Goal: Task Accomplishment & Management: Manage account settings

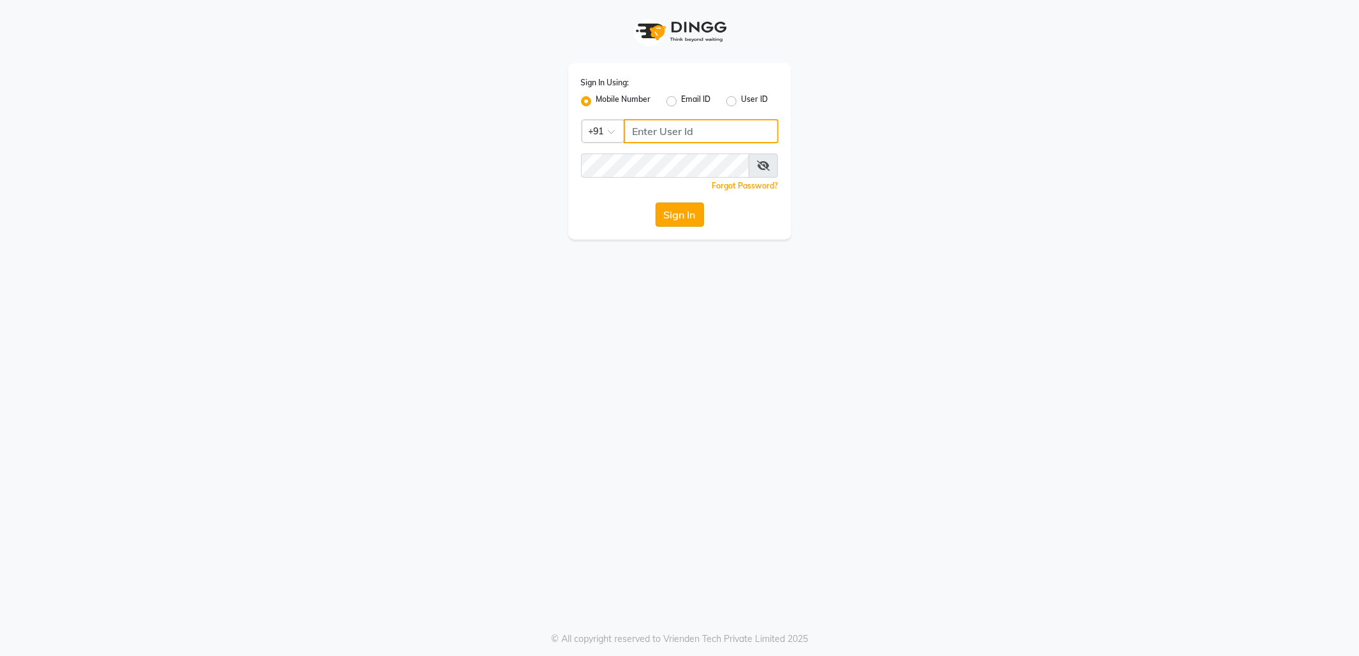
type input "9145786777"
click at [678, 210] on button "Sign In" at bounding box center [679, 215] width 48 height 24
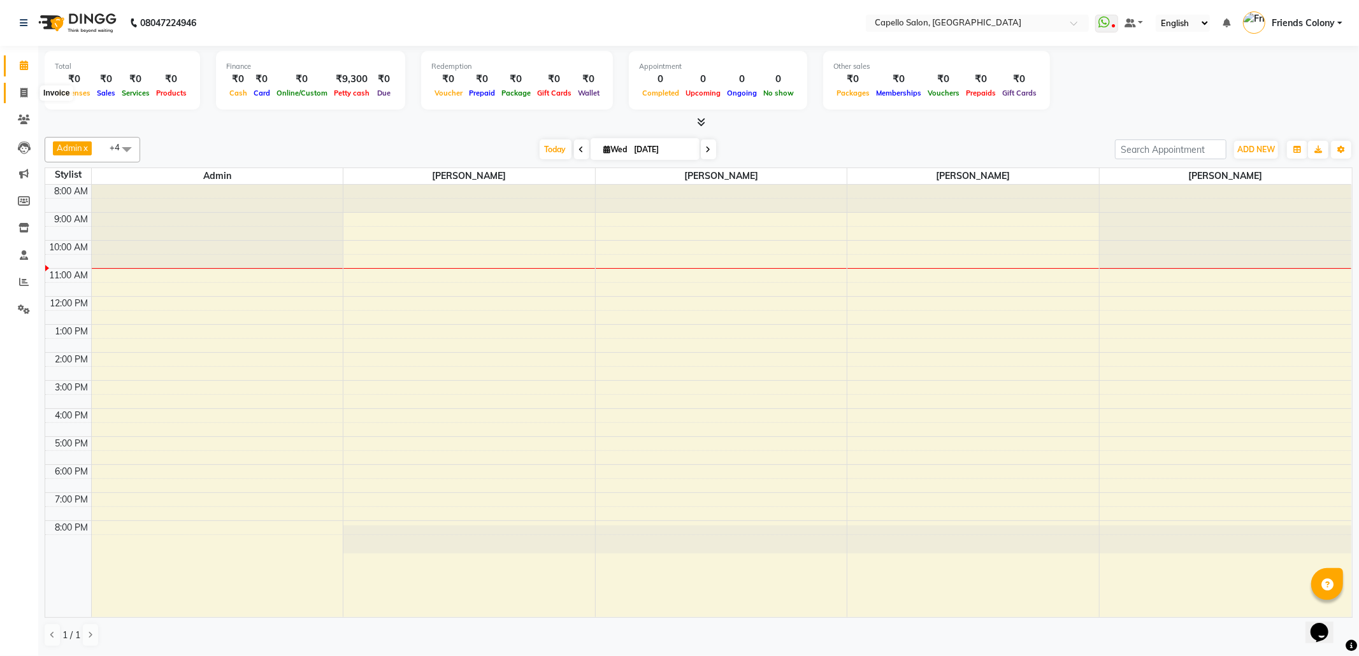
click at [18, 88] on span at bounding box center [24, 93] width 22 height 15
select select "3583"
select select "service"
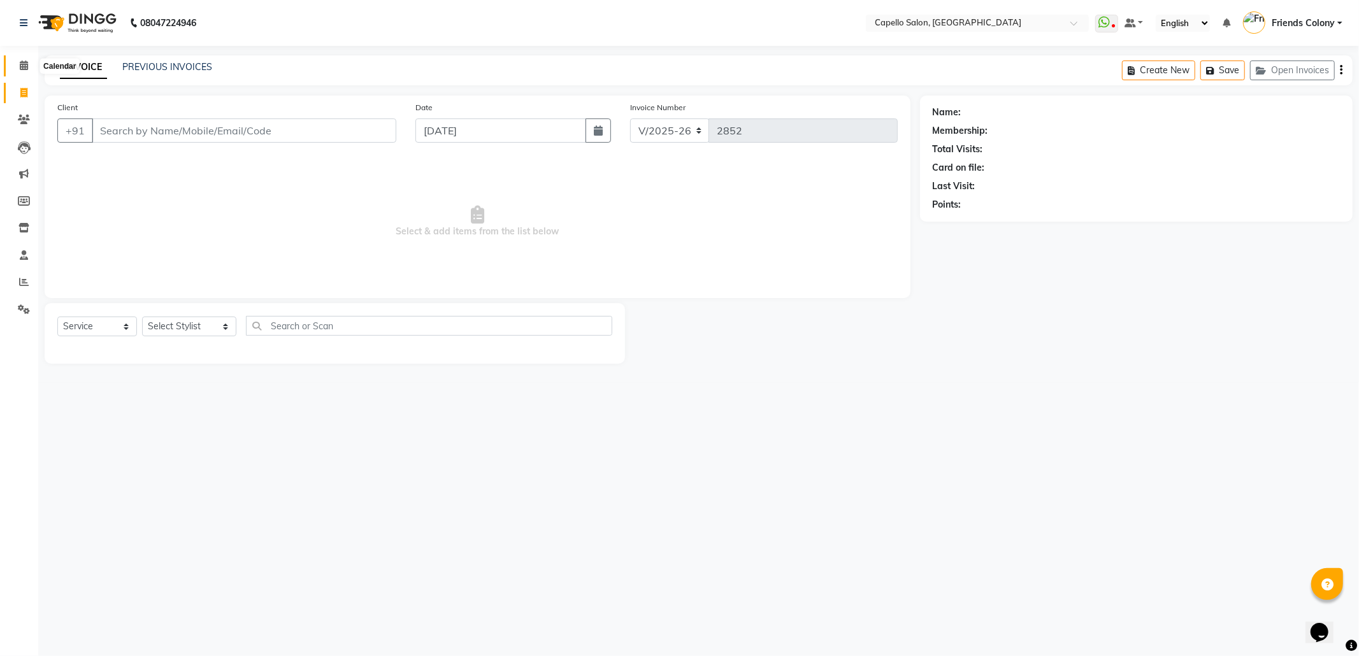
click at [20, 70] on icon at bounding box center [24, 66] width 8 height 10
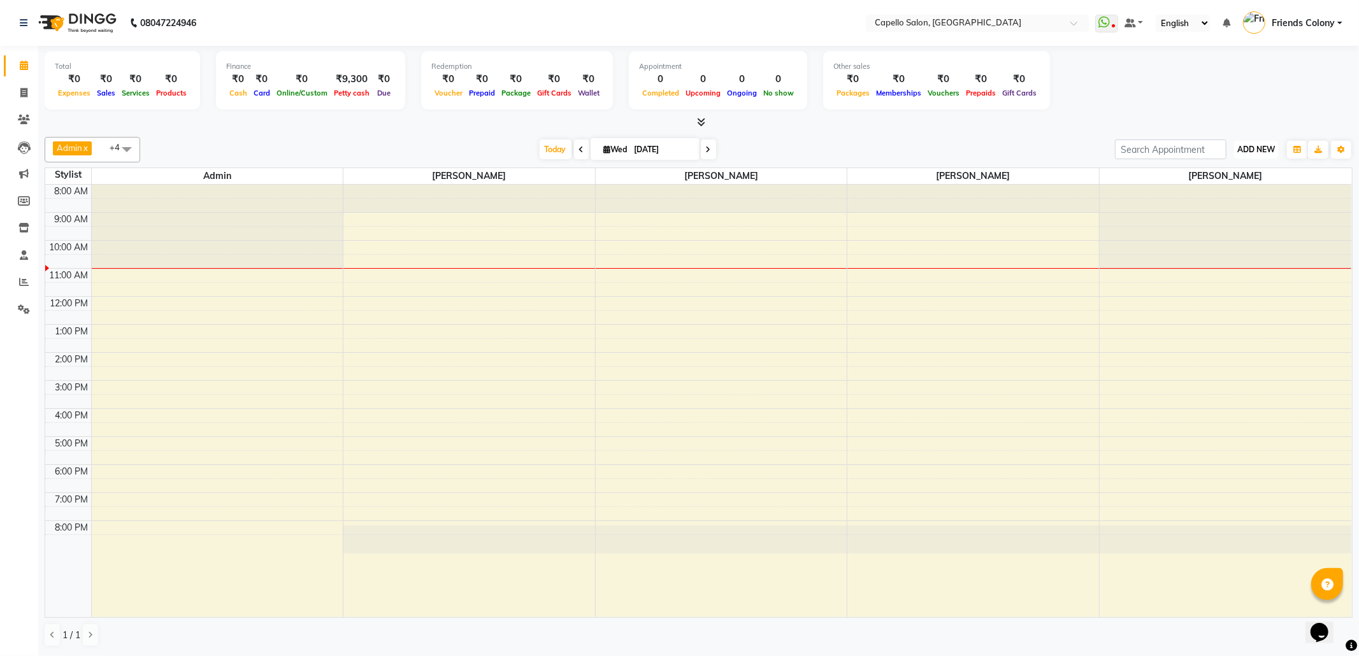
click at [1269, 148] on span "ADD NEW" at bounding box center [1256, 150] width 38 height 10
click at [1227, 220] on link "Add Attendance" at bounding box center [1226, 224] width 101 height 17
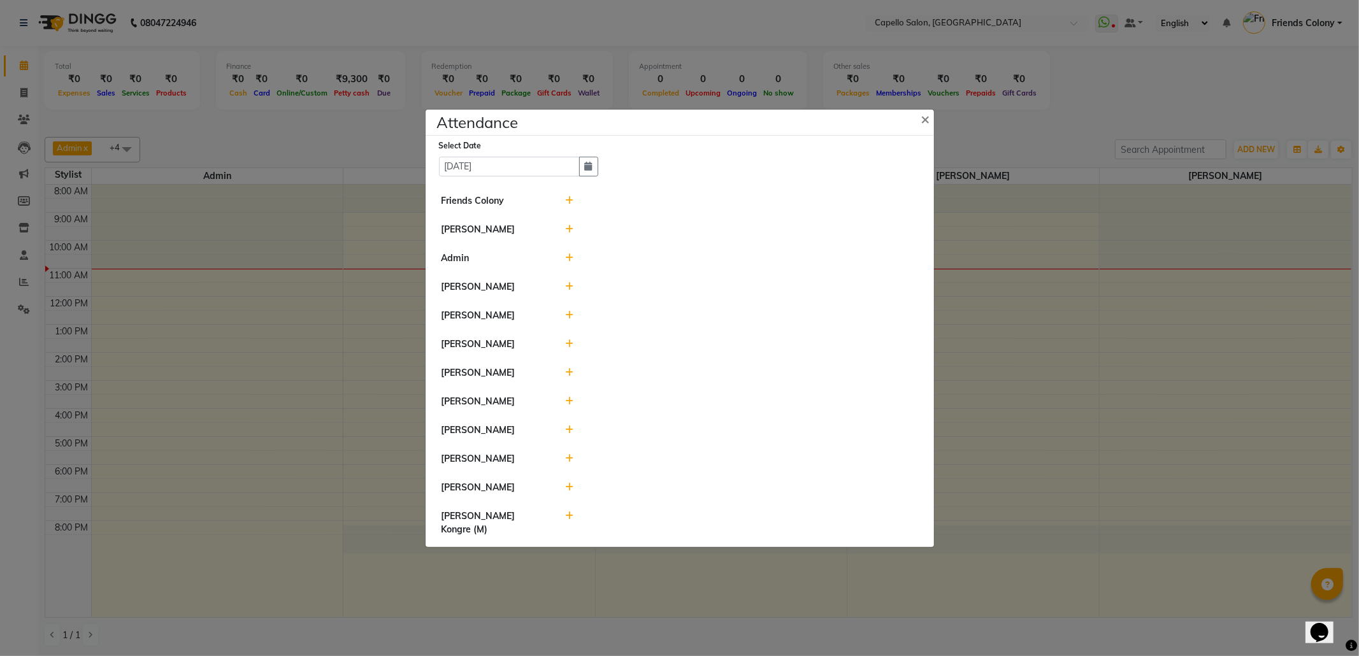
click at [566, 192] on li "Friends Colony" at bounding box center [680, 201] width 502 height 29
click at [569, 197] on icon at bounding box center [569, 200] width 8 height 9
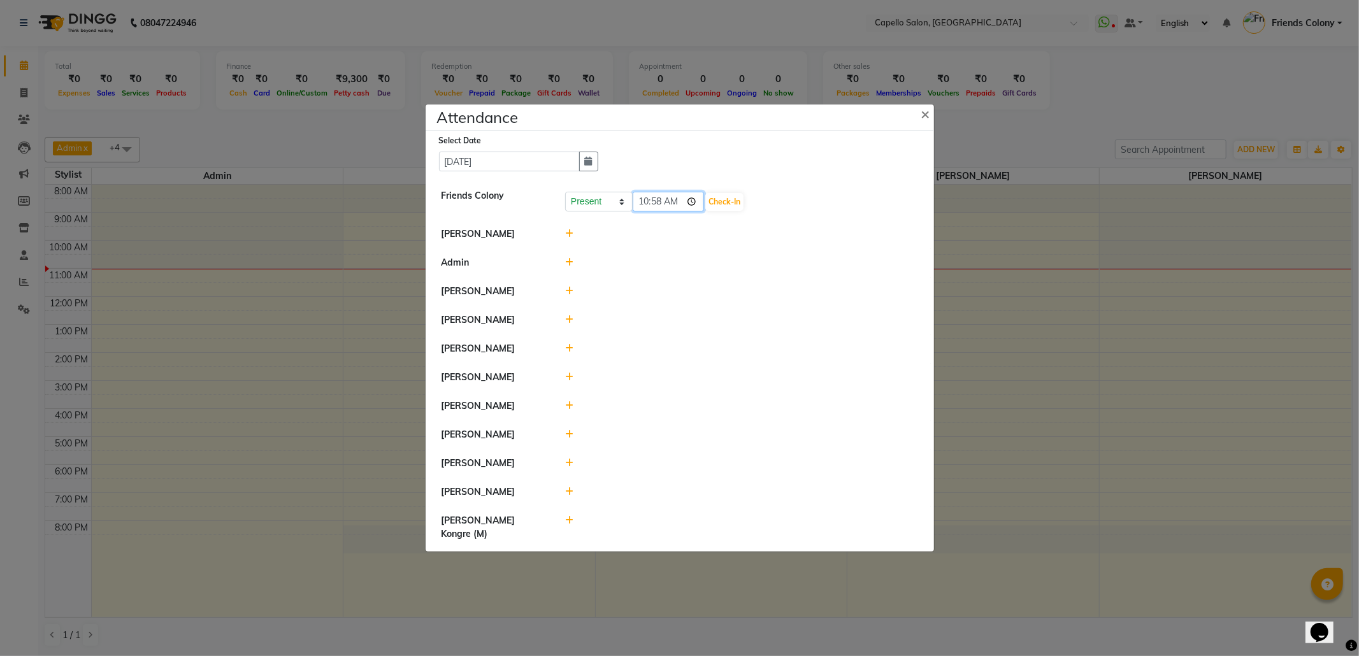
click at [654, 203] on input "10:58" at bounding box center [667, 202] width 71 height 20
type input "10:47"
click at [738, 203] on button "Check-In" at bounding box center [724, 202] width 38 height 18
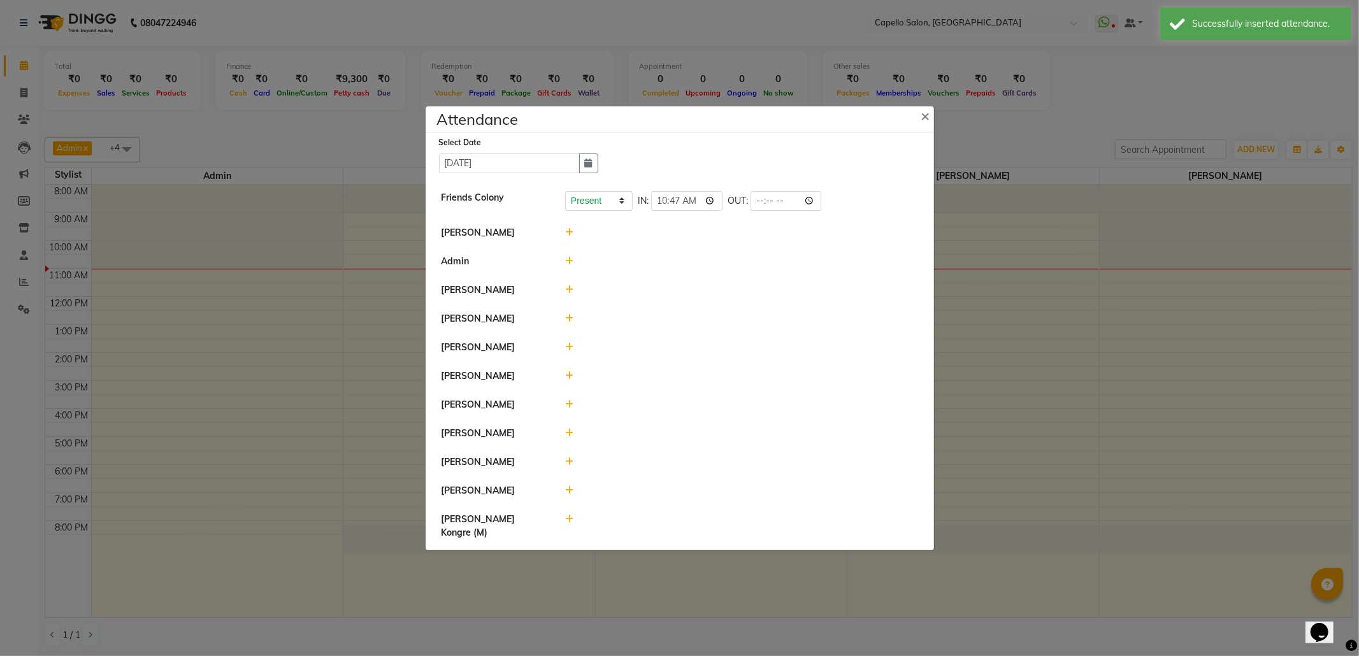
click at [567, 380] on icon at bounding box center [569, 375] width 8 height 9
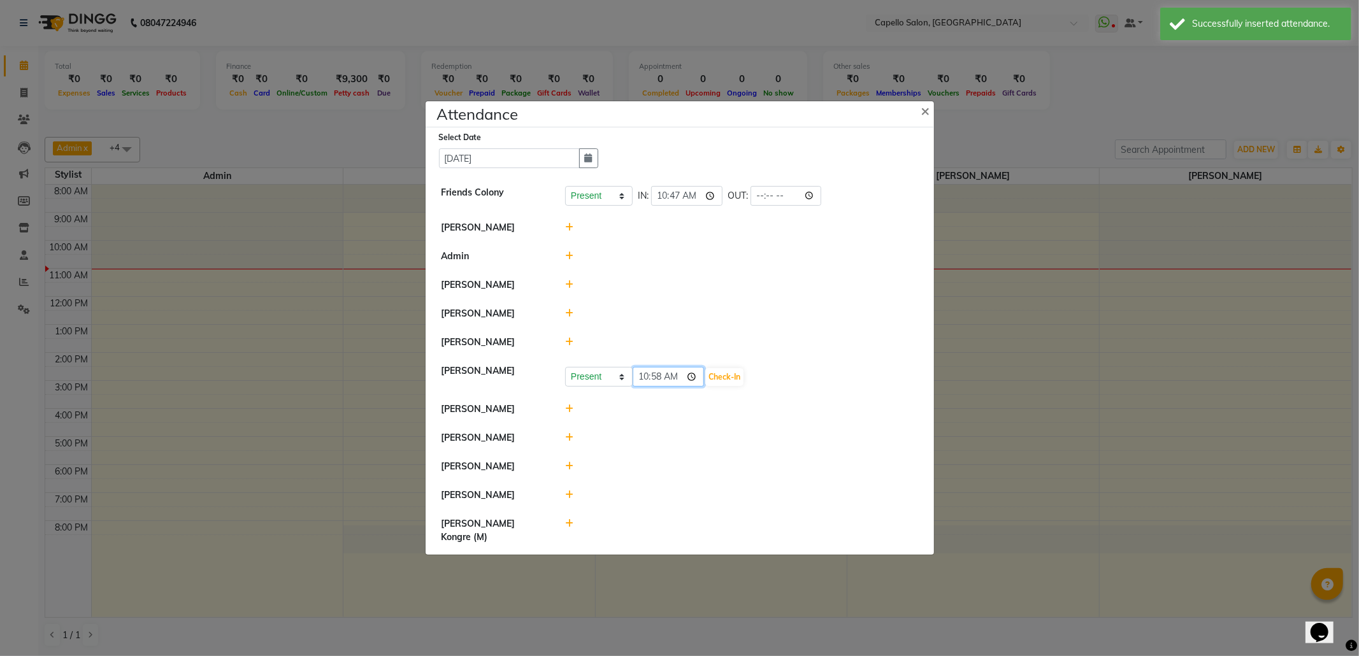
click at [659, 387] on input "10:58" at bounding box center [667, 377] width 71 height 20
type input "10:47"
click at [731, 386] on button "Check-In" at bounding box center [724, 377] width 38 height 18
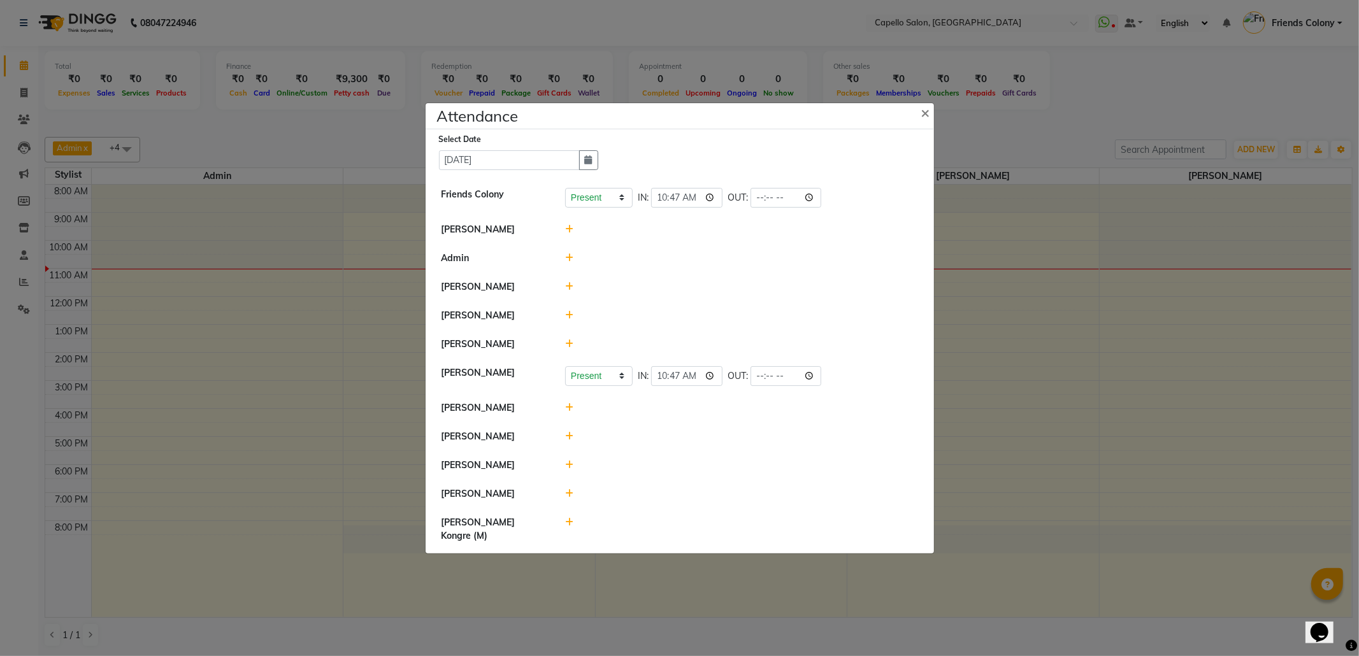
click at [567, 499] on span at bounding box center [569, 493] width 8 height 11
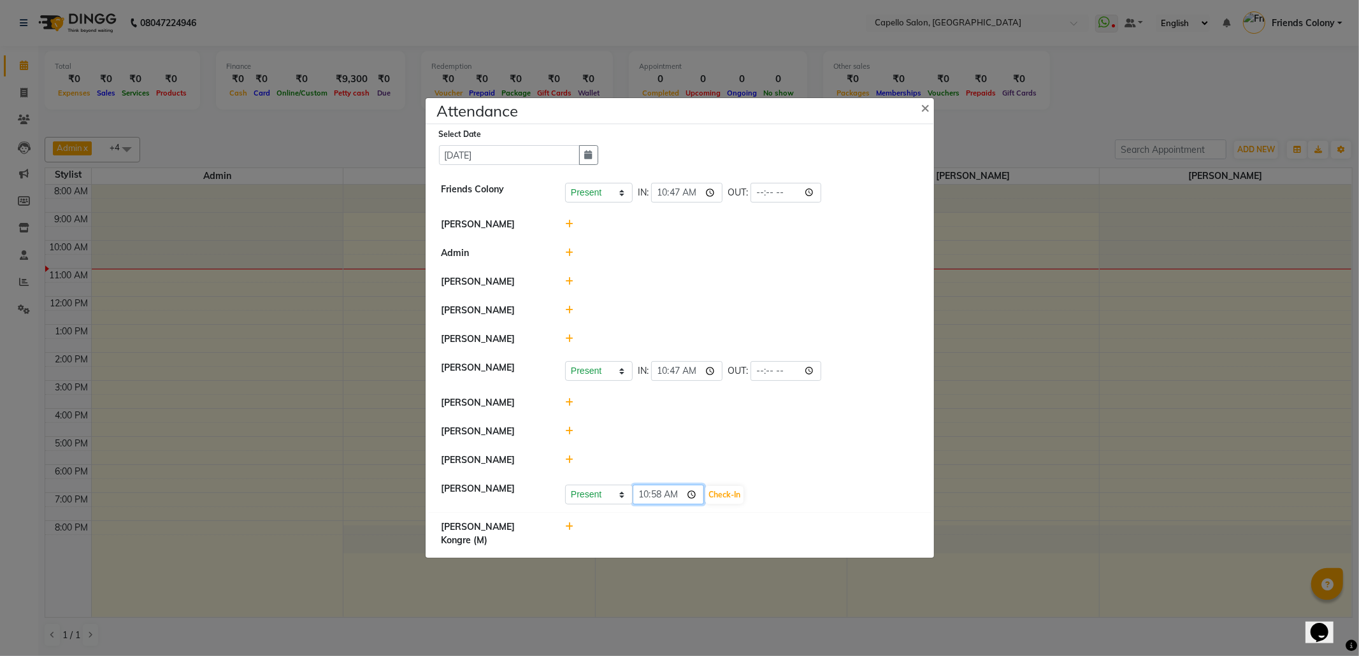
click at [655, 504] on input "10:58" at bounding box center [667, 495] width 71 height 20
click at [658, 503] on input "10:50" at bounding box center [667, 495] width 71 height 20
type input "10:52"
click at [727, 503] on button "Check-In" at bounding box center [724, 495] width 38 height 18
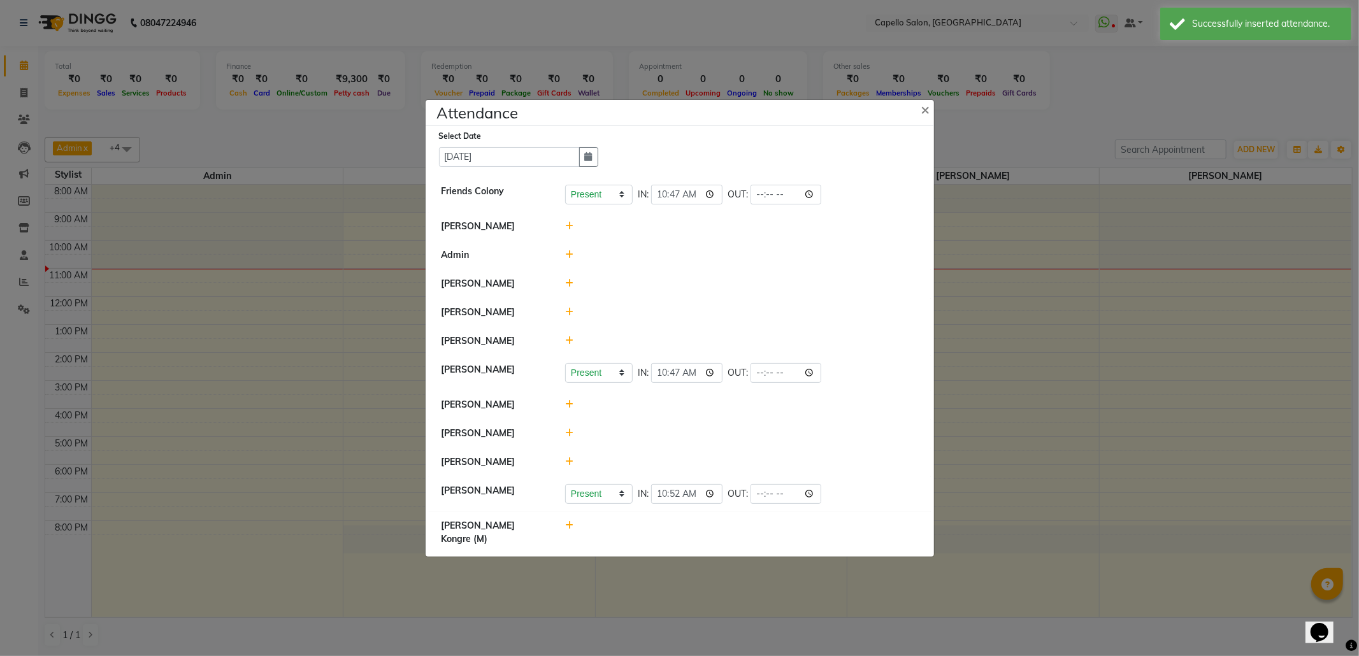
click at [566, 345] on icon at bounding box center [569, 340] width 8 height 9
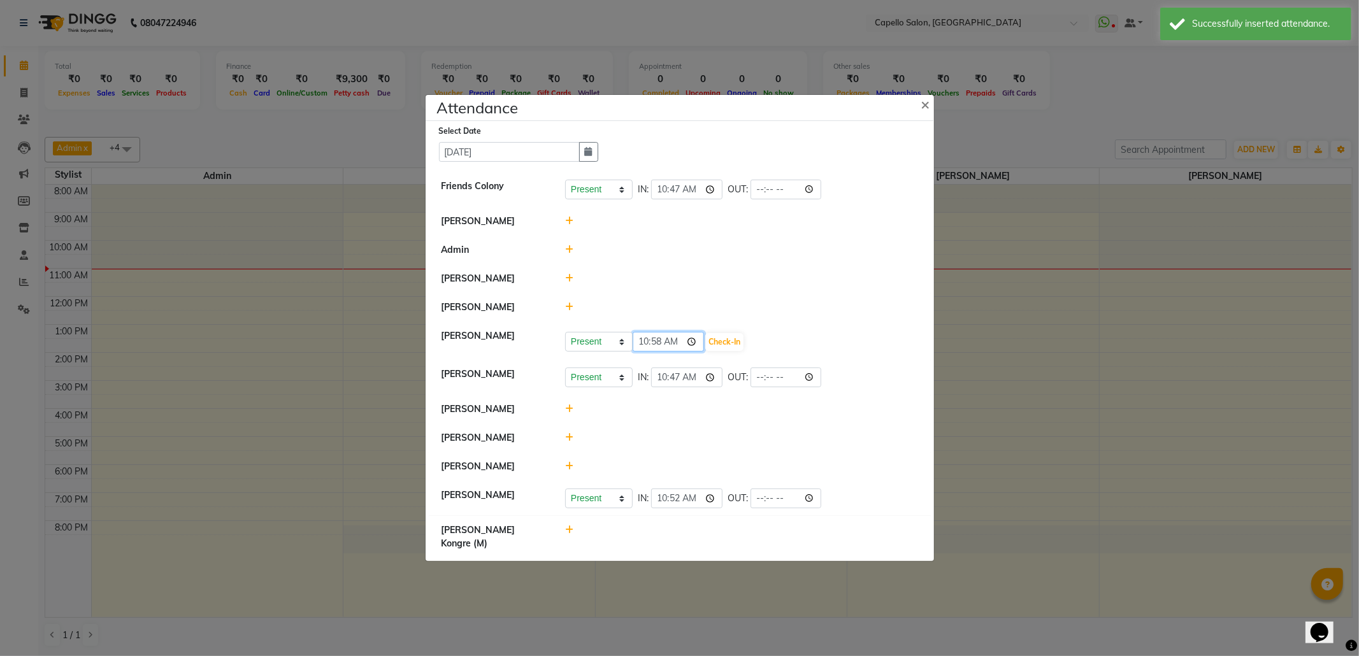
click at [658, 352] on input "10:58" at bounding box center [667, 342] width 71 height 20
type input "10:55"
click at [727, 351] on button "Check-In" at bounding box center [724, 342] width 38 height 18
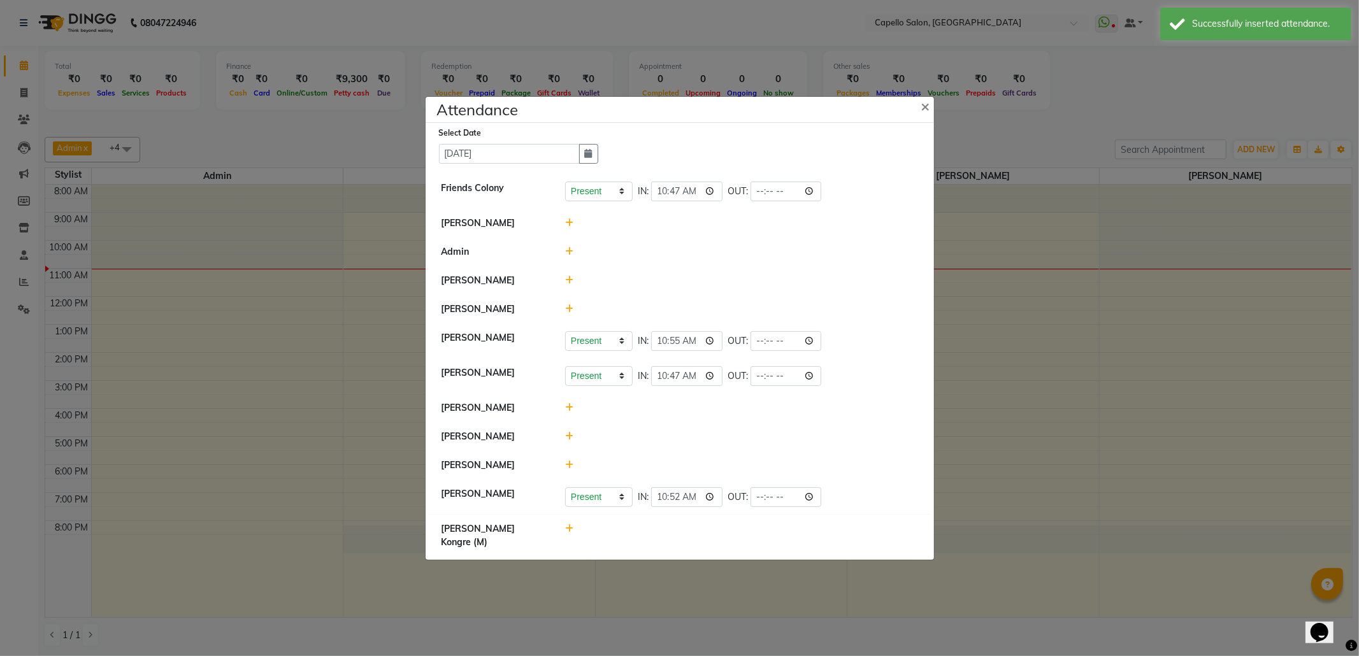
click at [569, 533] on icon at bounding box center [569, 528] width 8 height 9
click at [655, 545] on input "10:58" at bounding box center [667, 535] width 71 height 20
type input "10:02"
type input "10:50"
click at [717, 543] on button "Check-In" at bounding box center [724, 535] width 38 height 18
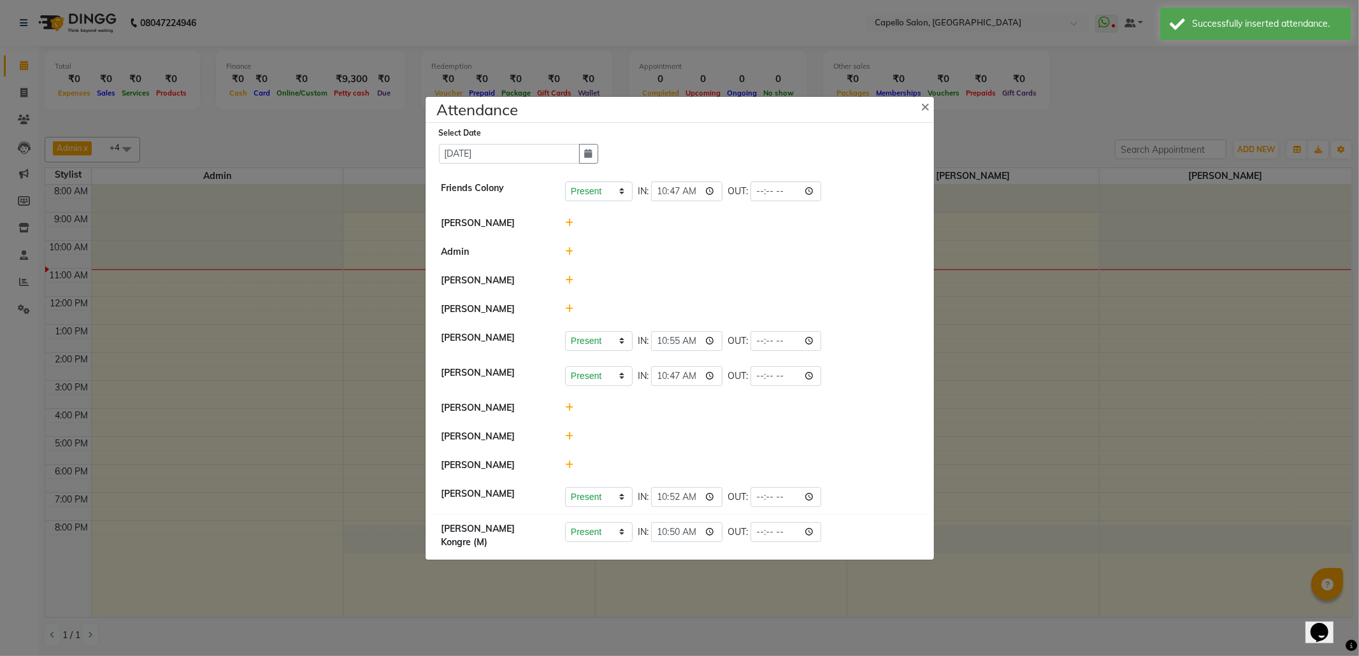
click at [567, 412] on icon at bounding box center [569, 407] width 8 height 9
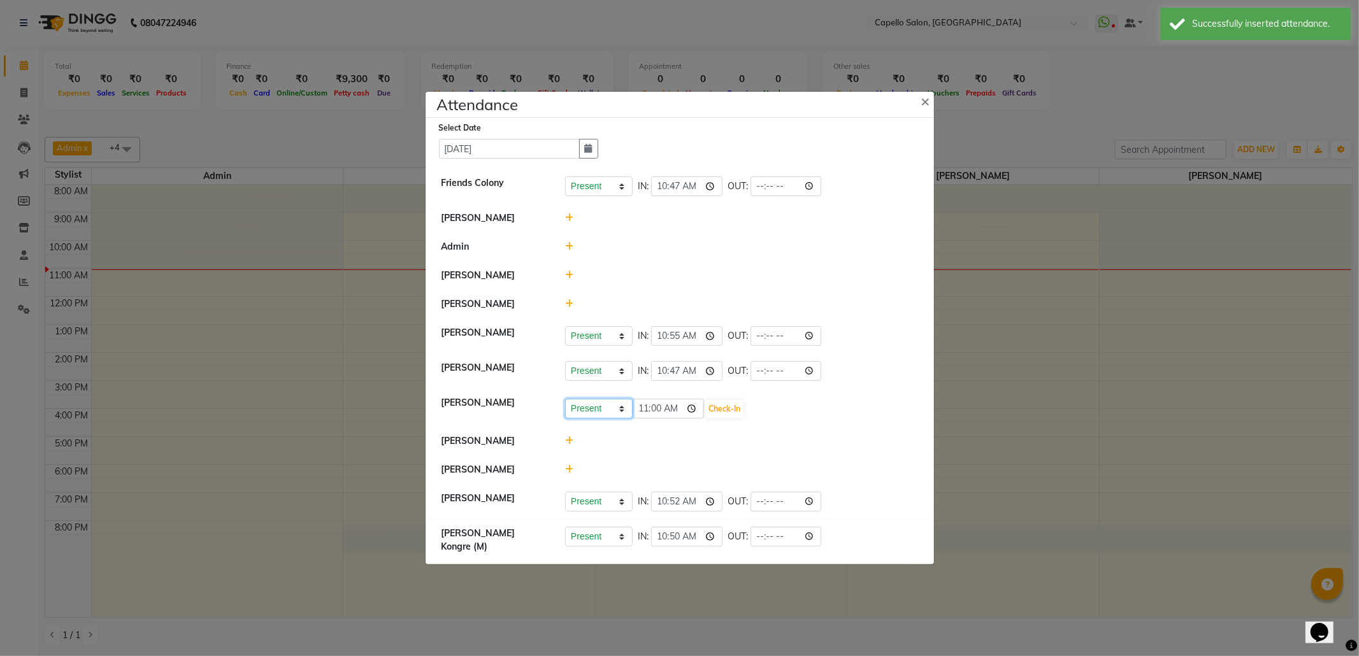
click at [606, 418] on select "Present Absent Late Half Day Weekly Off" at bounding box center [599, 409] width 68 height 20
select select "W"
click at [565, 410] on select "Present Absent Late Half Day Weekly Off" at bounding box center [599, 409] width 68 height 20
click at [658, 417] on button "Save" at bounding box center [646, 409] width 25 height 18
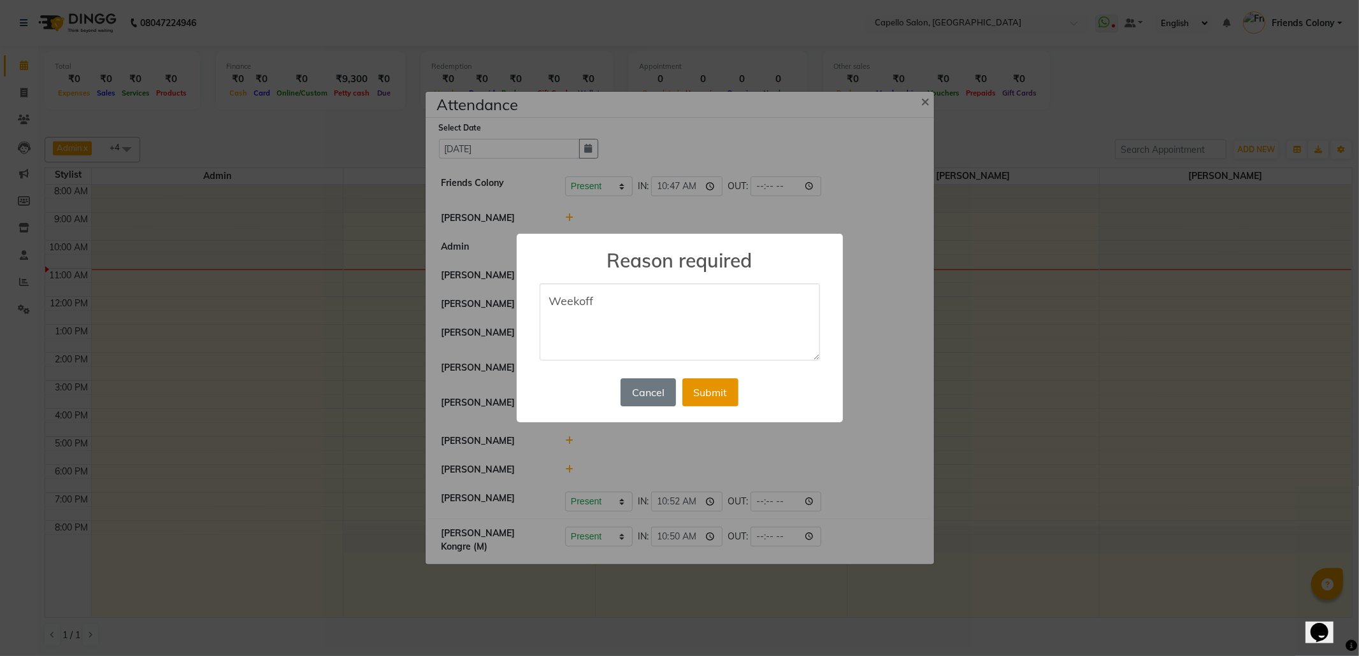
type textarea "Weekoff"
click at [712, 385] on button "Submit" at bounding box center [710, 392] width 56 height 28
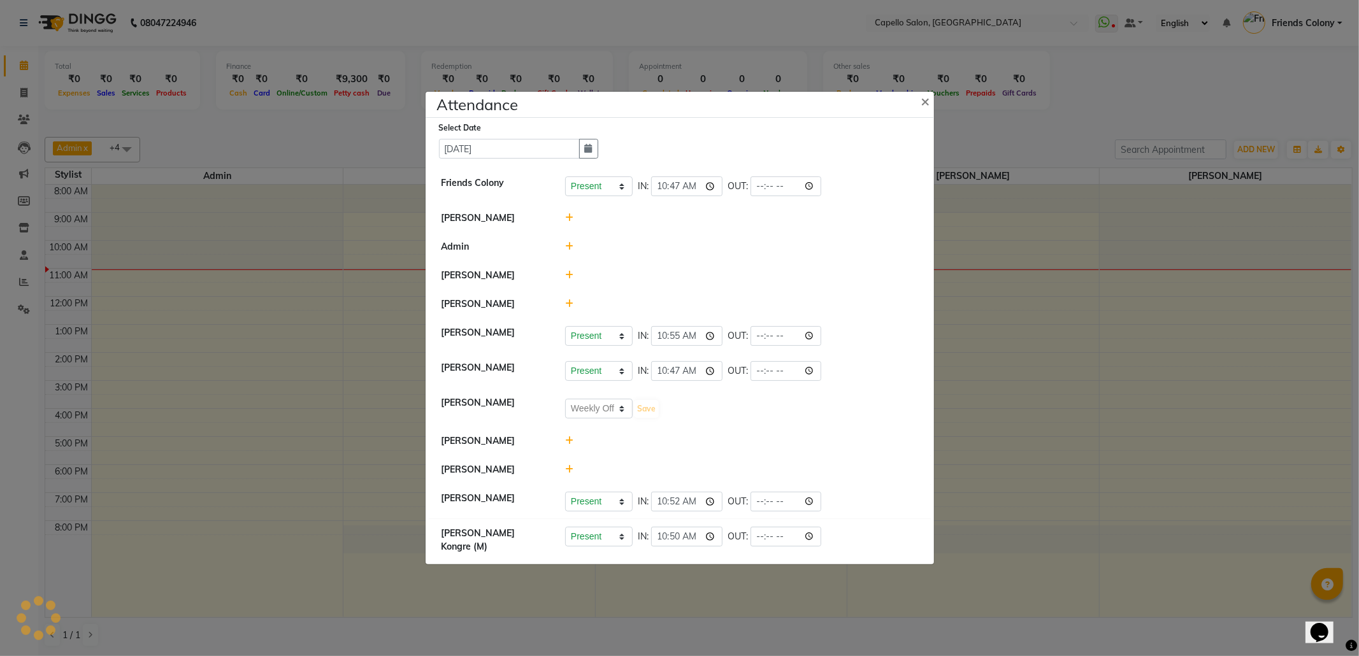
select select "W"
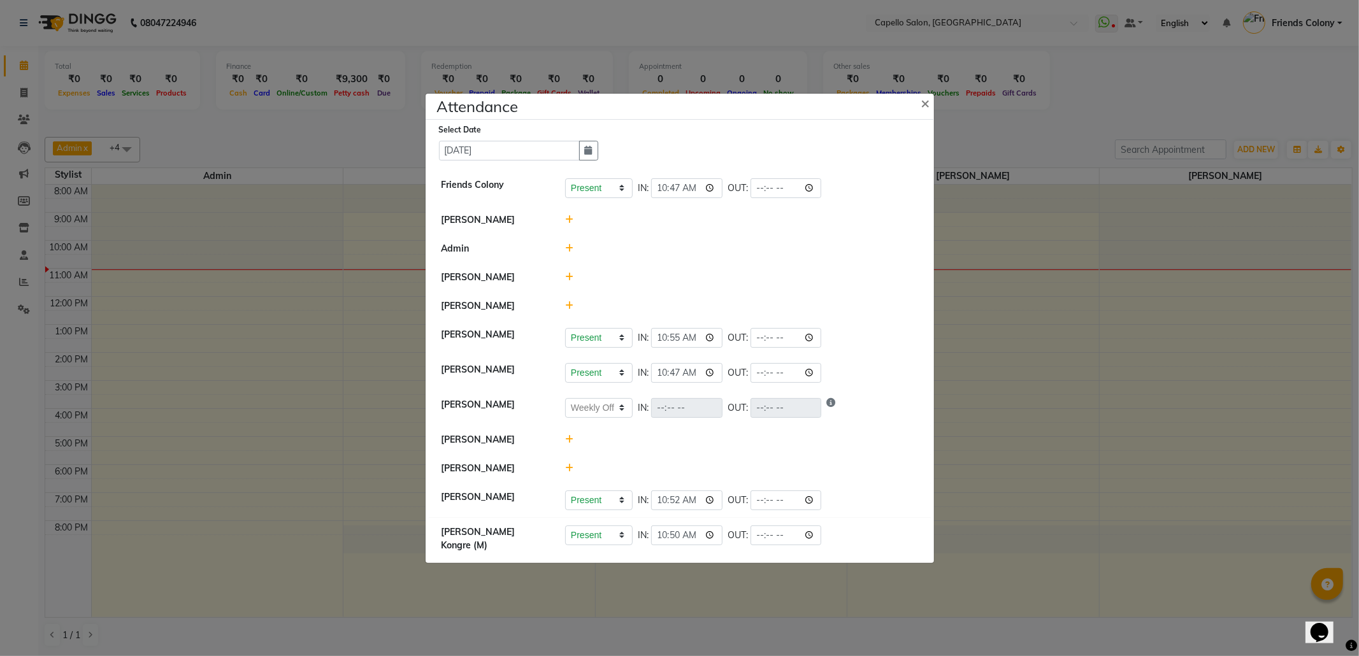
click at [571, 473] on icon at bounding box center [569, 468] width 8 height 9
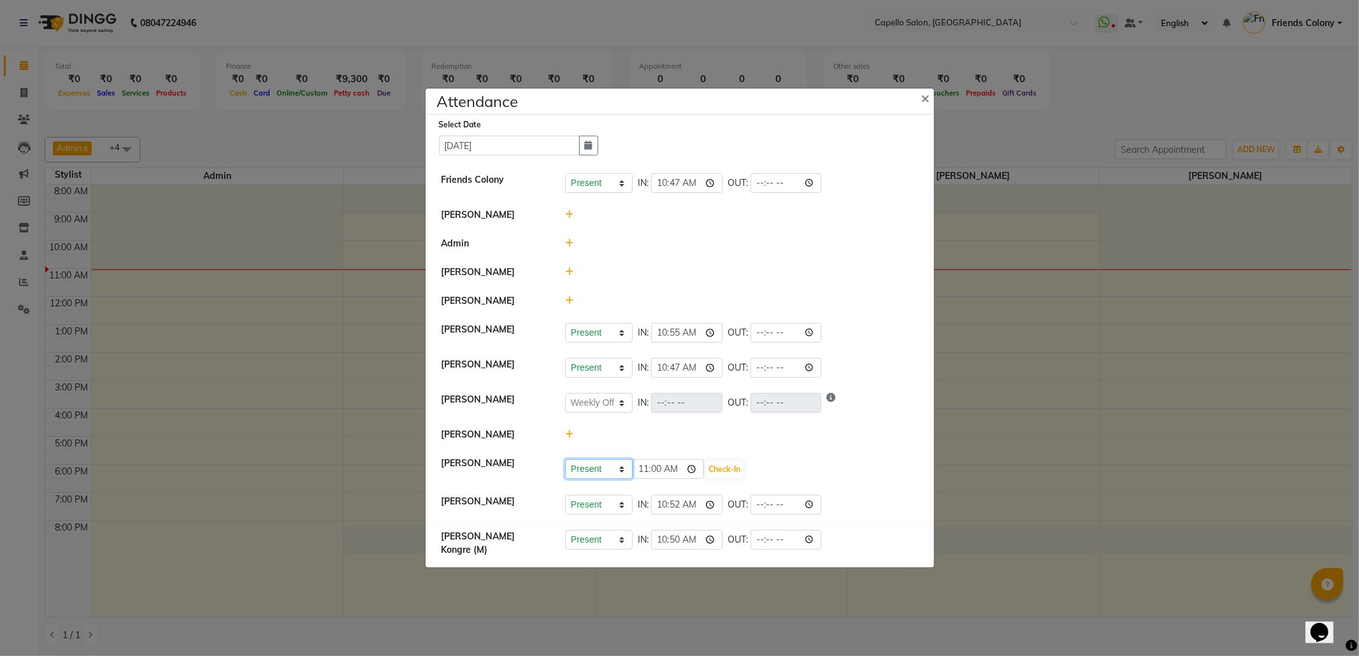
click at [594, 479] on select "Present Absent Late Half Day Weekly Off" at bounding box center [599, 469] width 68 height 20
select select "W"
click at [565, 470] on select "Present Absent Late Half Day Weekly Off" at bounding box center [599, 469] width 68 height 20
click at [645, 478] on button "Save" at bounding box center [646, 470] width 25 height 18
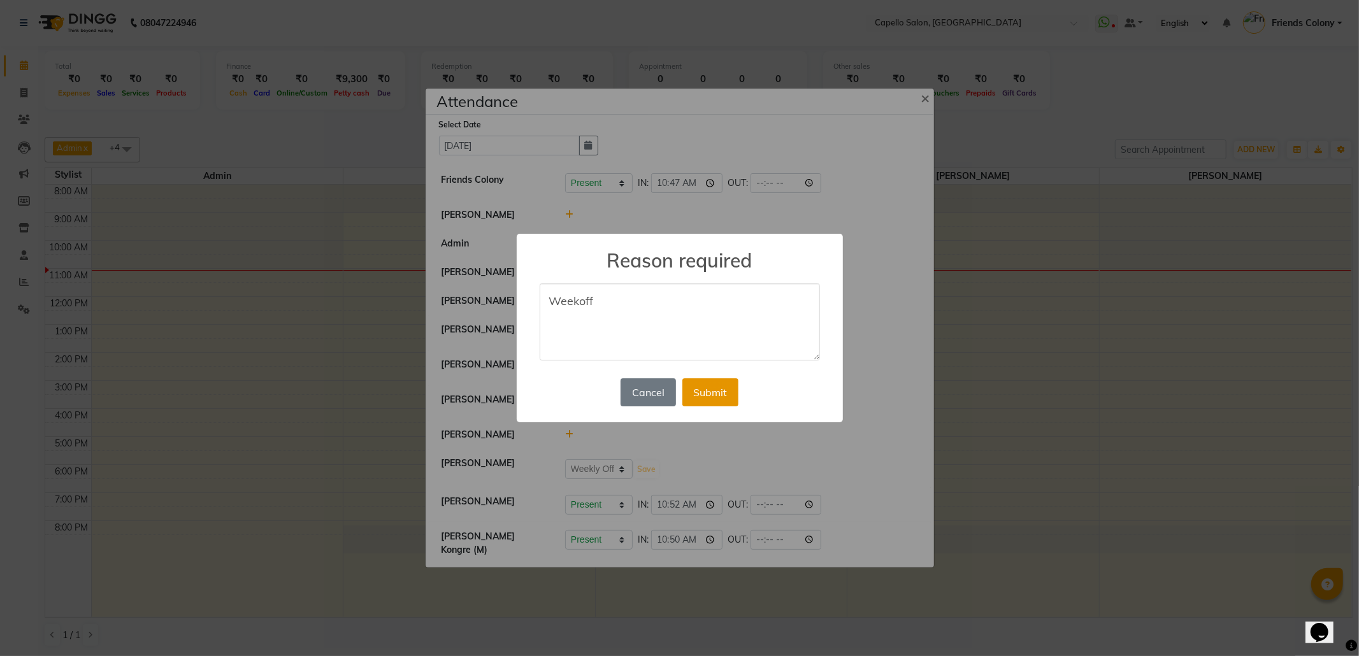
type textarea "Weekoff"
click at [702, 399] on button "Submit" at bounding box center [710, 392] width 56 height 28
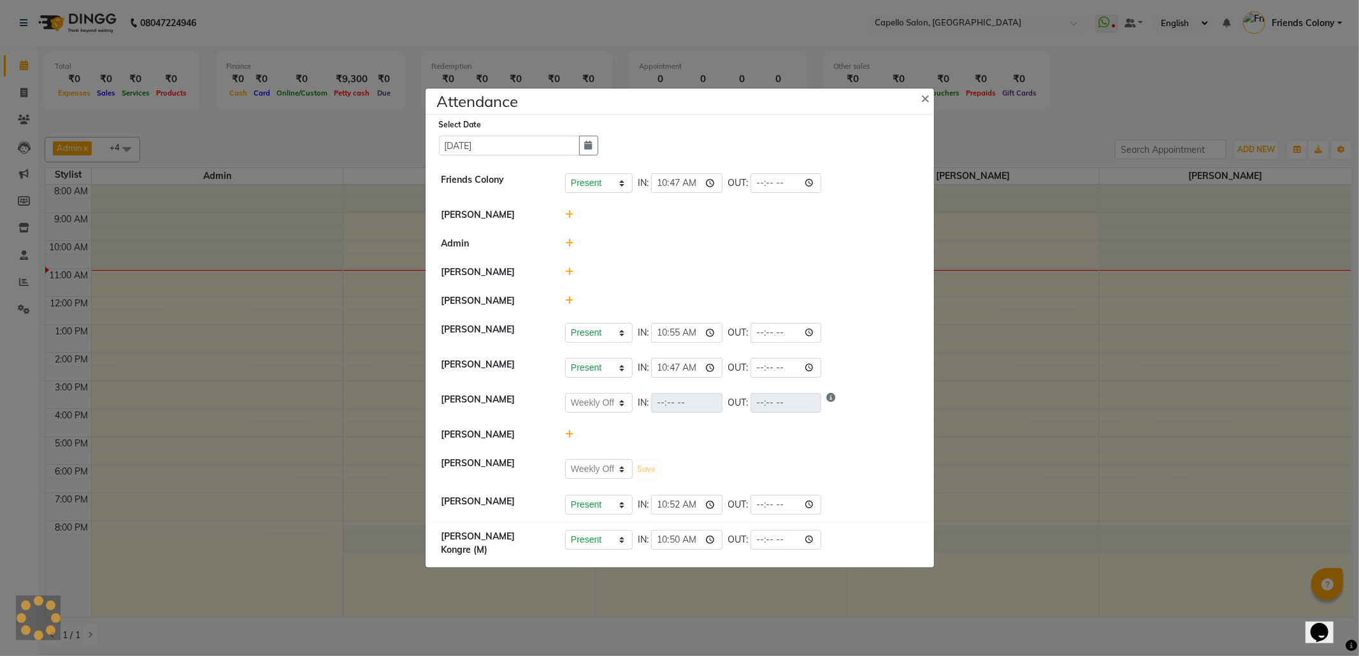
select select "W"
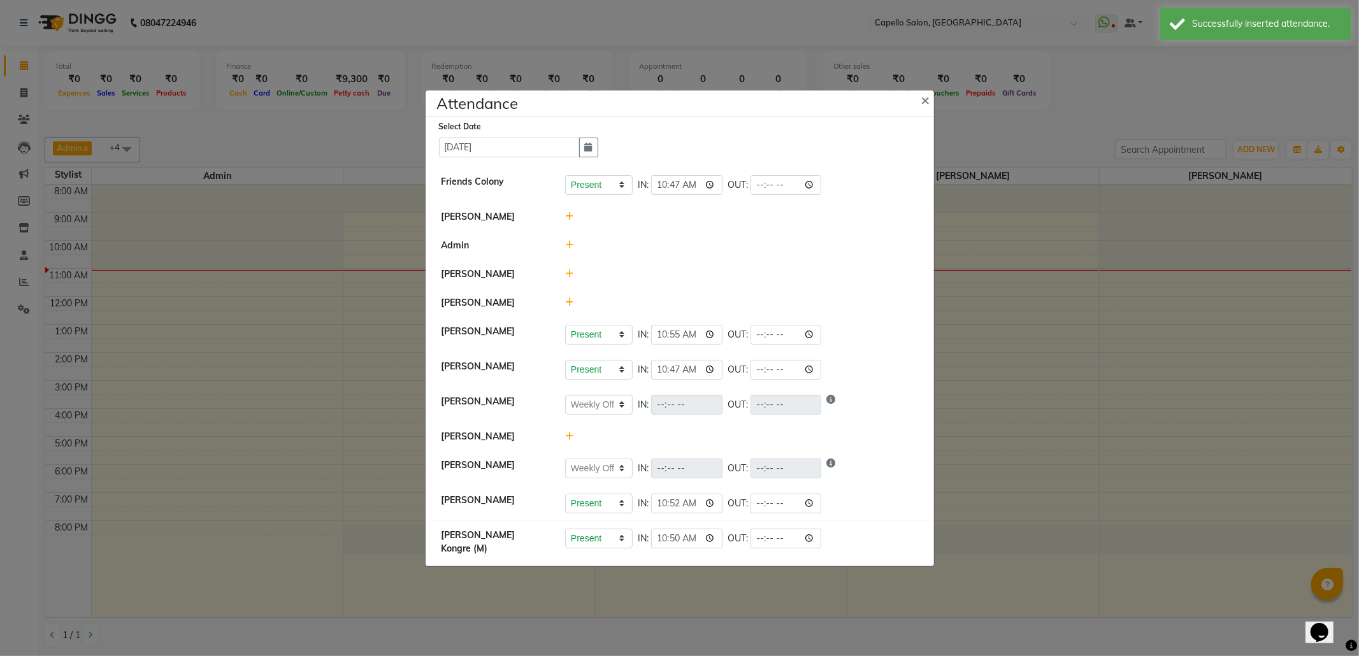
click at [572, 441] on icon at bounding box center [569, 436] width 8 height 9
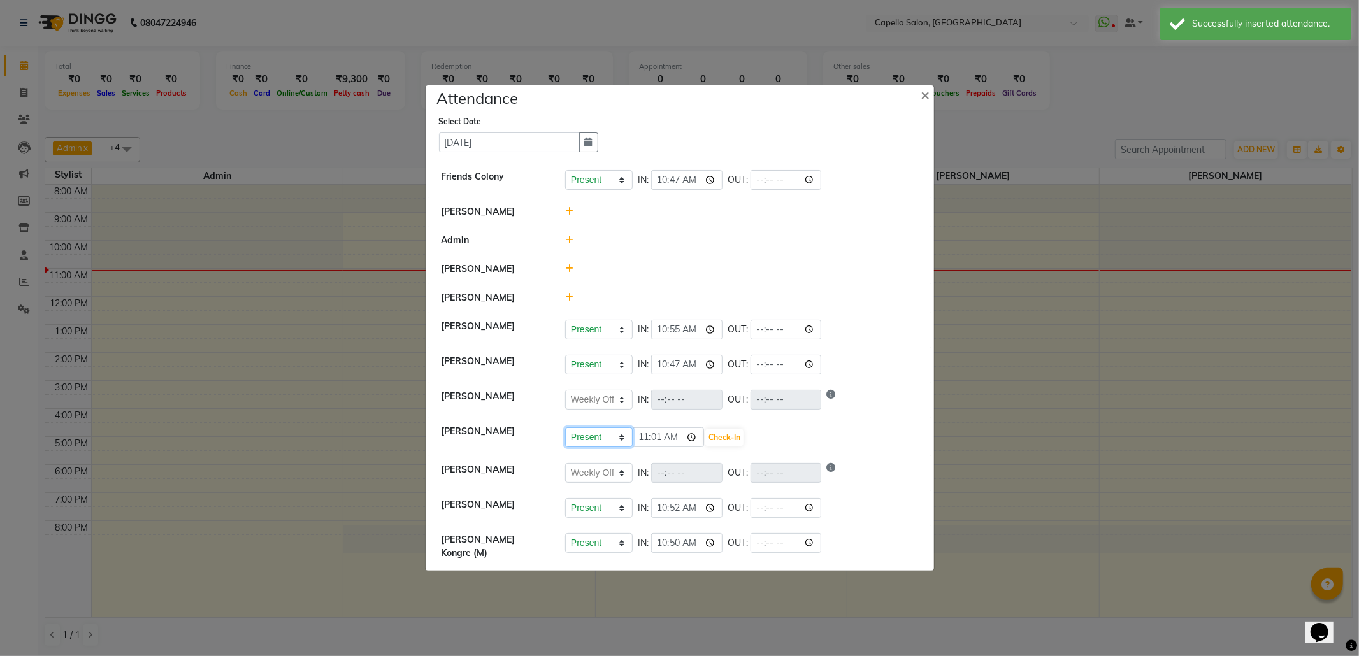
click at [589, 446] on select "Present Absent Late Half Day Weekly Off" at bounding box center [599, 437] width 68 height 20
select select "W"
click at [565, 438] on select "Present Absent Late Half Day Weekly Off" at bounding box center [599, 437] width 68 height 20
click at [635, 446] on button "Save" at bounding box center [646, 438] width 25 height 18
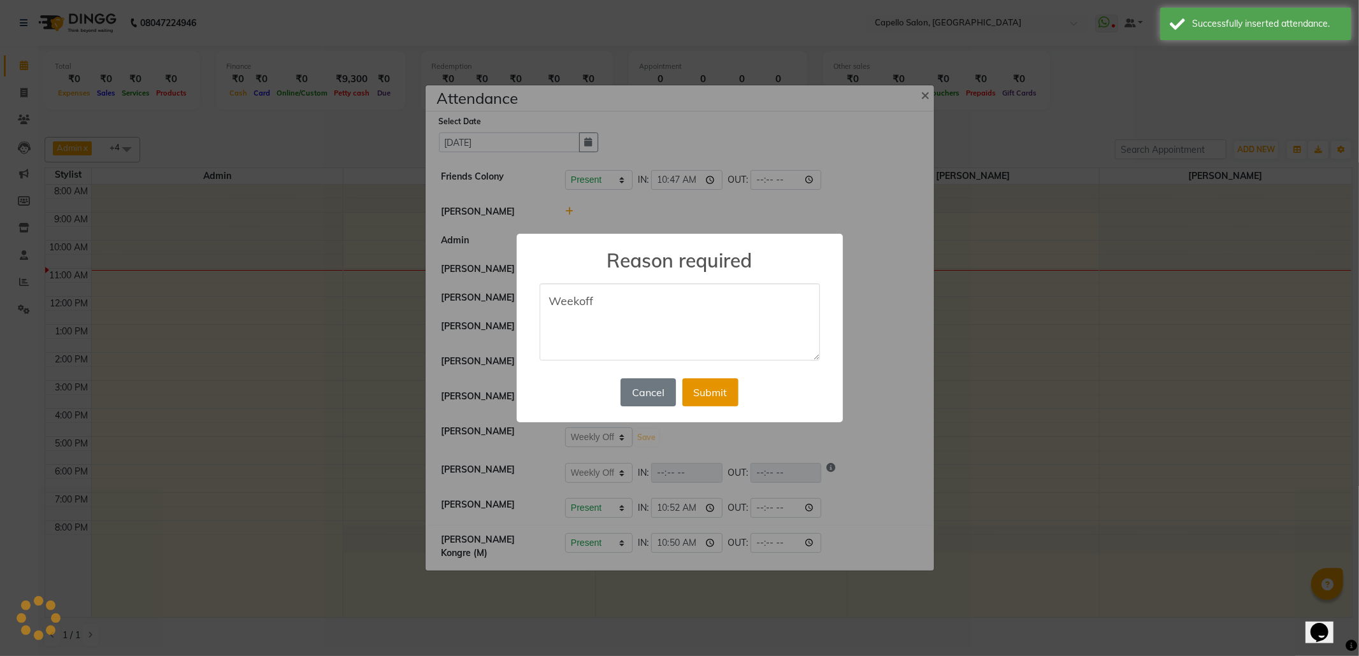
type textarea "Weekoff"
click at [704, 393] on button "Submit" at bounding box center [710, 392] width 56 height 28
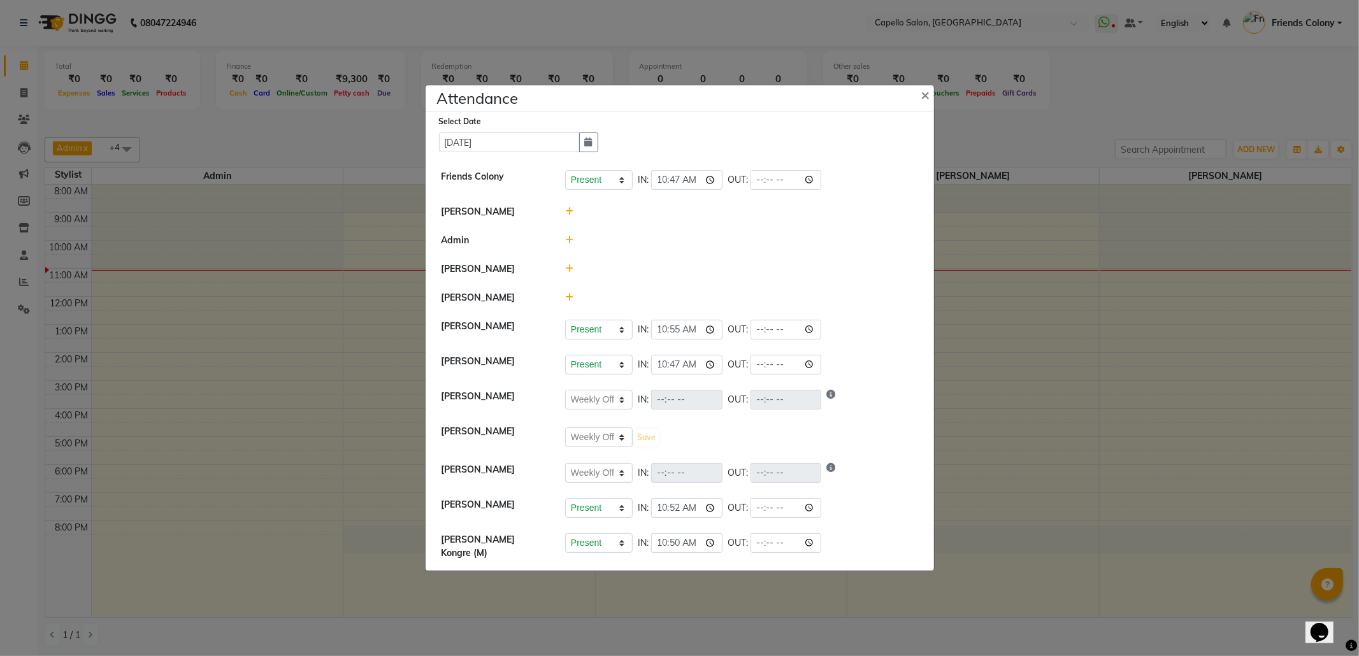
select select "W"
click at [572, 266] on icon at bounding box center [569, 270] width 8 height 9
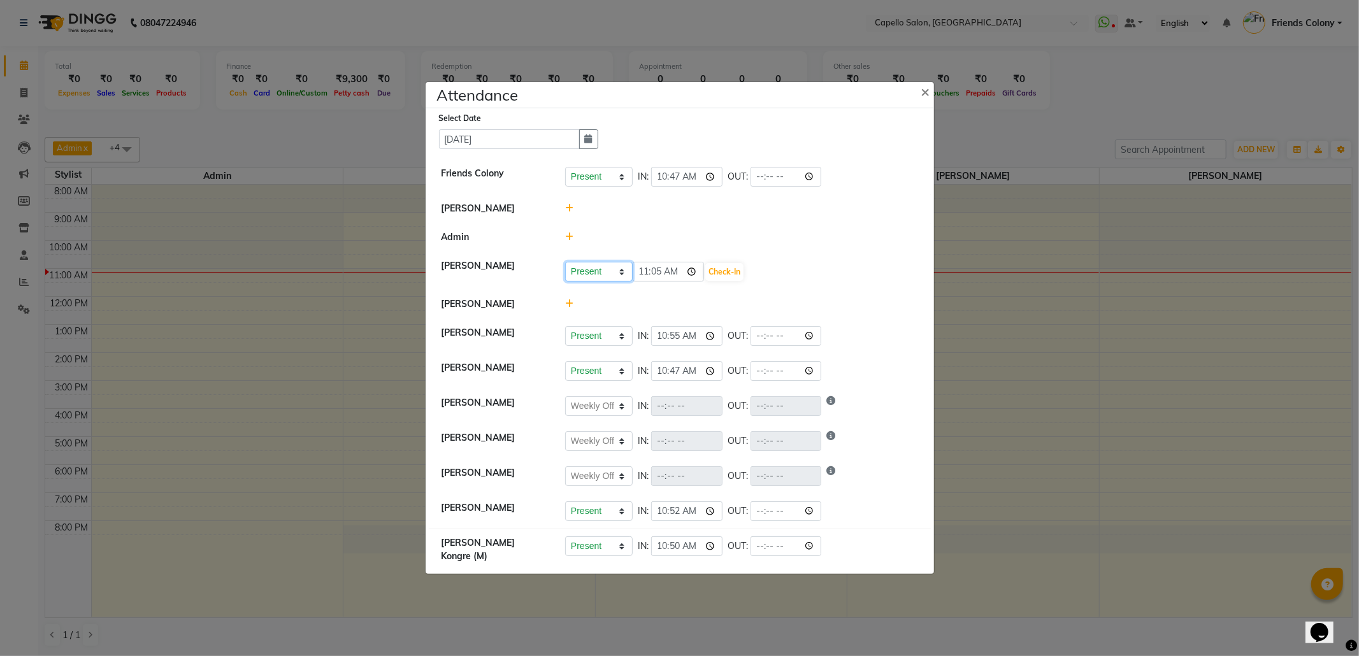
click at [590, 268] on select "Present Absent Late Half Day Weekly Off" at bounding box center [599, 272] width 68 height 20
click at [657, 273] on input "11:05" at bounding box center [667, 272] width 71 height 20
type input "11:00"
click at [717, 271] on button "Check-In" at bounding box center [724, 272] width 38 height 18
select select "W"
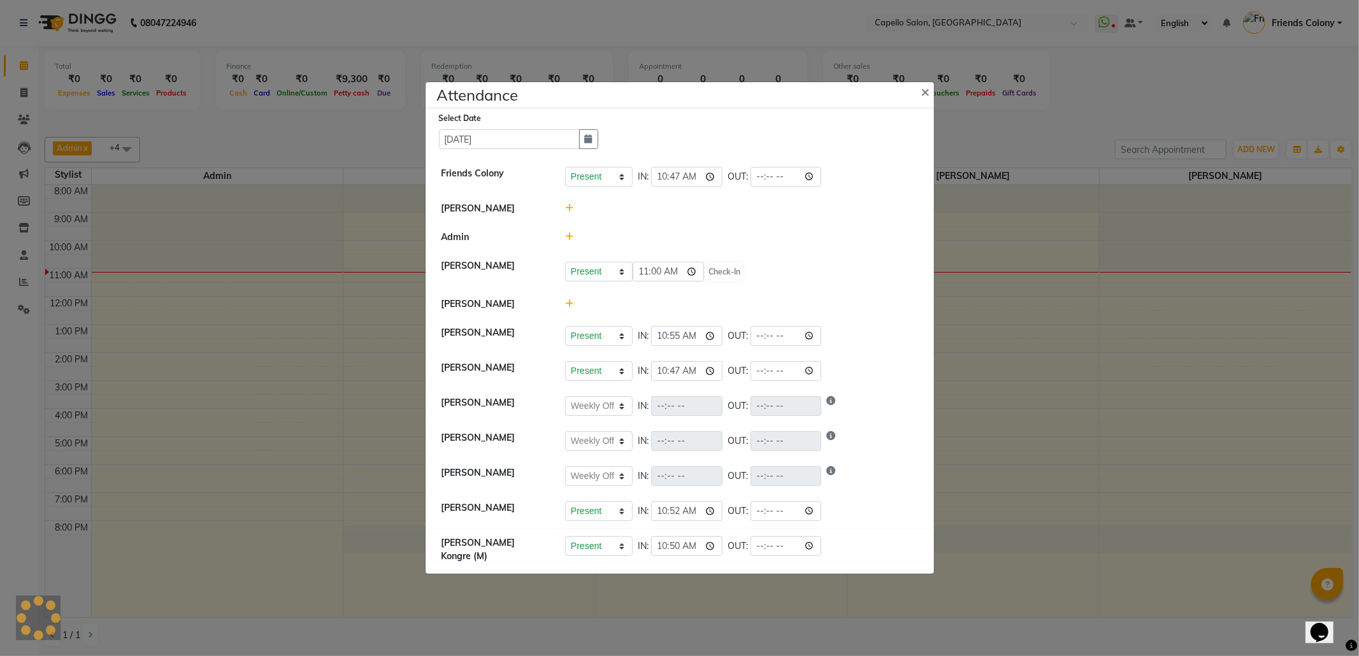
select select "W"
click at [675, 265] on input "11:00" at bounding box center [686, 271] width 71 height 20
type input "11:02"
click at [809, 299] on li "[PERSON_NAME]" at bounding box center [680, 303] width 502 height 29
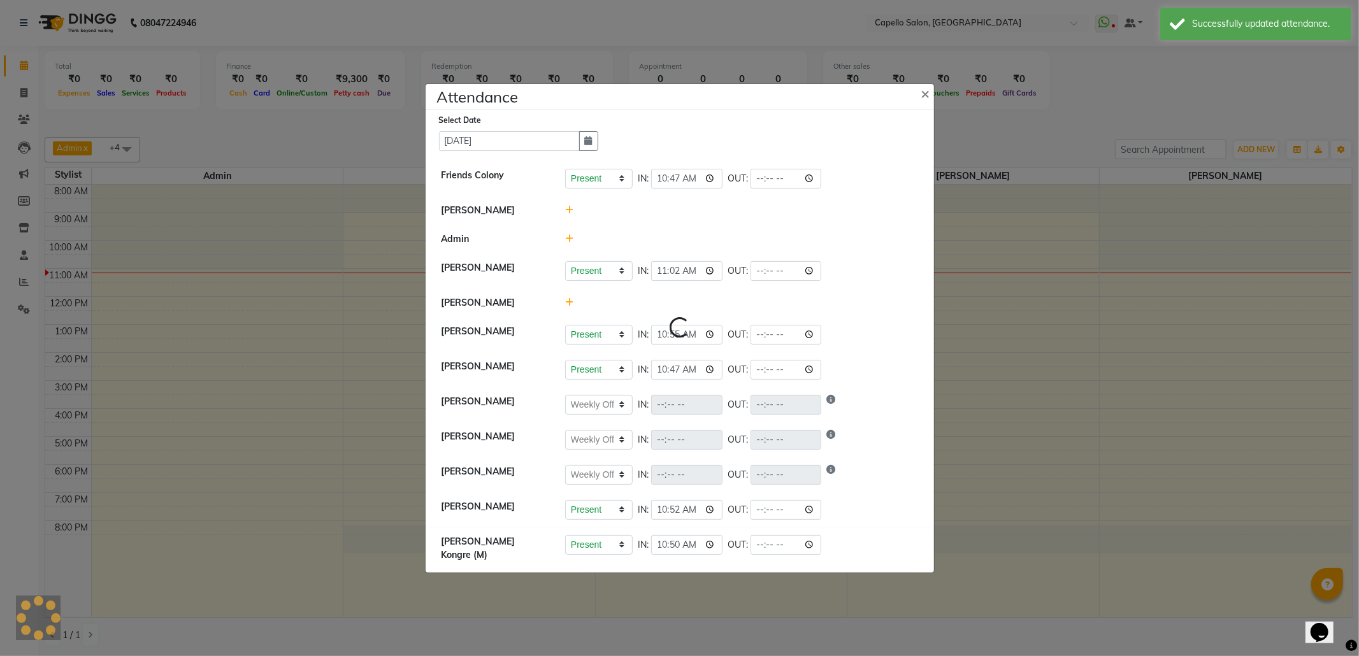
select select "W"
click at [568, 307] on icon at bounding box center [569, 302] width 8 height 9
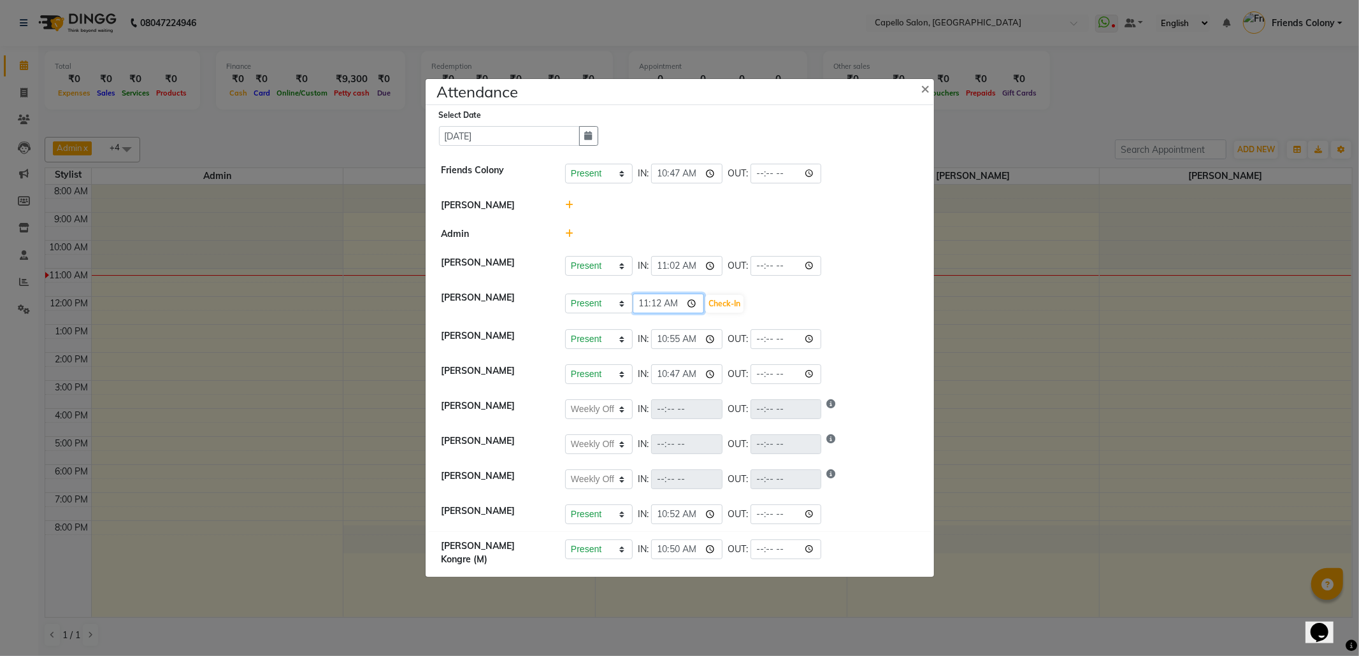
click at [658, 313] on input "11:12" at bounding box center [667, 304] width 71 height 20
type input "11:08"
click at [724, 310] on button "Check-In" at bounding box center [724, 304] width 38 height 18
select select "W"
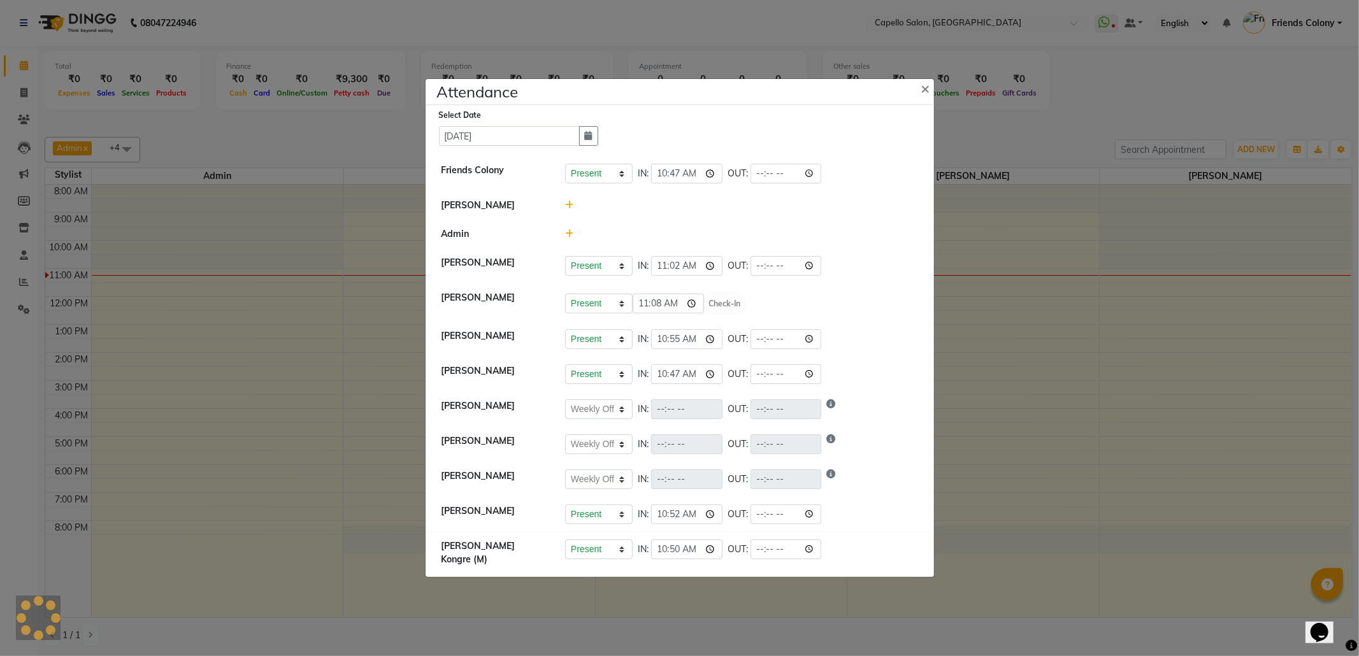
select select "W"
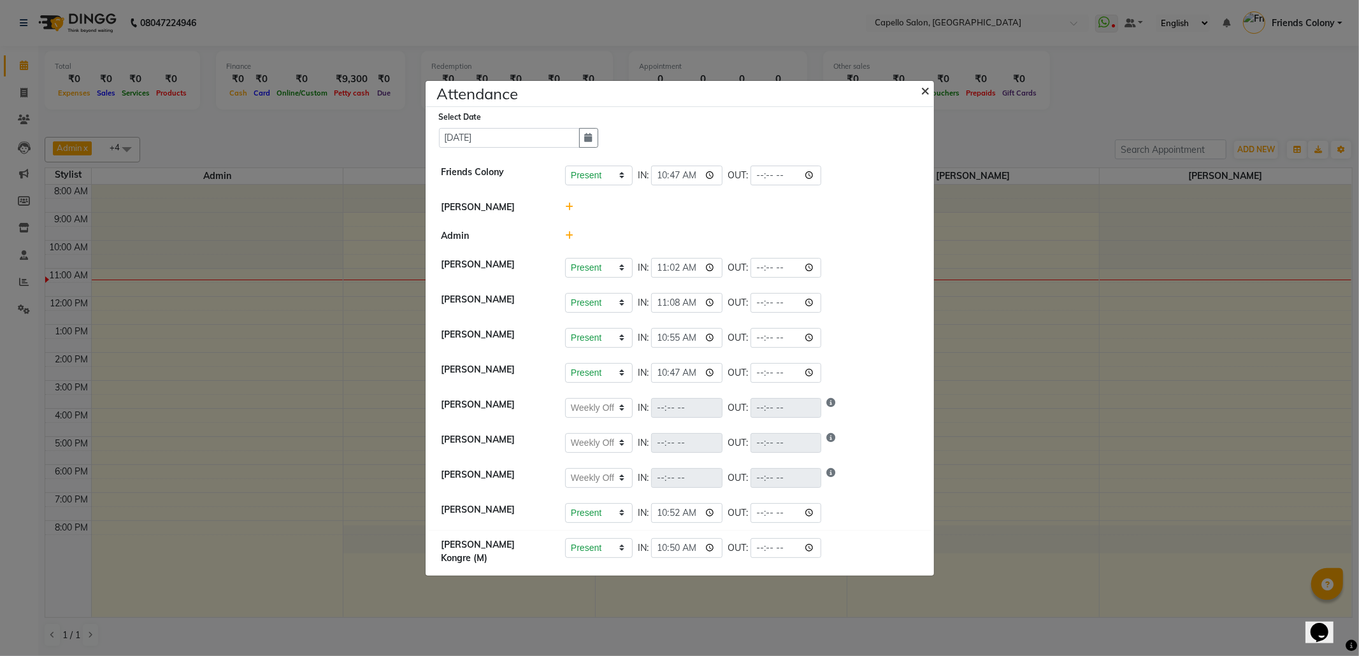
click at [920, 90] on button "×" at bounding box center [927, 90] width 32 height 36
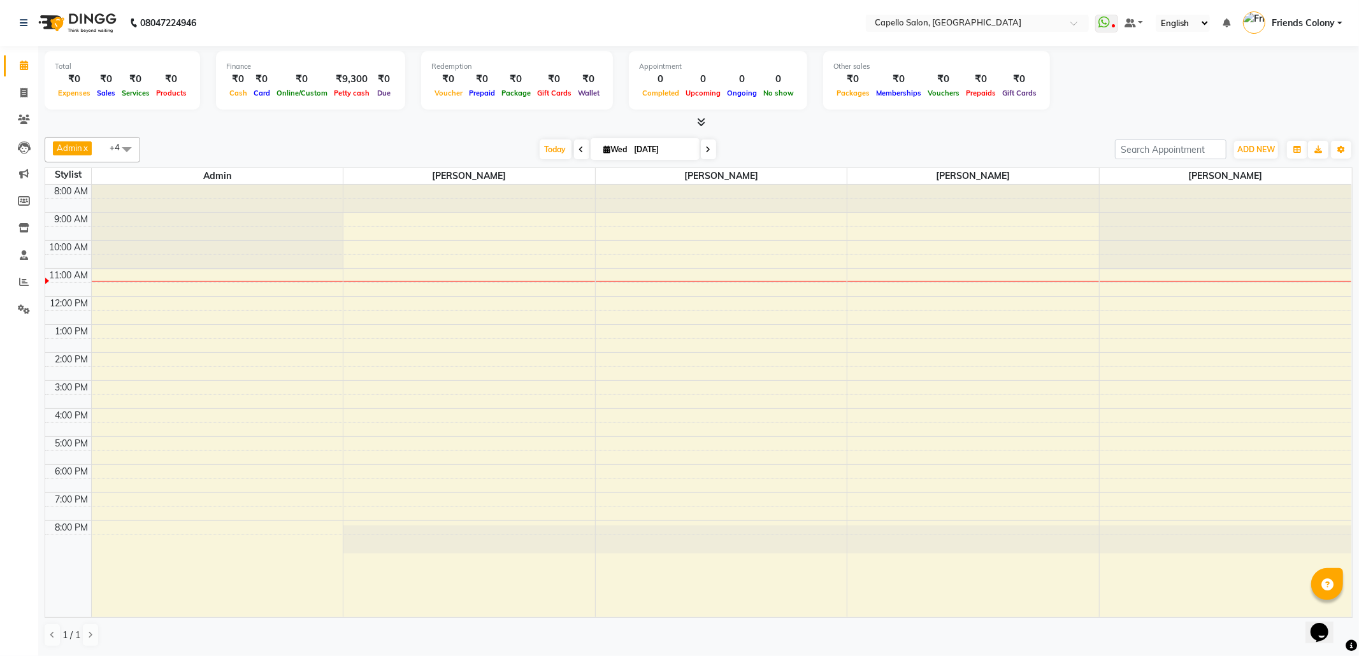
click at [1015, 120] on div at bounding box center [699, 122] width 1308 height 13
click at [19, 87] on span at bounding box center [24, 93] width 22 height 15
select select "3583"
select select "service"
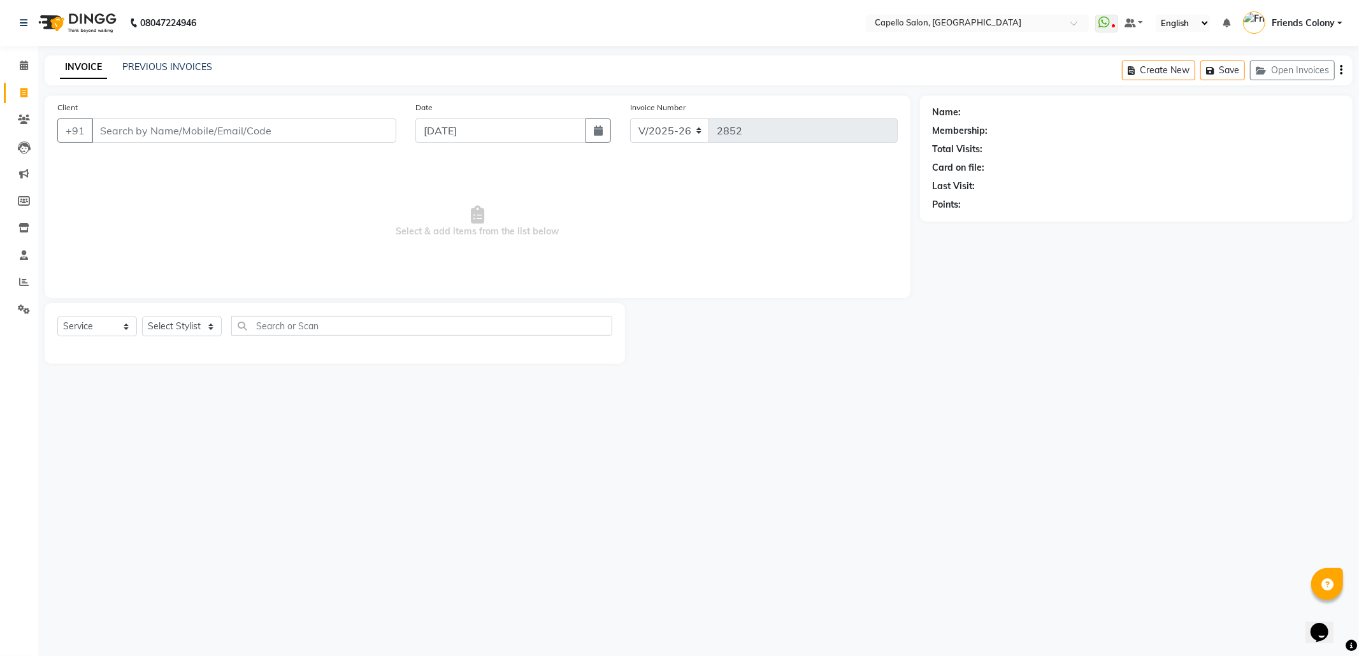
click at [192, 136] on input "Client" at bounding box center [244, 130] width 304 height 24
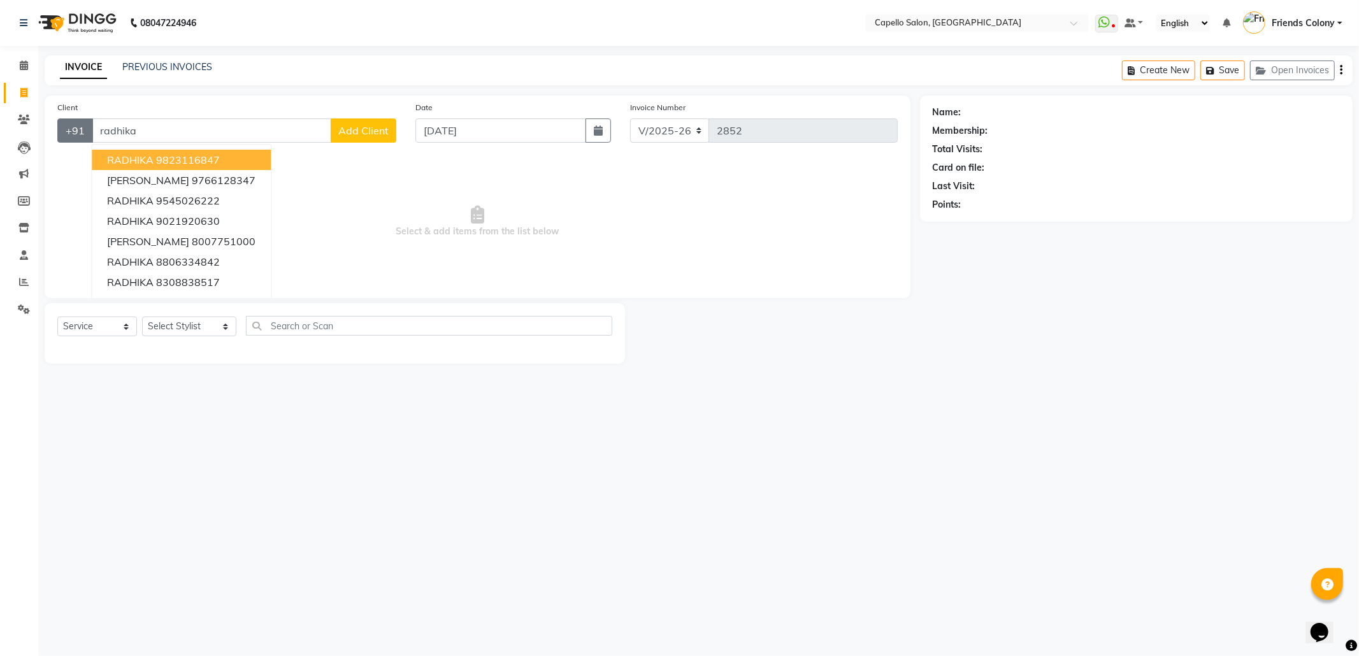
drag, startPoint x: 152, startPoint y: 123, endPoint x: 72, endPoint y: 130, distance: 79.9
click at [72, 130] on div "+91 [PERSON_NAME] 9823116847 [PERSON_NAME] 9766128347 RADHIKA 9545026222 RADHIK…" at bounding box center [226, 130] width 339 height 24
type input "7220099111"
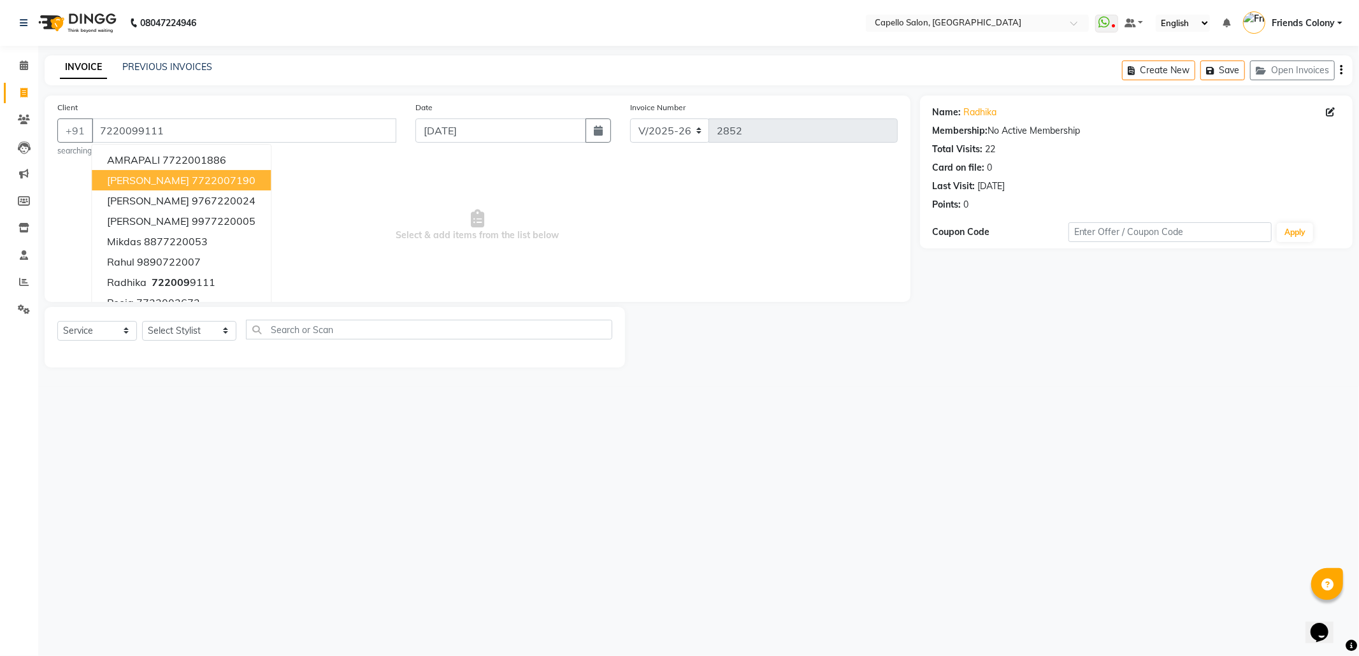
click at [1330, 105] on div "Name: [PERSON_NAME] Membership: No Active Membership Total Visits: 22 Card on f…" at bounding box center [1135, 156] width 407 height 111
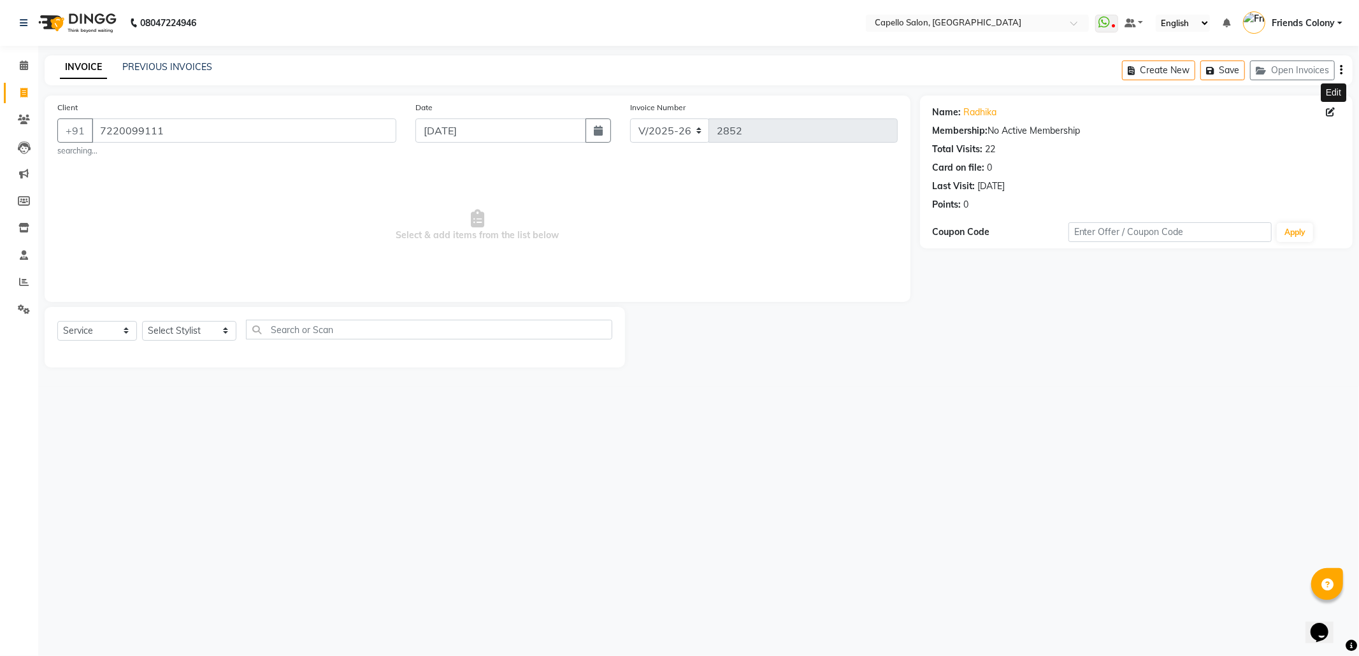
click at [1330, 113] on icon at bounding box center [1329, 112] width 9 height 9
select select "22"
select select "[DEMOGRAPHIC_DATA]"
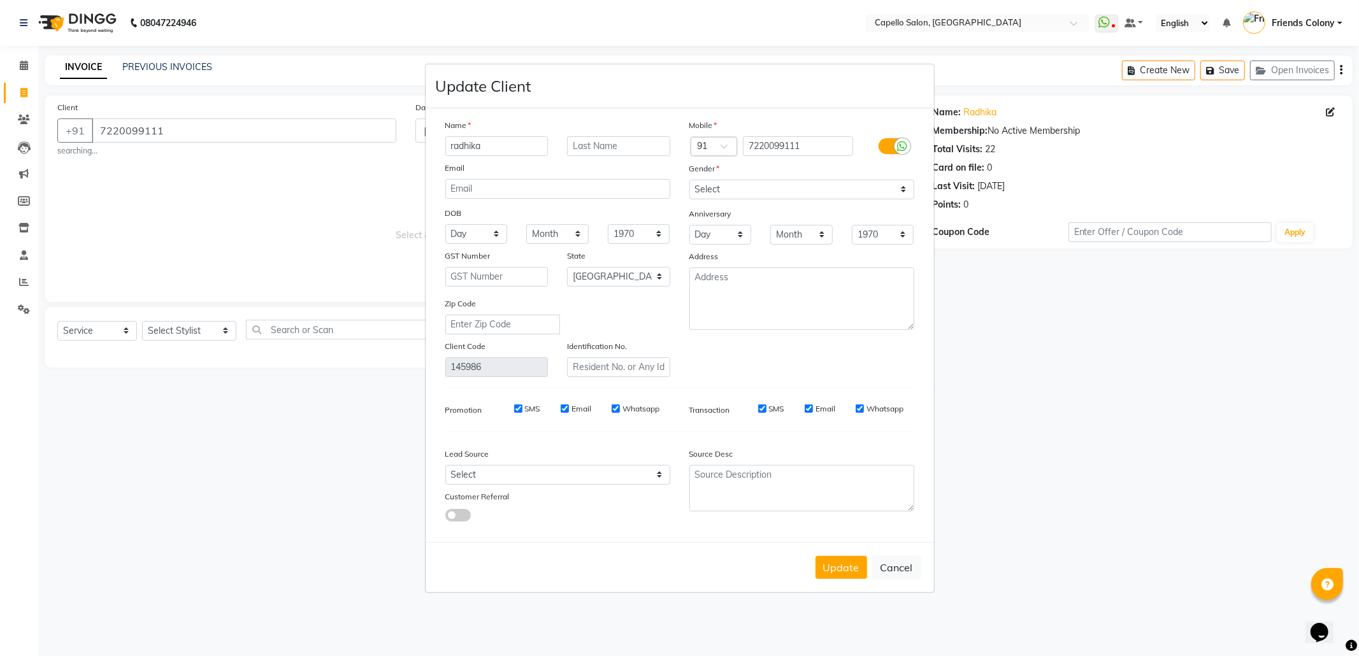
click at [1330, 113] on ngb-modal-window "Update Client Name radhika Email DOB Day 01 02 03 04 05 06 07 08 09 10 11 12 13…" at bounding box center [679, 328] width 1359 height 656
click at [622, 144] on input "text" at bounding box center [618, 146] width 103 height 20
type input "brand box"
click at [847, 569] on button "Update" at bounding box center [841, 567] width 52 height 23
select select
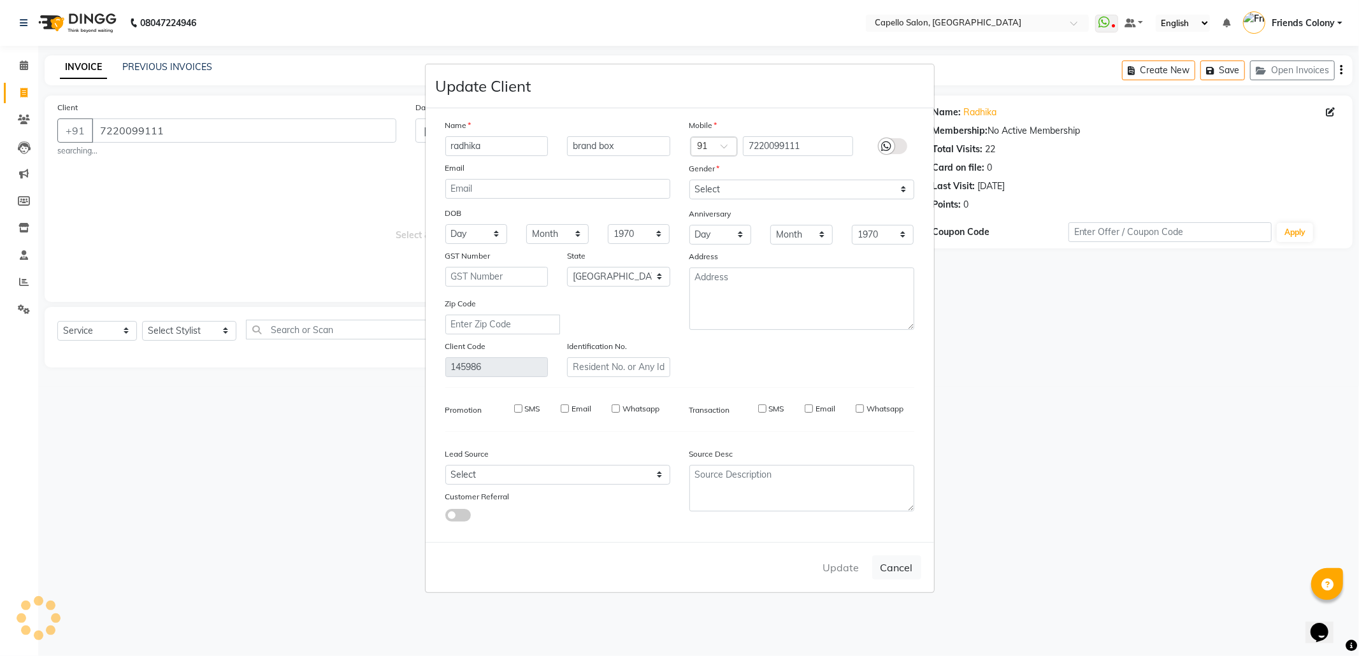
select select
select select "null"
select select
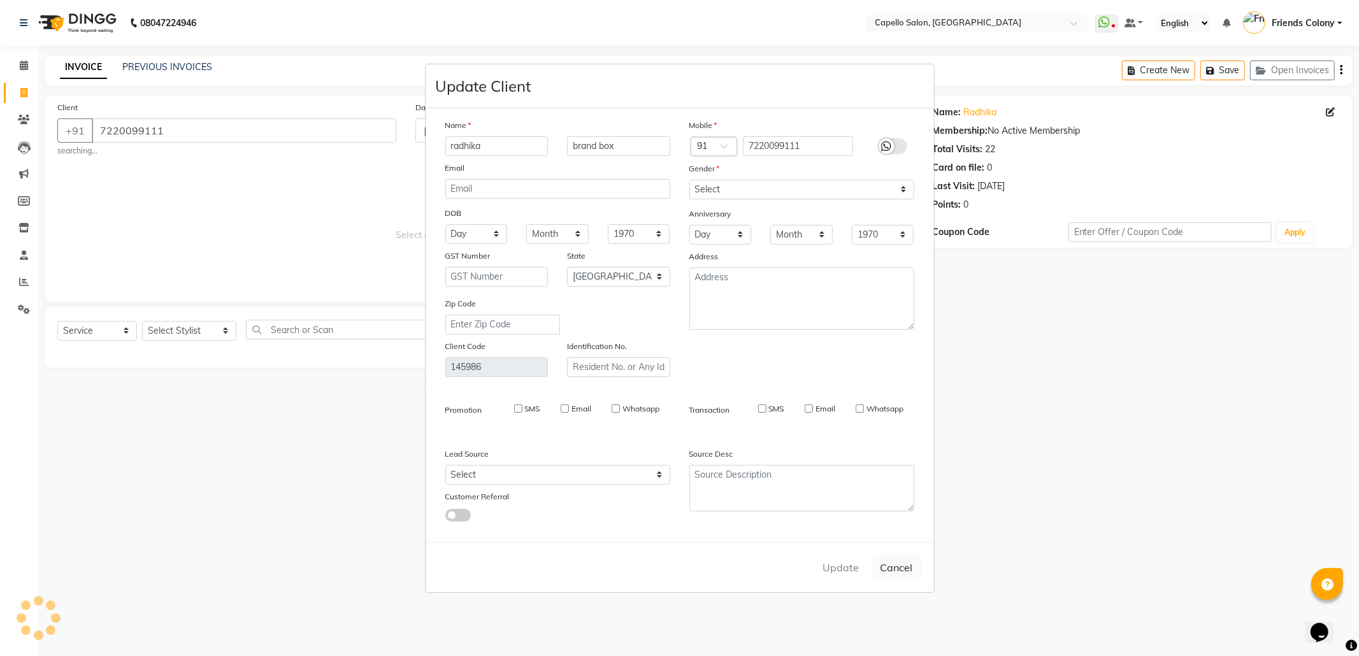
select select
checkbox input "false"
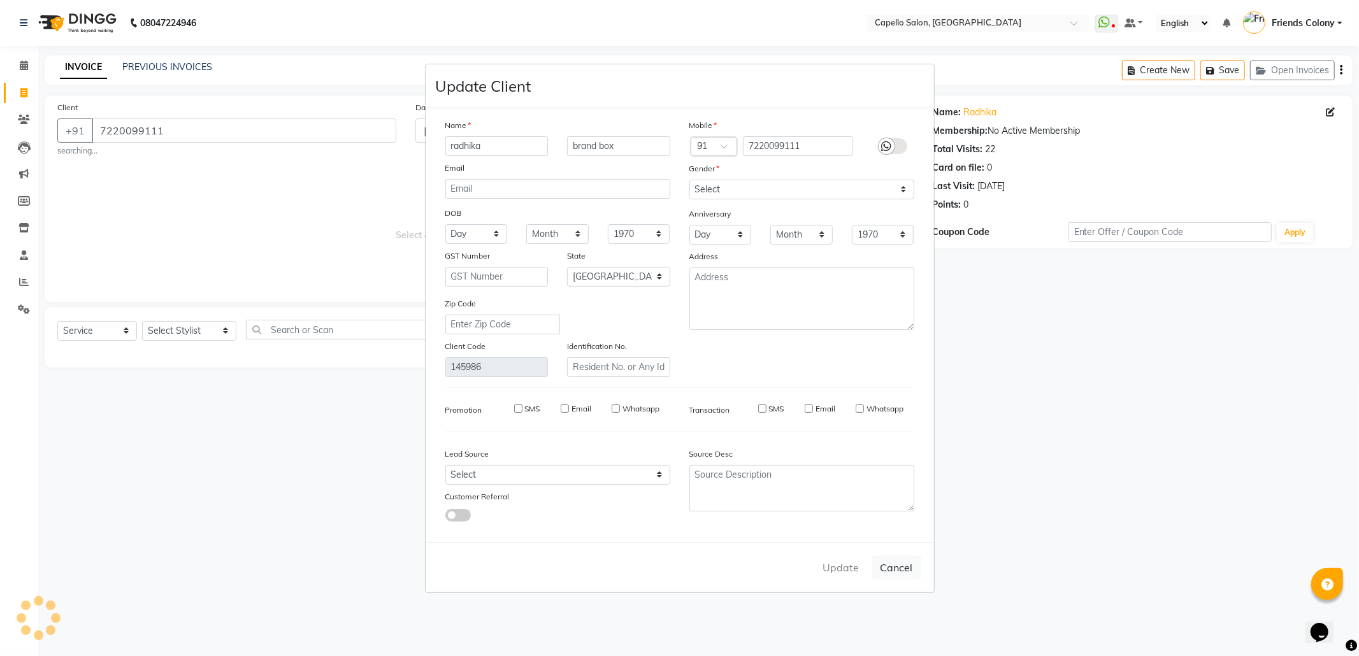
checkbox input "false"
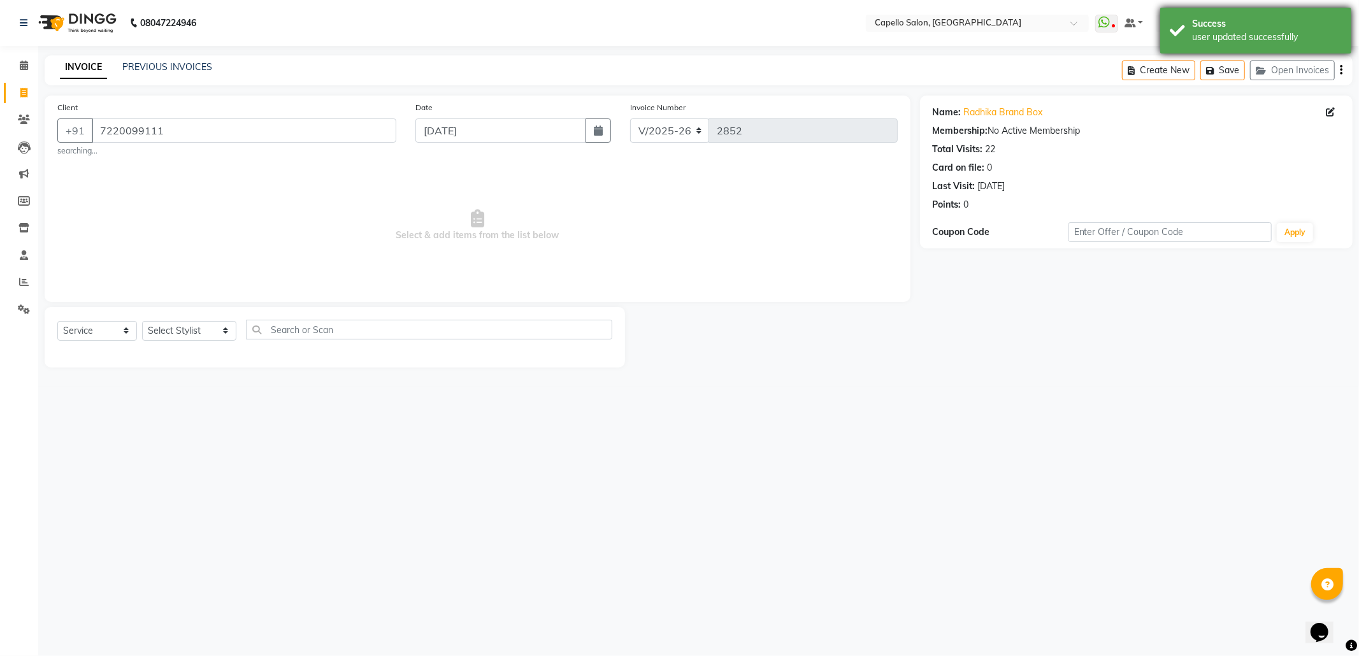
click at [1197, 33] on div "user updated successfully" at bounding box center [1267, 37] width 150 height 13
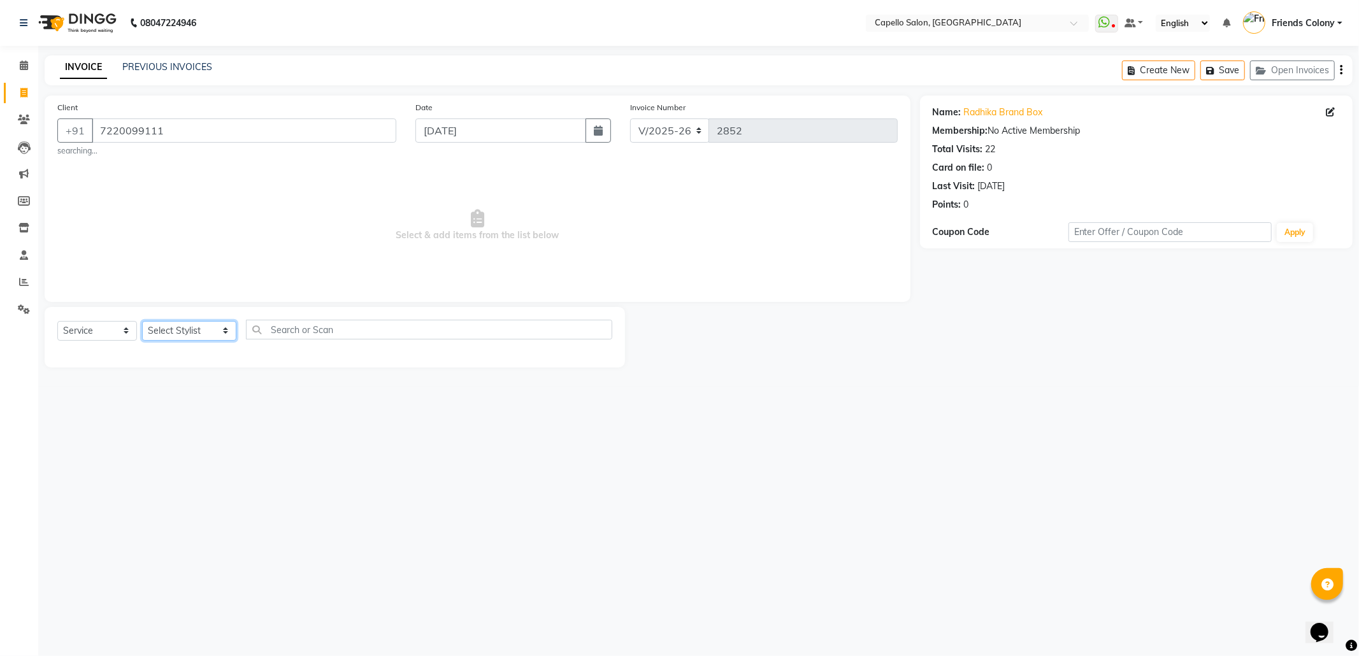
click at [189, 331] on select "Select Stylist Admin [PERSON_NAME] Friends Colony [PERSON_NAME] [PERSON_NAME] N…" at bounding box center [189, 331] width 94 height 20
select select "85869"
click at [142, 321] on select "Select Stylist Admin [PERSON_NAME] Friends Colony [PERSON_NAME] [PERSON_NAME] N…" at bounding box center [189, 331] width 94 height 20
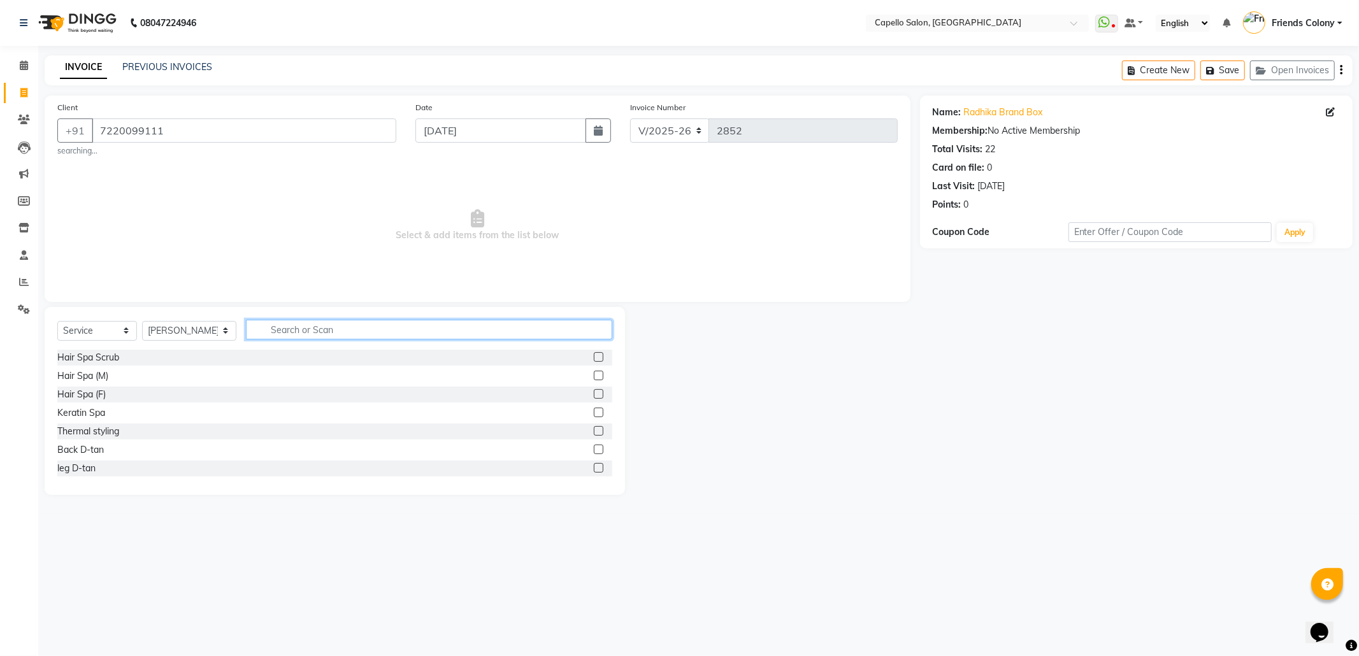
click at [334, 330] on input "text" at bounding box center [429, 330] width 366 height 20
click at [346, 329] on input "text" at bounding box center [420, 330] width 348 height 20
type input "wash"
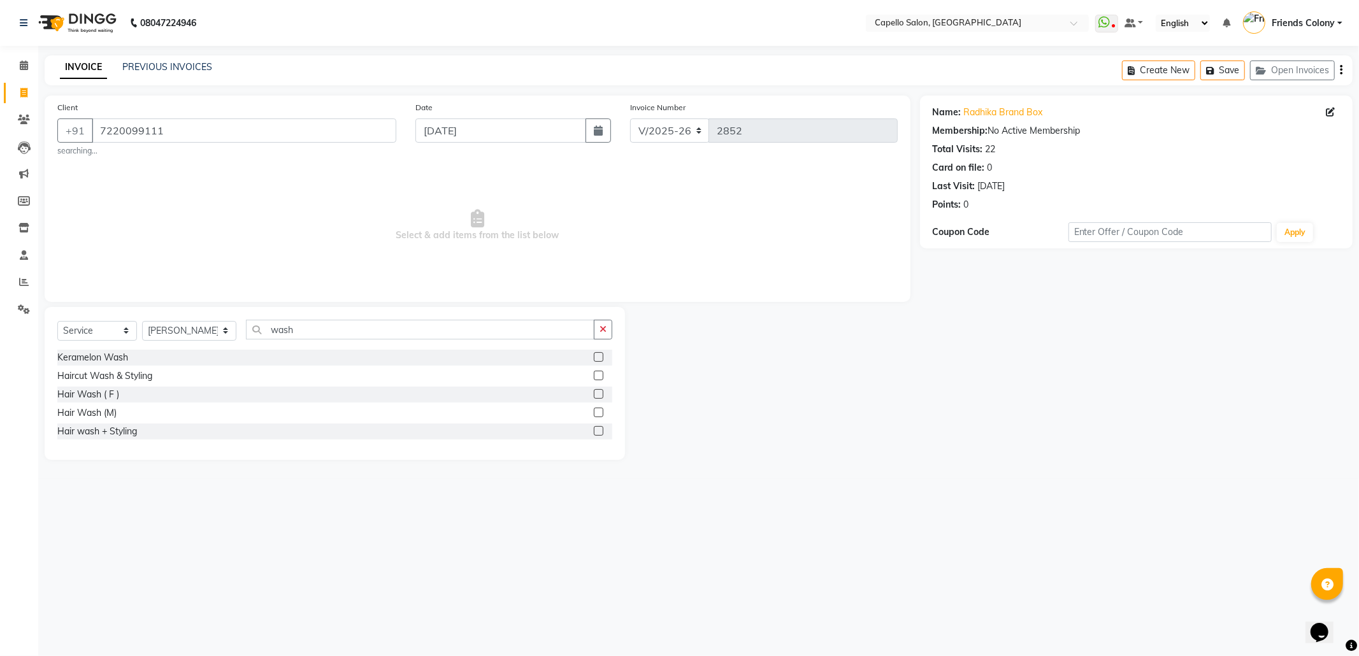
click at [602, 428] on label at bounding box center [599, 431] width 10 height 10
click at [602, 428] on input "checkbox" at bounding box center [598, 431] width 8 height 8
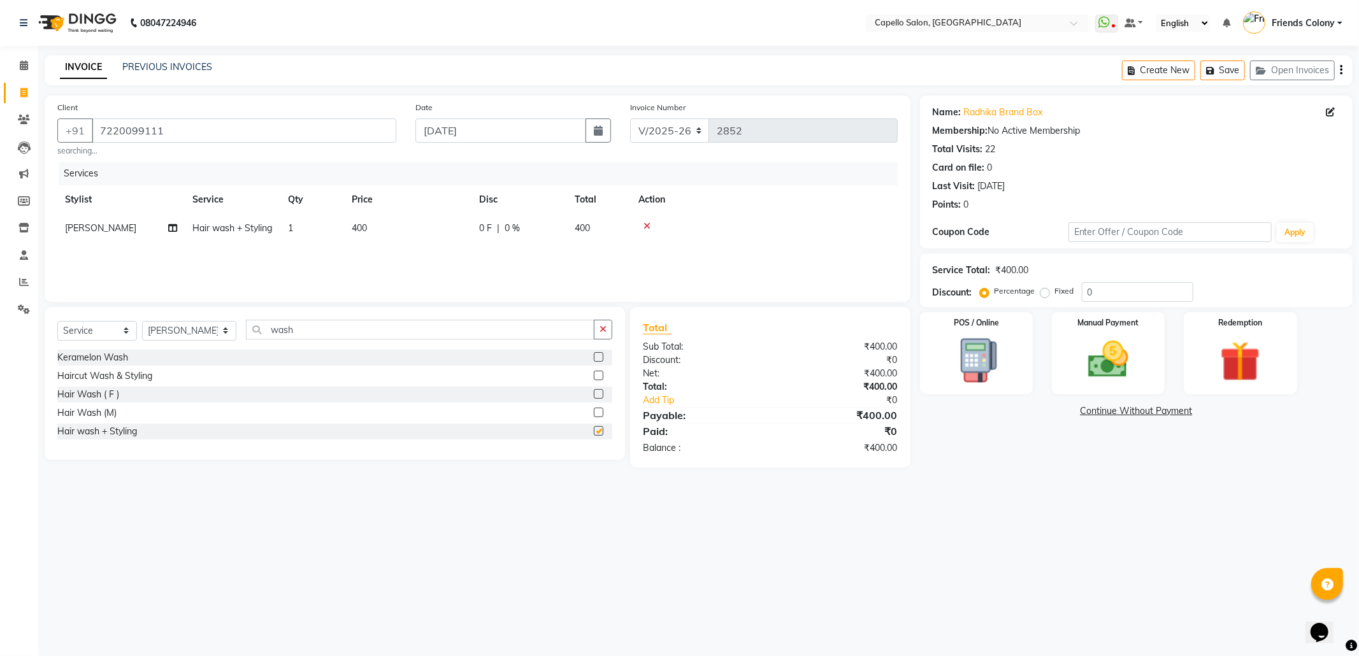
checkbox input "false"
click at [1081, 348] on img at bounding box center [1108, 360] width 68 height 48
click at [1124, 411] on span "CASH" at bounding box center [1124, 411] width 27 height 15
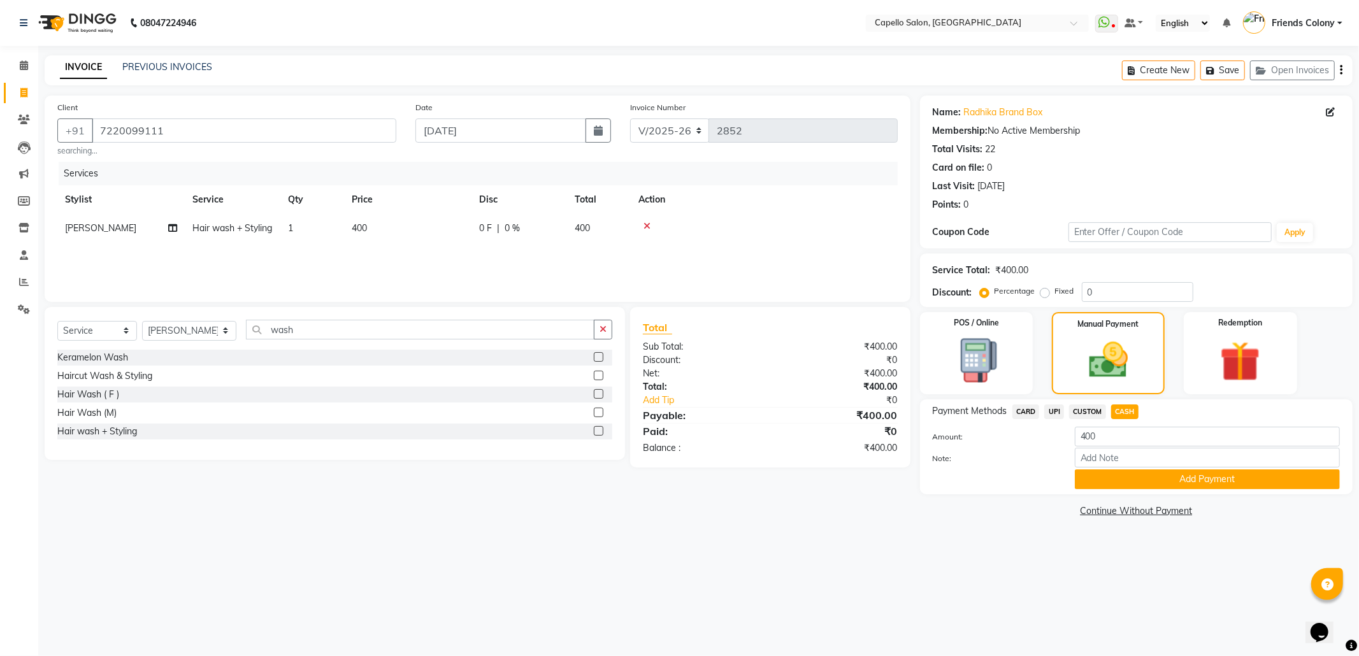
drag, startPoint x: 1101, startPoint y: 419, endPoint x: 1022, endPoint y: 451, distance: 85.2
click at [1022, 451] on div "Payment Methods CARD UPI CUSTOM CASH Amount: 400 Note: Add Payment" at bounding box center [1135, 446] width 407 height 85
click at [1115, 439] on input "400" at bounding box center [1207, 437] width 265 height 20
drag, startPoint x: 1115, startPoint y: 439, endPoint x: 1045, endPoint y: 452, distance: 70.6
click at [1045, 452] on div "Amount: 400 Note: Add Payment" at bounding box center [1135, 458] width 407 height 62
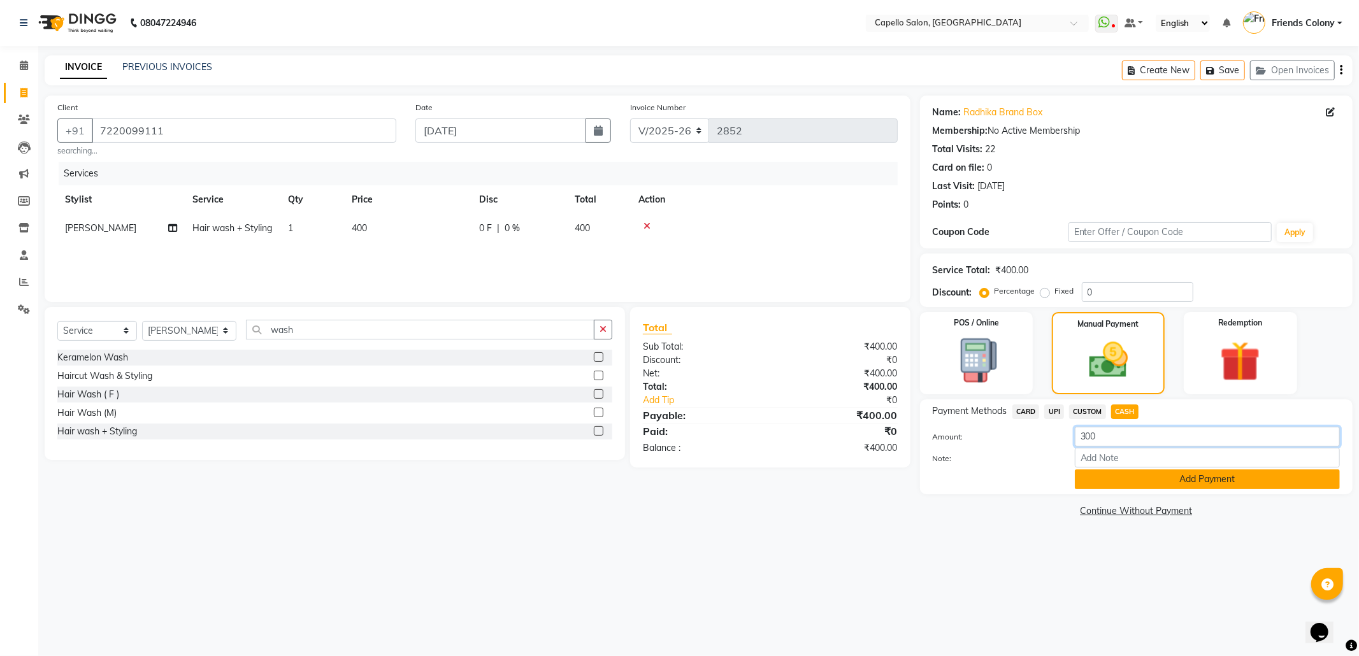
type input "300"
click at [1149, 477] on button "Add Payment" at bounding box center [1207, 479] width 265 height 20
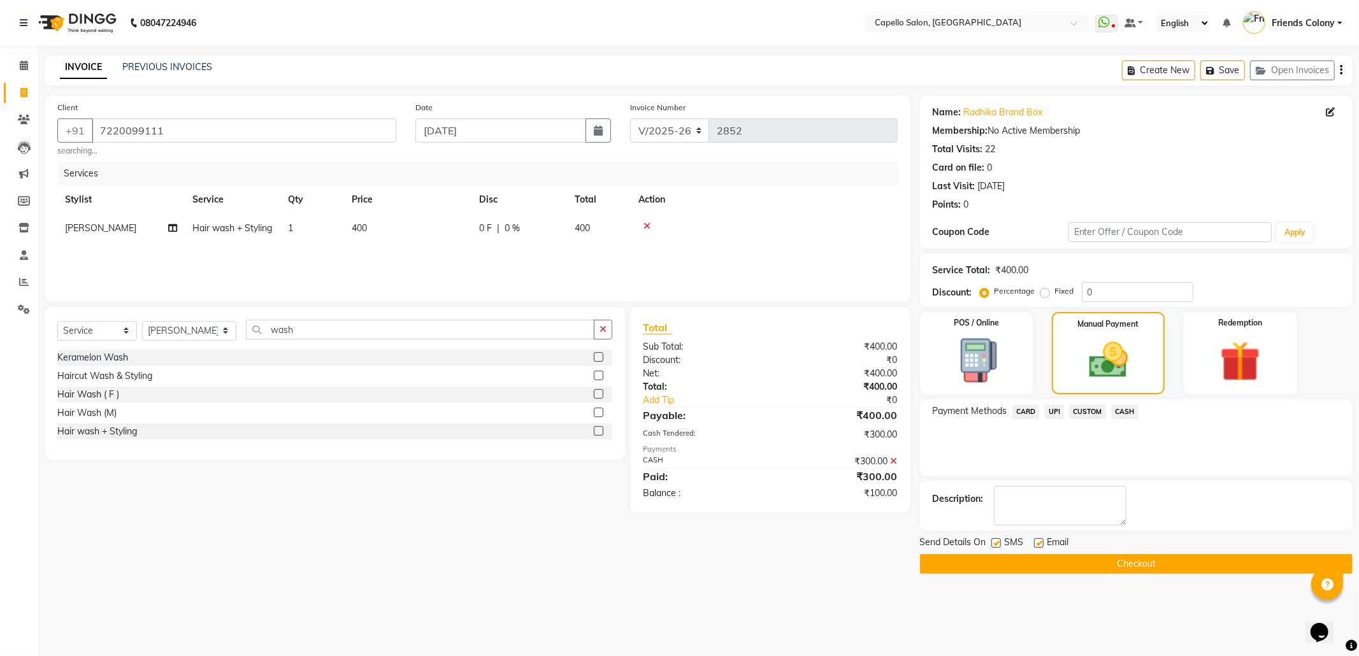
click at [1051, 411] on span "UPI" at bounding box center [1054, 411] width 20 height 15
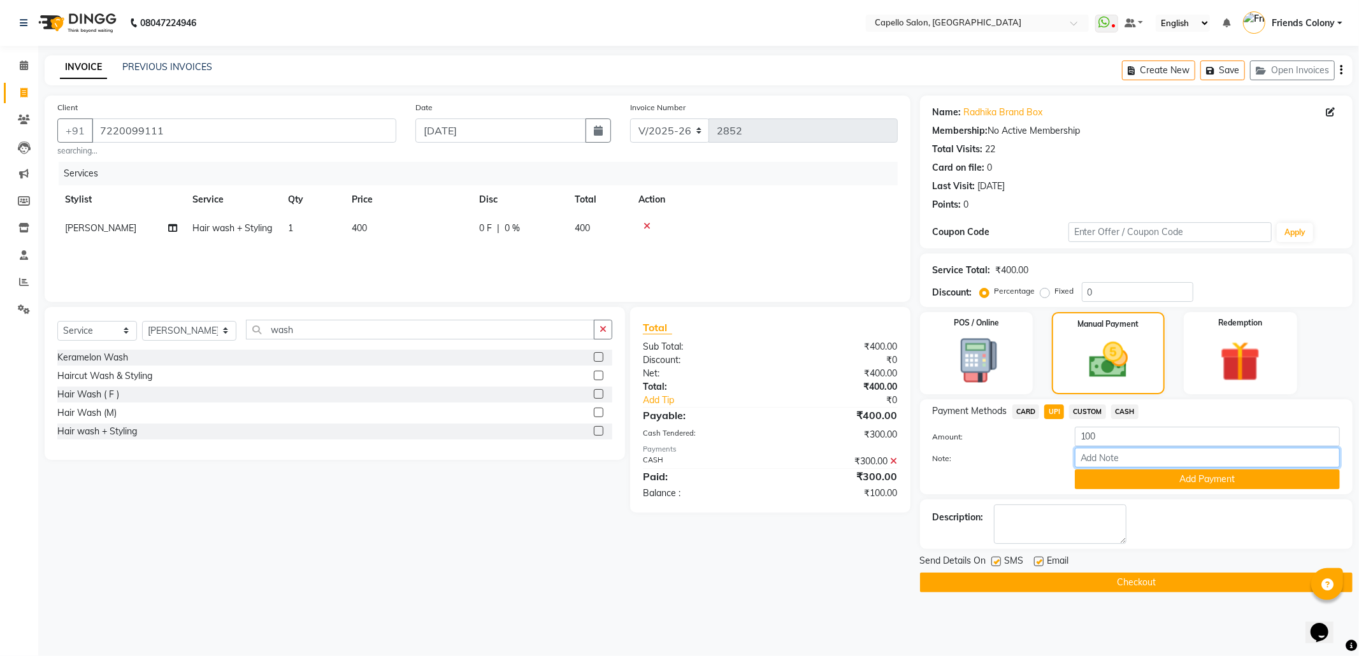
click at [1092, 459] on input "Note:" at bounding box center [1207, 458] width 265 height 20
click at [1107, 477] on button "Add Payment" at bounding box center [1207, 479] width 265 height 20
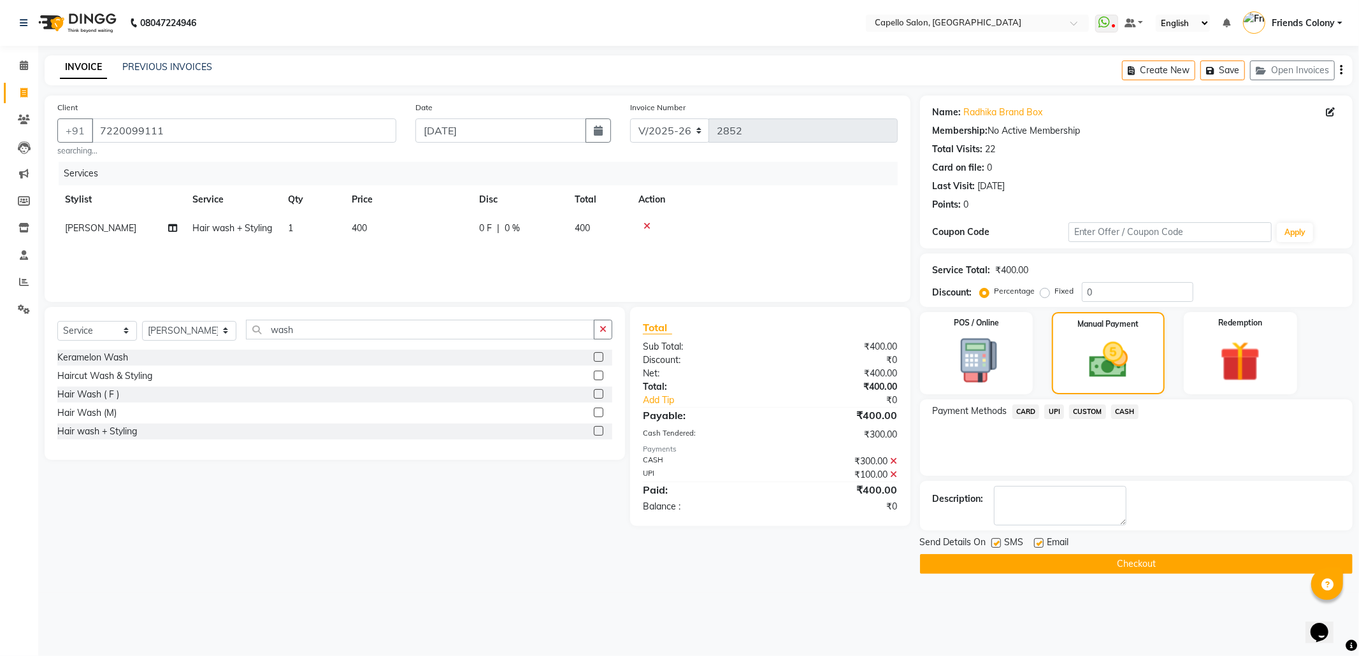
click at [1028, 571] on button "Checkout" at bounding box center [1136, 564] width 432 height 20
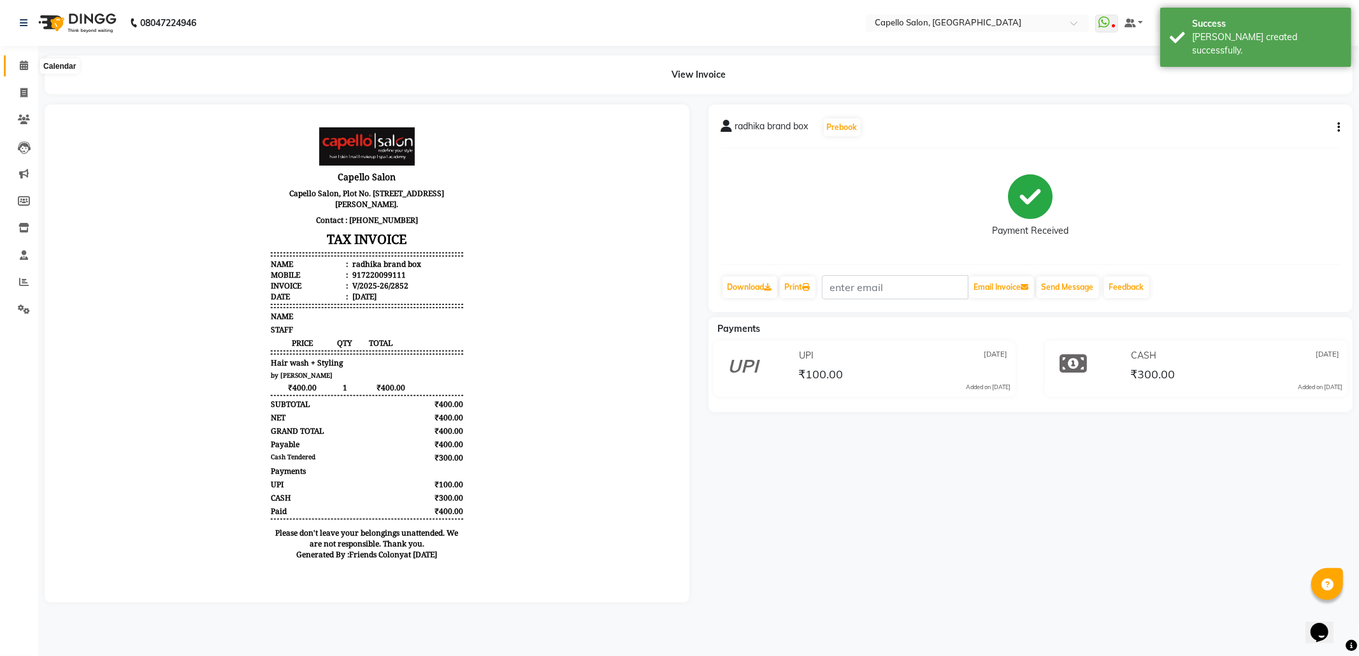
click at [18, 64] on span at bounding box center [24, 66] width 22 height 15
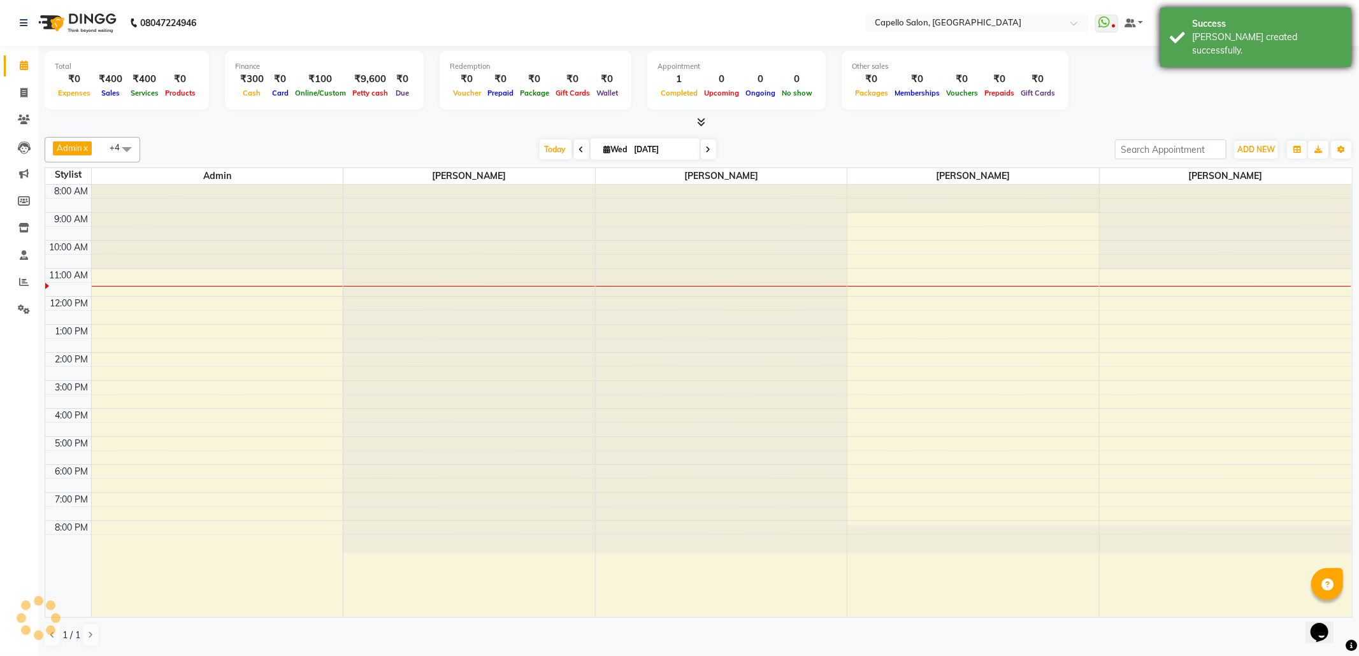
click at [1239, 32] on div "[PERSON_NAME] created successfully." at bounding box center [1267, 44] width 150 height 27
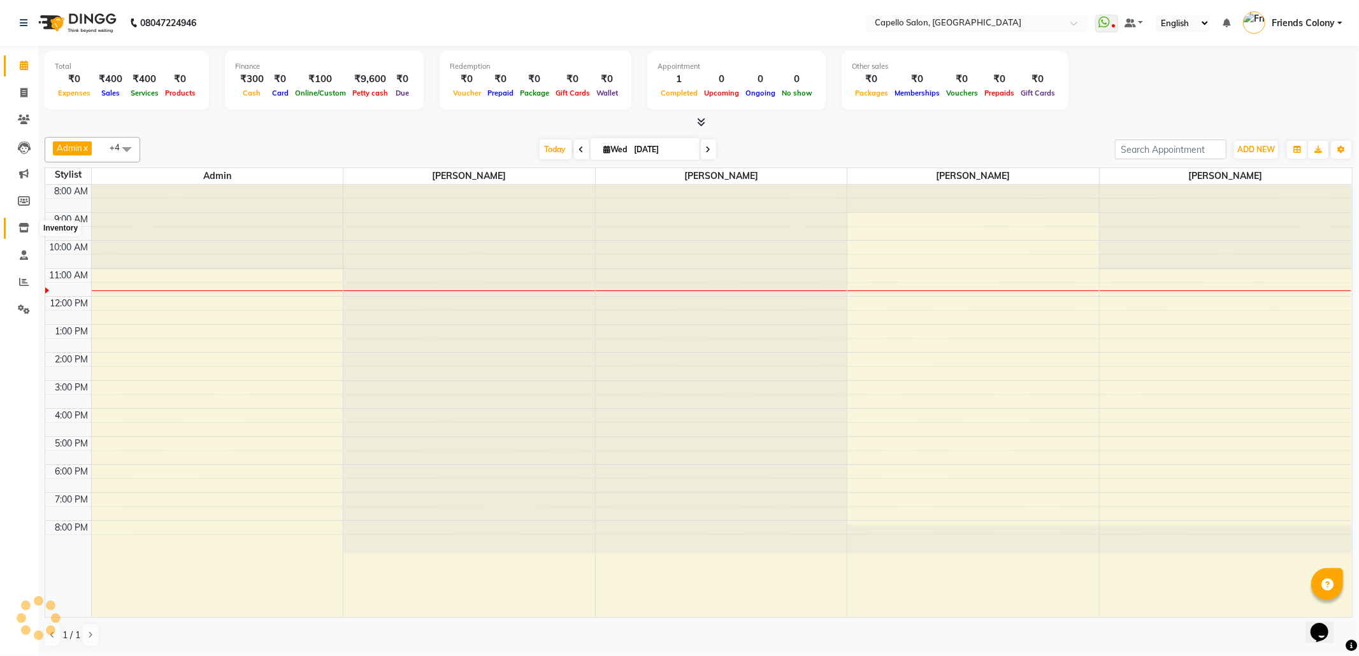
click at [22, 225] on icon at bounding box center [23, 228] width 11 height 10
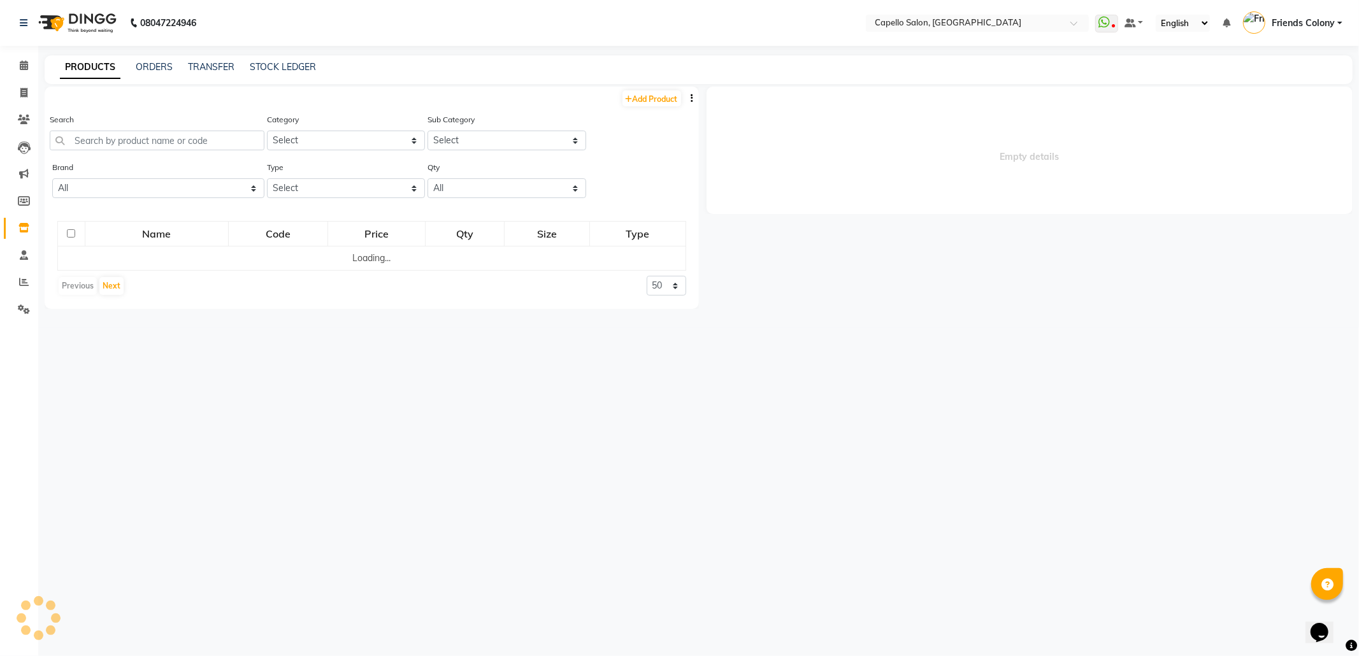
select select
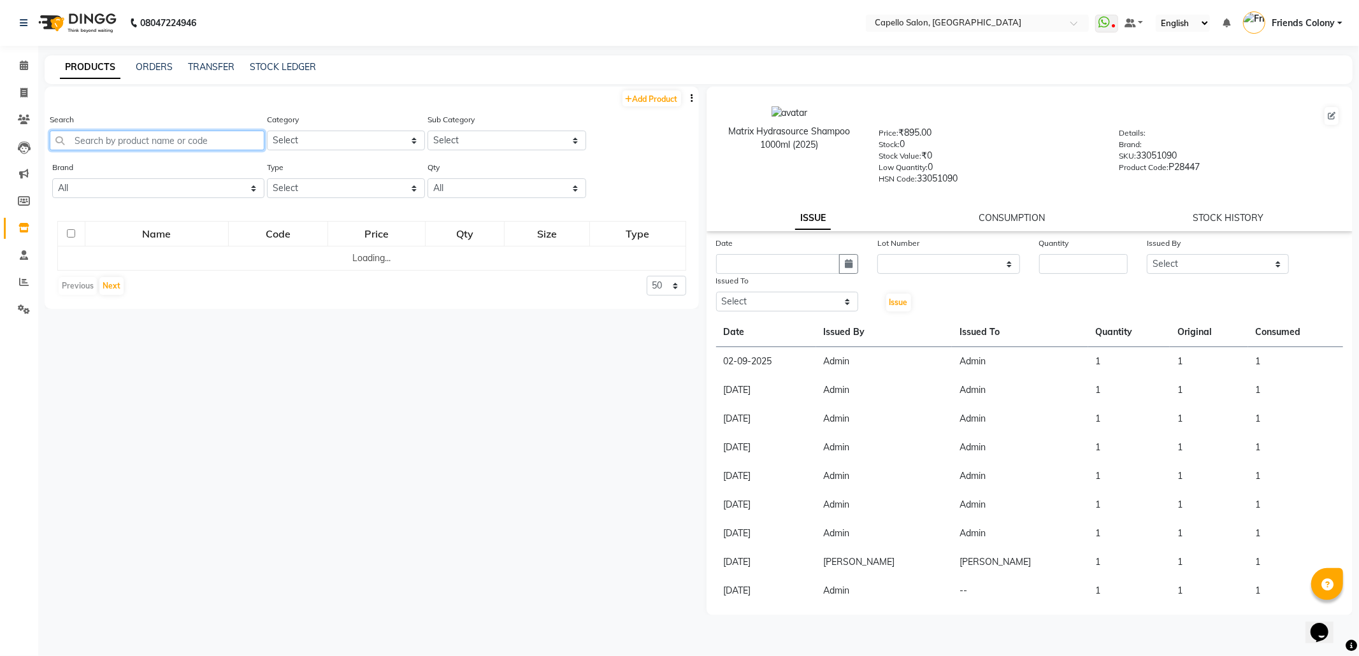
click at [131, 135] on input "text" at bounding box center [157, 141] width 215 height 20
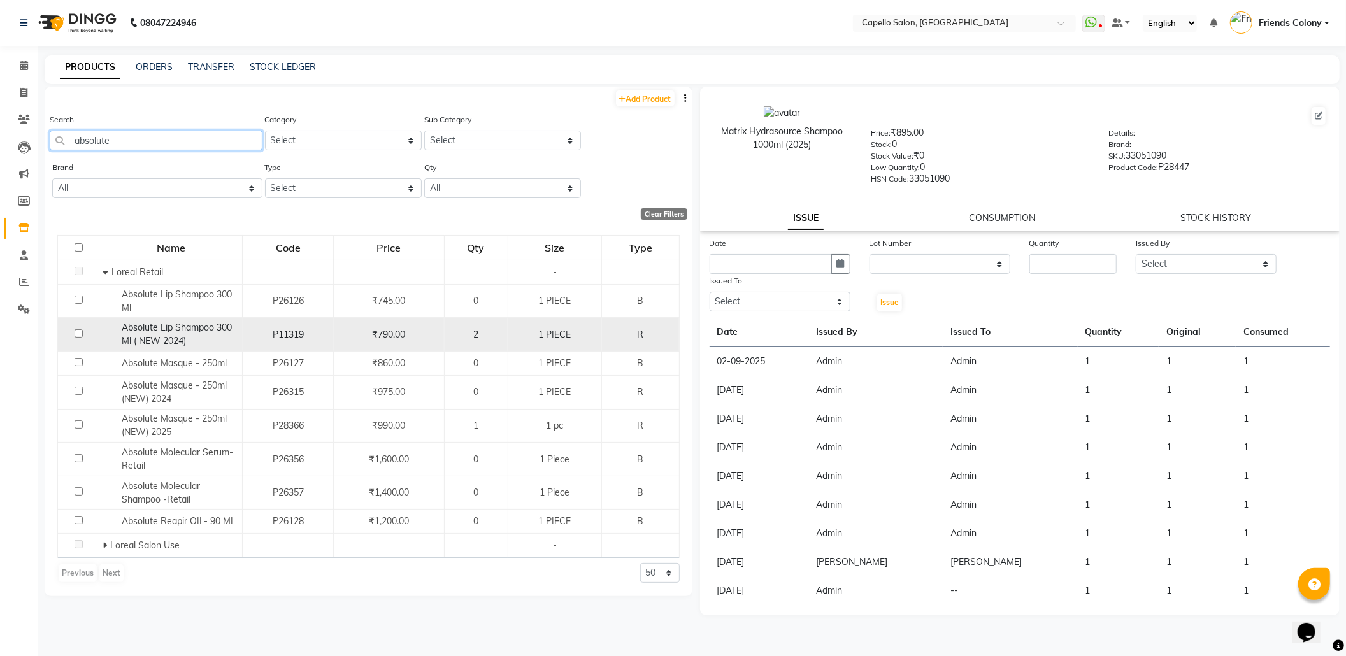
scroll to position [8, 0]
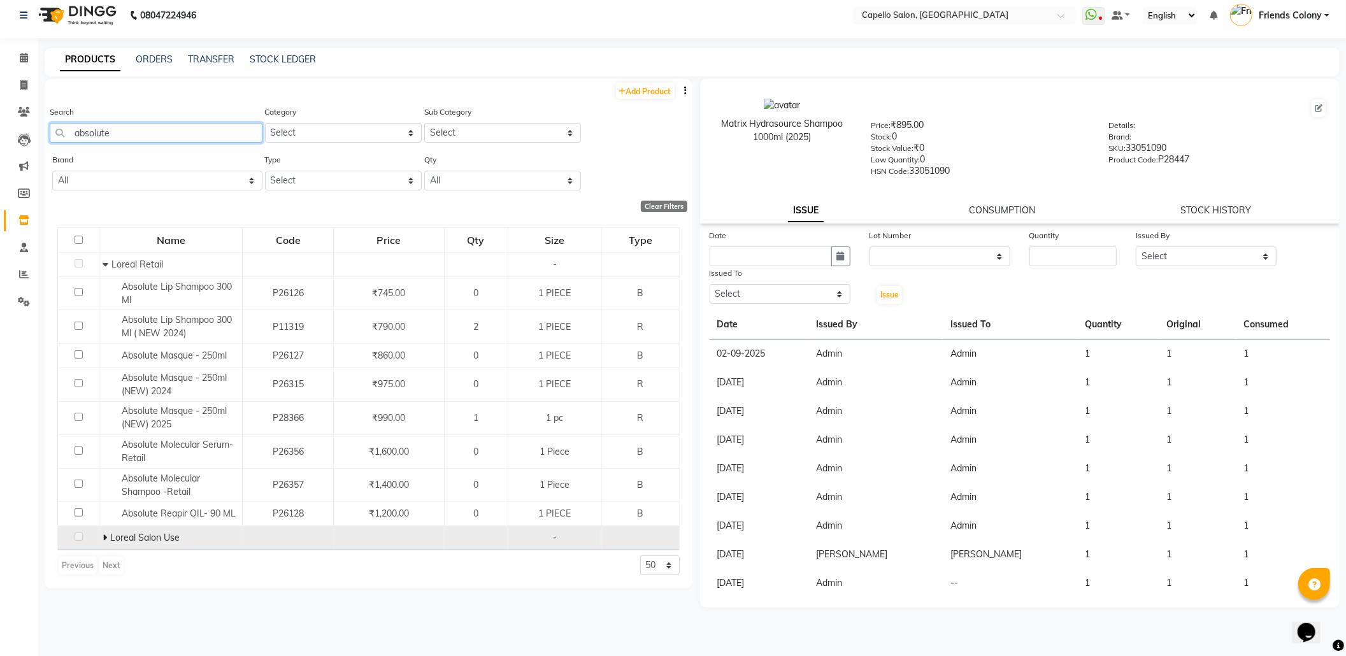
type input "absolute"
click at [103, 539] on icon at bounding box center [105, 537] width 4 height 9
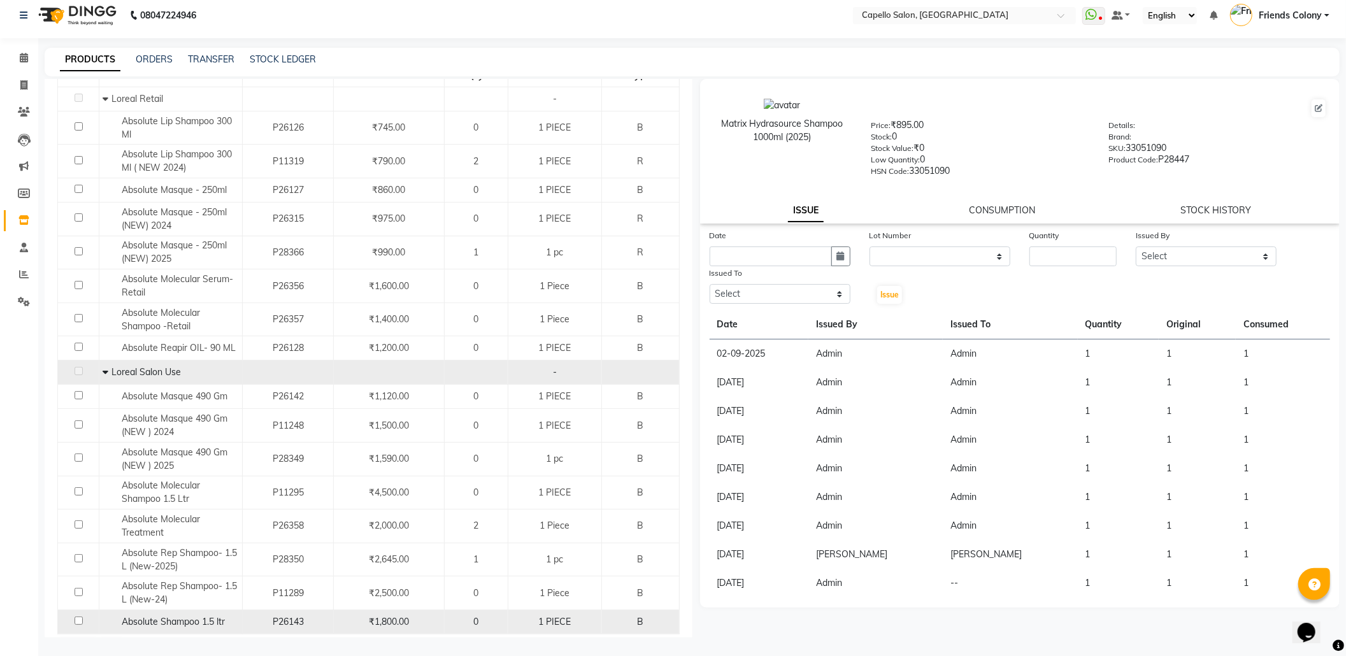
scroll to position [204, 0]
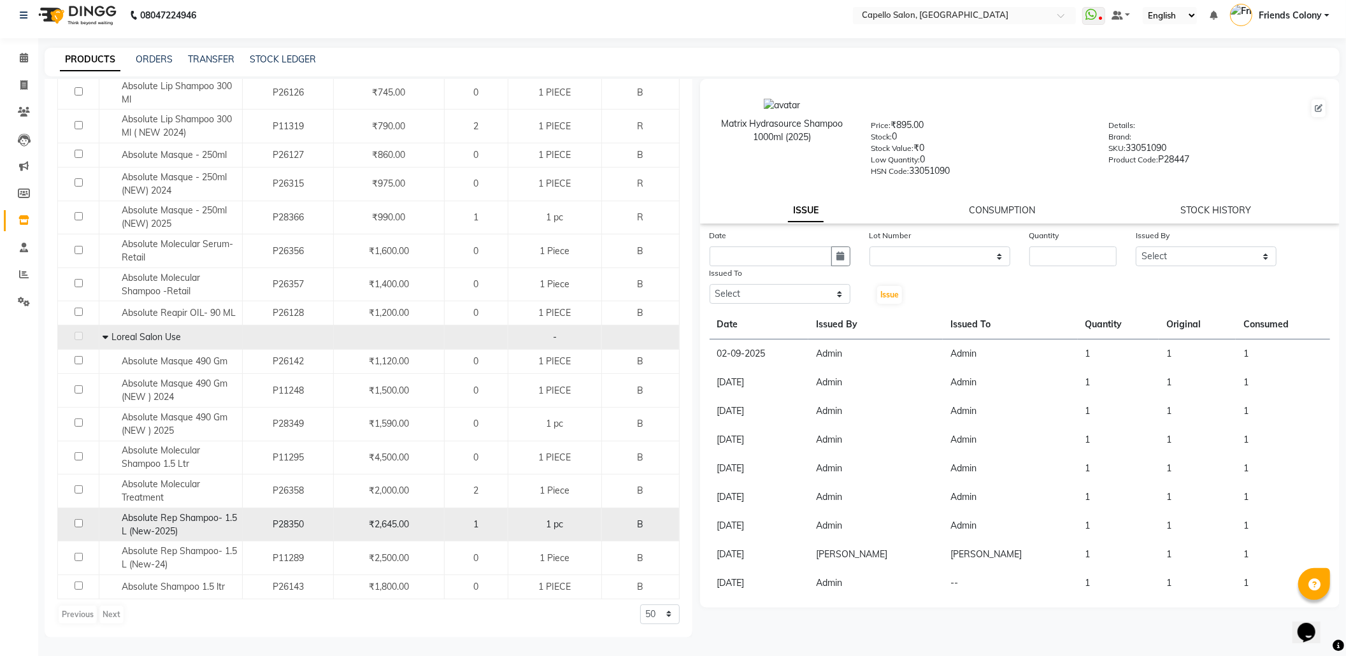
click at [78, 523] on input "checkbox" at bounding box center [79, 523] width 8 height 8
checkbox input "true"
select select
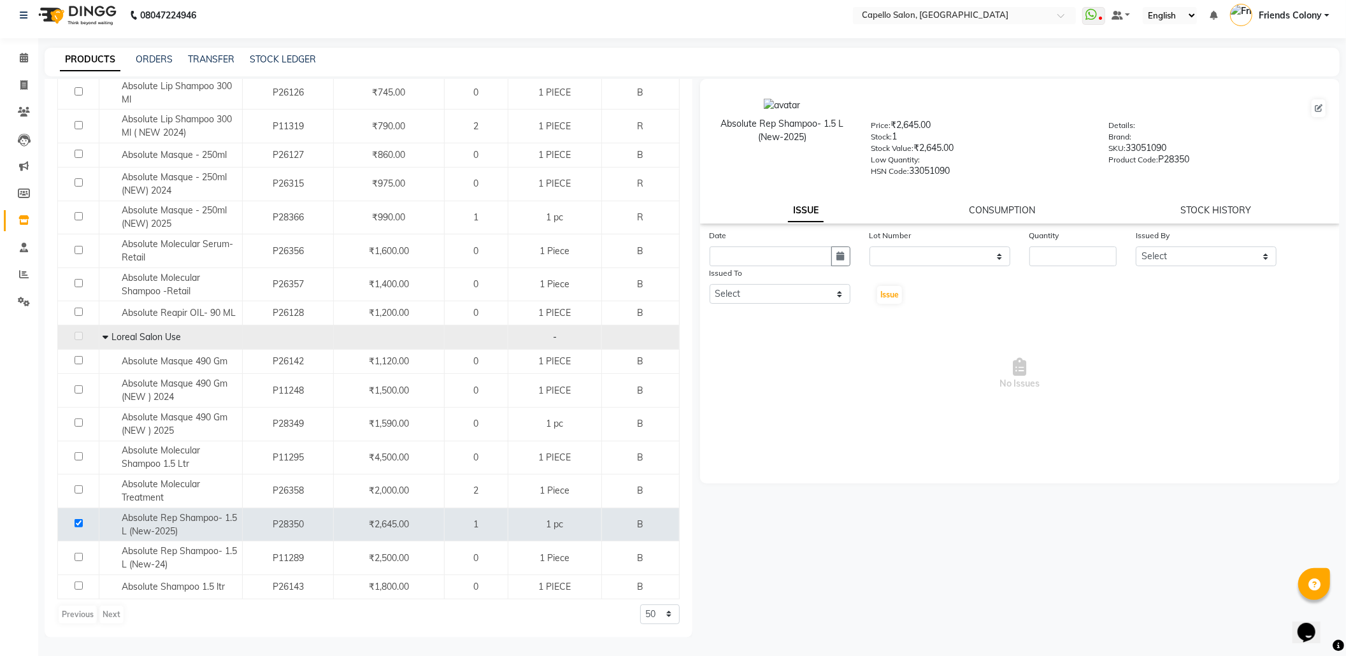
click at [768, 241] on div "Date" at bounding box center [780, 238] width 141 height 18
click at [768, 255] on input "text" at bounding box center [771, 256] width 122 height 20
select select "9"
select select "2025"
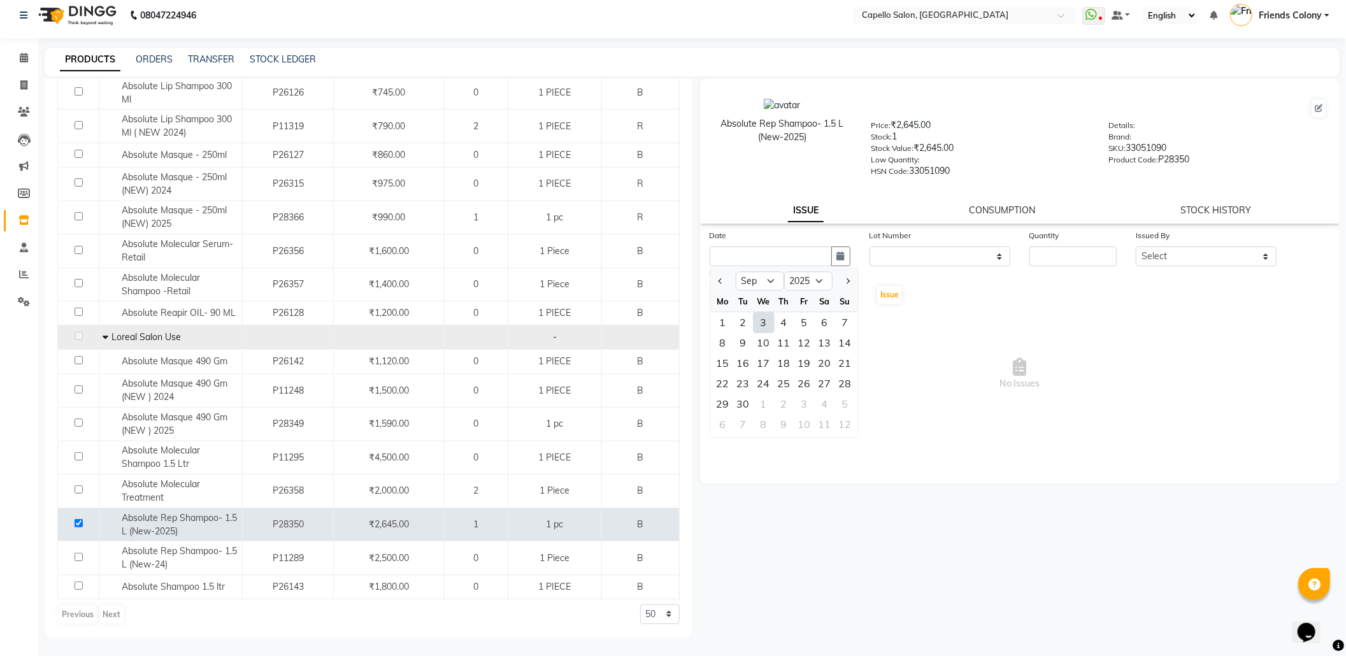
click at [766, 316] on div "3" at bounding box center [764, 322] width 20 height 20
type input "[DATE]"
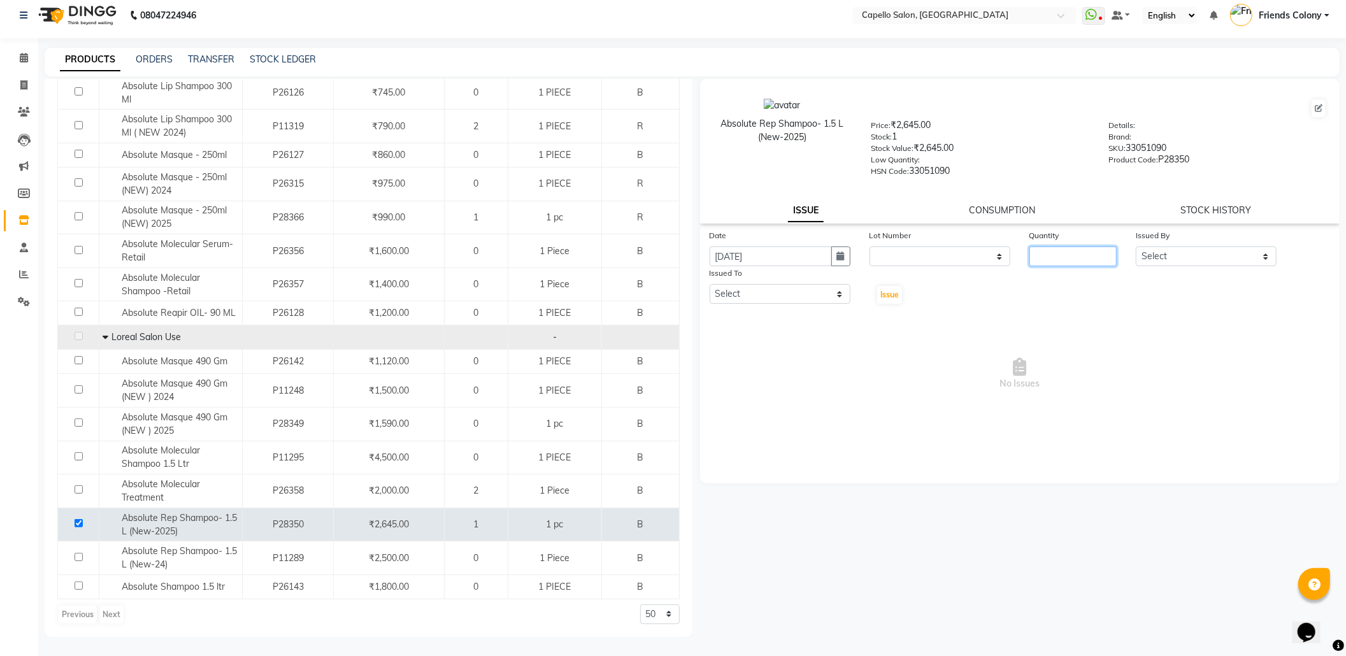
click at [1086, 252] on input "number" at bounding box center [1072, 256] width 87 height 20
type input "1"
click at [1183, 250] on select "Select Admin [PERSON_NAME] Friends Colony [PERSON_NAME] [PERSON_NAME] NEHA KORE…" at bounding box center [1206, 256] width 141 height 20
select select "16604"
click at [1136, 246] on select "Select Admin [PERSON_NAME] Friends Colony [PERSON_NAME] [PERSON_NAME] NEHA KORE…" at bounding box center [1206, 256] width 141 height 20
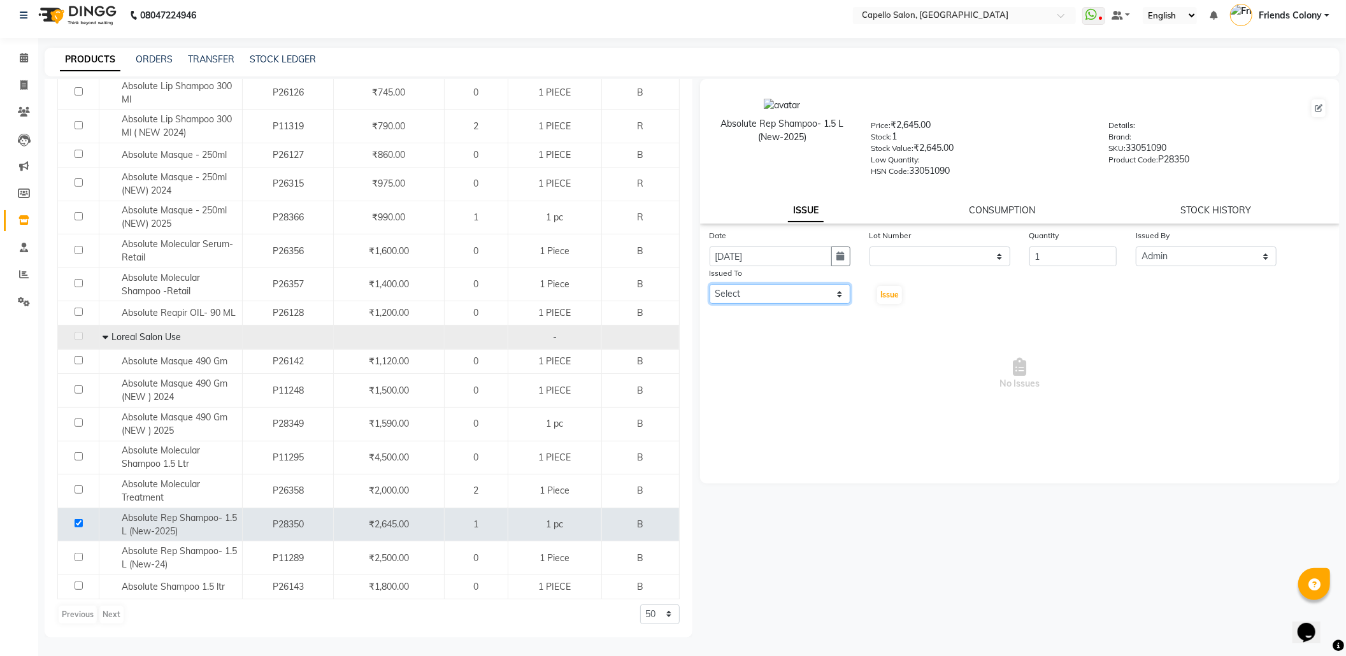
click at [806, 289] on select "Select Admin [PERSON_NAME] Friends Colony [PERSON_NAME] [PERSON_NAME] NEHA KORE…" at bounding box center [780, 294] width 141 height 20
select select "16604"
click at [710, 284] on select "Select Admin [PERSON_NAME] Friends Colony [PERSON_NAME] [PERSON_NAME] NEHA KORE…" at bounding box center [780, 294] width 141 height 20
click at [892, 290] on span "Issue" at bounding box center [889, 295] width 18 height 10
select select
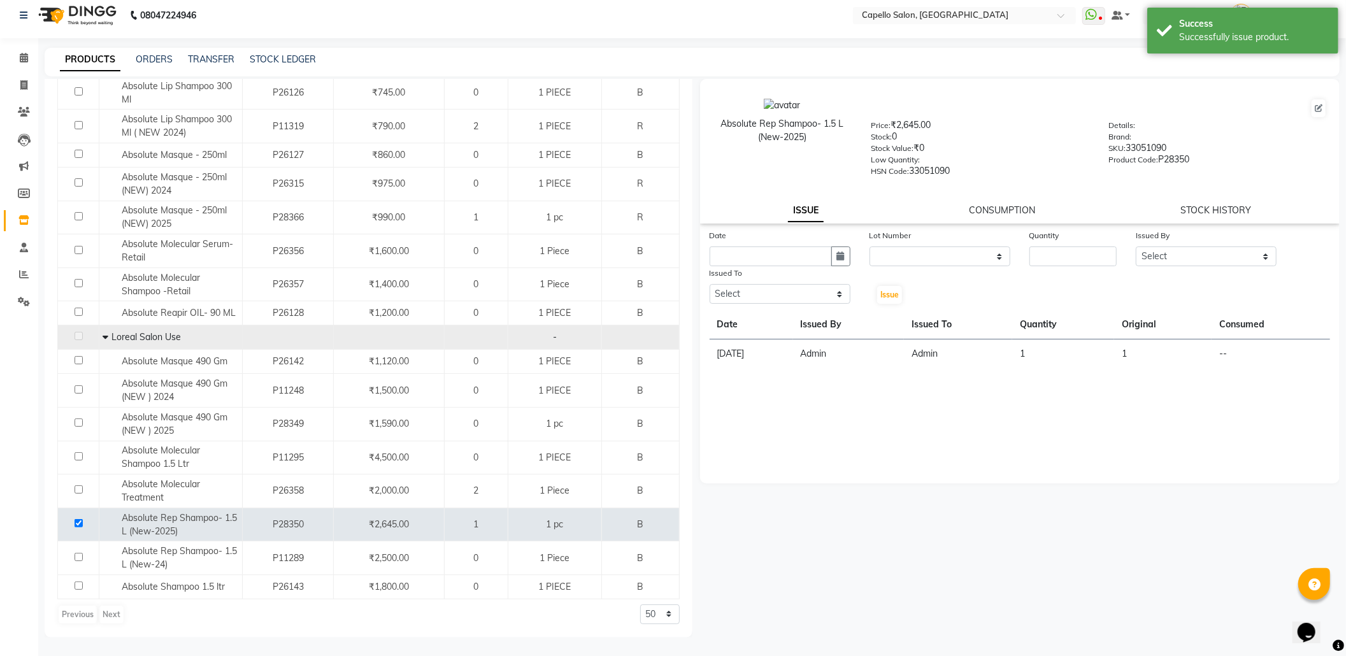
click at [1008, 525] on div "Absolute Rep Shampoo- 1.5 L (New-2025) Price: ₹2,645.00 Stock: 0 Stock Value: ₹…" at bounding box center [1016, 358] width 648 height 559
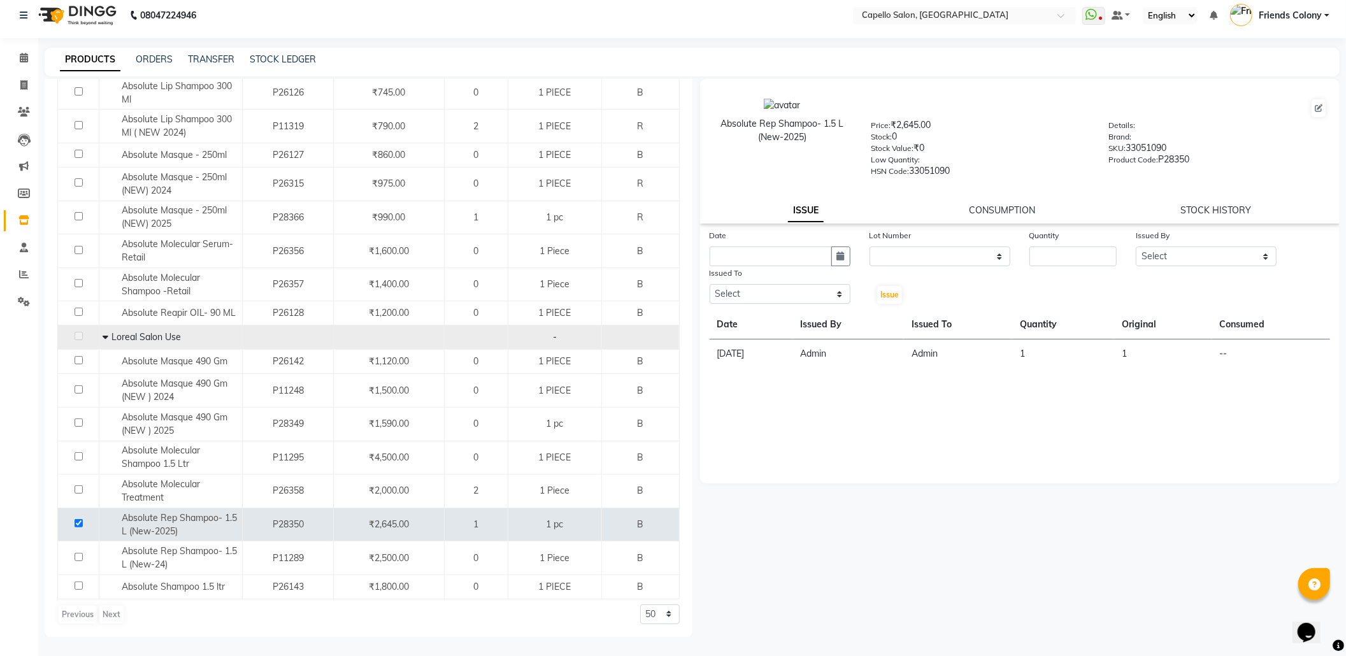
drag, startPoint x: 1008, startPoint y: 210, endPoint x: 1004, endPoint y: 220, distance: 11.3
click at [1007, 210] on link "CONSUMPTION" at bounding box center [1002, 209] width 66 height 11
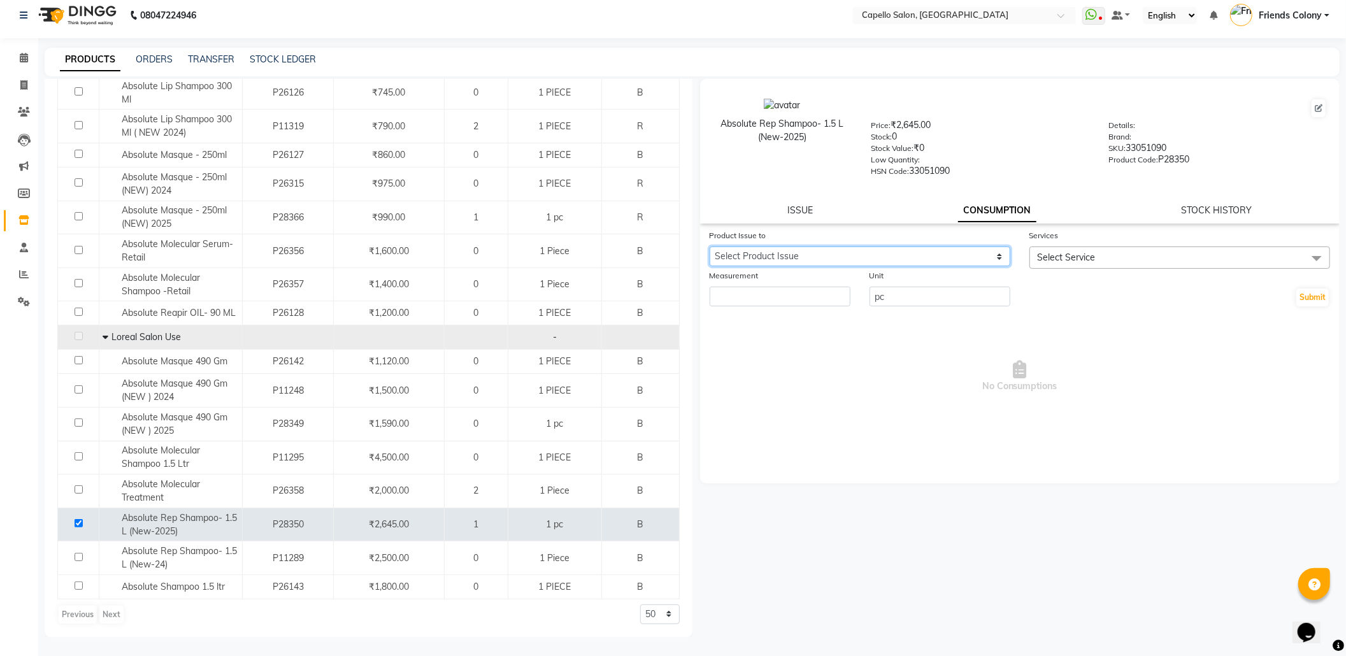
click at [972, 246] on select "Select Product Issue [DATE], Issued to: Admin, Balance: 1" at bounding box center [860, 256] width 301 height 20
select select "1201601"
click at [710, 246] on select "Select Product Issue [DATE], Issued to: Admin, Balance: 1" at bounding box center [860, 256] width 301 height 20
click at [1075, 254] on span "Select Service" at bounding box center [1067, 257] width 58 height 11
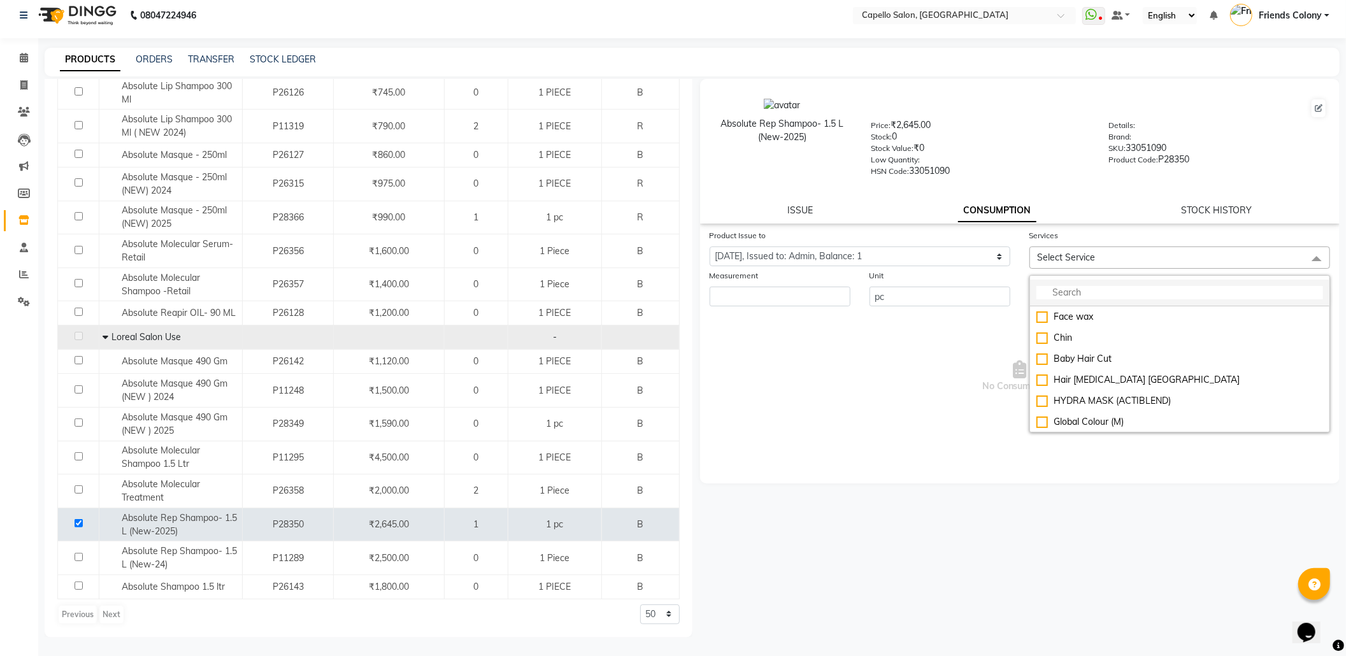
click at [1092, 287] on input "multiselect-search" at bounding box center [1179, 292] width 287 height 13
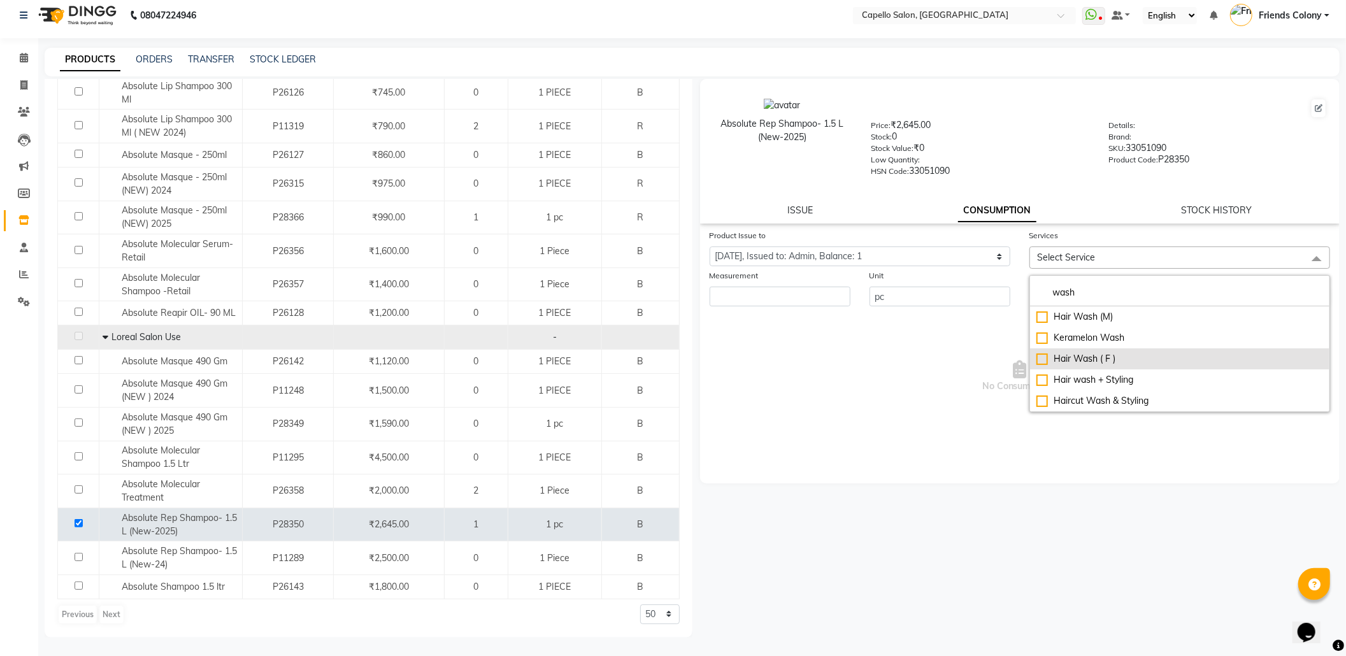
type input "wash"
click at [1056, 352] on div "Hair Wash ( F )" at bounding box center [1179, 358] width 287 height 13
checkbox input "true"
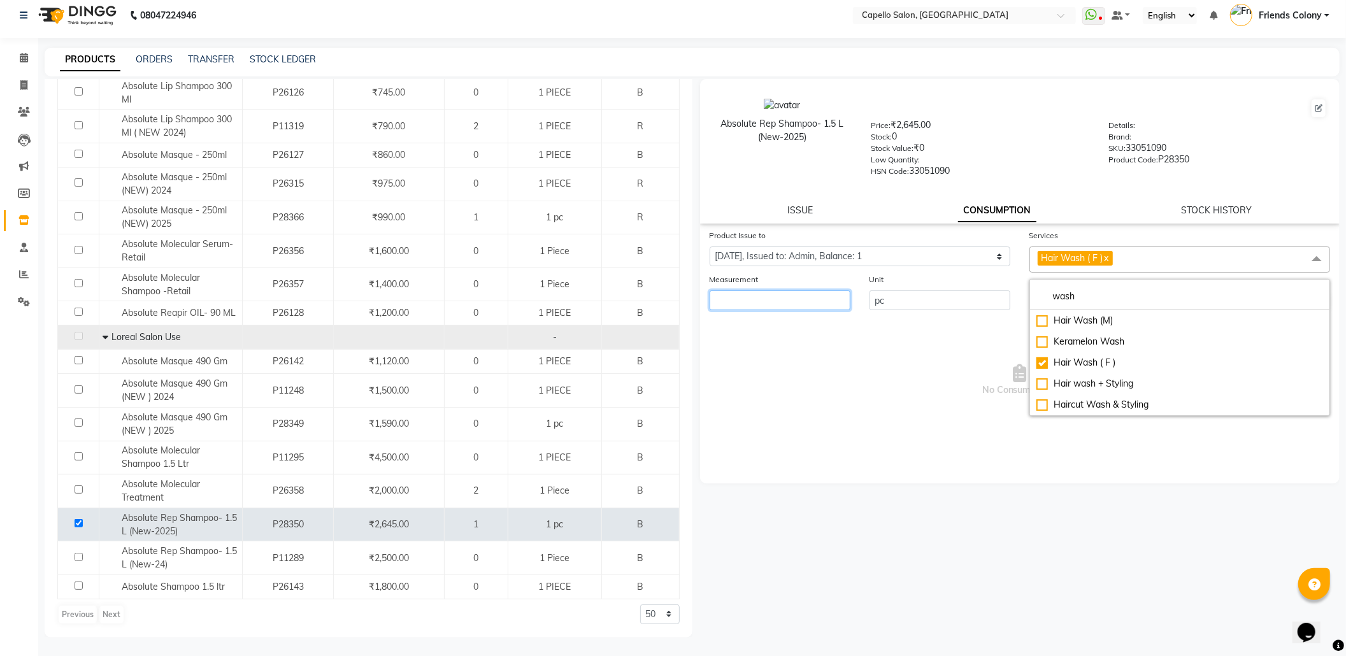
click at [775, 303] on input "number" at bounding box center [780, 300] width 141 height 20
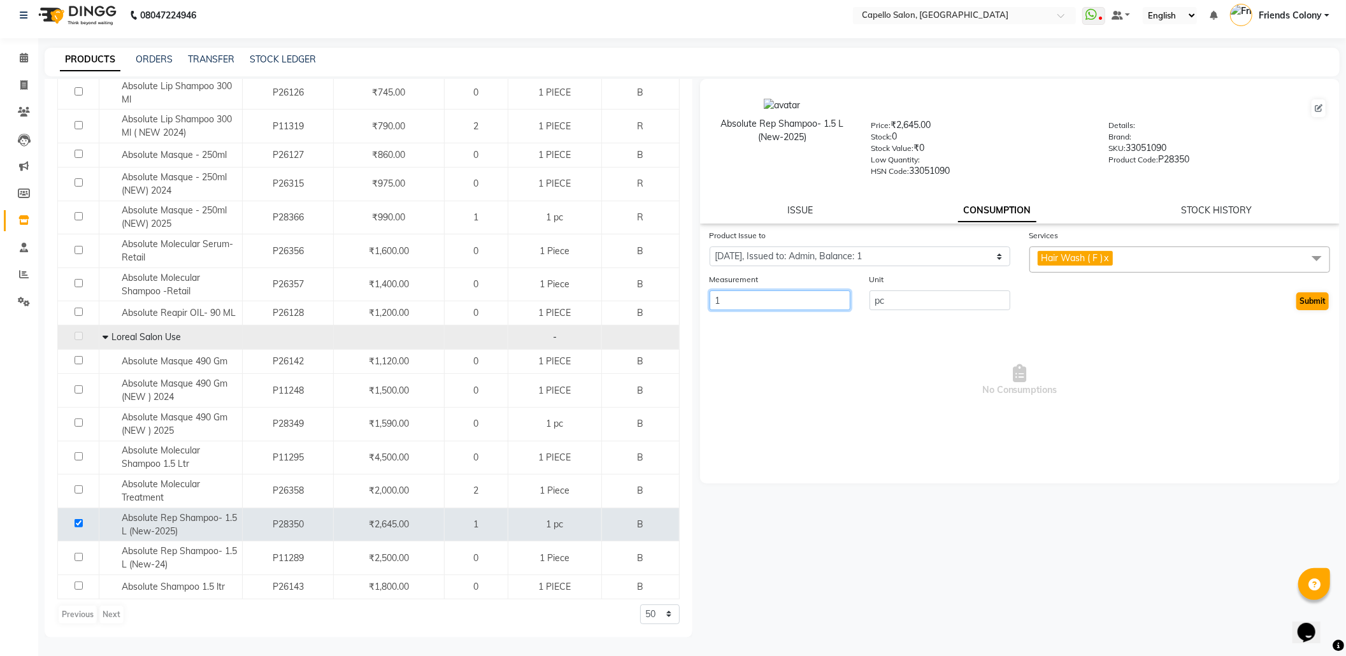
type input "1"
click at [1310, 296] on button "Submit" at bounding box center [1312, 301] width 32 height 18
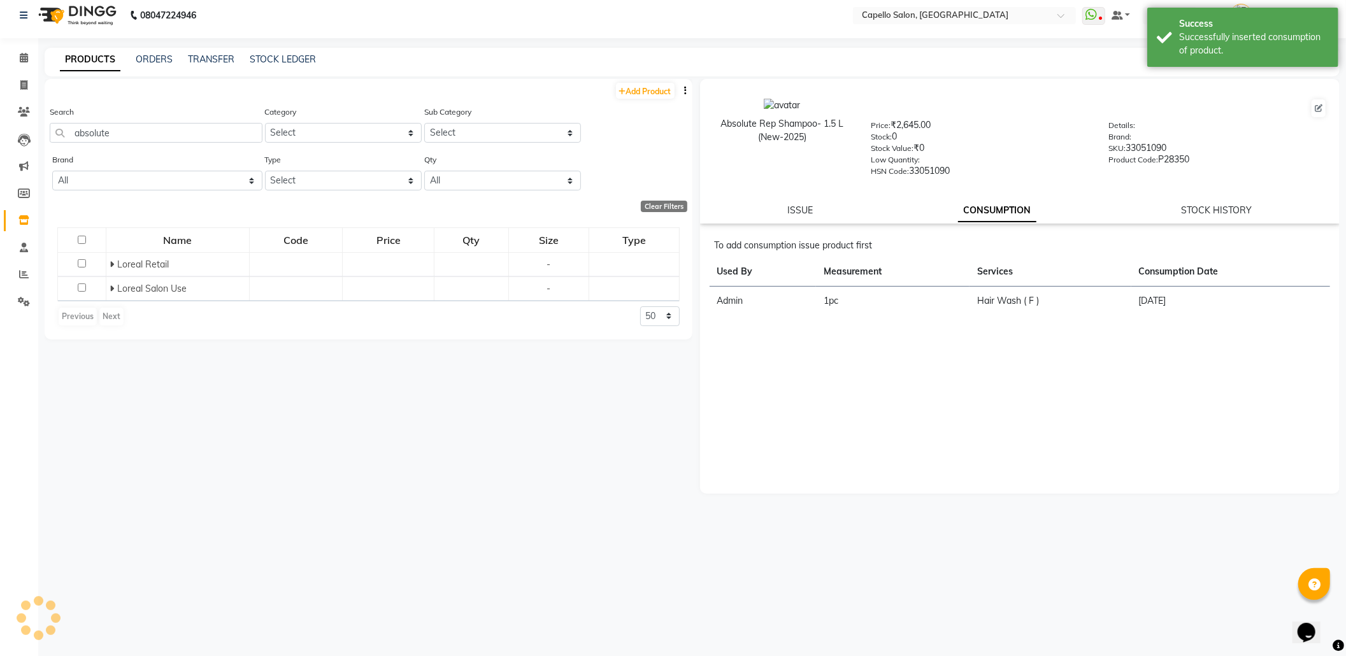
scroll to position [0, 0]
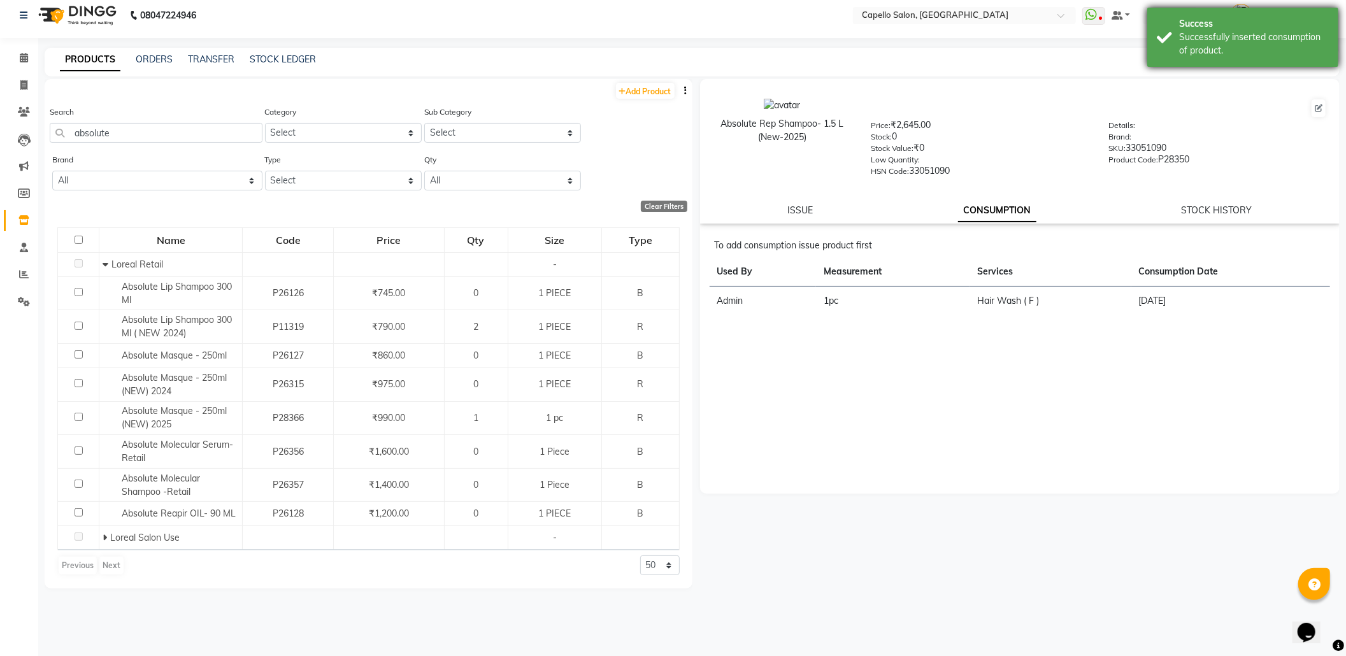
click at [1259, 52] on div "Successfully inserted consumption of product." at bounding box center [1254, 44] width 150 height 27
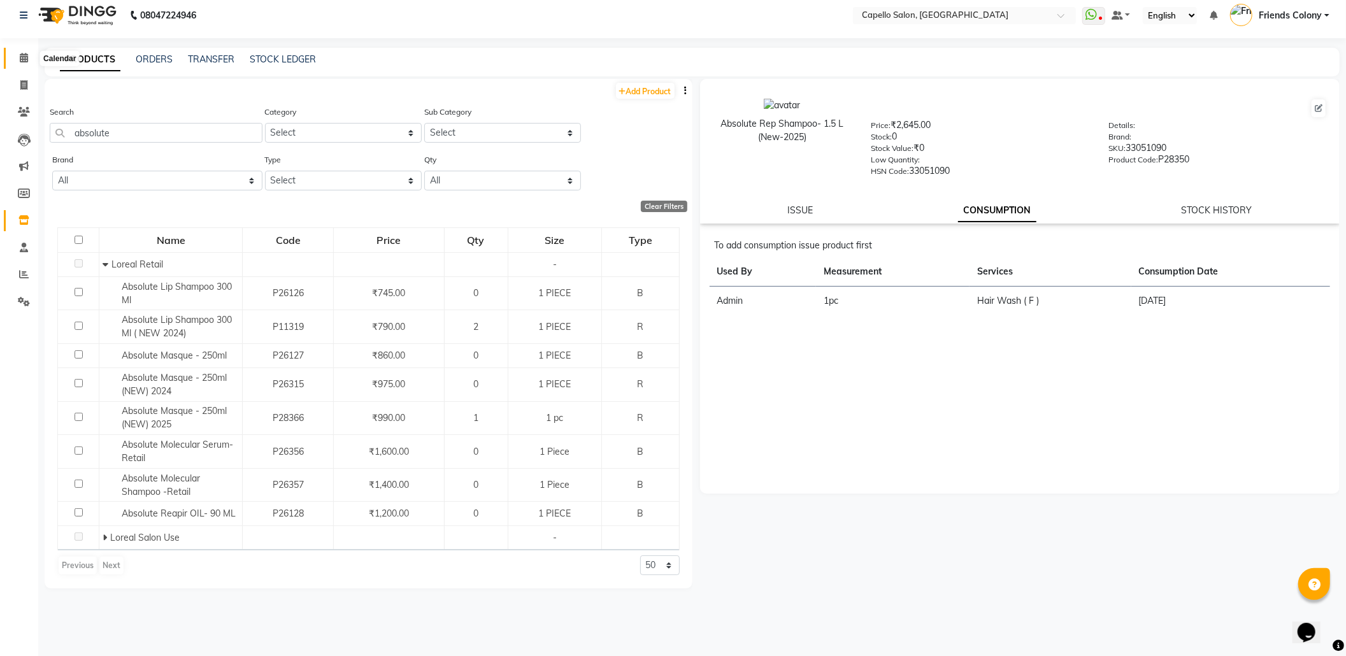
click at [24, 54] on icon at bounding box center [24, 58] width 8 height 10
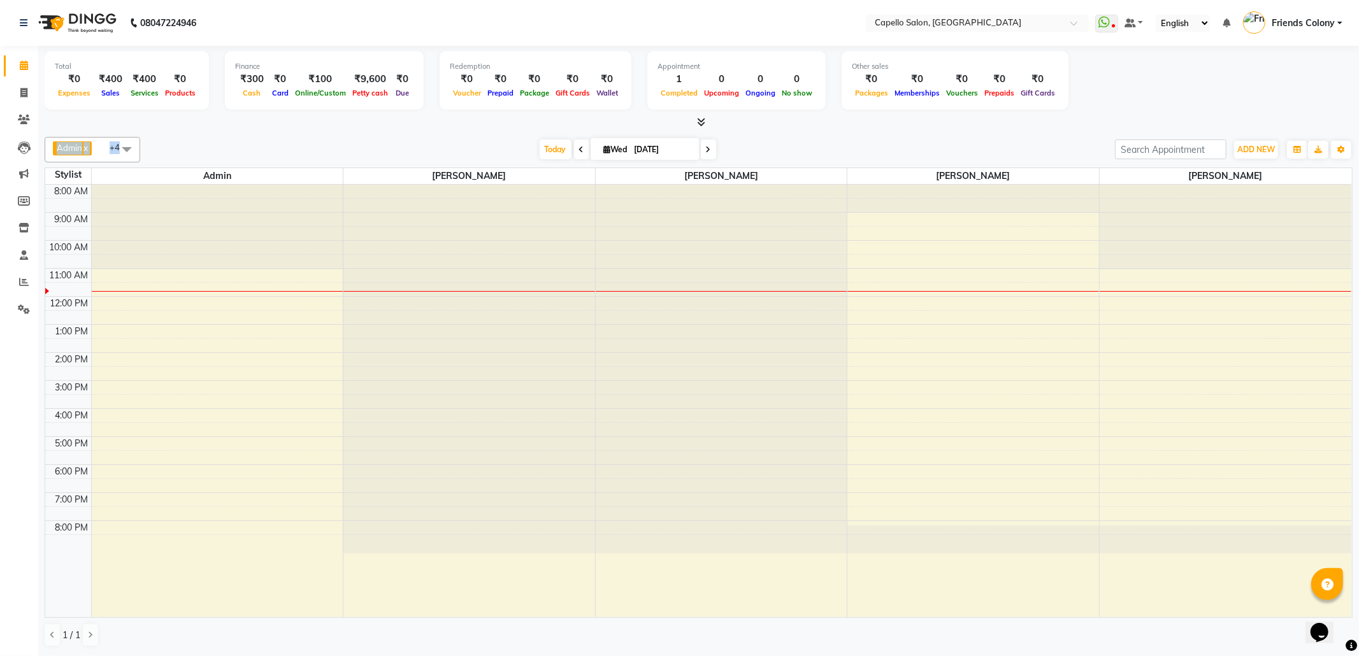
drag, startPoint x: 329, startPoint y: 141, endPoint x: 1130, endPoint y: 71, distance: 803.6
click at [1106, 85] on div "Total ₹0 Expenses ₹400 Sales ₹400 Services ₹0 Products Finance ₹300 Cash ₹0 Car…" at bounding box center [698, 351] width 1320 height 610
click at [841, 126] on div at bounding box center [699, 122] width 1308 height 13
drag, startPoint x: 1270, startPoint y: 76, endPoint x: 1232, endPoint y: 82, distance: 38.6
click at [1232, 82] on div "Total ₹0 Expenses ₹400 Sales ₹400 Services ₹0 Products Finance ₹300 Cash ₹0 Car…" at bounding box center [699, 82] width 1308 height 62
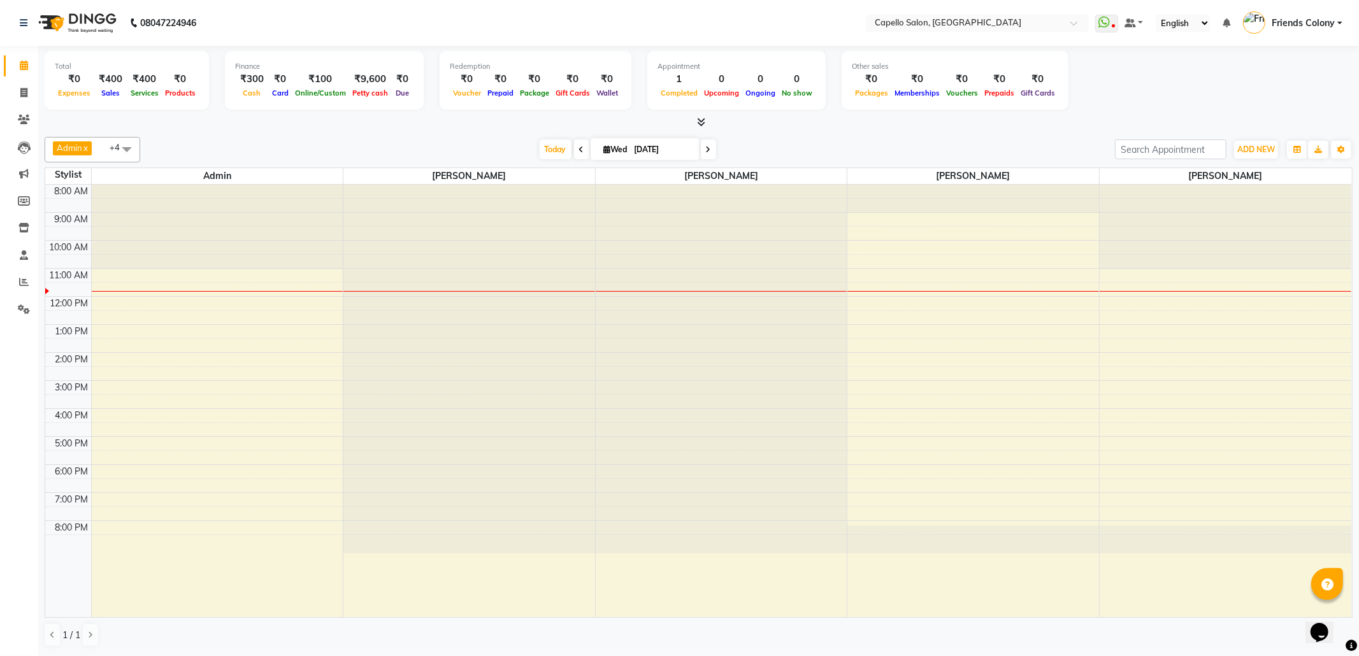
click at [1239, 82] on div "Total ₹0 Expenses ₹400 Sales ₹400 Services ₹0 Products Finance ₹300 Cash ₹0 Car…" at bounding box center [699, 82] width 1308 height 62
click at [1080, 89] on div "Total ₹0 Expenses ₹400 Sales ₹400 Services ₹0 Products Finance ₹300 Cash ₹0 Car…" at bounding box center [699, 82] width 1308 height 62
click at [1348, 148] on button "Toggle Dropdown" at bounding box center [1341, 150] width 20 height 18
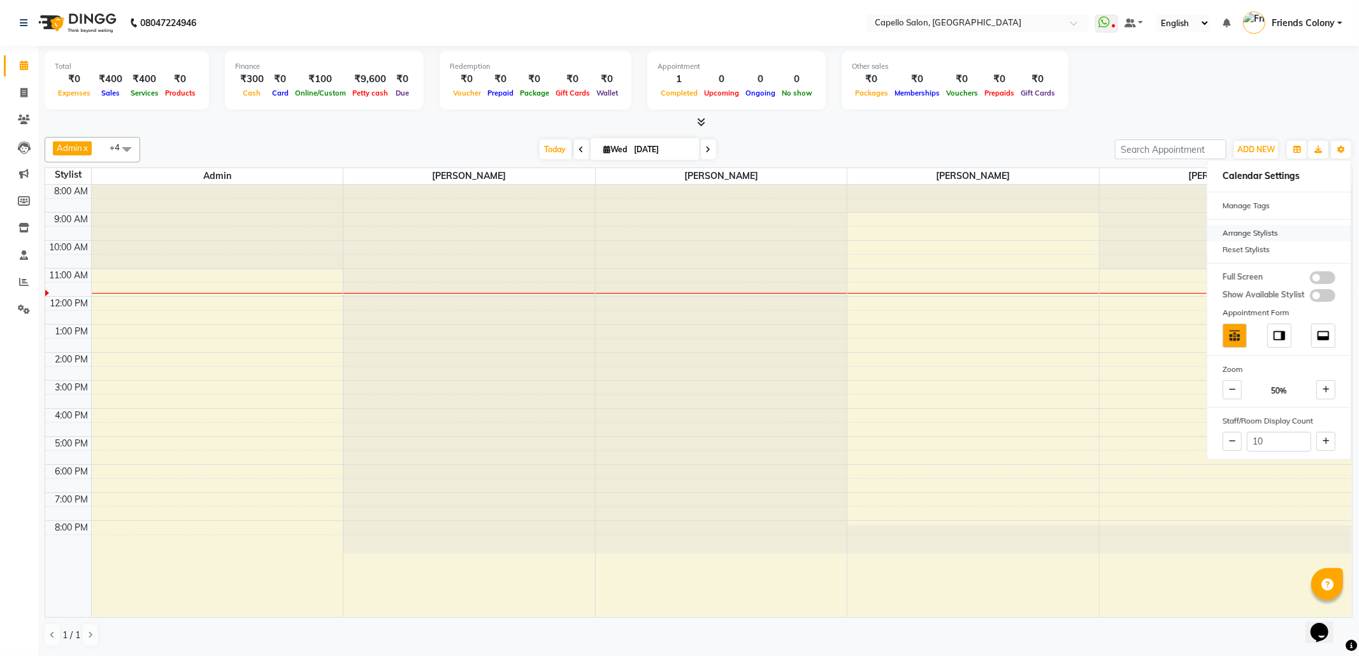
click at [1308, 236] on div "Arrange Stylists" at bounding box center [1278, 233] width 143 height 17
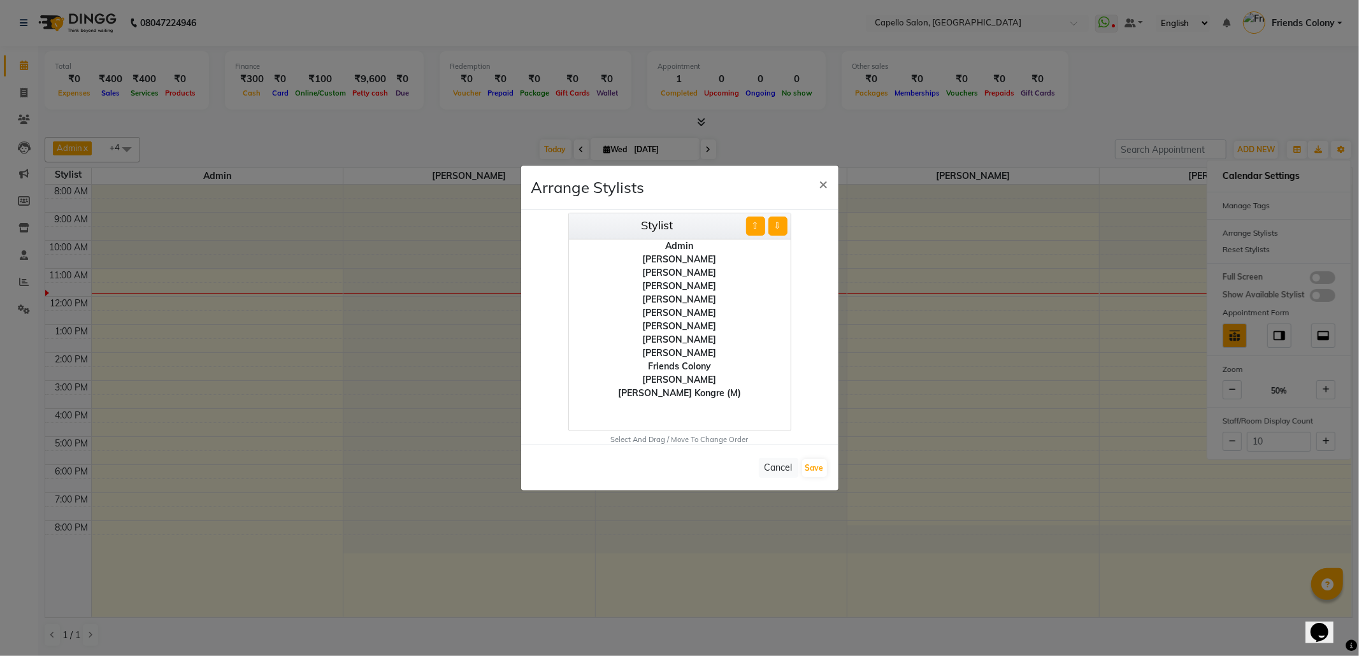
click at [704, 354] on div "[PERSON_NAME]" at bounding box center [680, 352] width 222 height 13
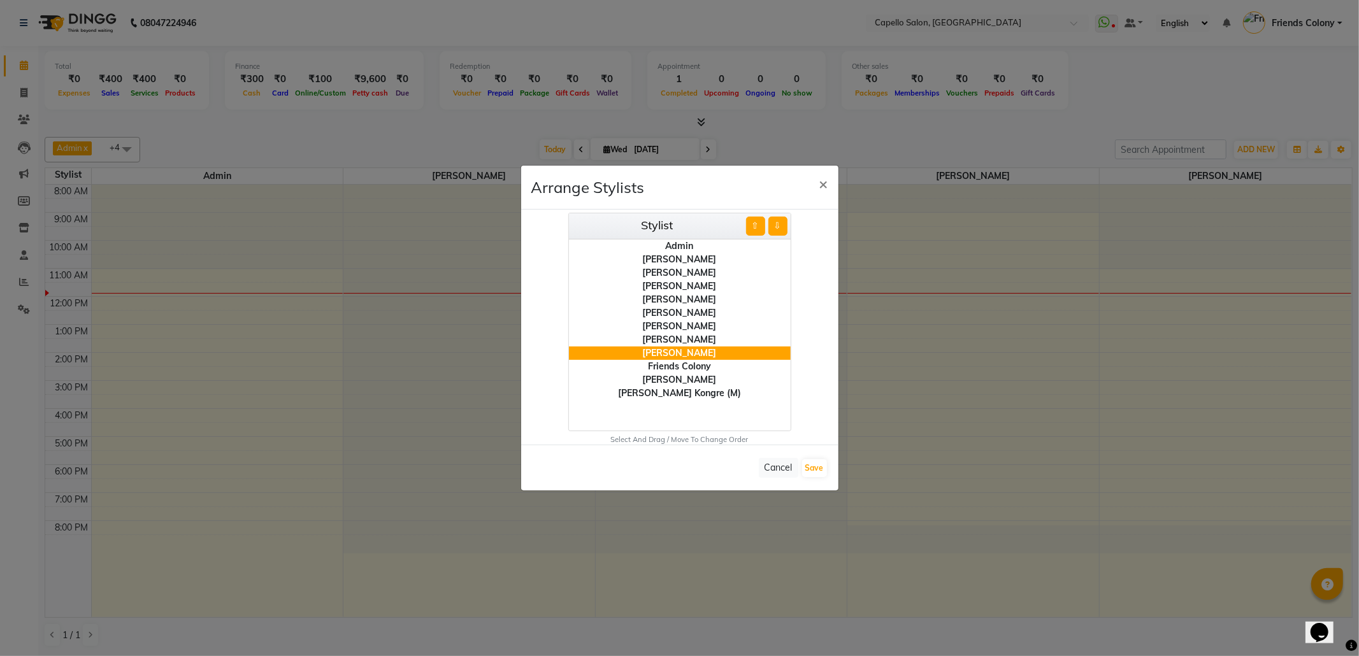
click at [755, 222] on button "⇧" at bounding box center [755, 226] width 19 height 19
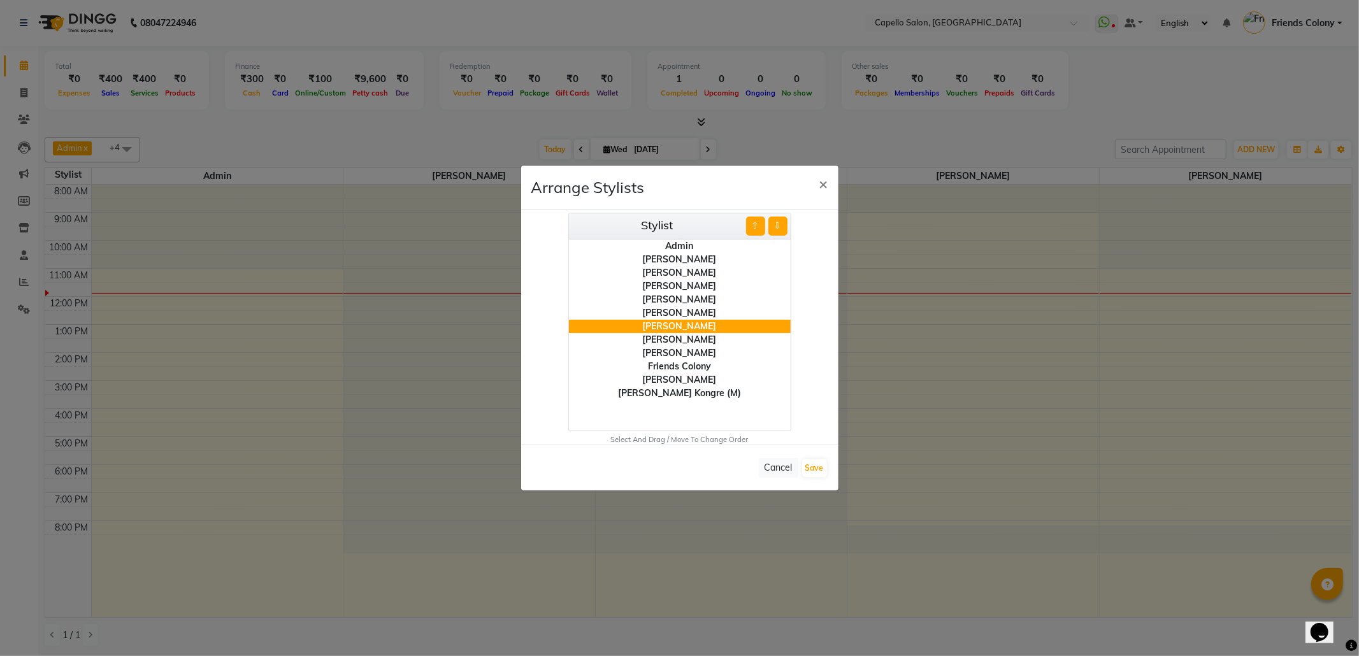
click at [755, 222] on button "⇧" at bounding box center [755, 226] width 19 height 19
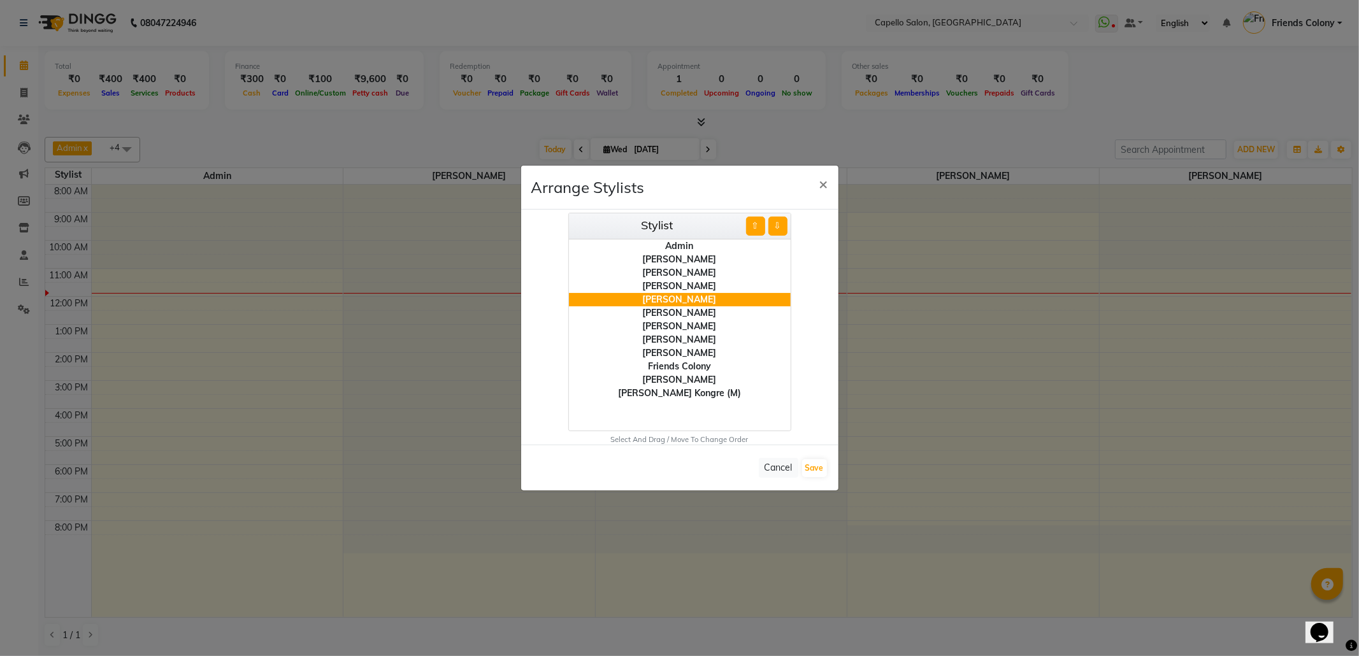
click at [755, 222] on button "⇧" at bounding box center [755, 226] width 19 height 19
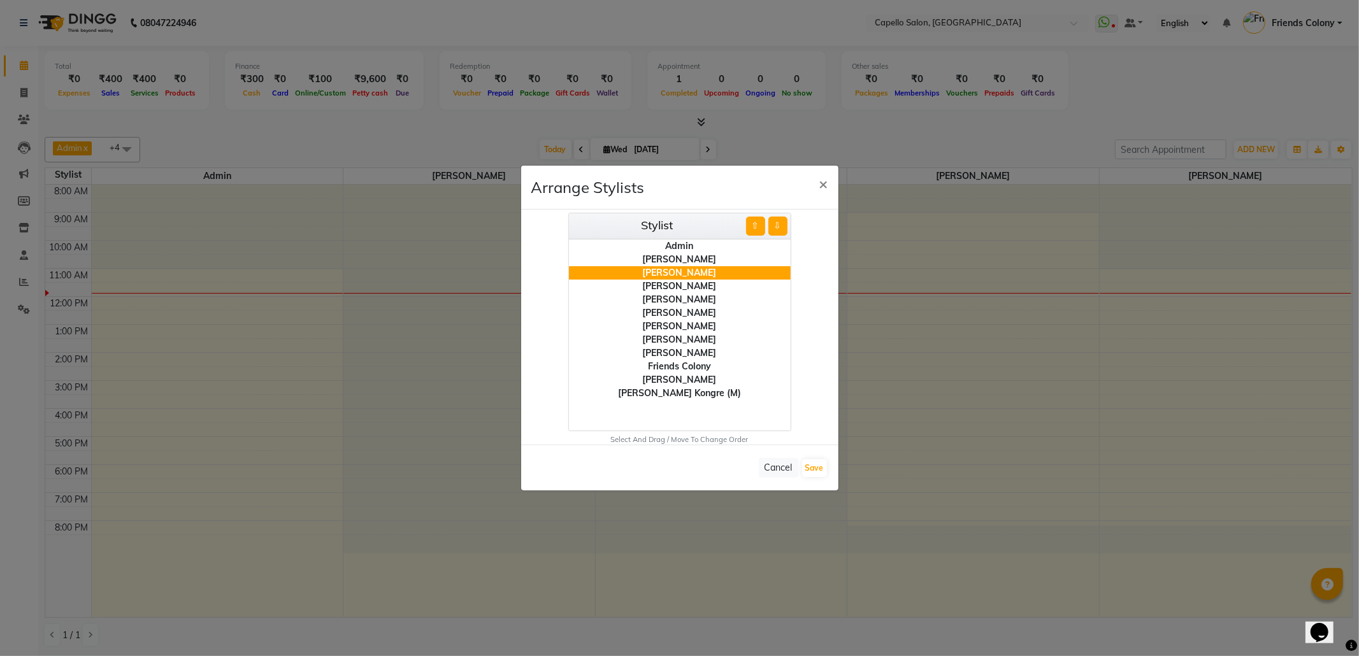
click at [755, 222] on button "⇧" at bounding box center [755, 226] width 19 height 19
click at [706, 321] on div "[PERSON_NAME]" at bounding box center [680, 326] width 222 height 13
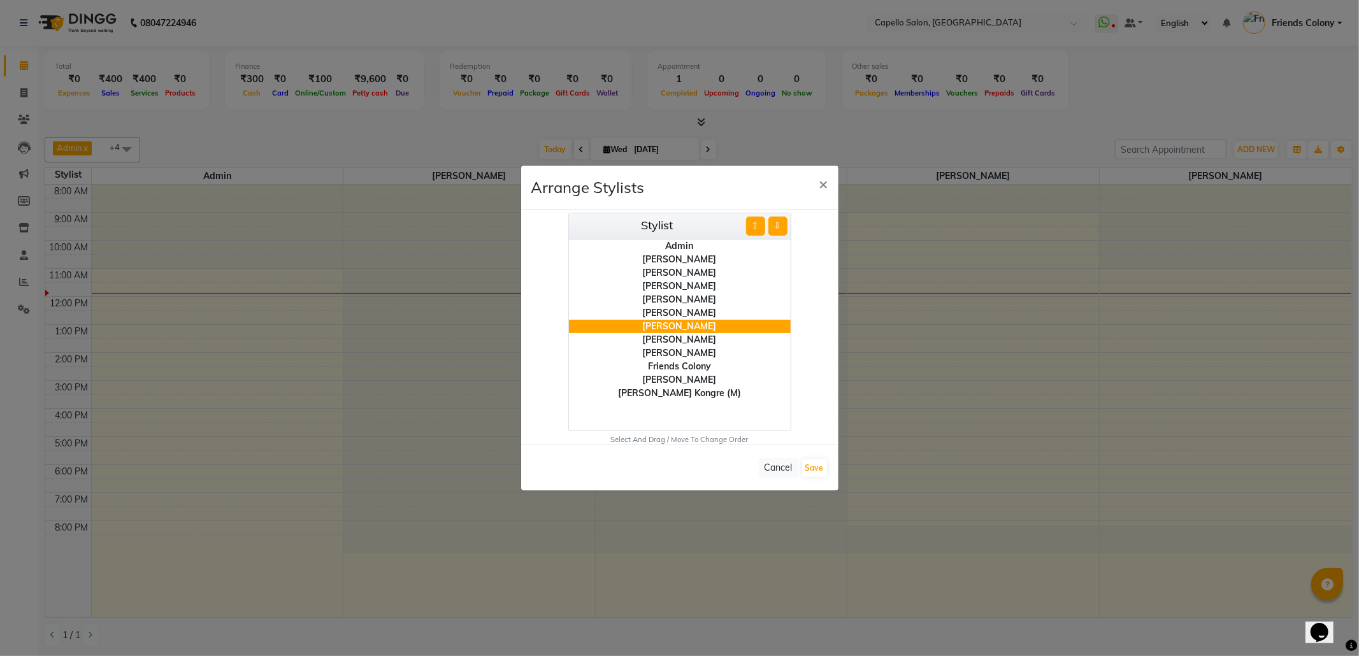
click at [757, 225] on button "⇧" at bounding box center [755, 226] width 19 height 19
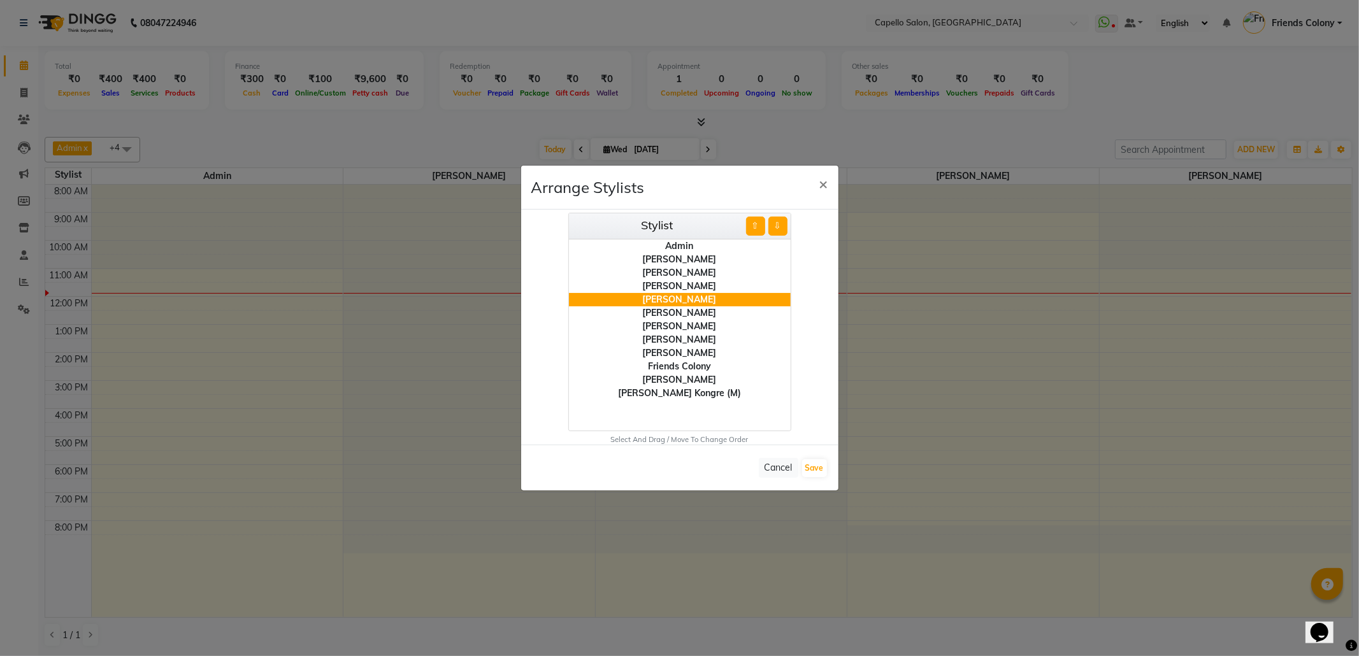
click at [757, 225] on button "⇧" at bounding box center [755, 226] width 19 height 19
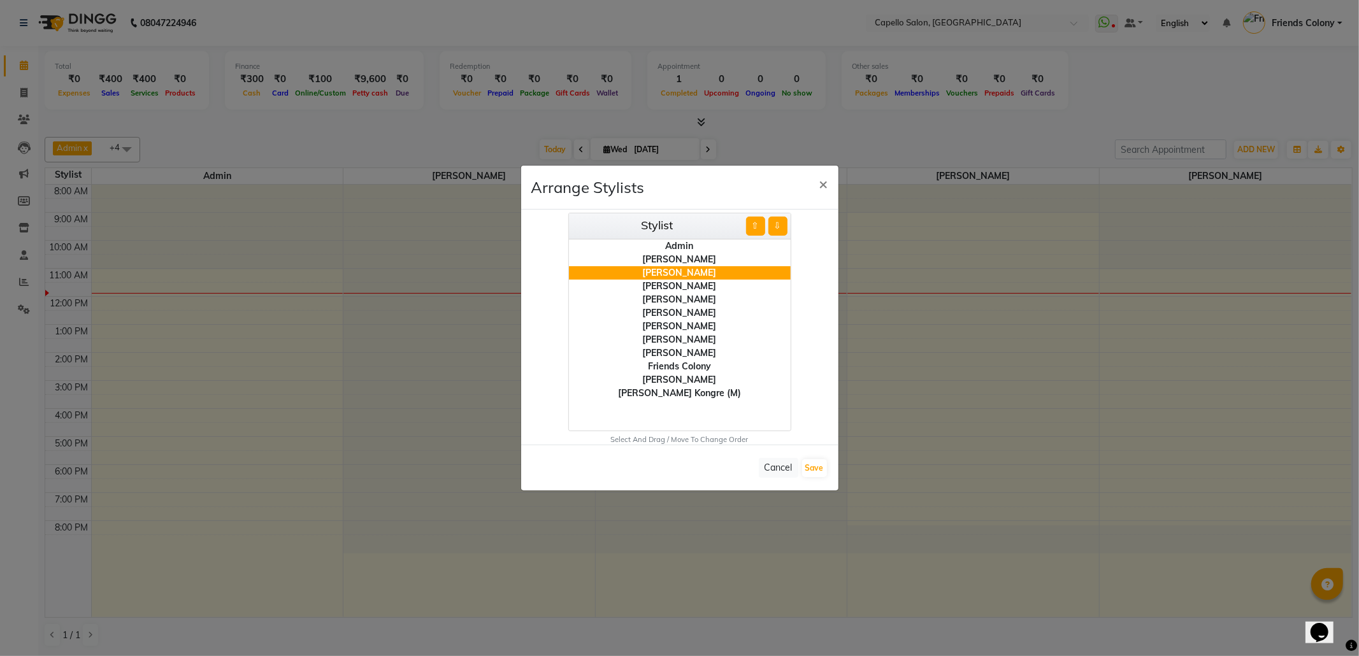
click at [697, 339] on div "[PERSON_NAME]" at bounding box center [680, 339] width 222 height 13
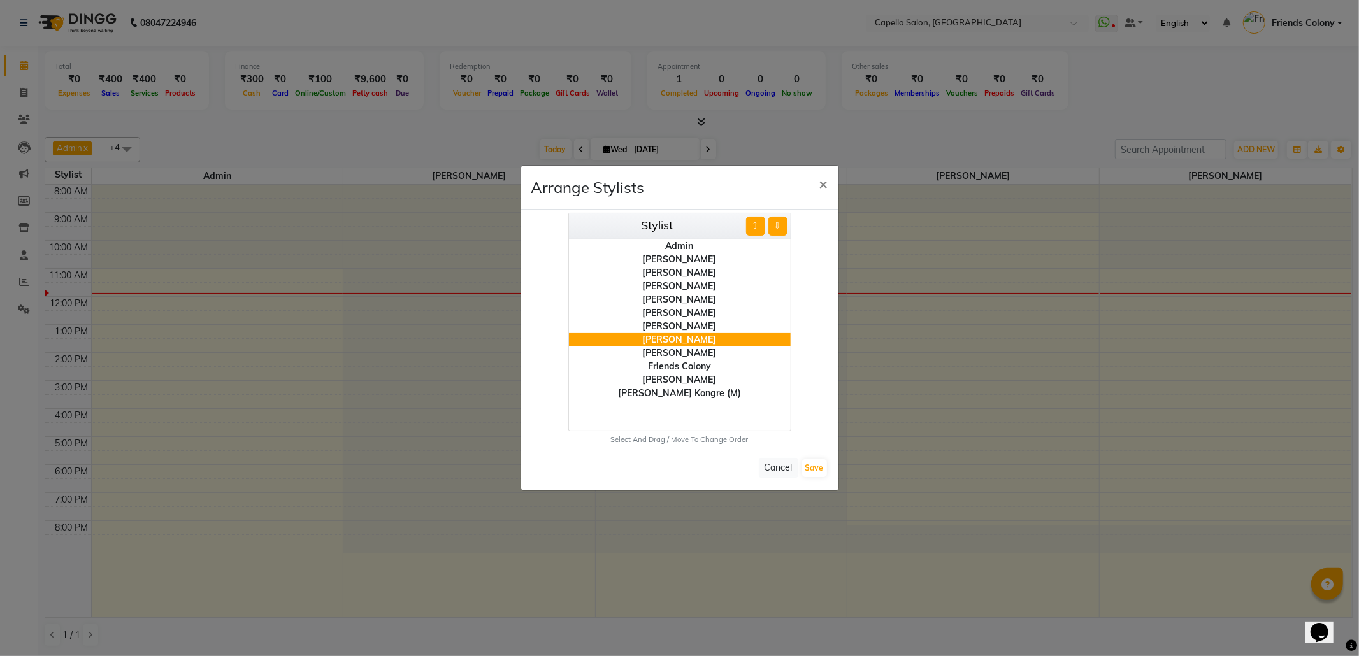
click at [750, 227] on button "⇧" at bounding box center [755, 226] width 19 height 19
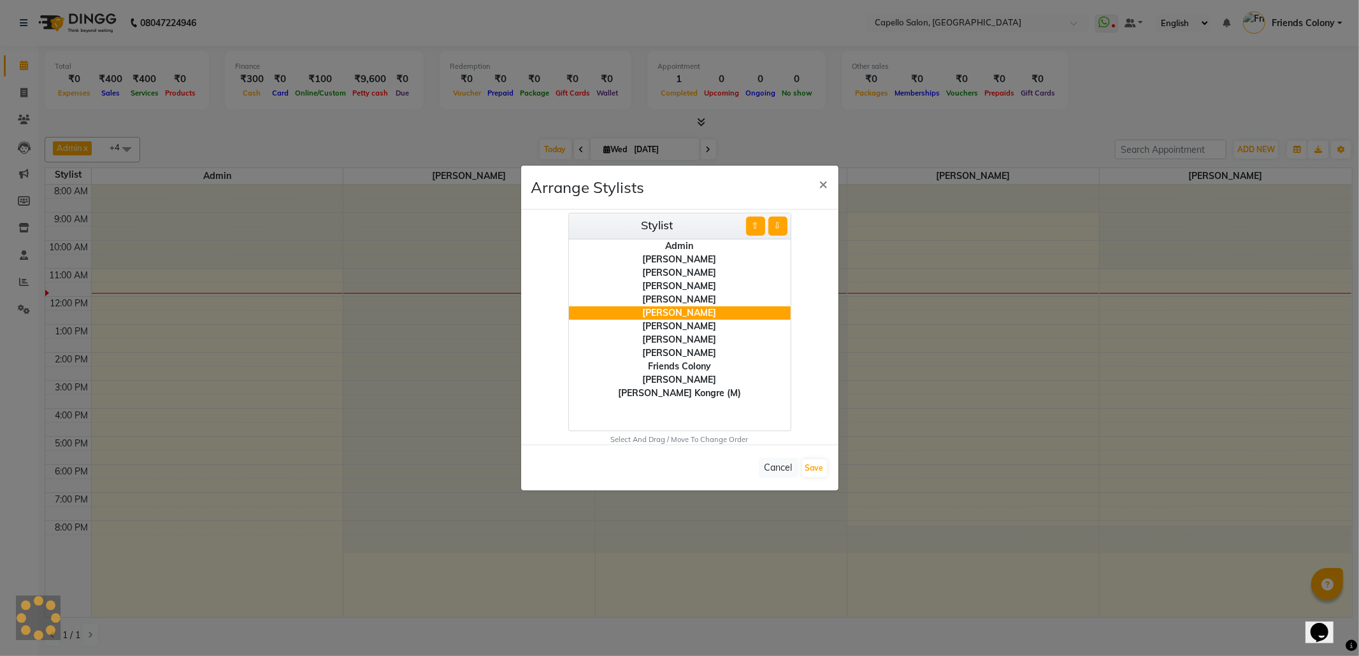
click at [750, 227] on button "⇧" at bounding box center [755, 226] width 19 height 19
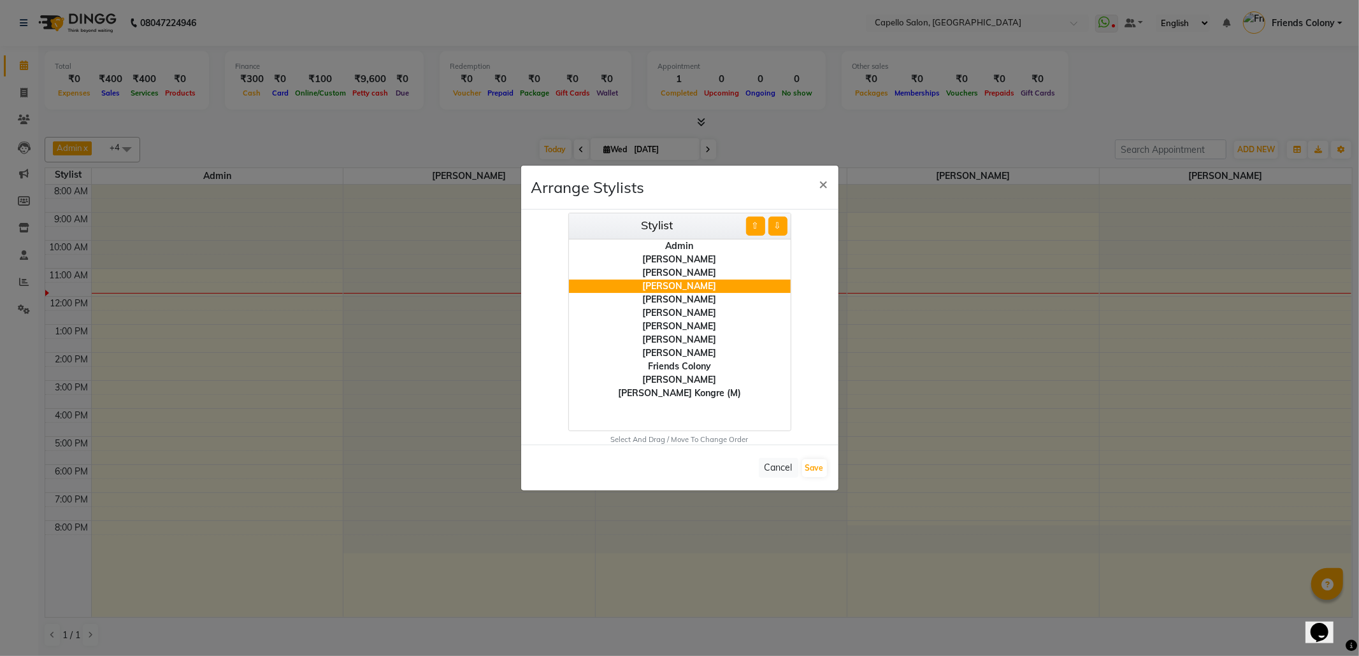
click at [693, 326] on div "[PERSON_NAME]" at bounding box center [680, 326] width 222 height 13
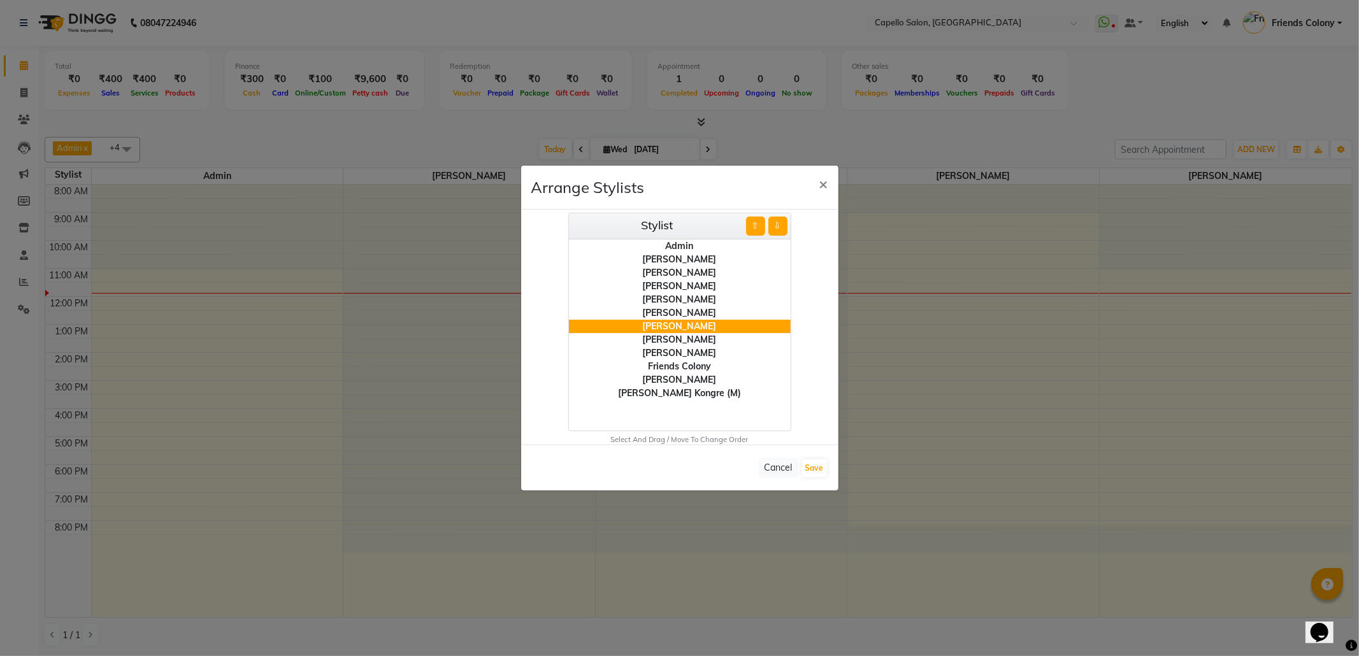
click at [749, 228] on button "⇧" at bounding box center [755, 226] width 19 height 19
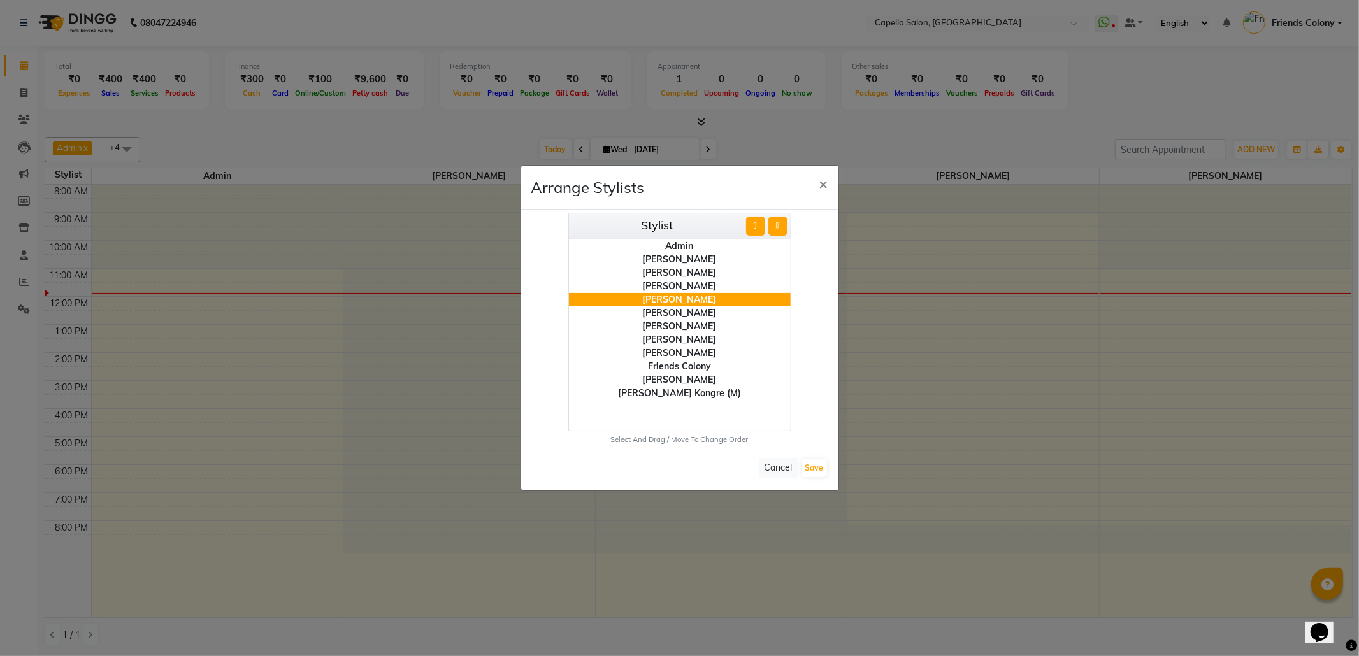
click at [716, 335] on div "[PERSON_NAME]" at bounding box center [680, 339] width 222 height 13
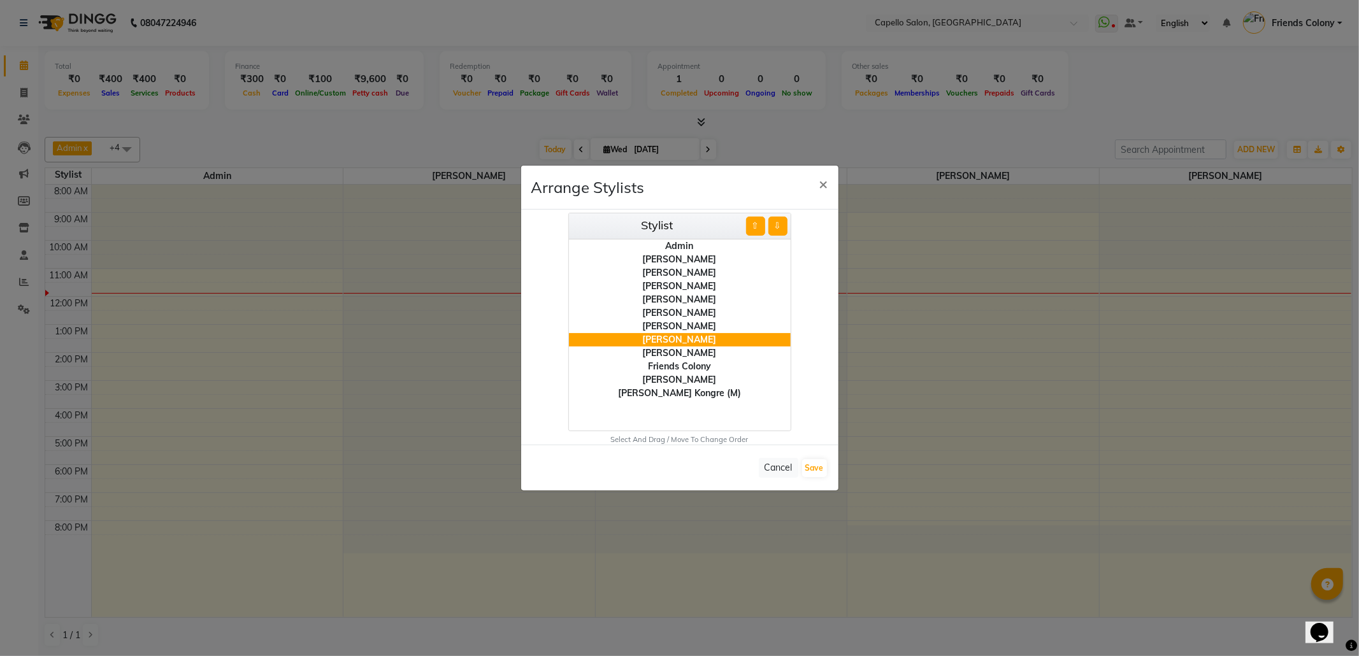
click at [752, 232] on button "⇧" at bounding box center [755, 226] width 19 height 19
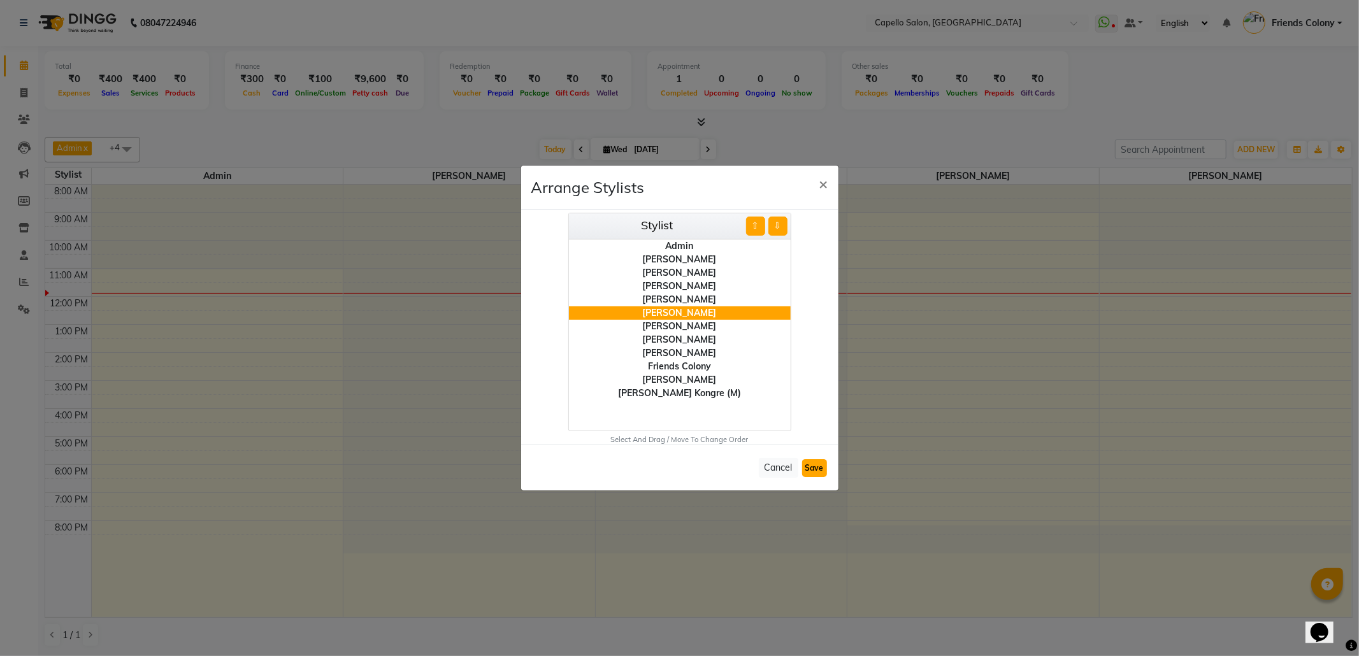
click at [811, 473] on button "Save" at bounding box center [814, 468] width 25 height 18
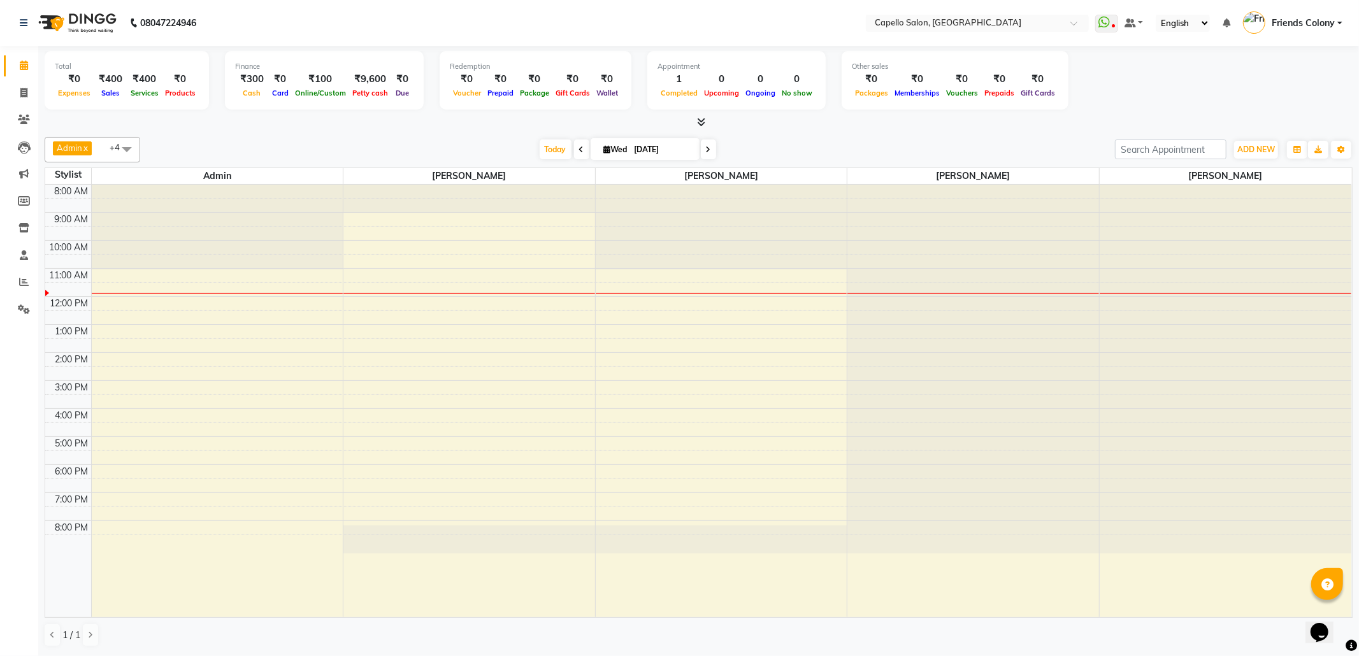
click at [59, 151] on span "Admin" at bounding box center [69, 148] width 25 height 10
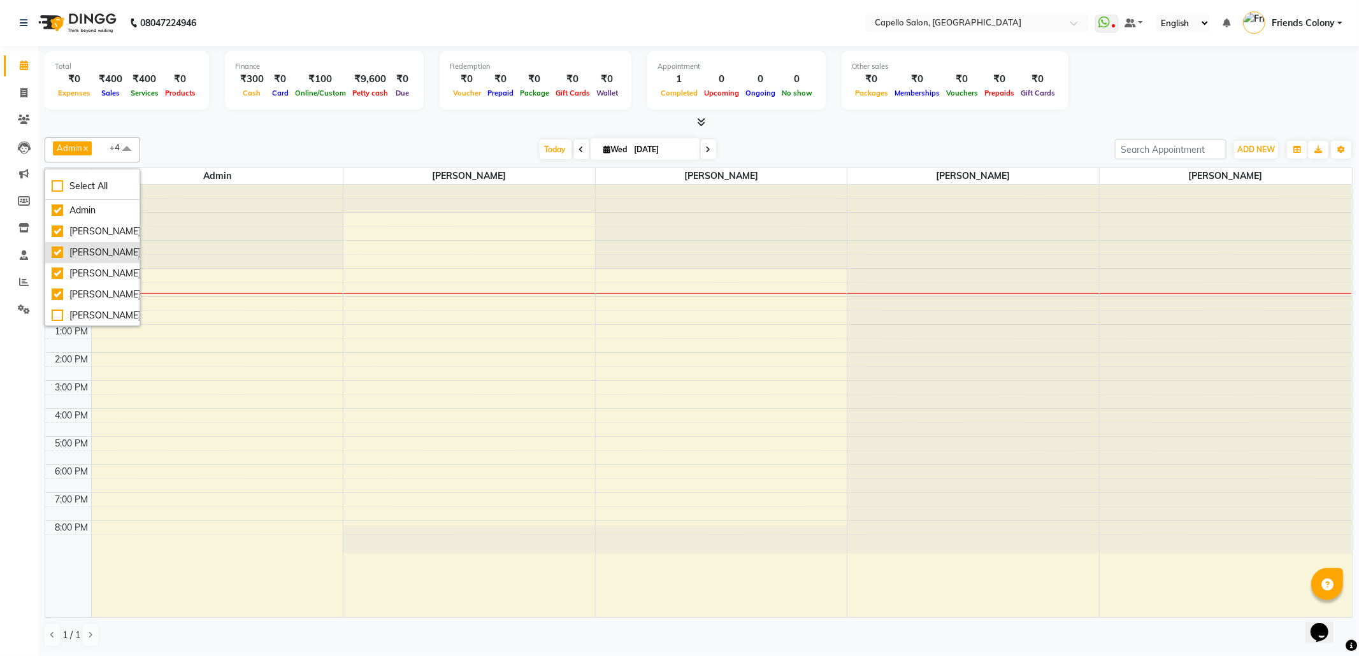
click at [103, 259] on div "[PERSON_NAME]" at bounding box center [93, 252] width 82 height 13
checkbox input "false"
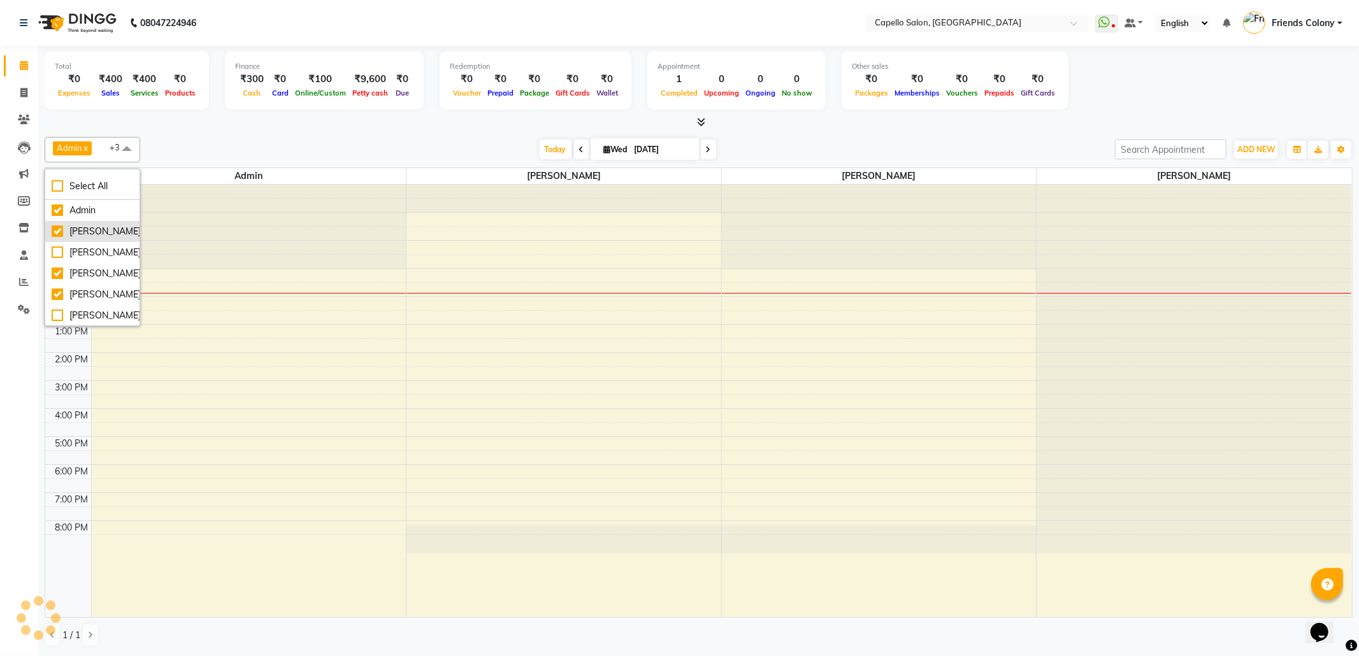
click at [104, 235] on div "[PERSON_NAME]" at bounding box center [93, 231] width 82 height 13
checkbox input "false"
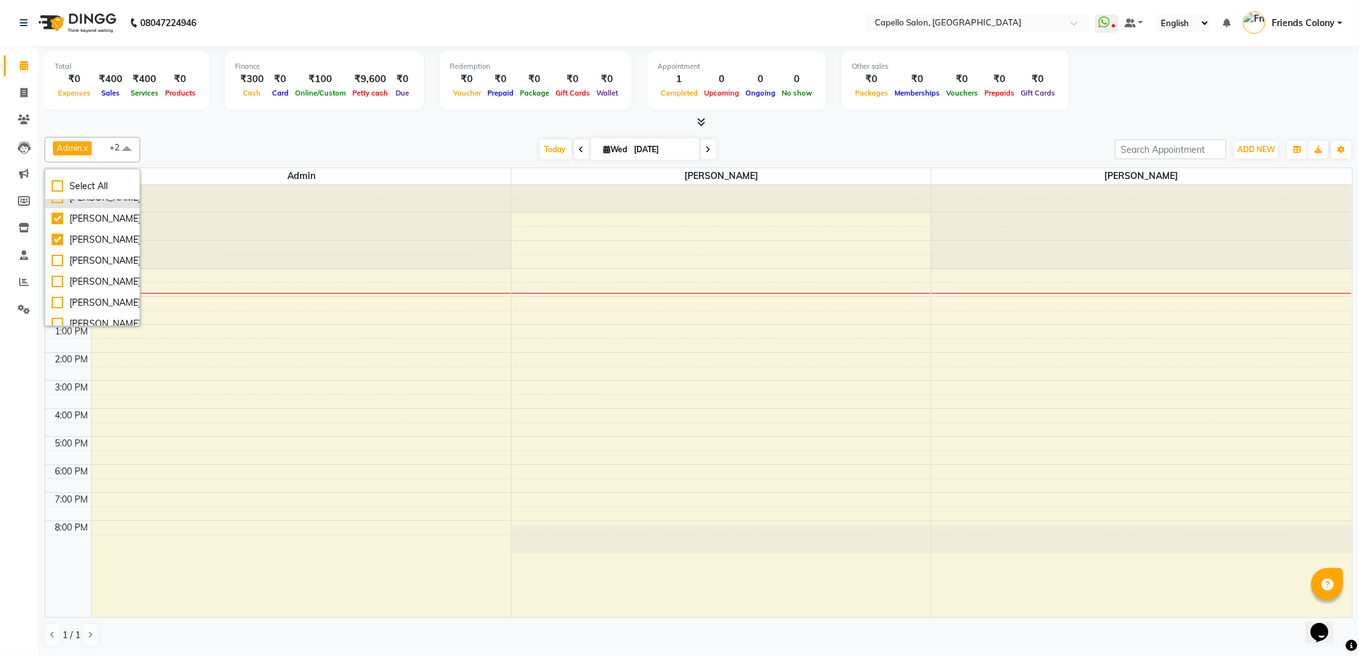
scroll to position [85, 0]
click at [87, 238] on div "[PERSON_NAME]" at bounding box center [93, 230] width 82 height 13
checkbox input "true"
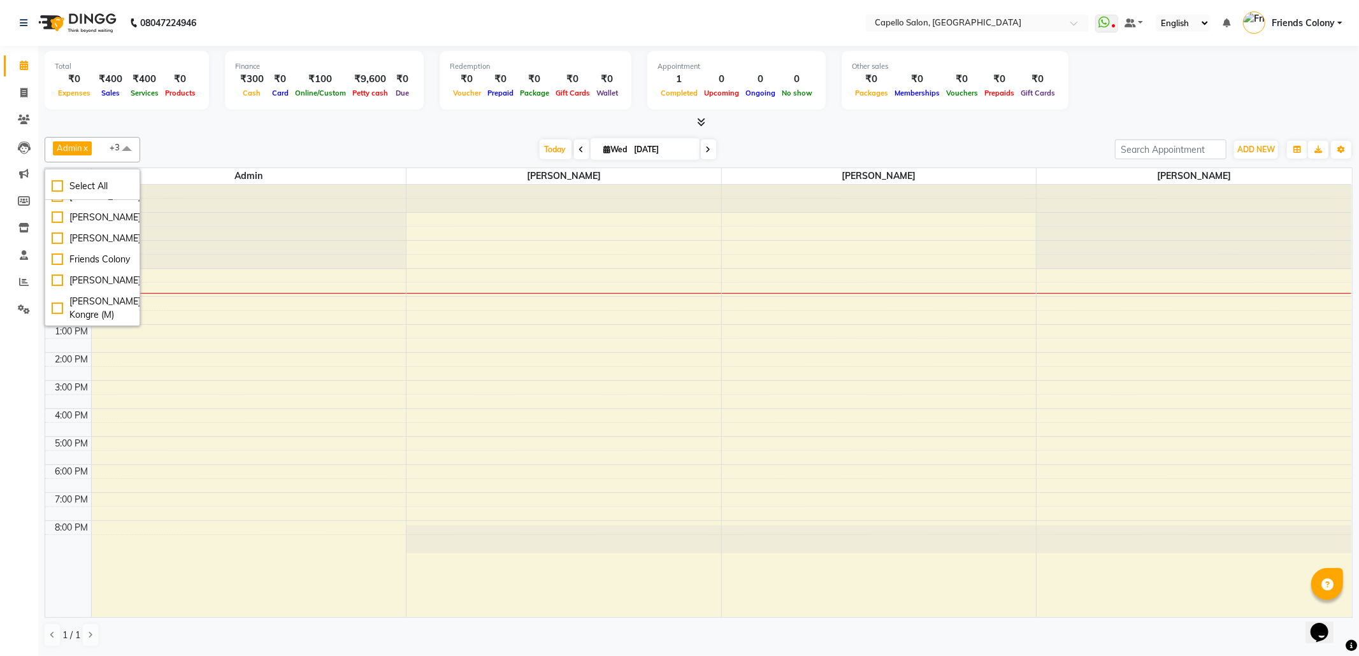
scroll to position [169, 0]
click at [87, 203] on div "[PERSON_NAME]" at bounding box center [93, 196] width 82 height 13
checkbox input "true"
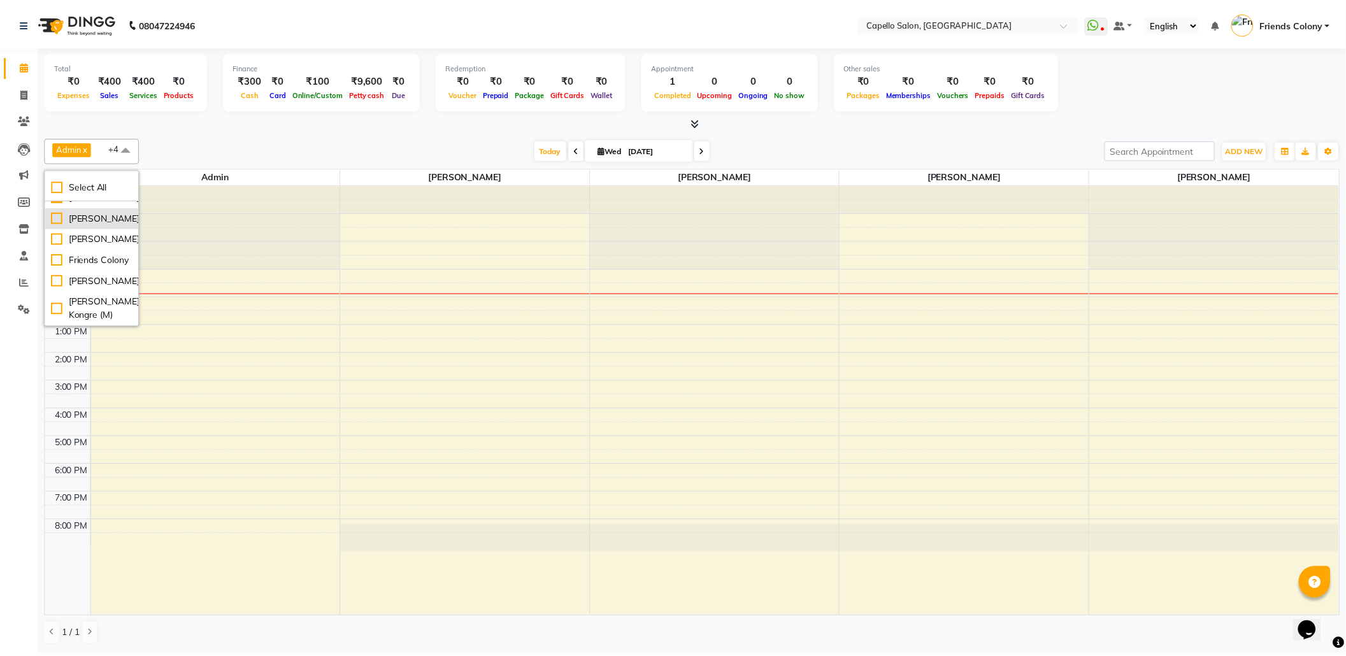
scroll to position [255, 0]
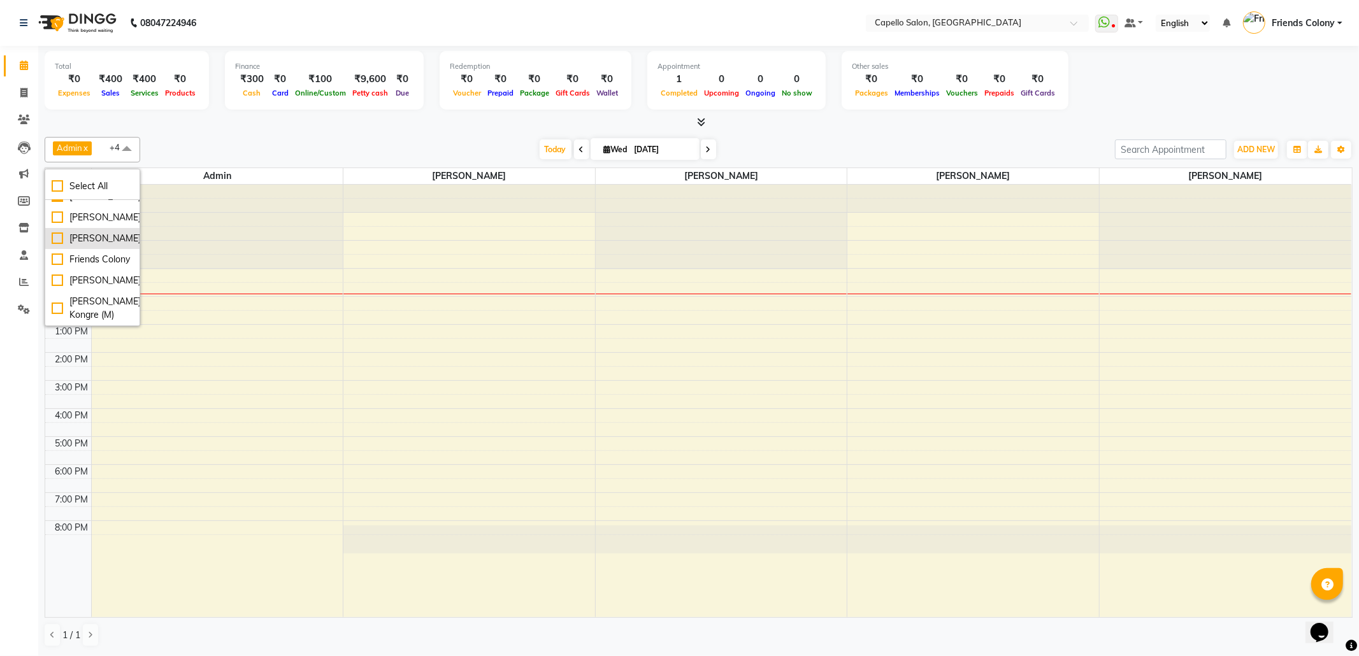
click at [93, 232] on div "[PERSON_NAME]" at bounding box center [93, 238] width 82 height 13
checkbox input "true"
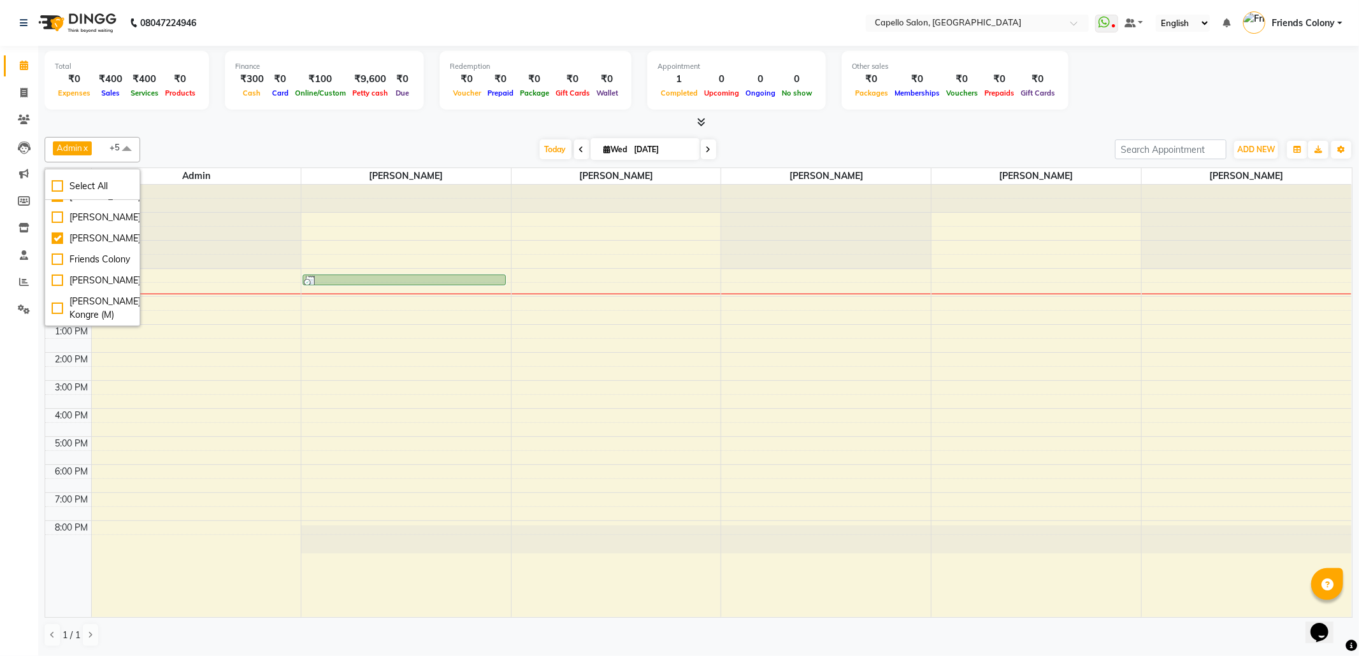
click at [348, 125] on div at bounding box center [699, 122] width 1308 height 13
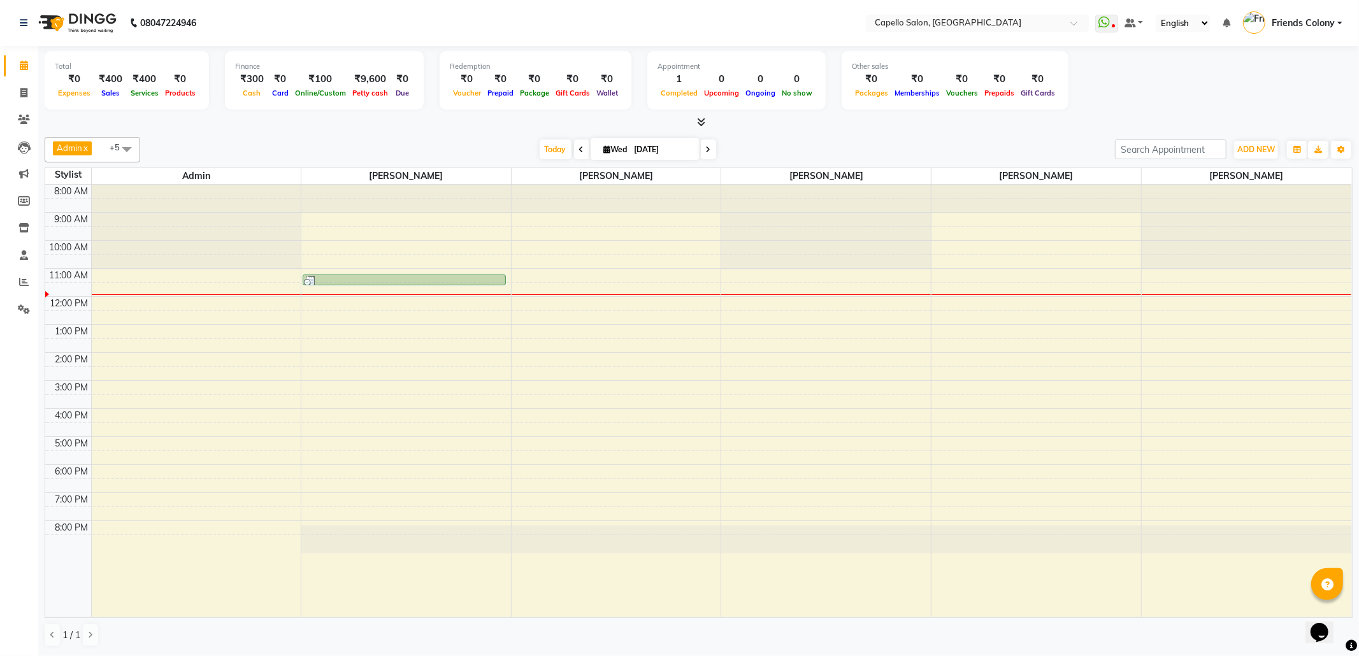
drag, startPoint x: 1048, startPoint y: 266, endPoint x: 1066, endPoint y: 118, distance: 148.9
click at [1061, 128] on div "Total ₹0 Expenses ₹400 Sales ₹400 Services ₹0 Products Finance ₹300 Cash ₹0 Car…" at bounding box center [698, 351] width 1320 height 610
click at [1068, 117] on div at bounding box center [699, 122] width 1308 height 13
drag, startPoint x: 1233, startPoint y: 57, endPoint x: 1181, endPoint y: 82, distance: 58.1
click at [1181, 82] on div "Total ₹0 Expenses ₹400 Sales ₹400 Services ₹0 Products Finance ₹300 Cash ₹0 Car…" at bounding box center [699, 82] width 1308 height 62
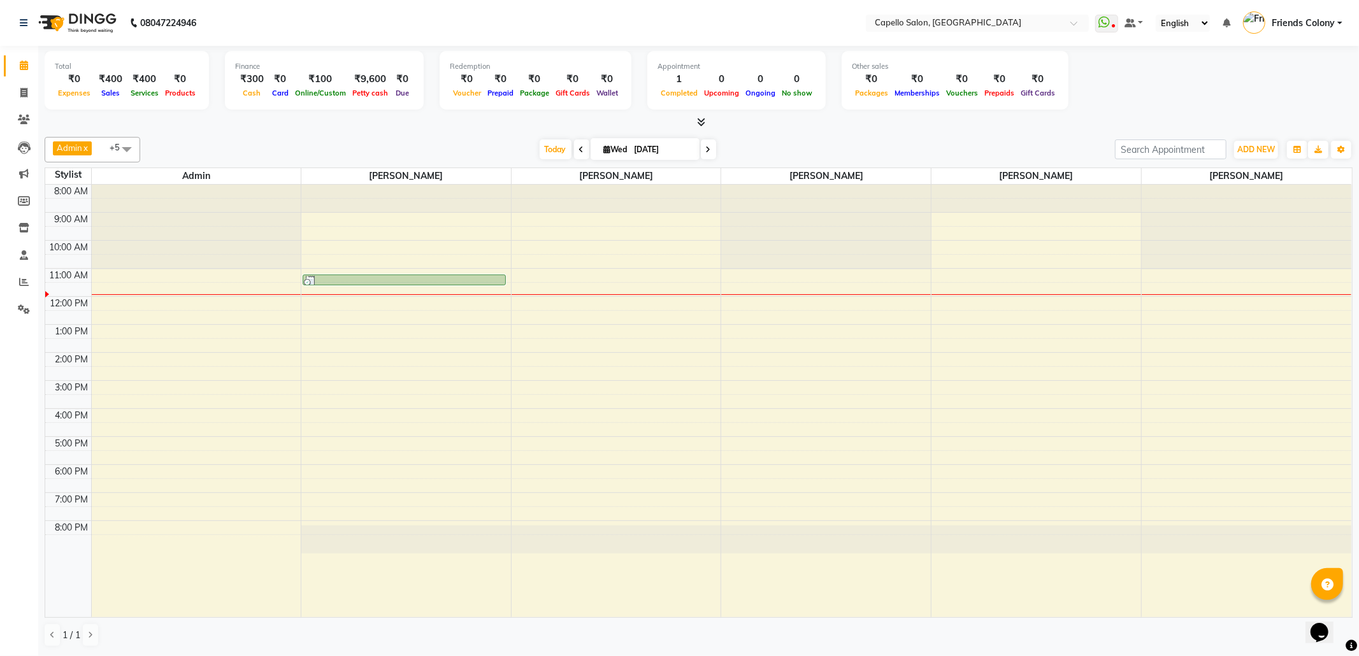
click at [1185, 82] on div "Total ₹0 Expenses ₹400 Sales ₹400 Services ₹0 Products Finance ₹300 Cash ₹0 Car…" at bounding box center [699, 82] width 1308 height 62
click at [27, 227] on icon at bounding box center [23, 228] width 11 height 10
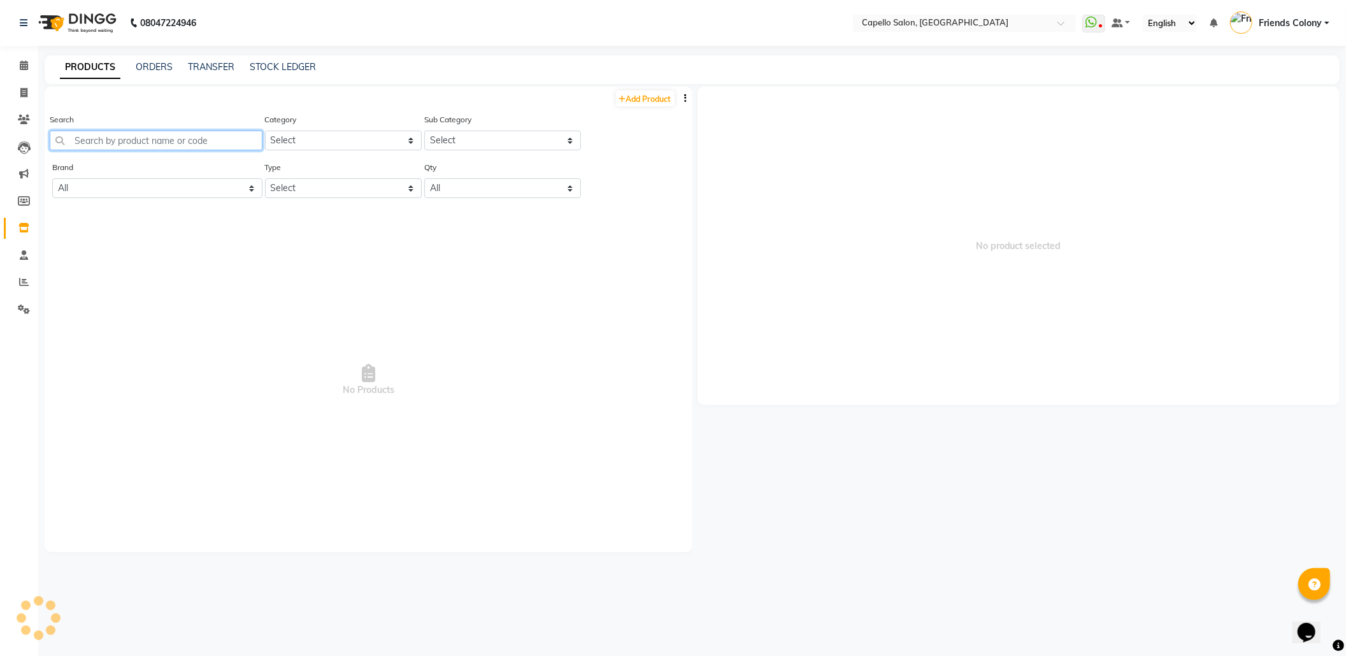
click at [212, 139] on input "text" at bounding box center [156, 141] width 213 height 20
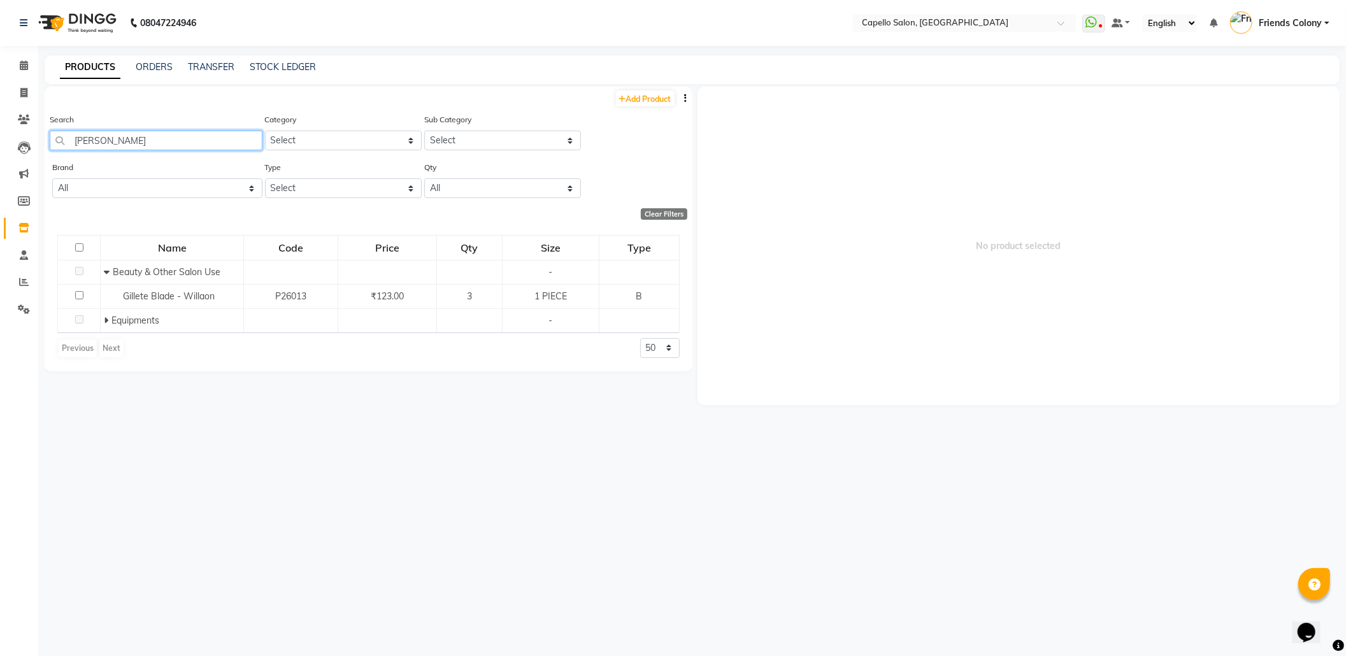
drag, startPoint x: 110, startPoint y: 135, endPoint x: 66, endPoint y: 145, distance: 45.1
click at [66, 145] on input "[PERSON_NAME]" at bounding box center [156, 141] width 213 height 20
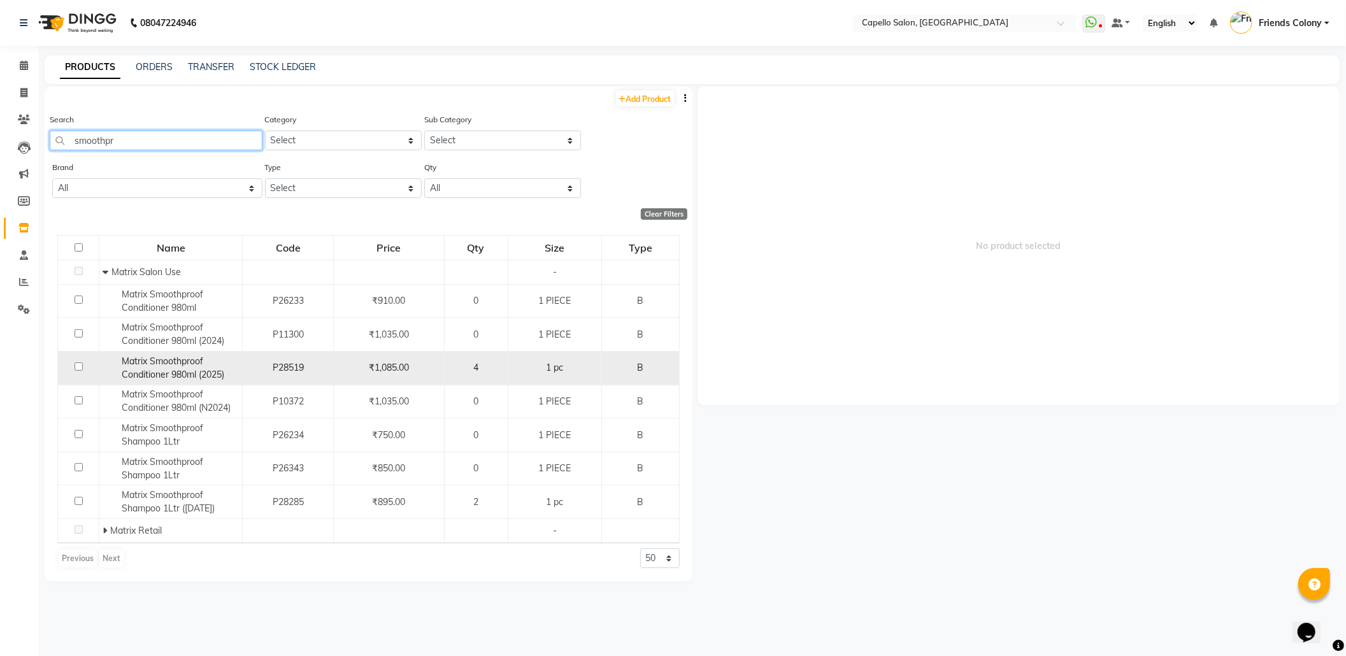
scroll to position [8, 0]
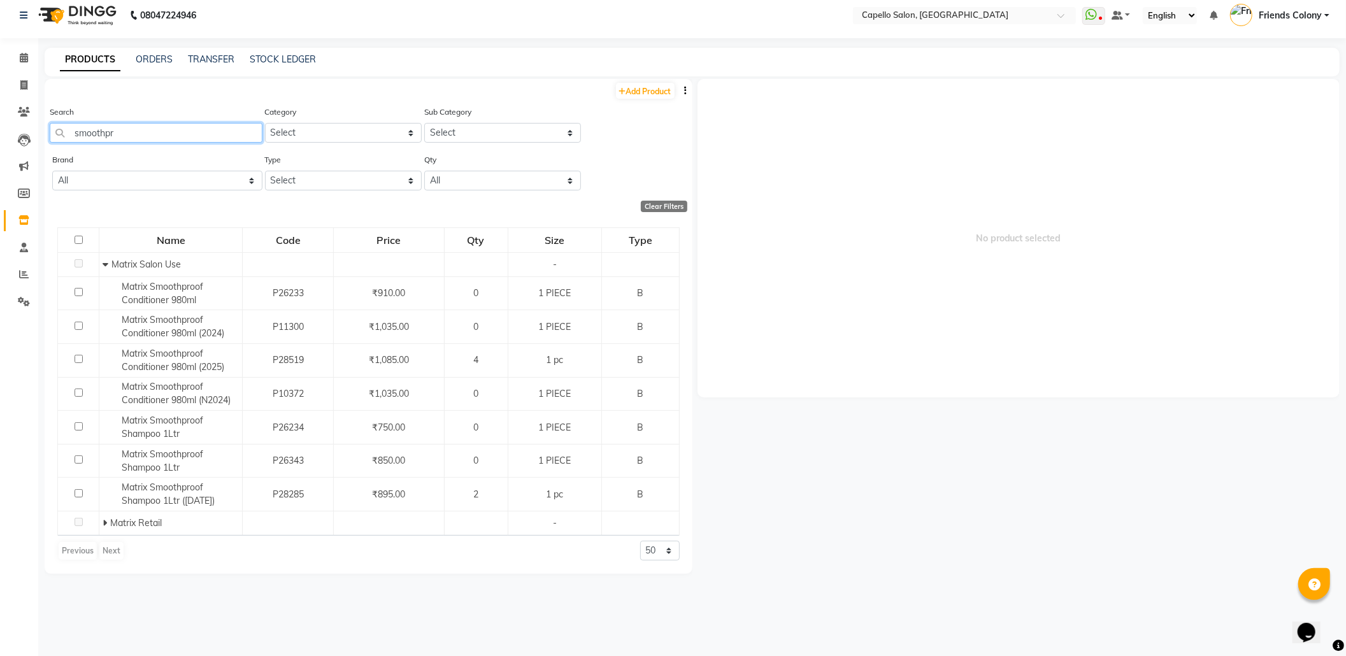
drag, startPoint x: 125, startPoint y: 134, endPoint x: 0, endPoint y: 164, distance: 129.0
click at [0, 164] on app-home "08047224946 Select Location × Capello Salon, Friends Colony WhatsApp Status ✕ S…" at bounding box center [673, 324] width 1346 height 664
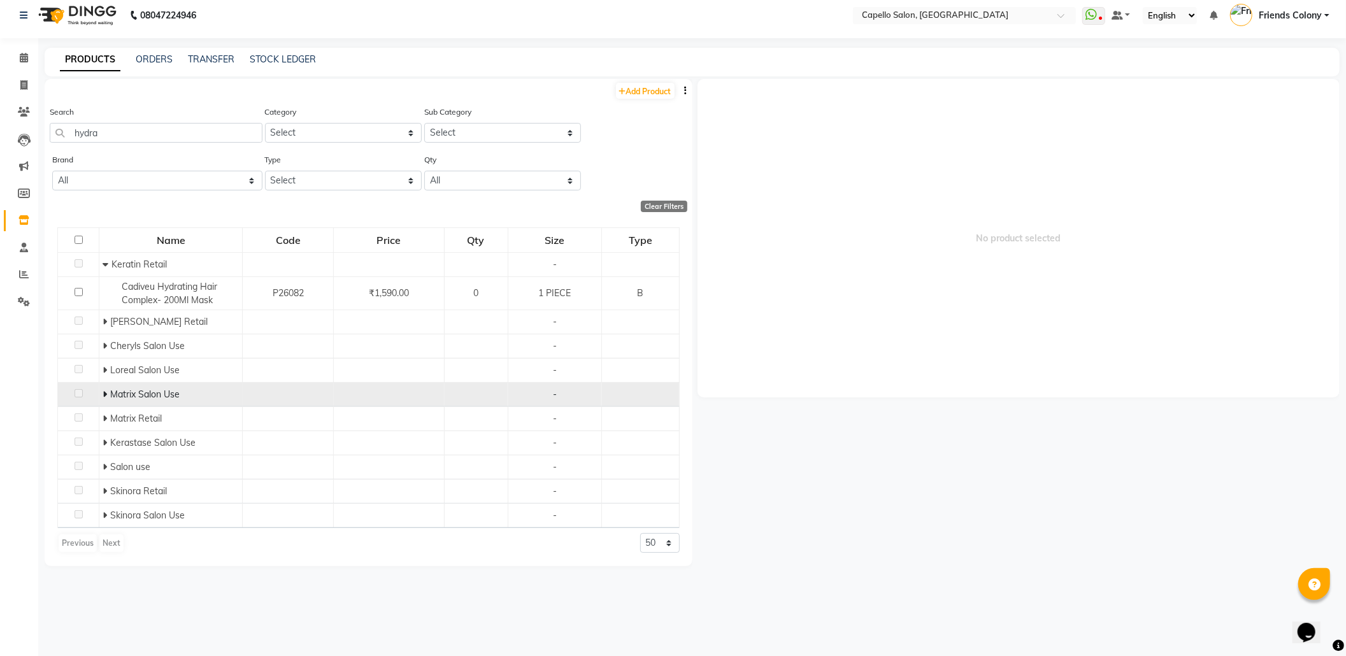
click at [104, 395] on icon at bounding box center [105, 394] width 4 height 9
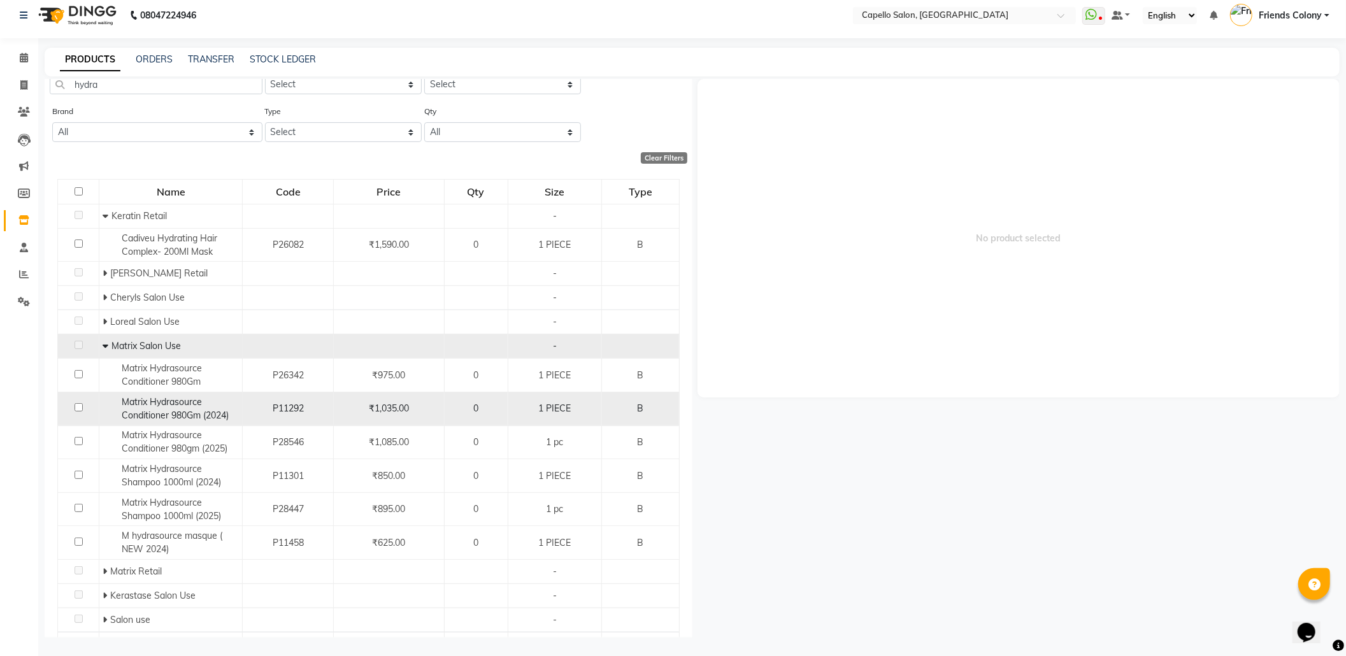
scroll to position [47, 0]
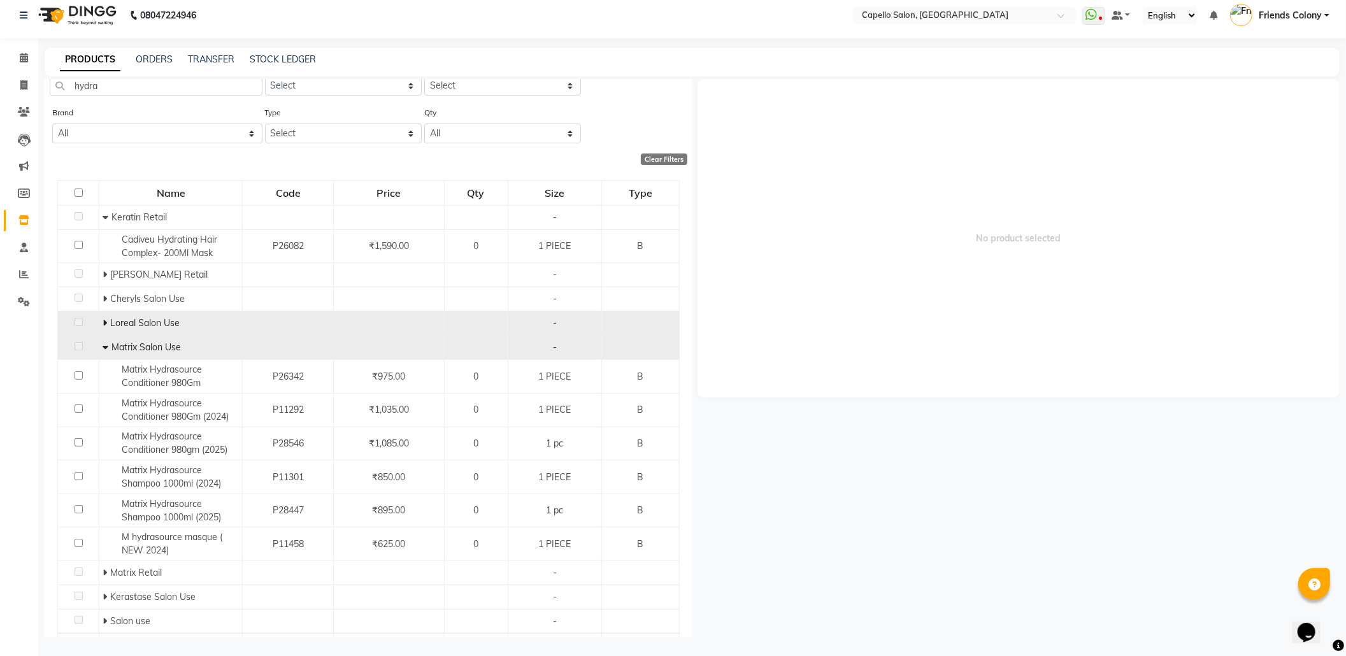
click at [103, 319] on icon at bounding box center [105, 322] width 4 height 9
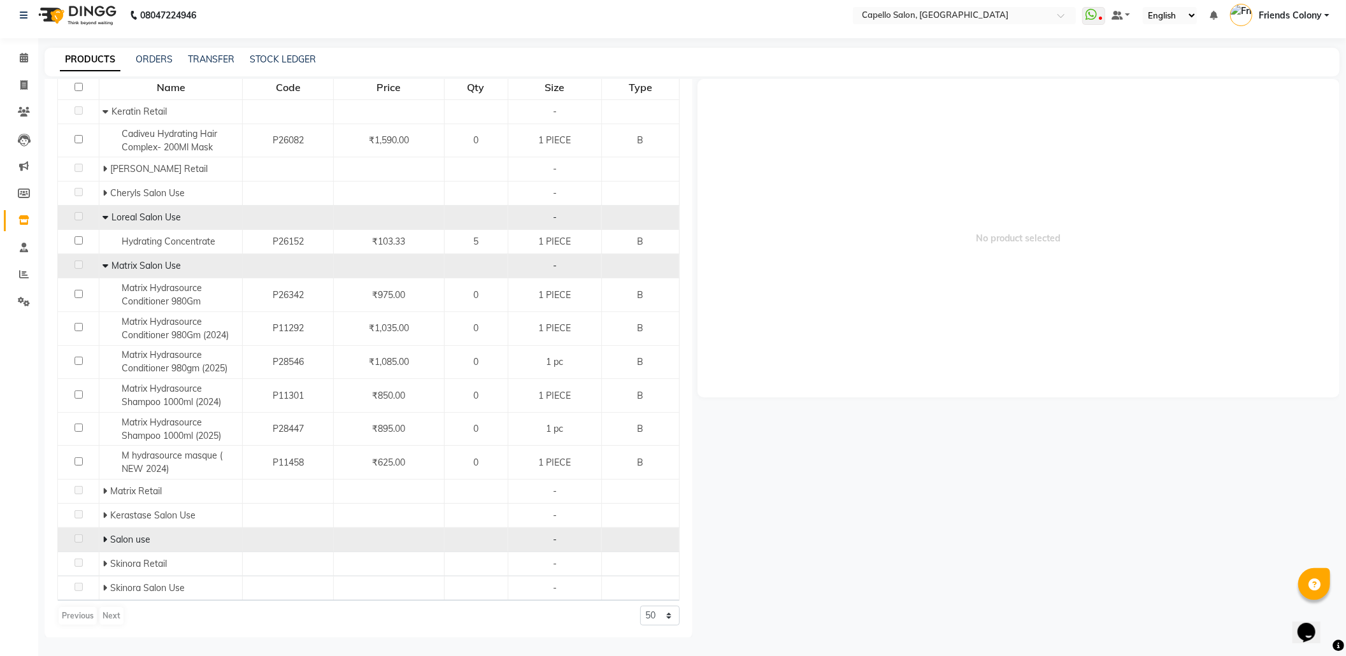
scroll to position [157, 0]
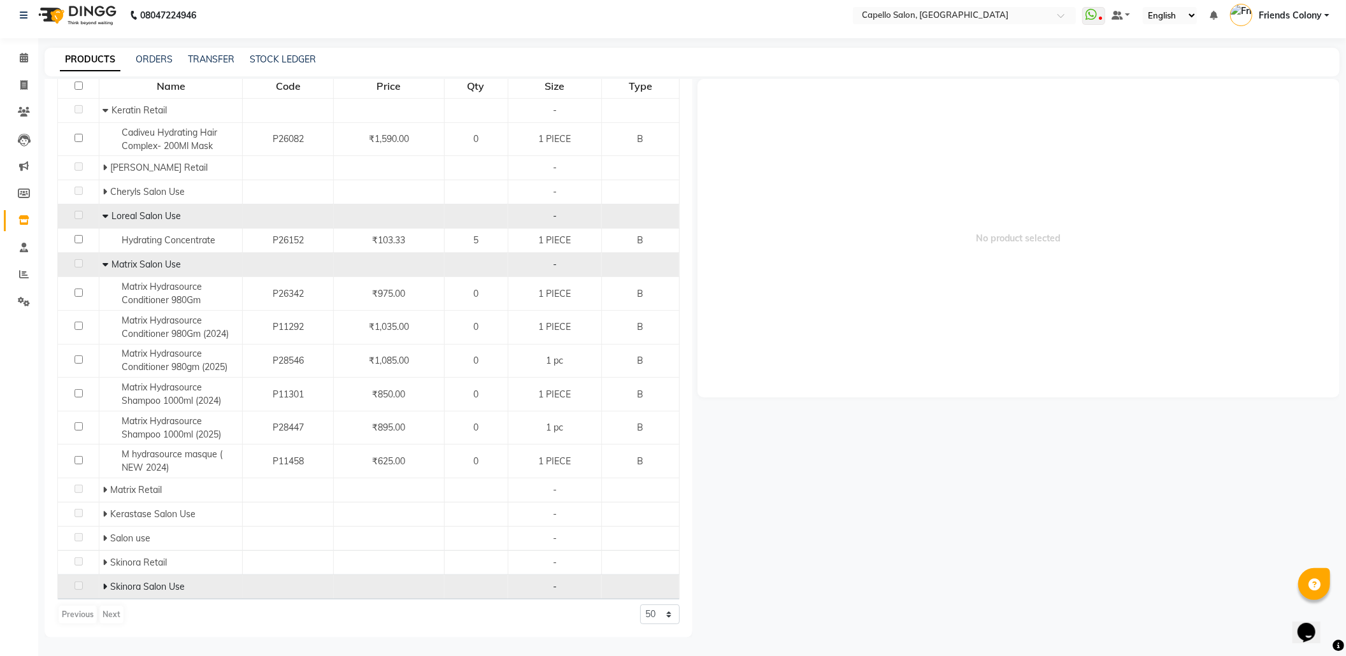
click at [103, 584] on icon at bounding box center [105, 586] width 4 height 9
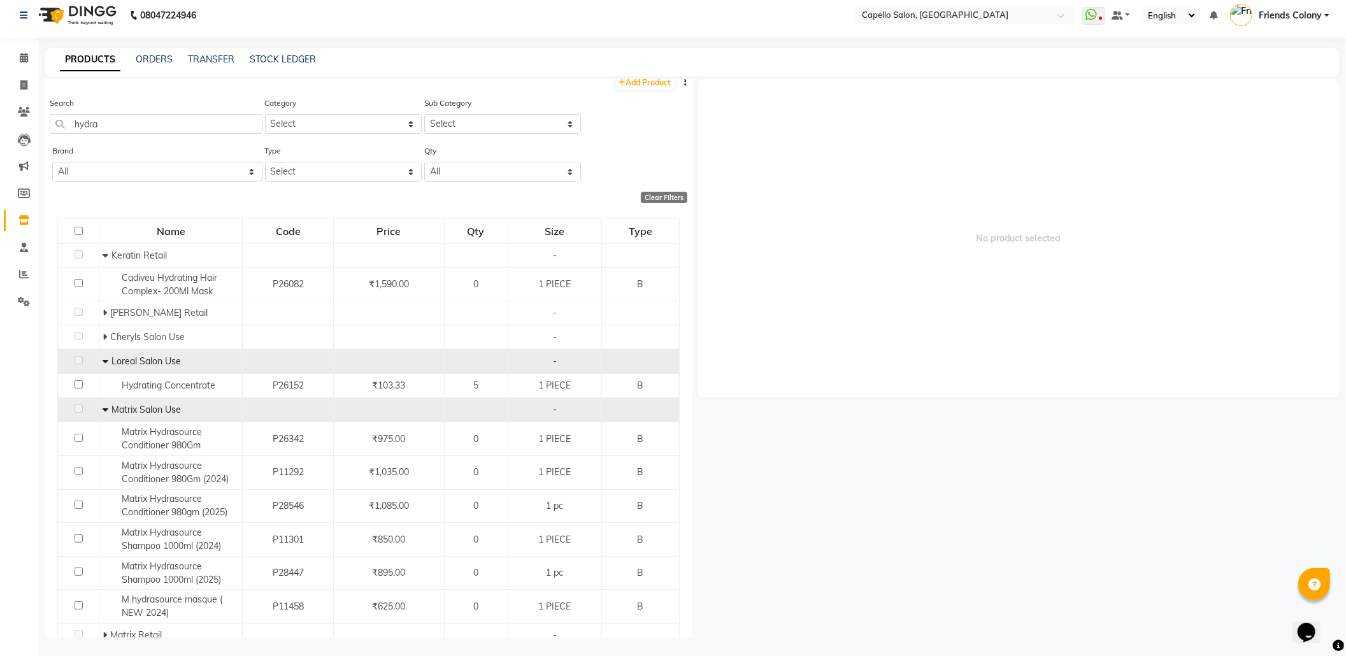
scroll to position [0, 0]
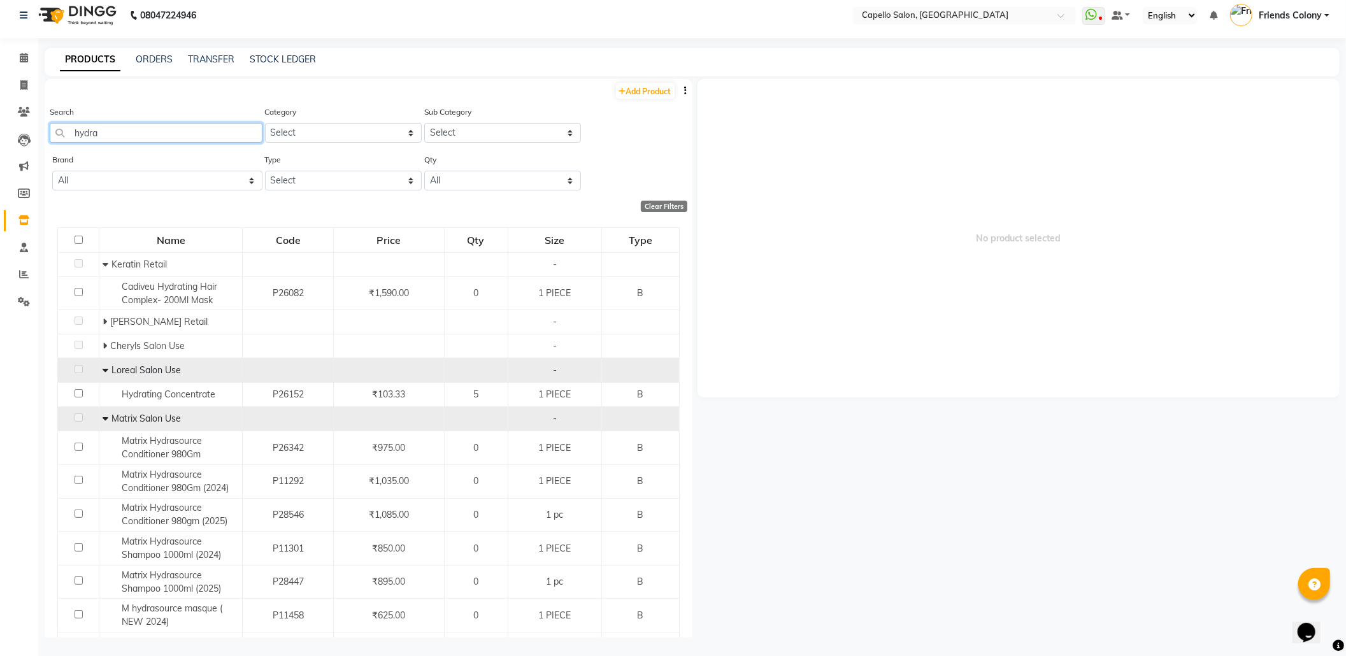
drag, startPoint x: 139, startPoint y: 131, endPoint x: 3, endPoint y: 150, distance: 137.6
click at [3, 150] on app-home "08047224946 Select Location × Capello Salon, Friends Colony WhatsApp Status ✕ S…" at bounding box center [673, 324] width 1346 height 664
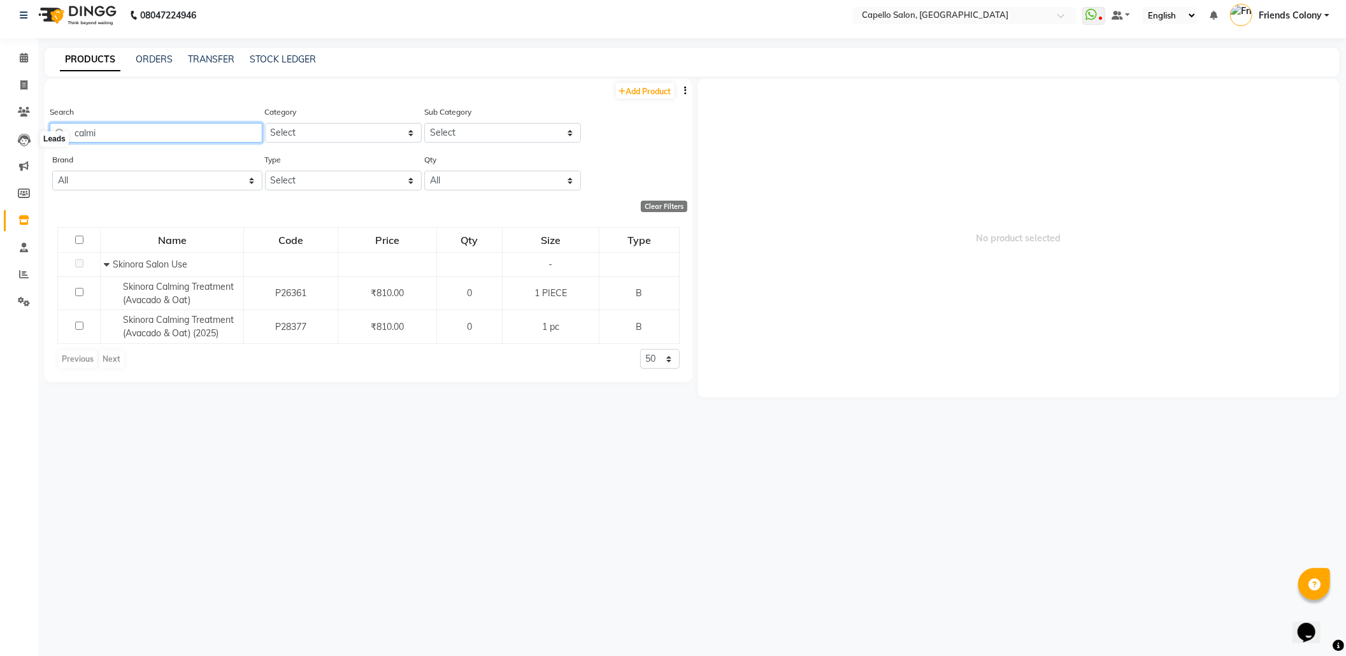
drag, startPoint x: 108, startPoint y: 132, endPoint x: 0, endPoint y: 133, distance: 107.6
click at [0, 133] on app-home "08047224946 Select Location × Capello Salon, Friends Colony WhatsApp Status ✕ S…" at bounding box center [673, 324] width 1346 height 664
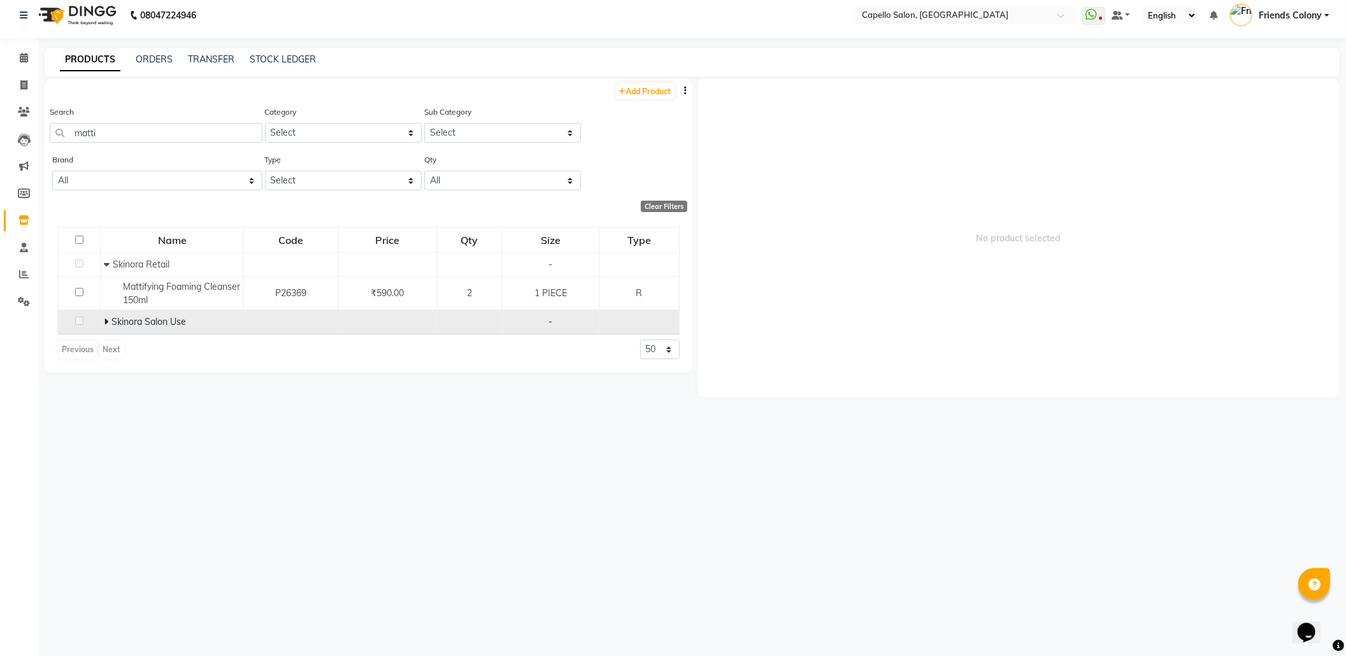
click at [107, 319] on icon at bounding box center [106, 321] width 4 height 9
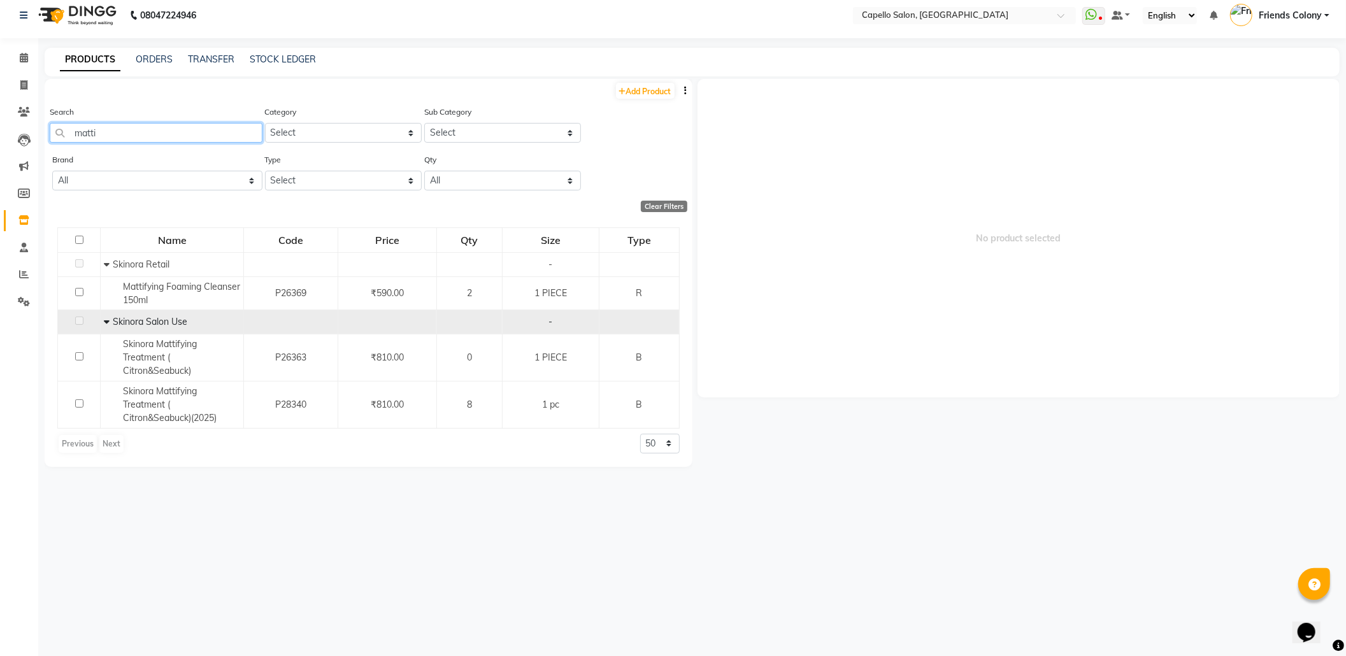
drag, startPoint x: 110, startPoint y: 135, endPoint x: 48, endPoint y: 146, distance: 62.8
click at [48, 146] on div "Search matti Category Select Sub Category Select" at bounding box center [369, 129] width 648 height 48
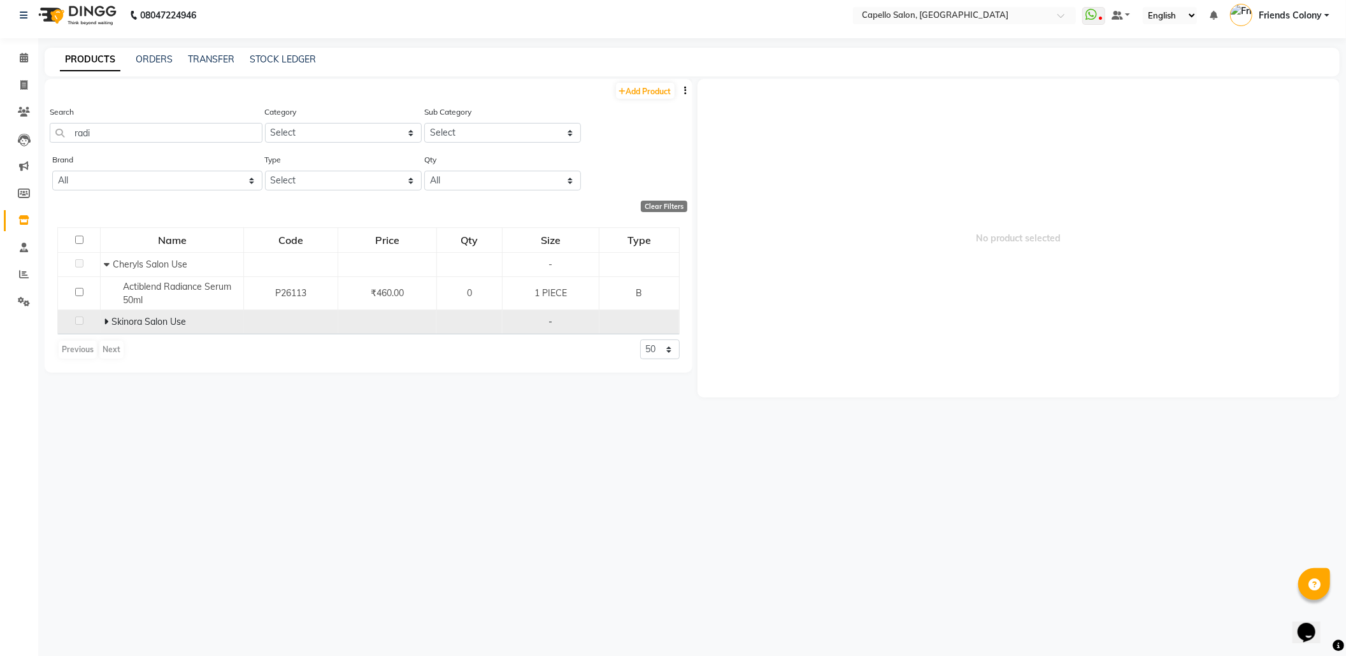
click at [107, 322] on icon at bounding box center [106, 321] width 4 height 9
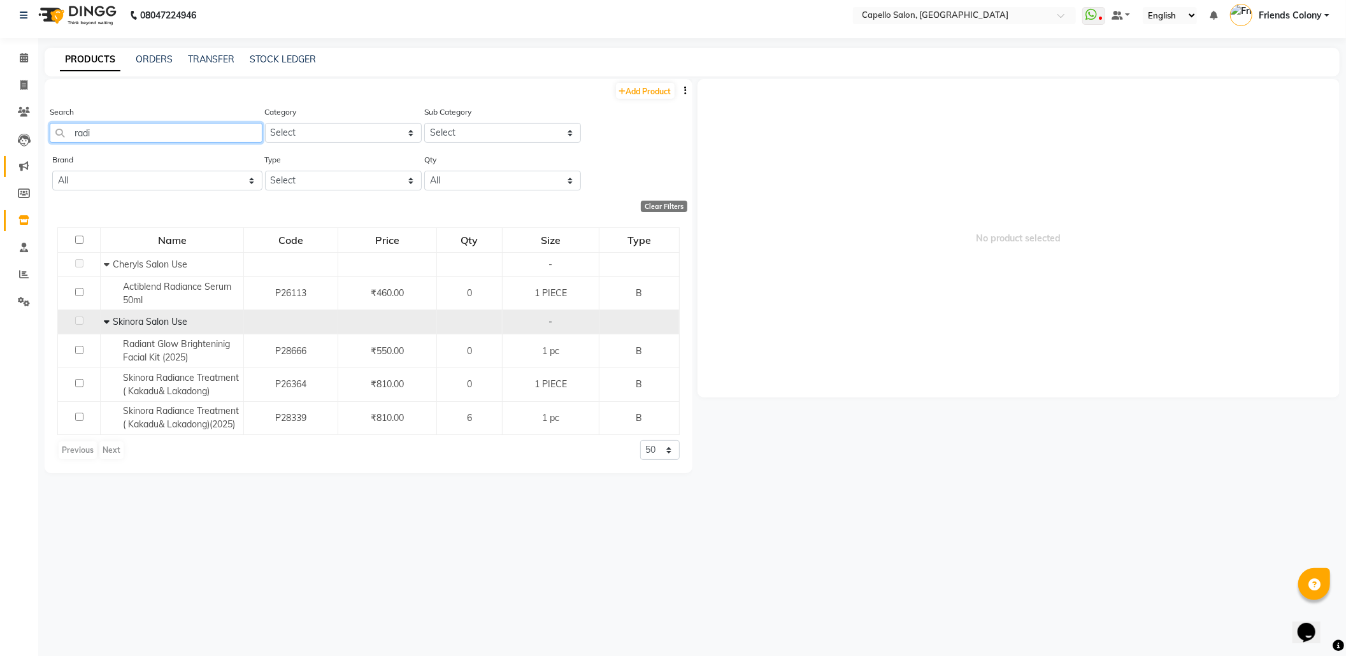
drag, startPoint x: 115, startPoint y: 131, endPoint x: 21, endPoint y: 168, distance: 100.9
click at [21, 168] on app-home "08047224946 Select Location × Capello Salon, Friends Colony WhatsApp Status ✕ S…" at bounding box center [673, 324] width 1346 height 664
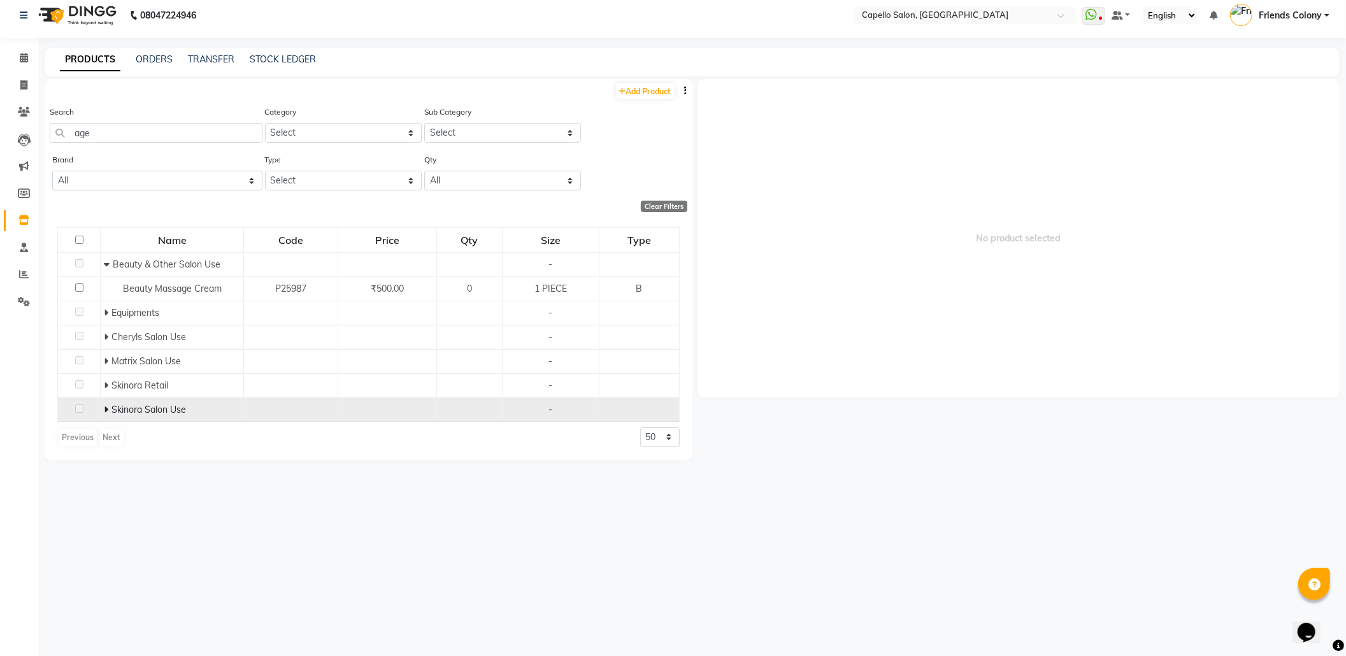
click at [105, 411] on icon at bounding box center [106, 409] width 4 height 9
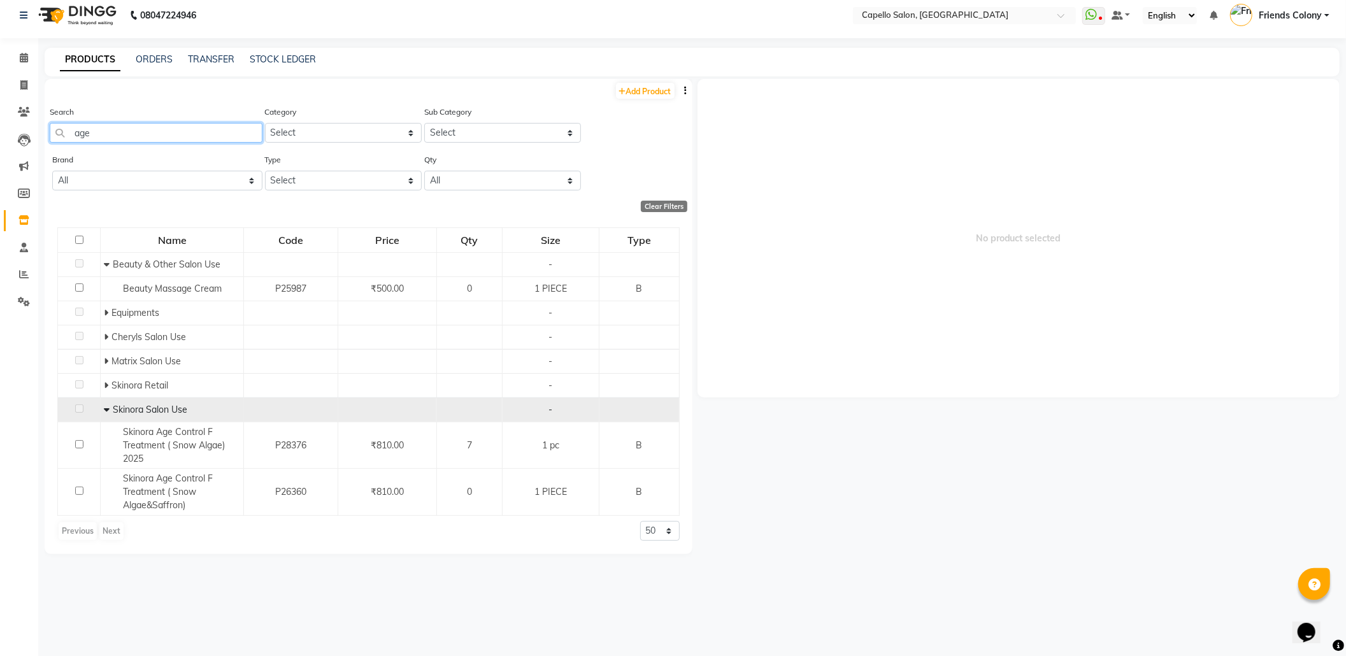
drag, startPoint x: 104, startPoint y: 125, endPoint x: 0, endPoint y: 167, distance: 112.6
click at [0, 167] on app-home "08047224946 Select Location × Capello Salon, Friends Colony WhatsApp Status ✕ S…" at bounding box center [673, 324] width 1346 height 664
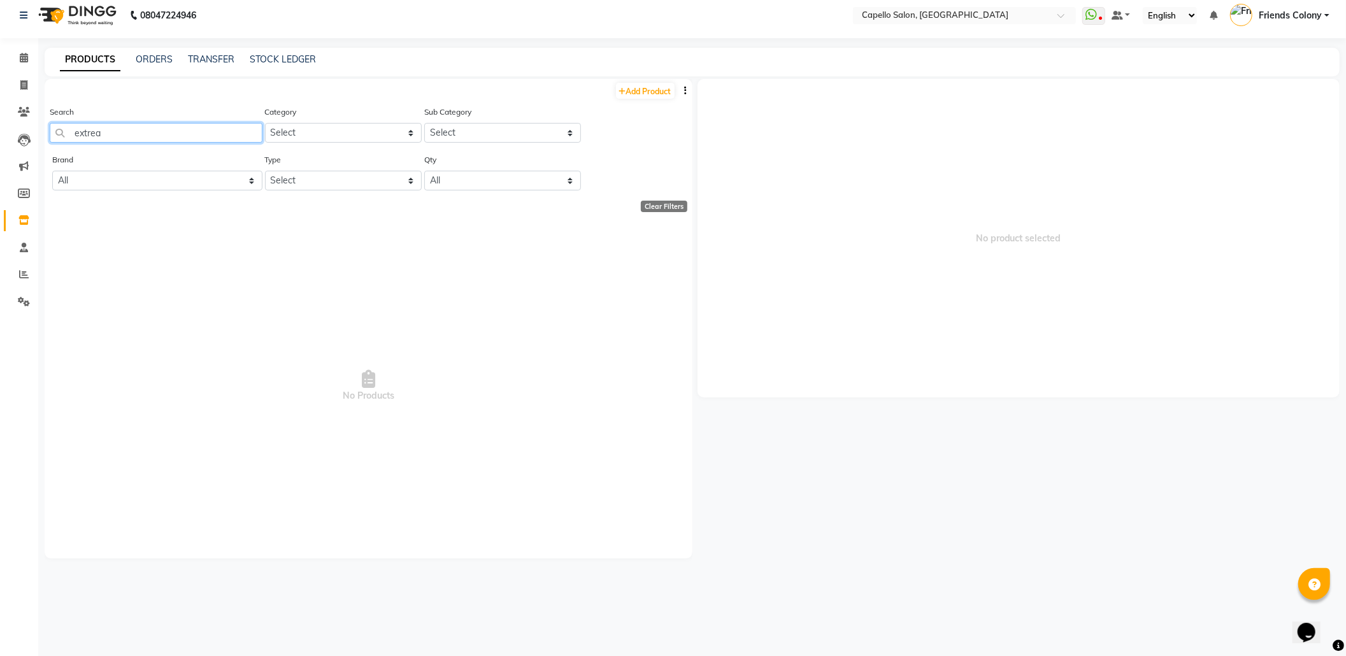
type input "extre"
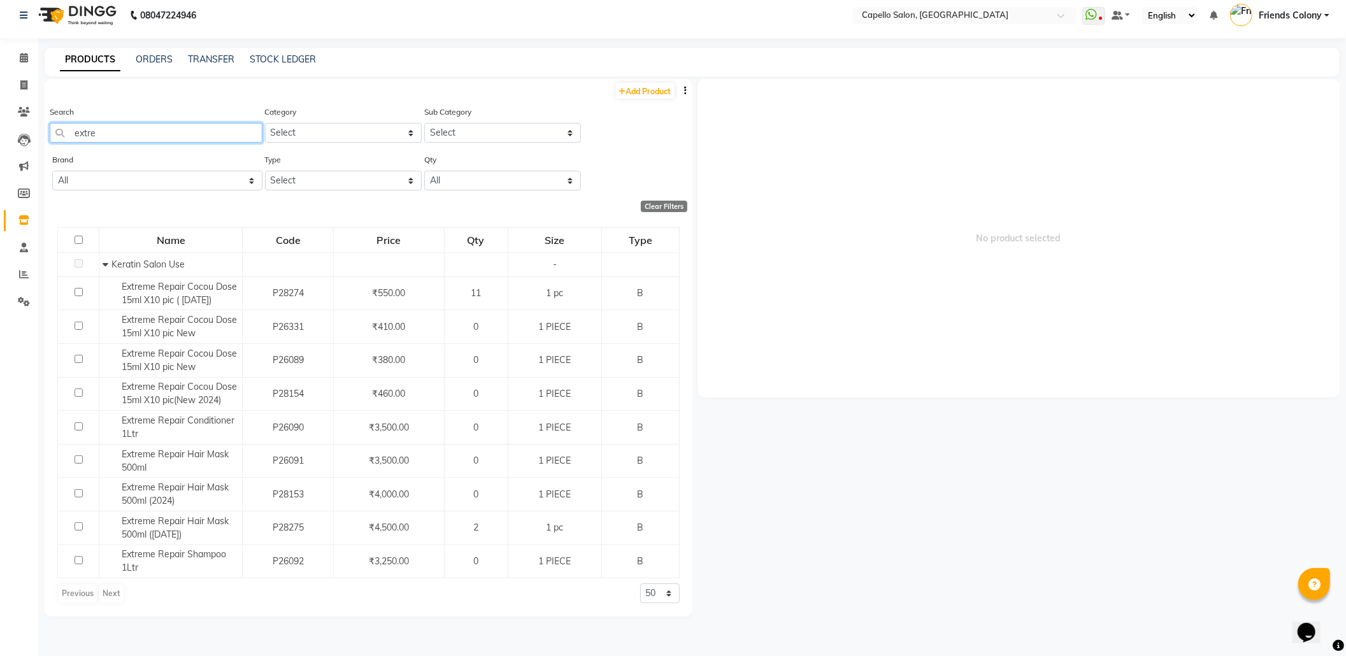
drag, startPoint x: 163, startPoint y: 131, endPoint x: 0, endPoint y: 131, distance: 163.1
click at [0, 131] on app-home "08047224946 Select Location × Capello Salon, Friends Colony WhatsApp Status ✕ S…" at bounding box center [673, 324] width 1346 height 664
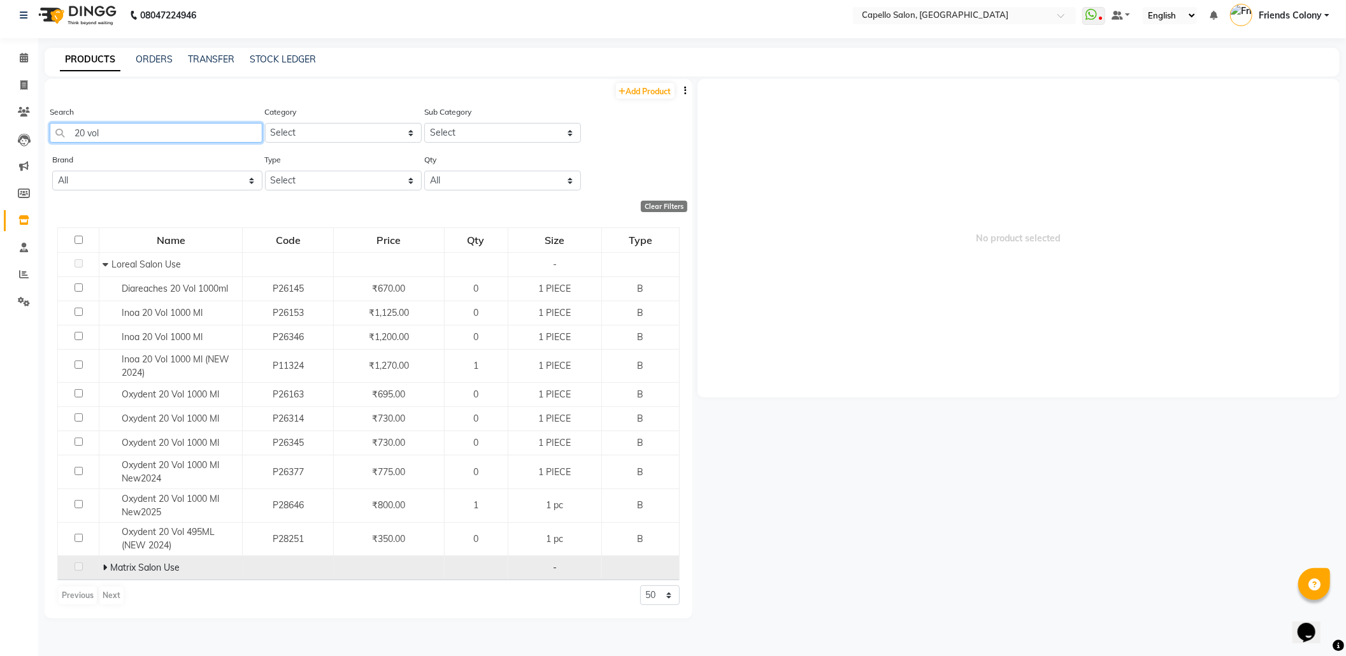
type input "20 vol"
click at [104, 566] on icon at bounding box center [105, 567] width 4 height 9
drag, startPoint x: 113, startPoint y: 125, endPoint x: 9, endPoint y: 139, distance: 104.8
click at [9, 139] on app-home "08047224946 Select Location × Capello Salon, Friends Colony WhatsApp Status ✕ S…" at bounding box center [673, 324] width 1346 height 664
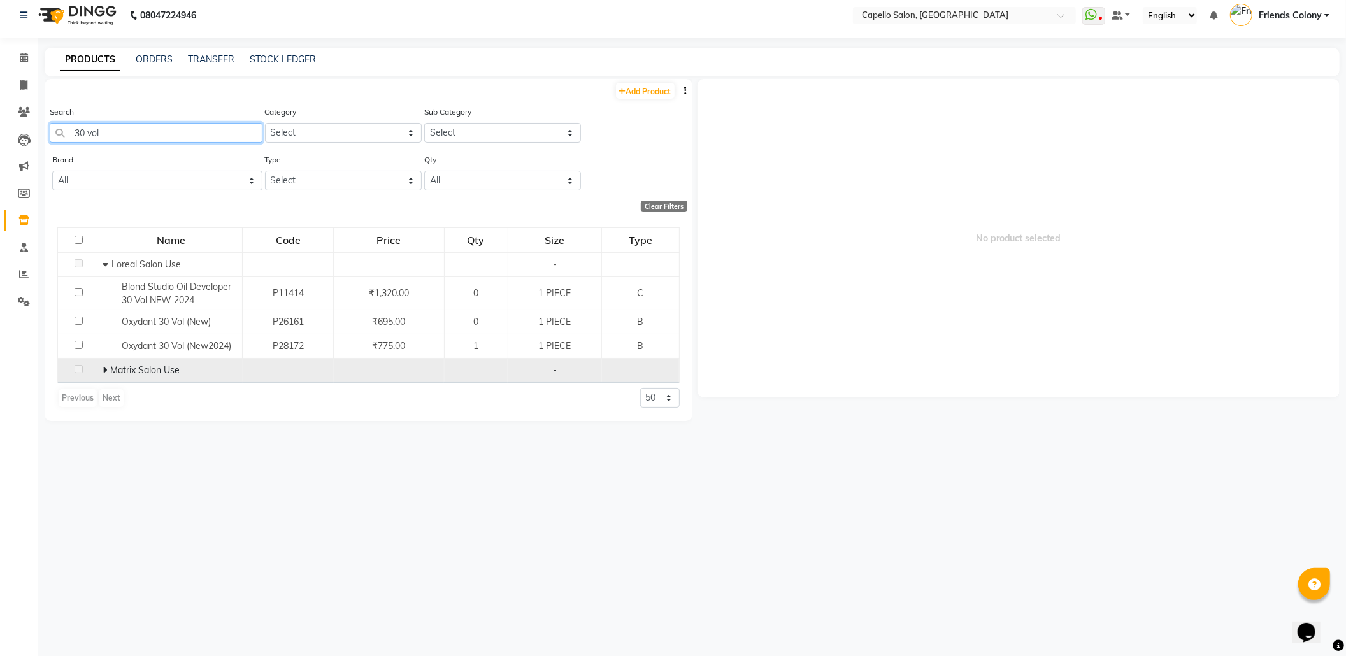
type input "30 vol"
click at [104, 368] on icon at bounding box center [105, 370] width 4 height 9
drag, startPoint x: 136, startPoint y: 125, endPoint x: 0, endPoint y: 156, distance: 139.7
click at [0, 156] on app-home "08047224946 Select Location × Capello Salon, Friends Colony WhatsApp Status ✕ S…" at bounding box center [673, 324] width 1346 height 664
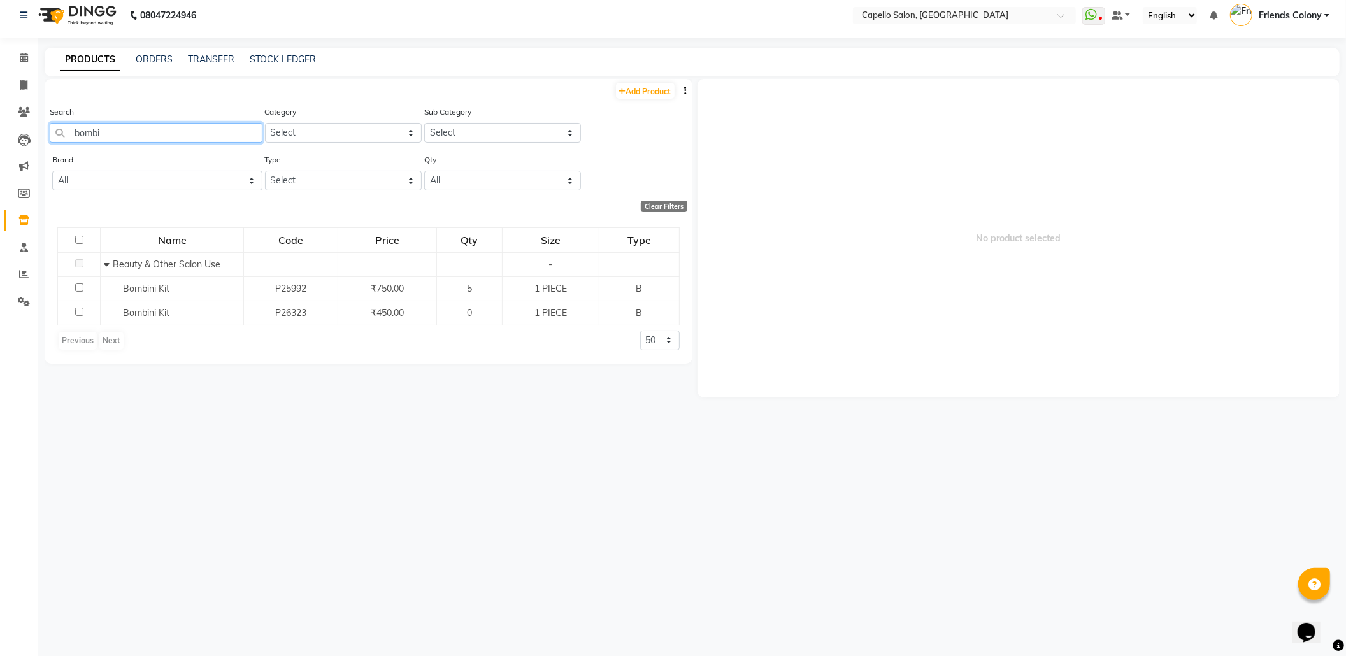
drag, startPoint x: 120, startPoint y: 136, endPoint x: 0, endPoint y: 129, distance: 120.6
click at [0, 129] on app-home "08047224946 Select Location × Capello Salon, Friends Colony WhatsApp Status ✕ S…" at bounding box center [673, 324] width 1346 height 664
drag, startPoint x: 143, startPoint y: 138, endPoint x: 0, endPoint y: 136, distance: 143.3
click at [0, 136] on app-home "08047224946 Select Location × Capello Salon, Friends Colony WhatsApp Status ✕ S…" at bounding box center [673, 324] width 1346 height 664
type input "kanp"
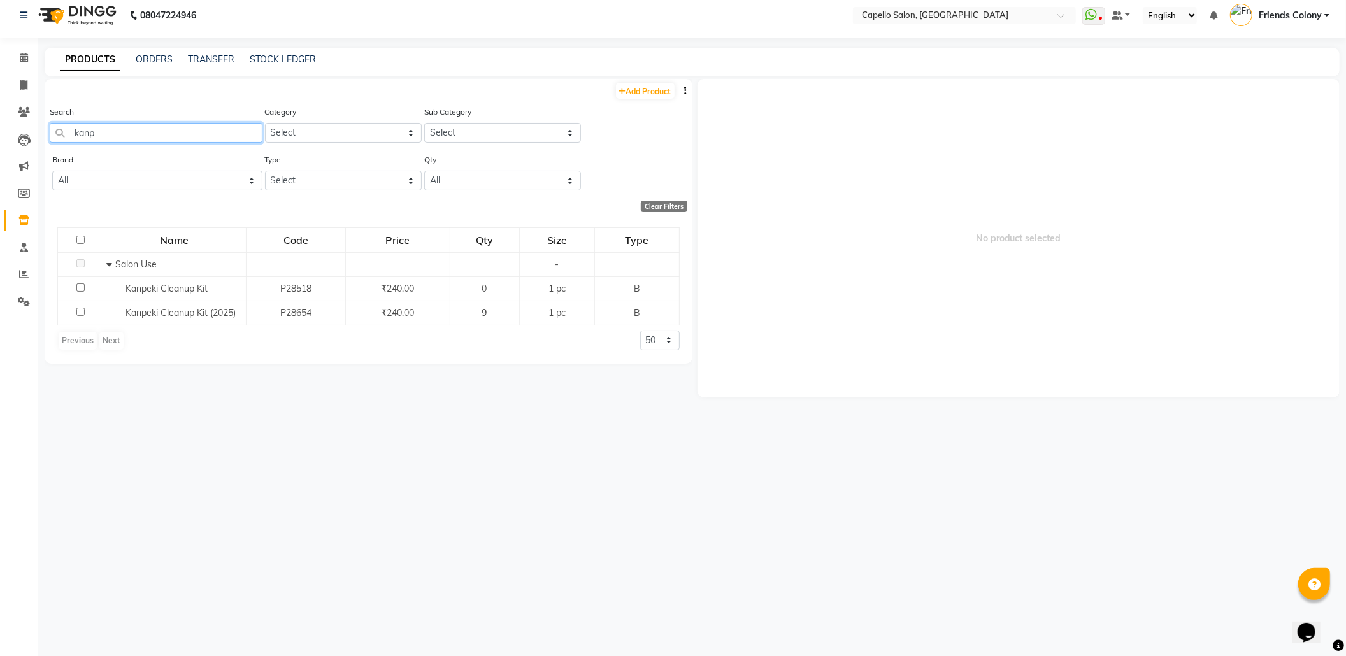
drag, startPoint x: 150, startPoint y: 133, endPoint x: 0, endPoint y: 126, distance: 150.5
click at [0, 126] on app-home "08047224946 Select Location × Capello Salon, Friends Colony WhatsApp Status ✕ S…" at bounding box center [673, 324] width 1346 height 664
click at [115, 129] on input "bedsheet" at bounding box center [156, 133] width 213 height 20
type input "b"
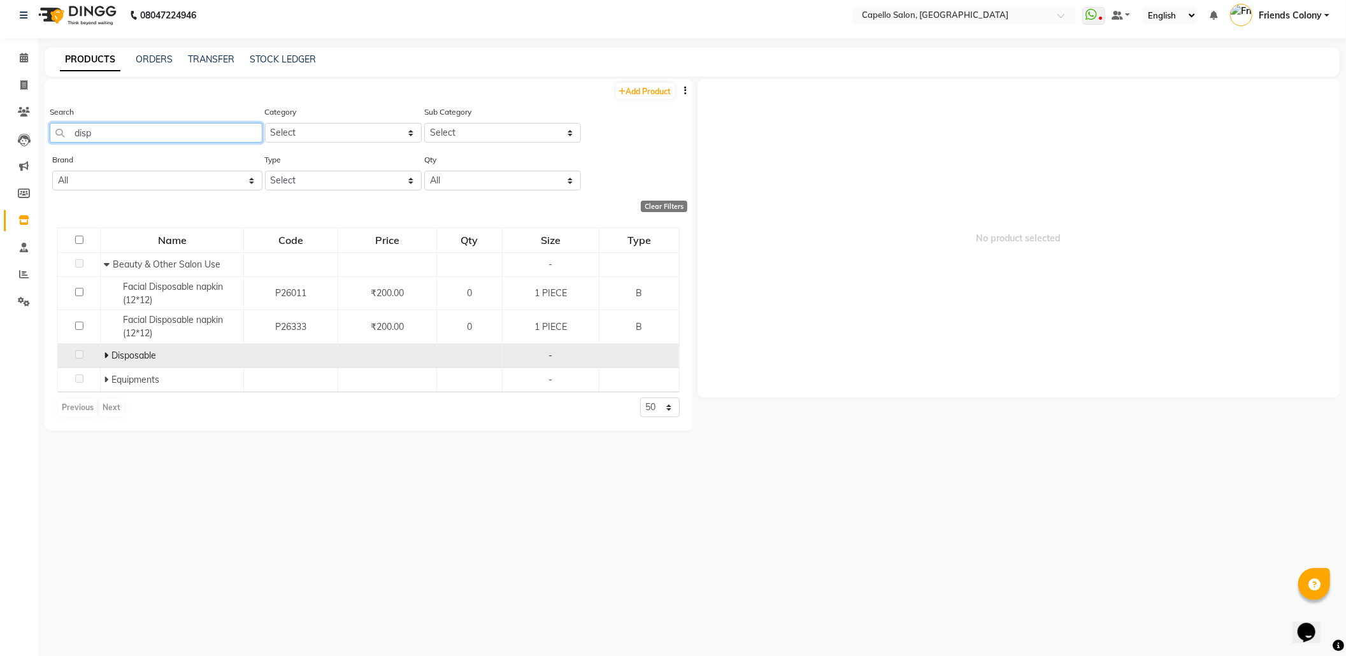
type input "disp"
click at [106, 357] on icon at bounding box center [106, 355] width 4 height 9
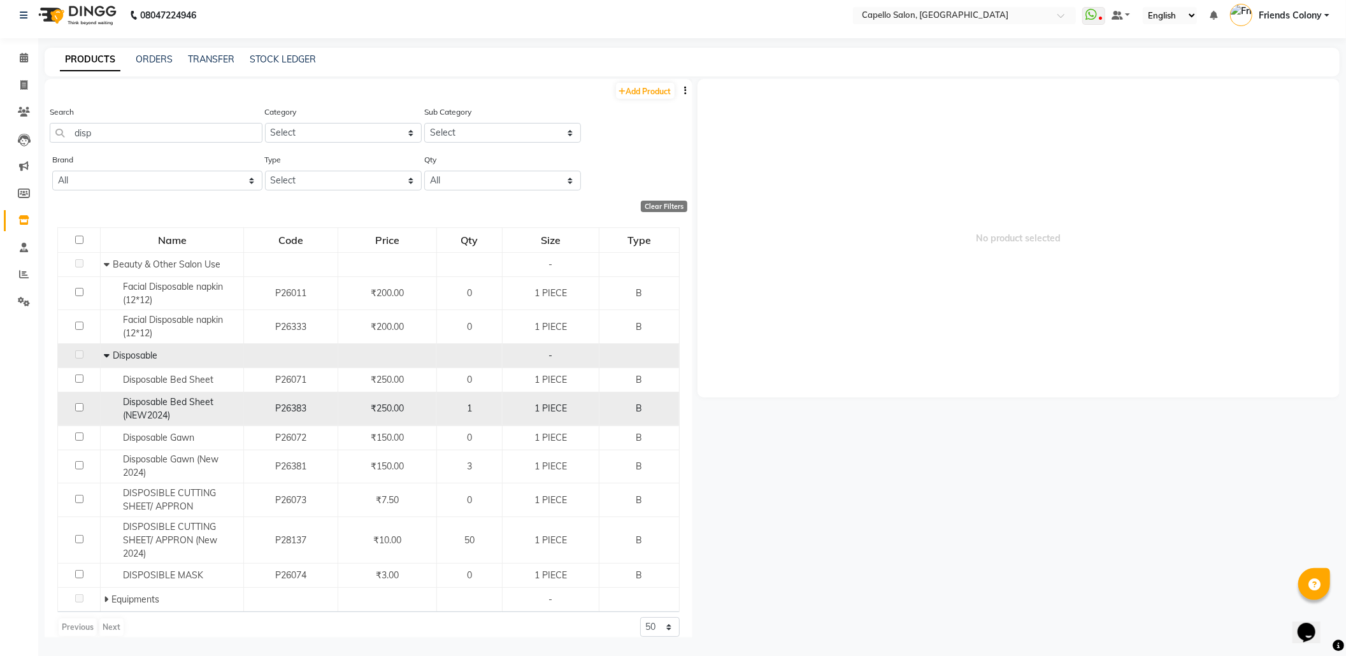
click at [77, 408] on input "checkbox" at bounding box center [79, 407] width 8 height 8
checkbox input "true"
select select
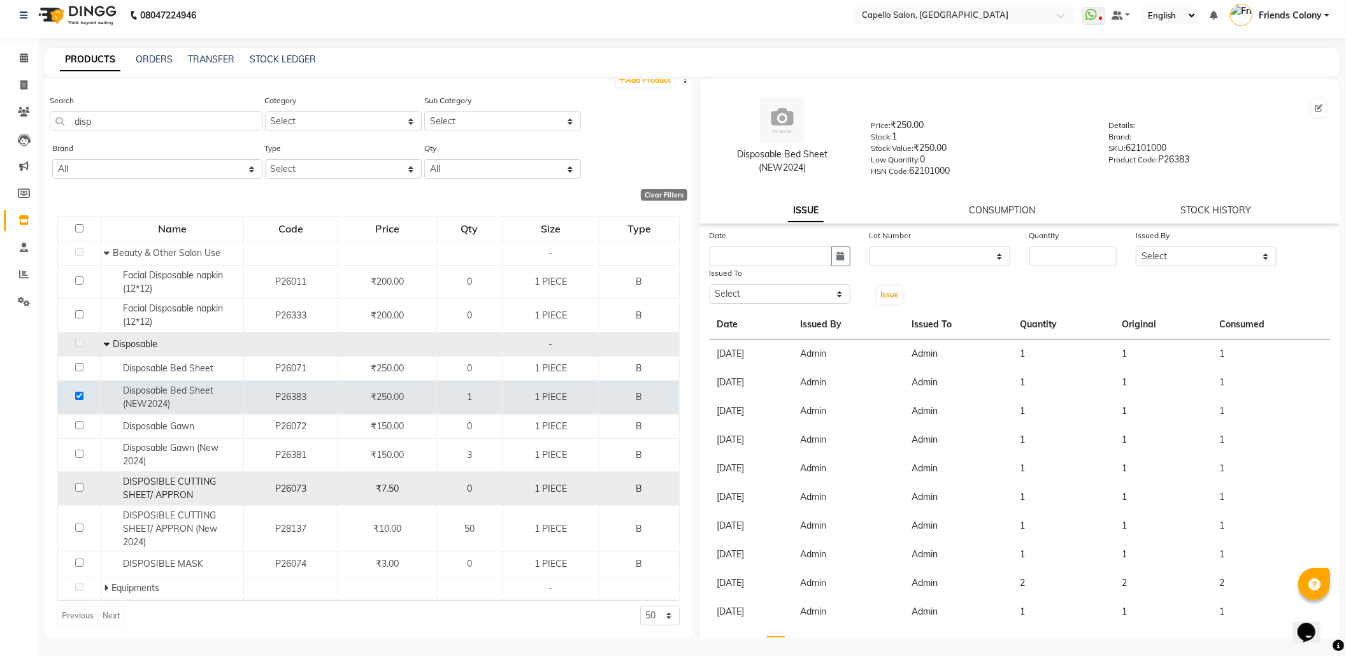
scroll to position [15, 0]
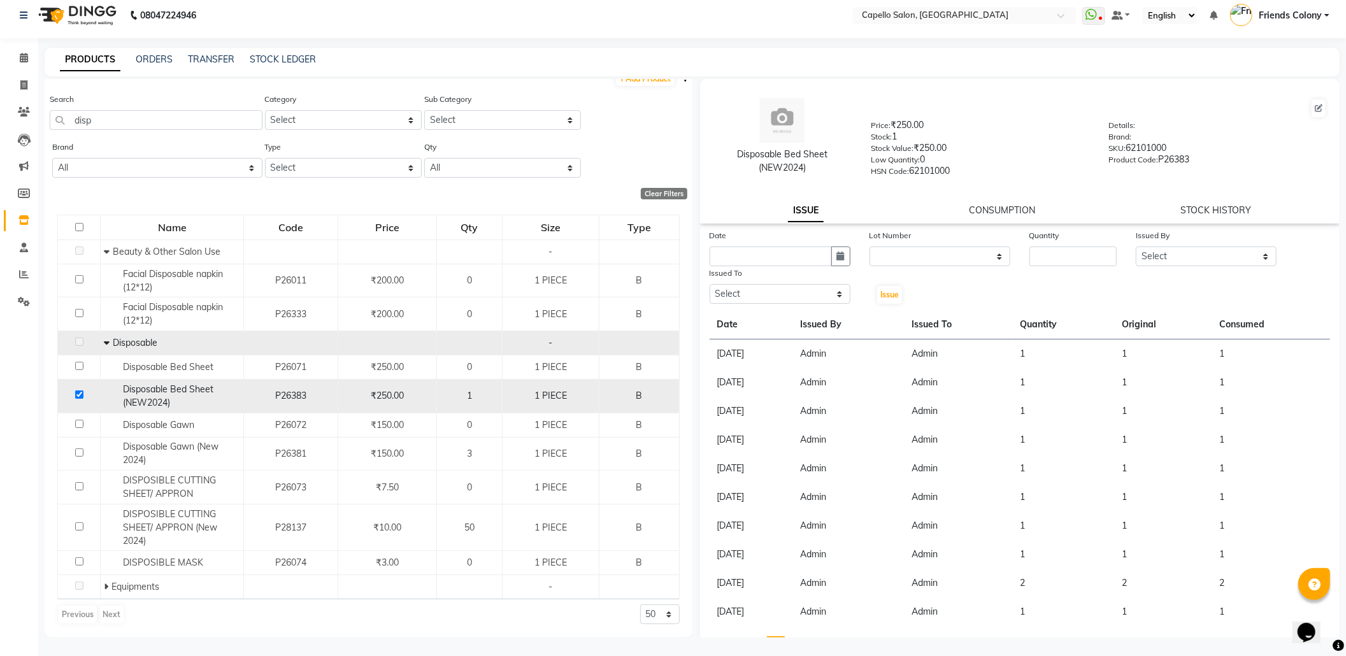
click at [80, 390] on input "checkbox" at bounding box center [79, 394] width 8 height 8
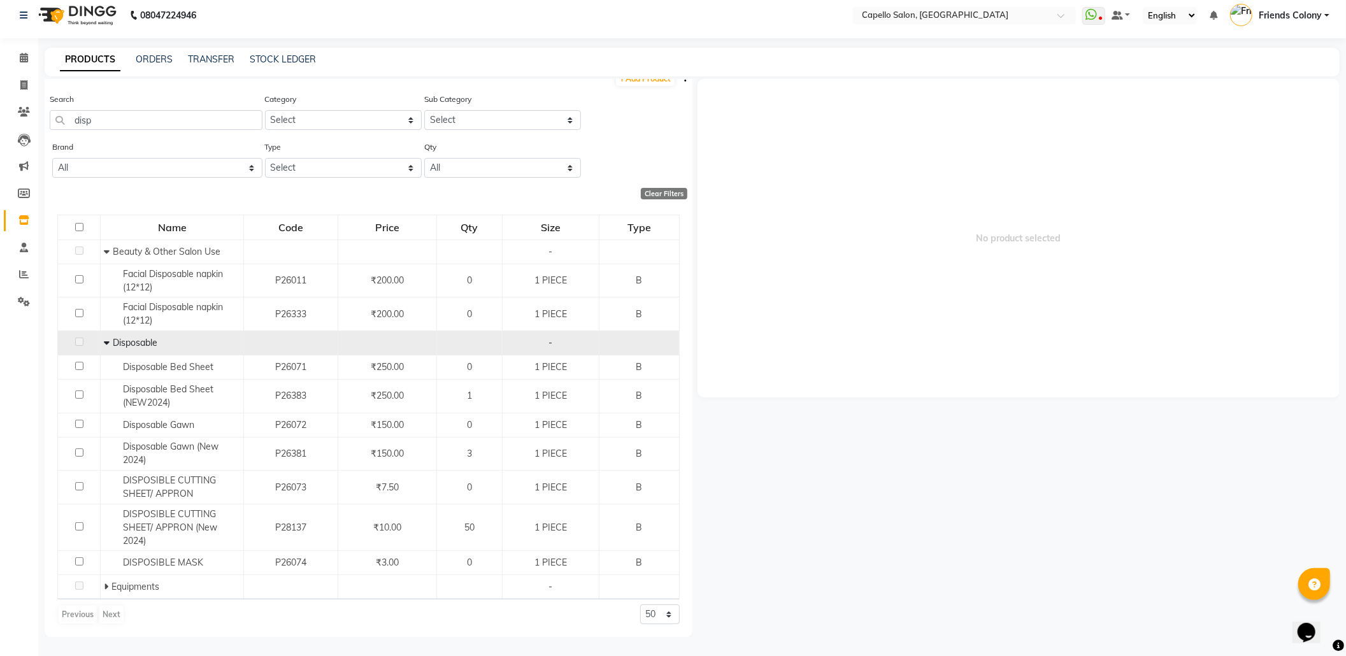
click at [101, 339] on td "Disposable" at bounding box center [172, 343] width 143 height 24
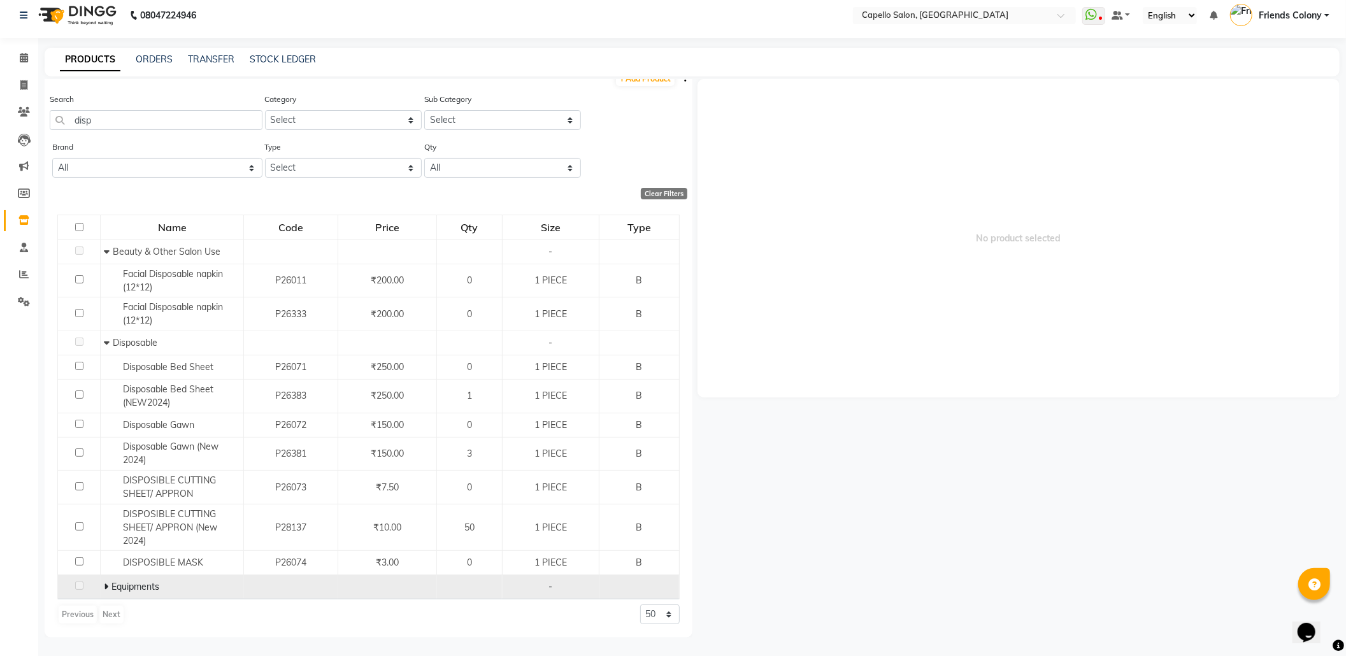
click at [104, 584] on icon at bounding box center [106, 586] width 4 height 9
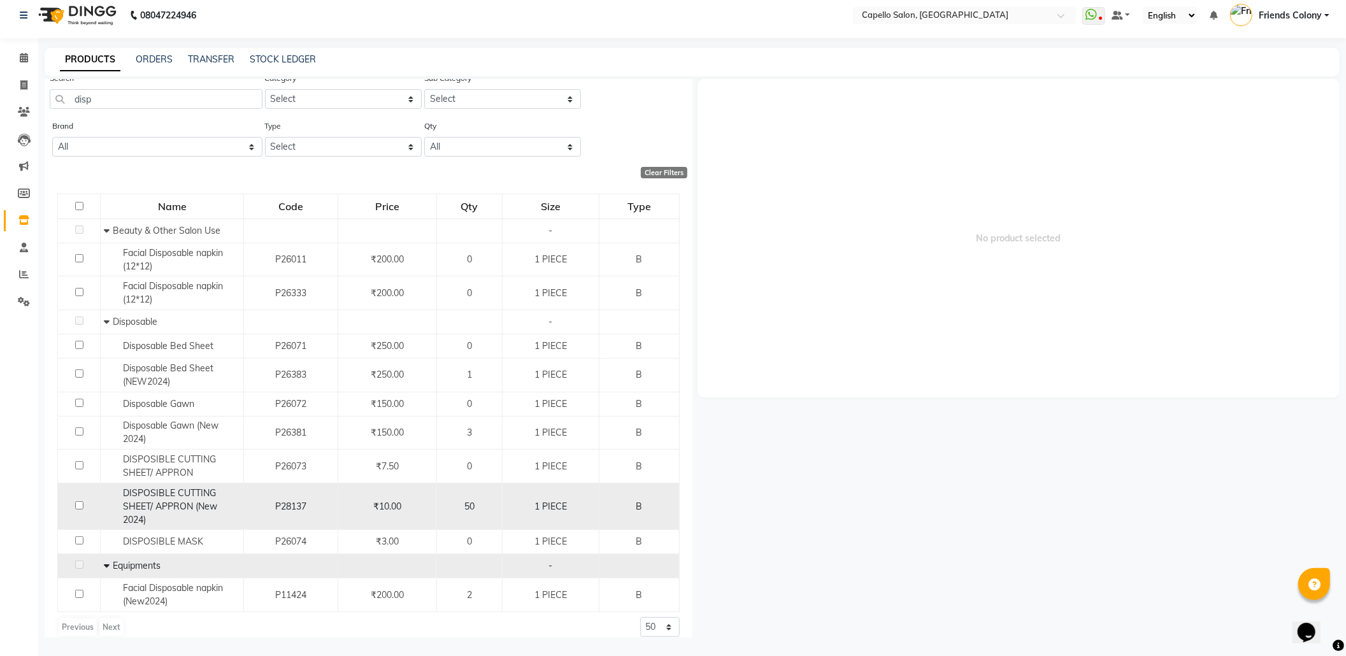
scroll to position [48, 0]
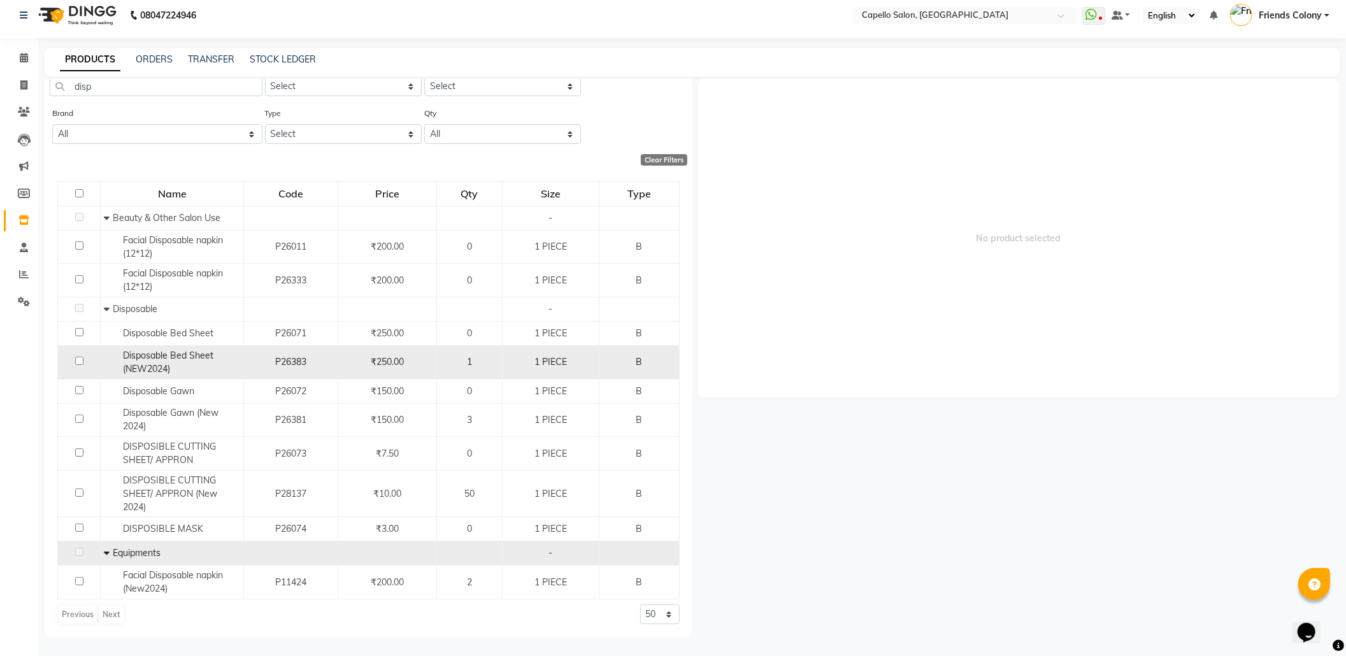
click at [75, 357] on input "checkbox" at bounding box center [79, 361] width 8 height 8
checkbox input "true"
select select
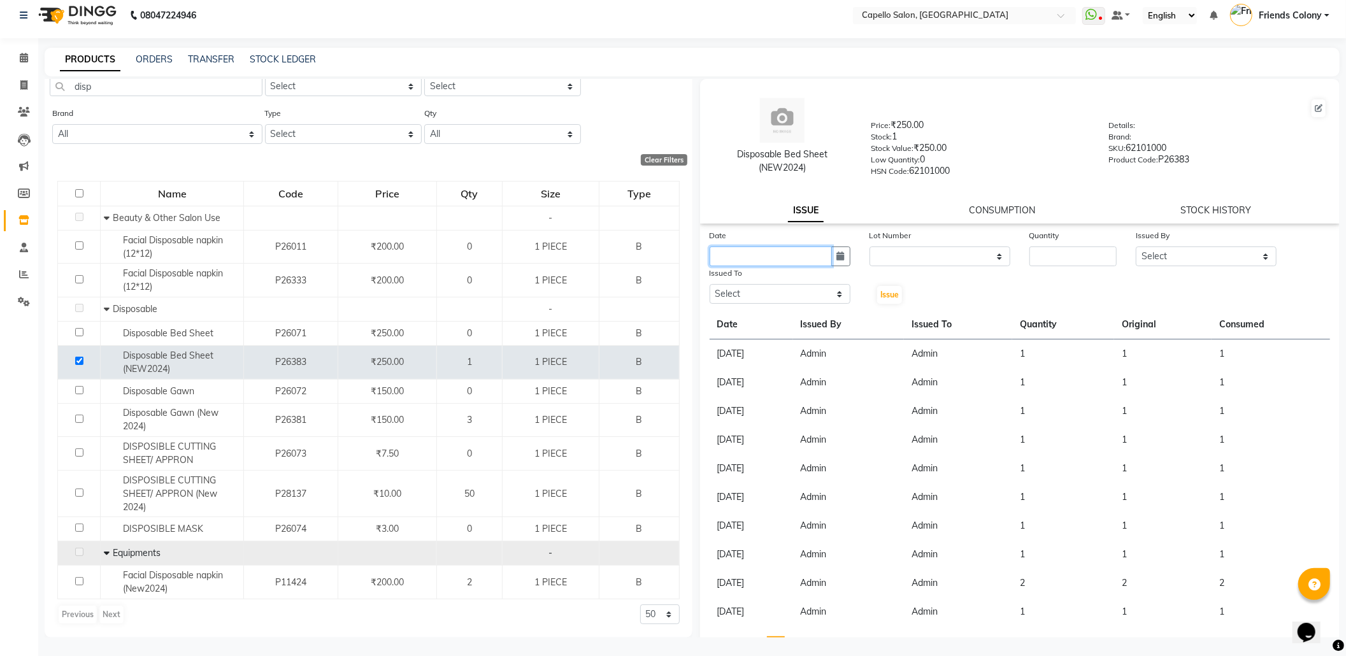
click at [729, 254] on input "text" at bounding box center [771, 256] width 122 height 20
select select "9"
select select "2025"
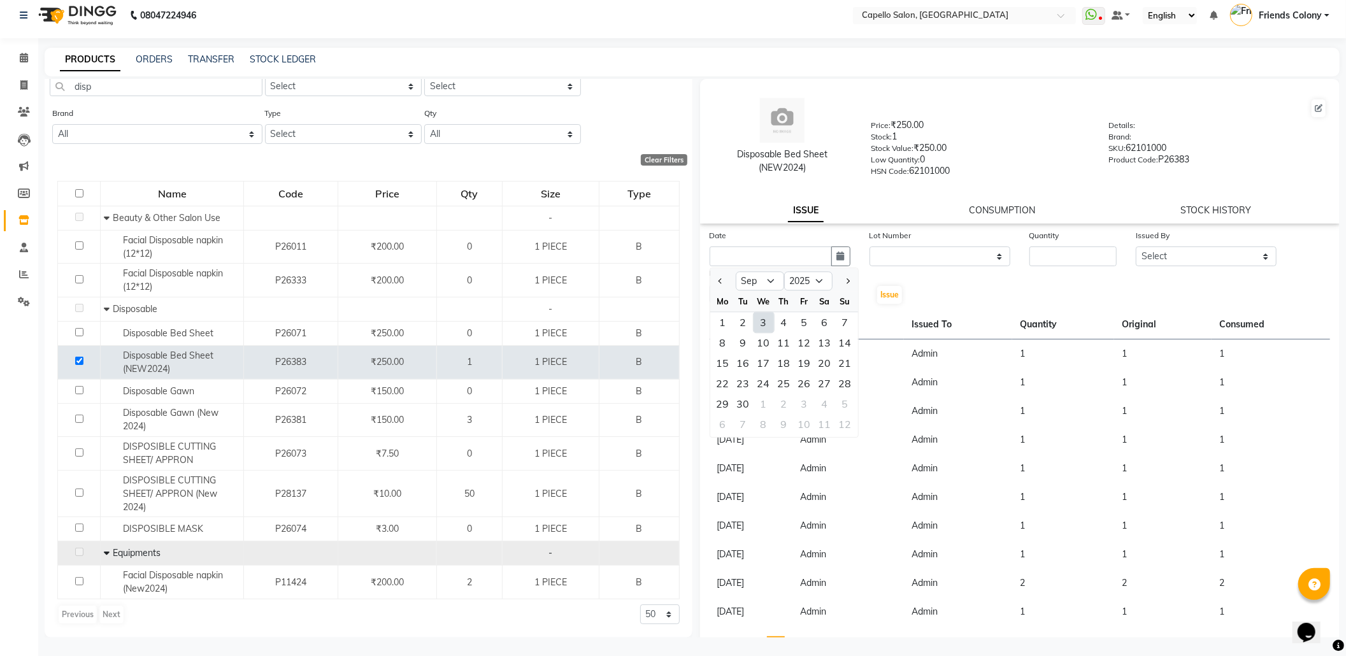
click at [760, 322] on div "3" at bounding box center [764, 322] width 20 height 20
type input "[DATE]"
click at [1066, 252] on input "number" at bounding box center [1072, 256] width 87 height 20
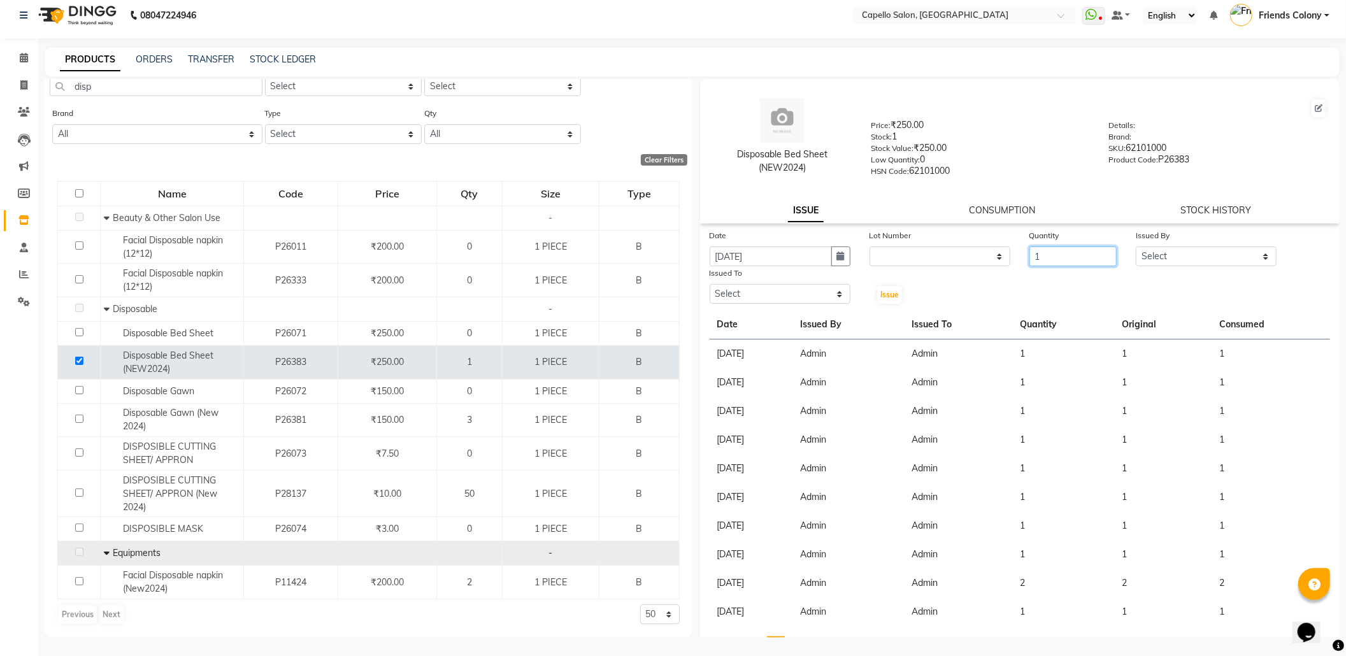
type input "1"
click at [1203, 259] on select "Select Admin [PERSON_NAME] Friends Colony [PERSON_NAME] [PERSON_NAME] NEHA KORE…" at bounding box center [1206, 256] width 141 height 20
click at [1125, 299] on div "Date [DATE] Lot Number None Quantity 1 Issued By Select Admin [PERSON_NAME] Fri…" at bounding box center [1020, 267] width 640 height 76
click at [1152, 261] on select "Select Admin [PERSON_NAME] Friends Colony [PERSON_NAME] [PERSON_NAME] NEHA KORE…" at bounding box center [1206, 256] width 141 height 20
select select "16604"
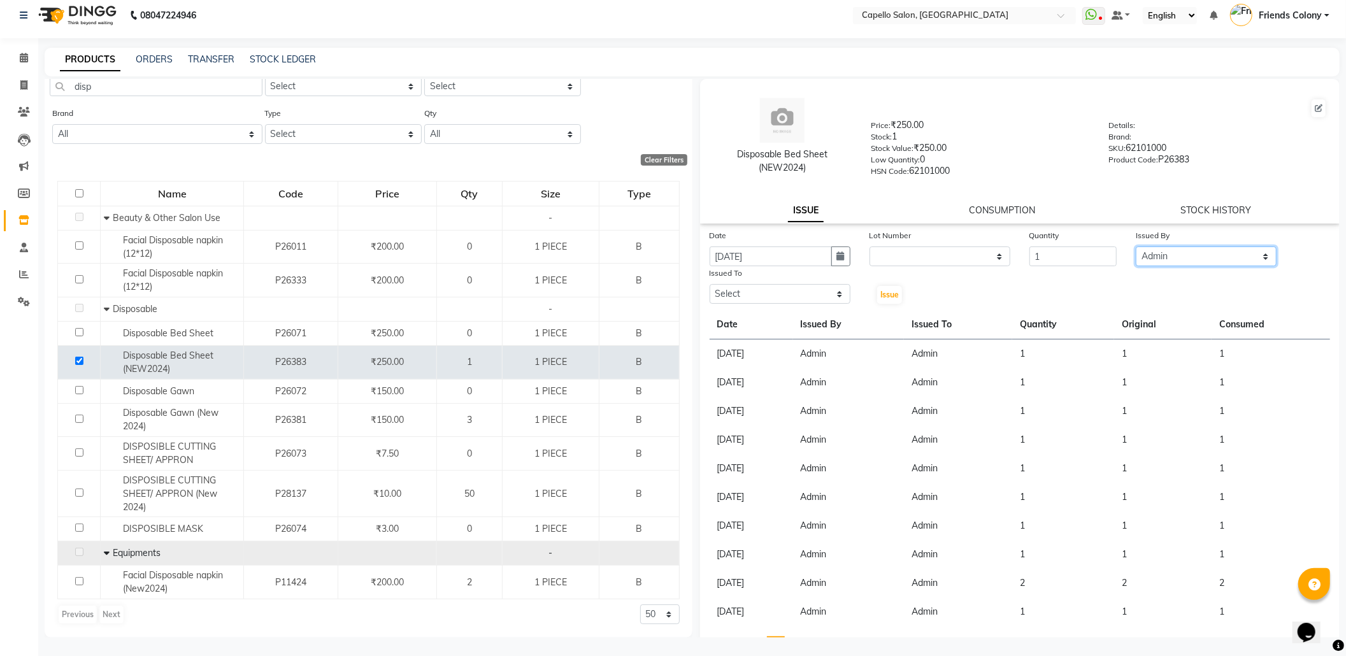
click at [1136, 246] on select "Select Admin [PERSON_NAME] Friends Colony [PERSON_NAME] [PERSON_NAME] NEHA KORE…" at bounding box center [1206, 256] width 141 height 20
click at [768, 288] on select "Select Admin [PERSON_NAME] Friends Colony [PERSON_NAME] [PERSON_NAME] NEHA KORE…" at bounding box center [780, 294] width 141 height 20
select select "16604"
click at [710, 284] on select "Select Admin [PERSON_NAME] Friends Colony [PERSON_NAME] [PERSON_NAME] NEHA KORE…" at bounding box center [780, 294] width 141 height 20
click at [890, 290] on span "Issue" at bounding box center [889, 295] width 18 height 10
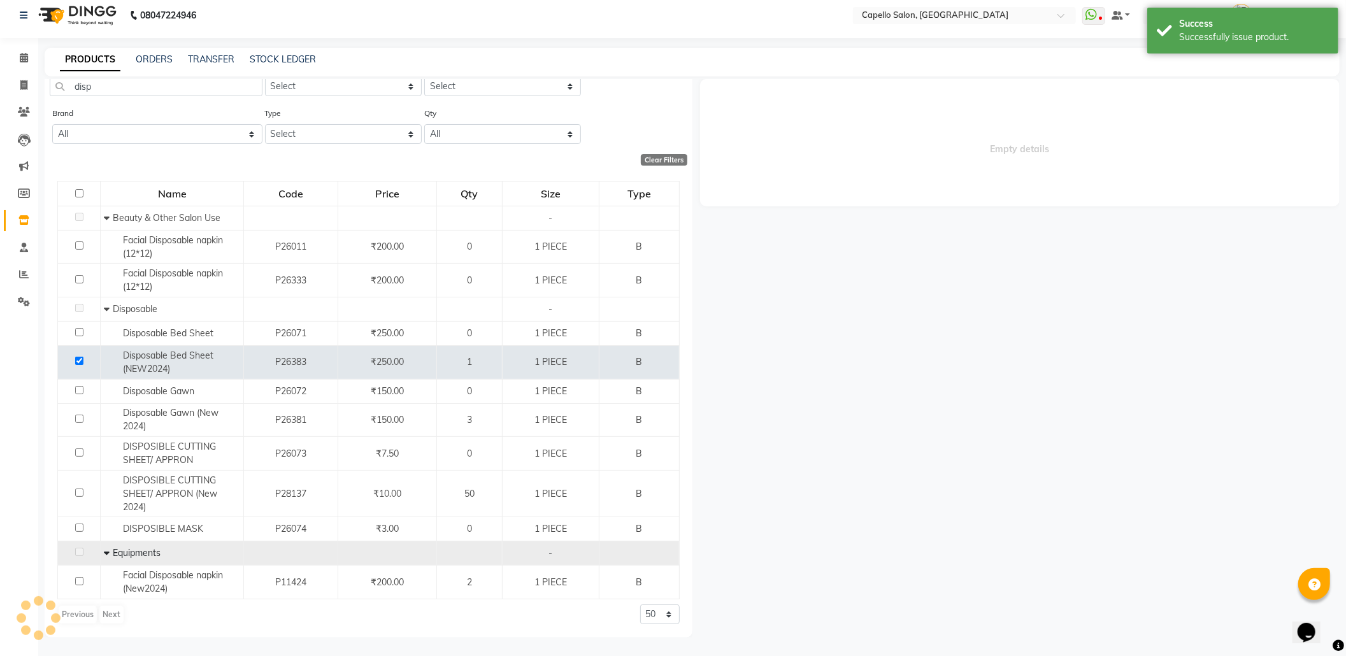
select select
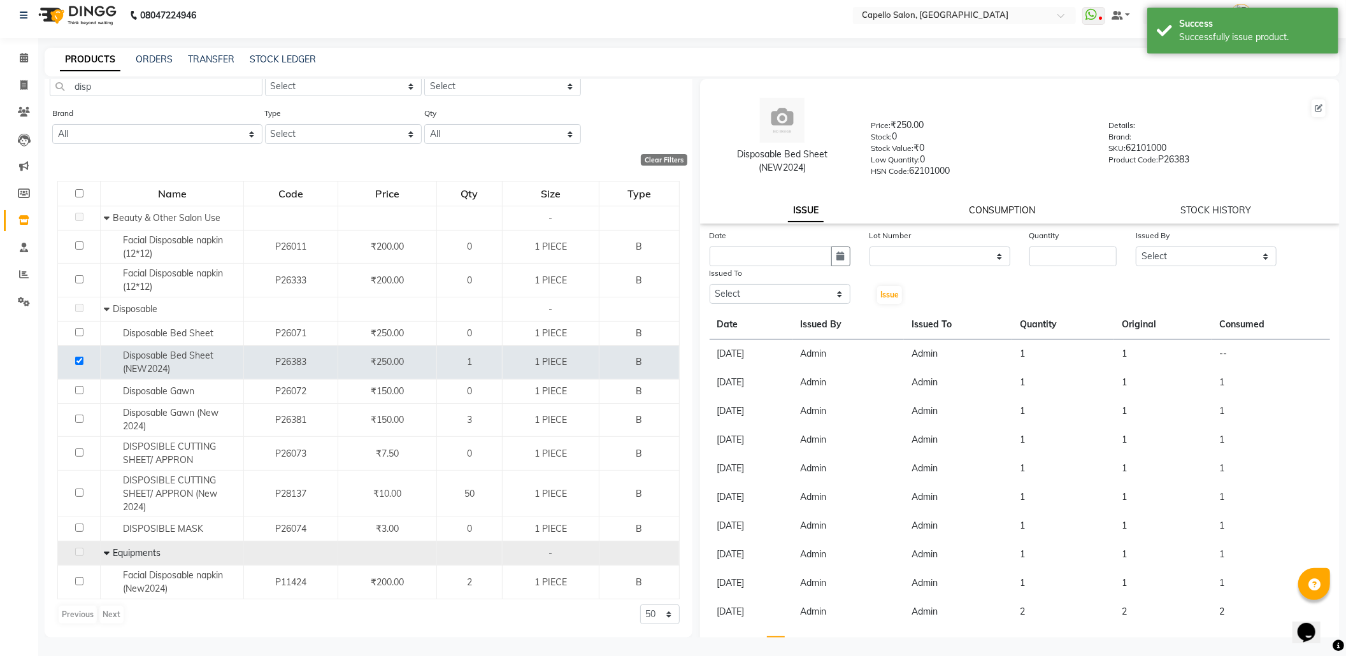
click at [981, 214] on link "CONSUMPTION" at bounding box center [1002, 209] width 66 height 11
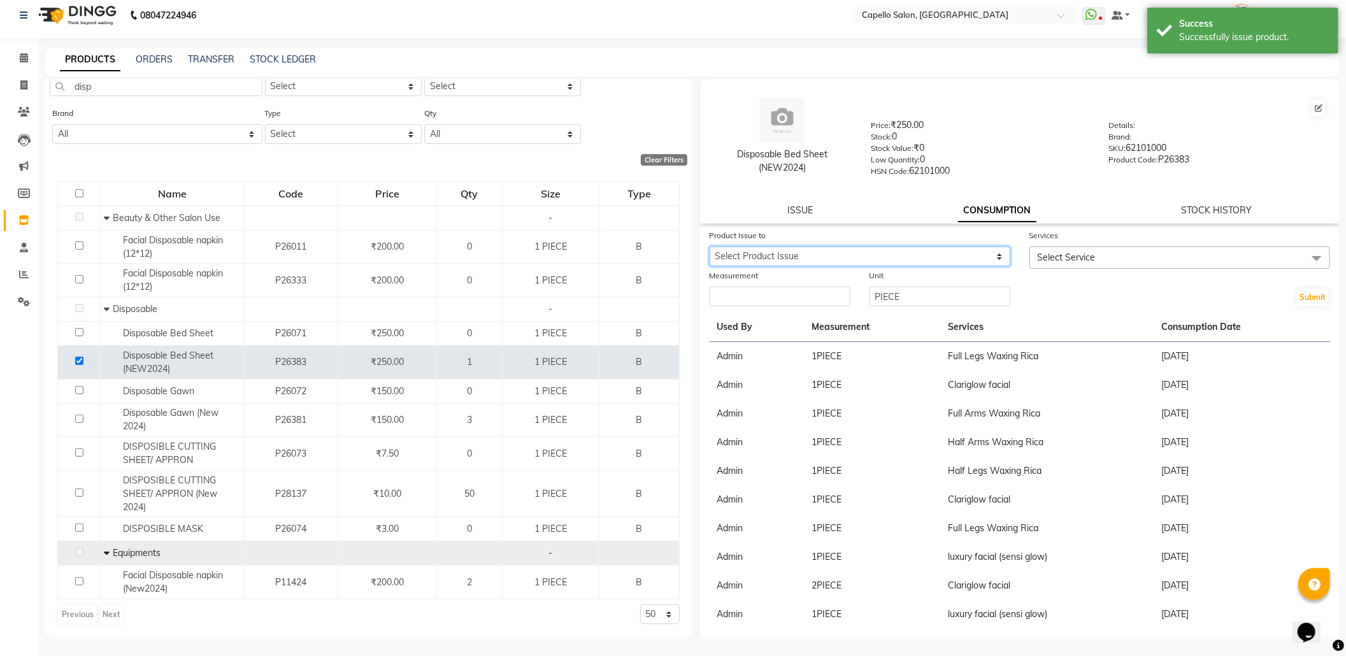
click at [953, 255] on select "Select Product Issue [DATE], Issued to: Admin, Balance: 1" at bounding box center [860, 256] width 301 height 20
select select "1201625"
click at [710, 246] on select "Select Product Issue [DATE], Issued to: Admin, Balance: 1" at bounding box center [860, 256] width 301 height 20
click at [1045, 254] on span "Select Service" at bounding box center [1067, 257] width 58 height 11
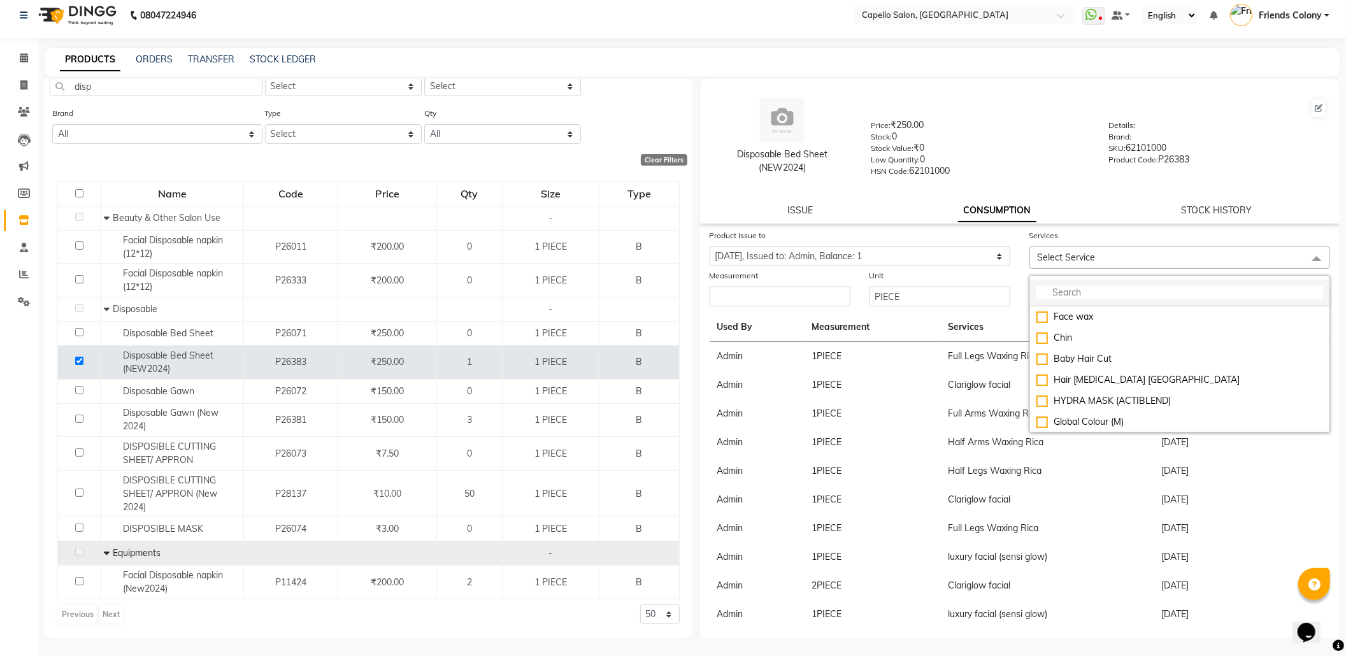
click at [1082, 287] on input "multiselect-search" at bounding box center [1179, 292] width 287 height 13
drag, startPoint x: 1068, startPoint y: 293, endPoint x: 1032, endPoint y: 289, distance: 35.2
click at [1036, 289] on input "faci" at bounding box center [1179, 292] width 287 height 13
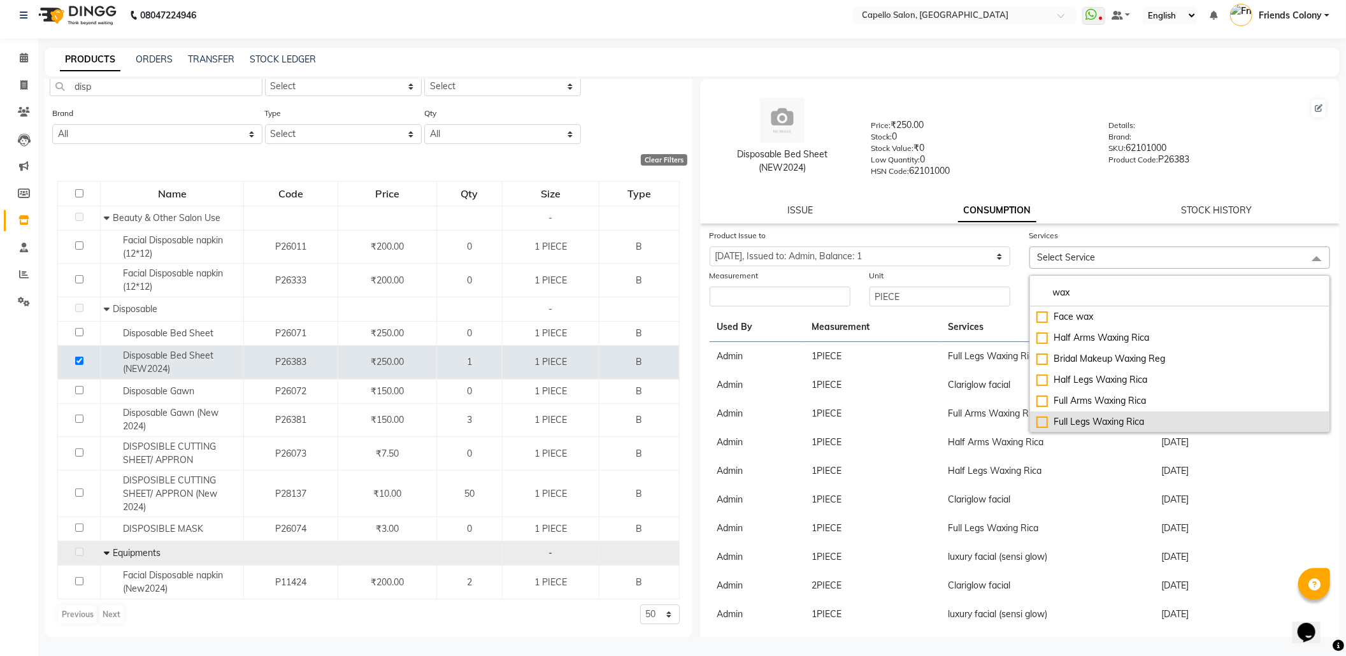
type input "wax"
click at [1036, 419] on div "Full Legs Waxing Rica" at bounding box center [1179, 421] width 287 height 13
checkbox input "true"
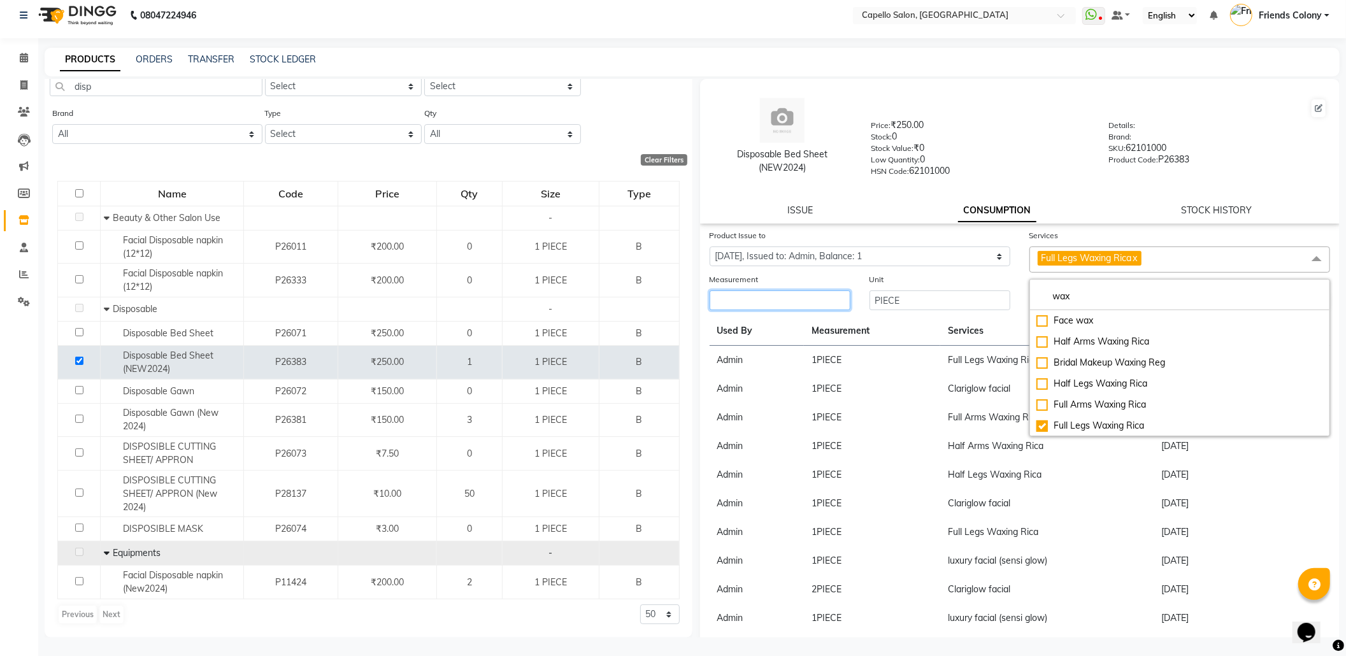
click at [783, 302] on input "number" at bounding box center [780, 300] width 141 height 20
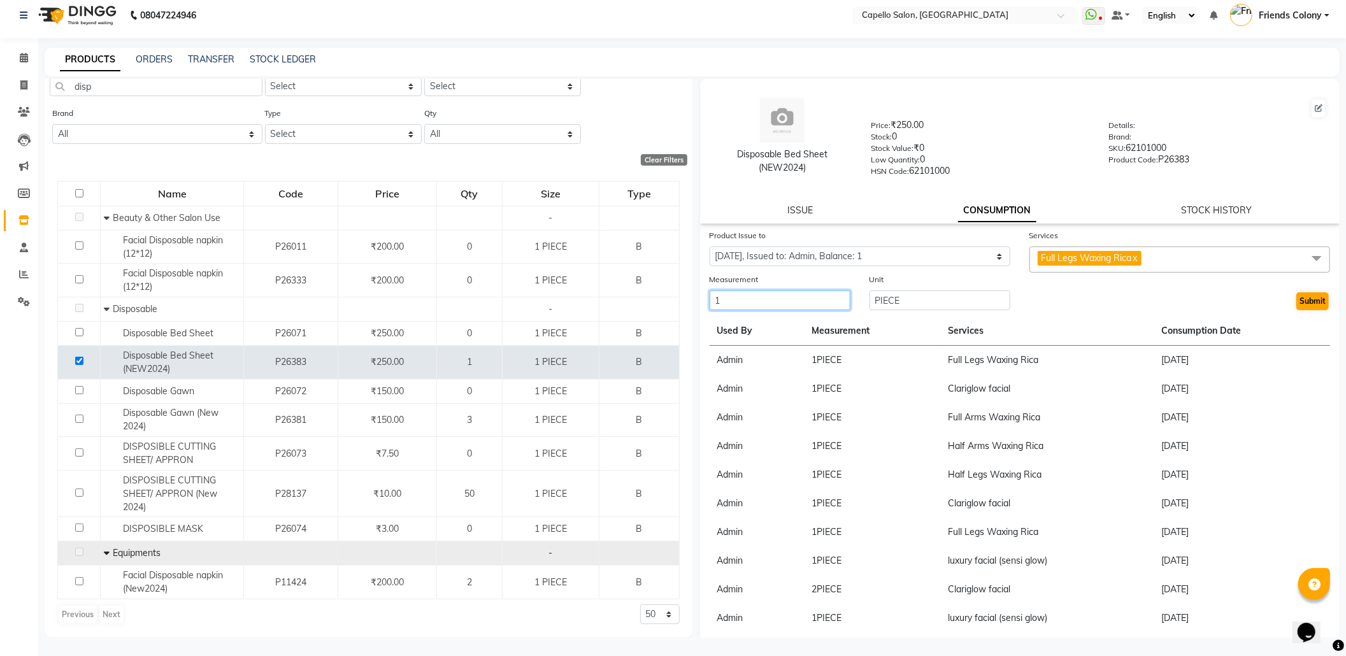
type input "1"
click at [1296, 302] on button "Submit" at bounding box center [1312, 301] width 32 height 18
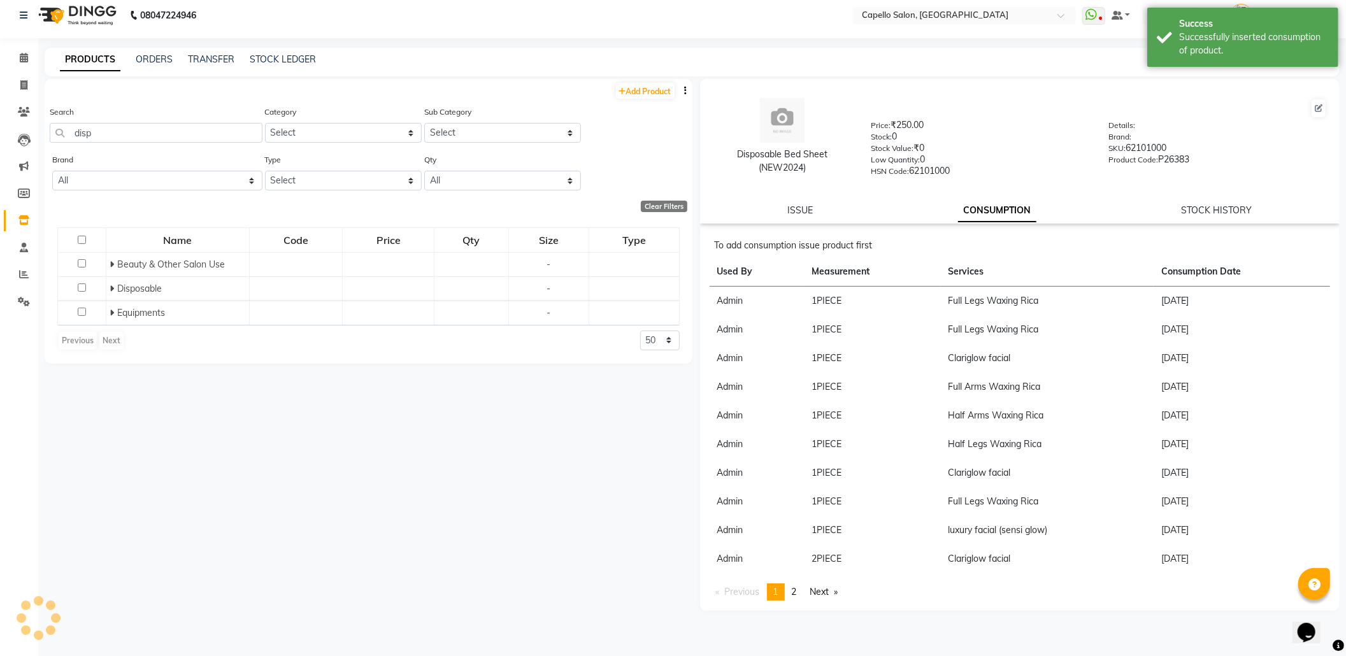
scroll to position [0, 0]
click at [813, 211] on link "ISSUE" at bounding box center [799, 209] width 25 height 11
select select
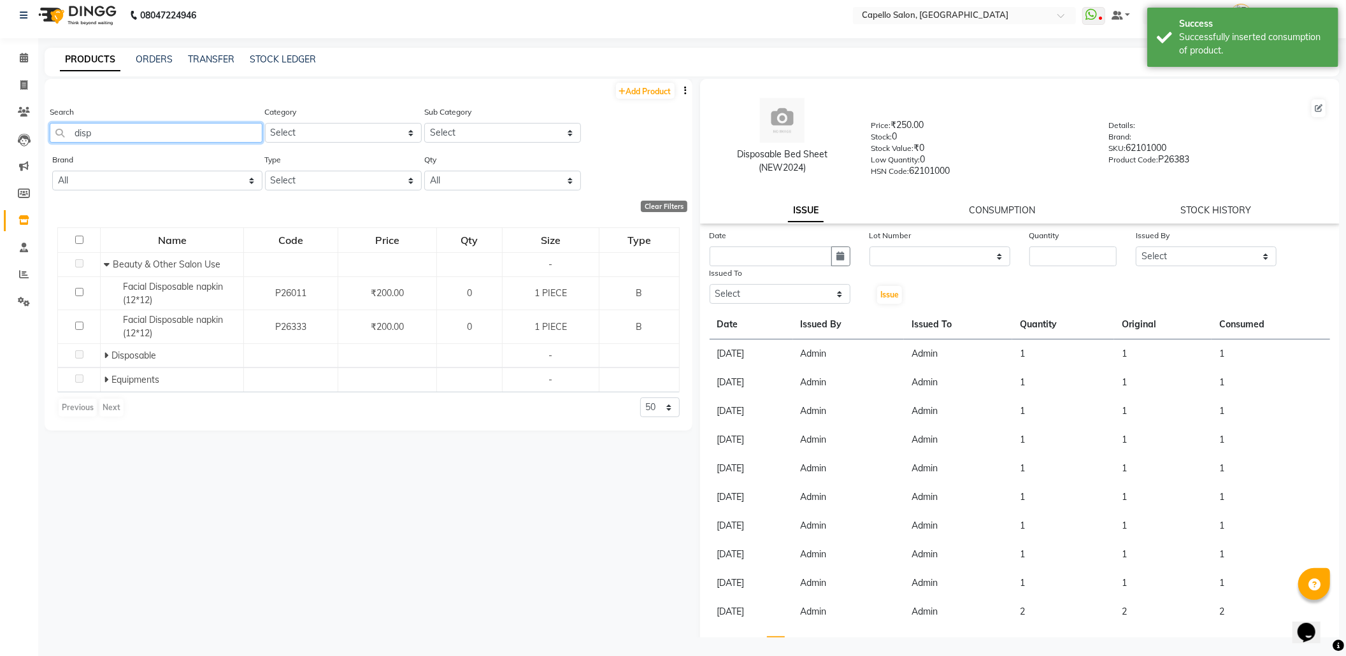
drag, startPoint x: 164, startPoint y: 125, endPoint x: 68, endPoint y: 139, distance: 97.8
click at [68, 139] on input "disp" at bounding box center [156, 133] width 213 height 20
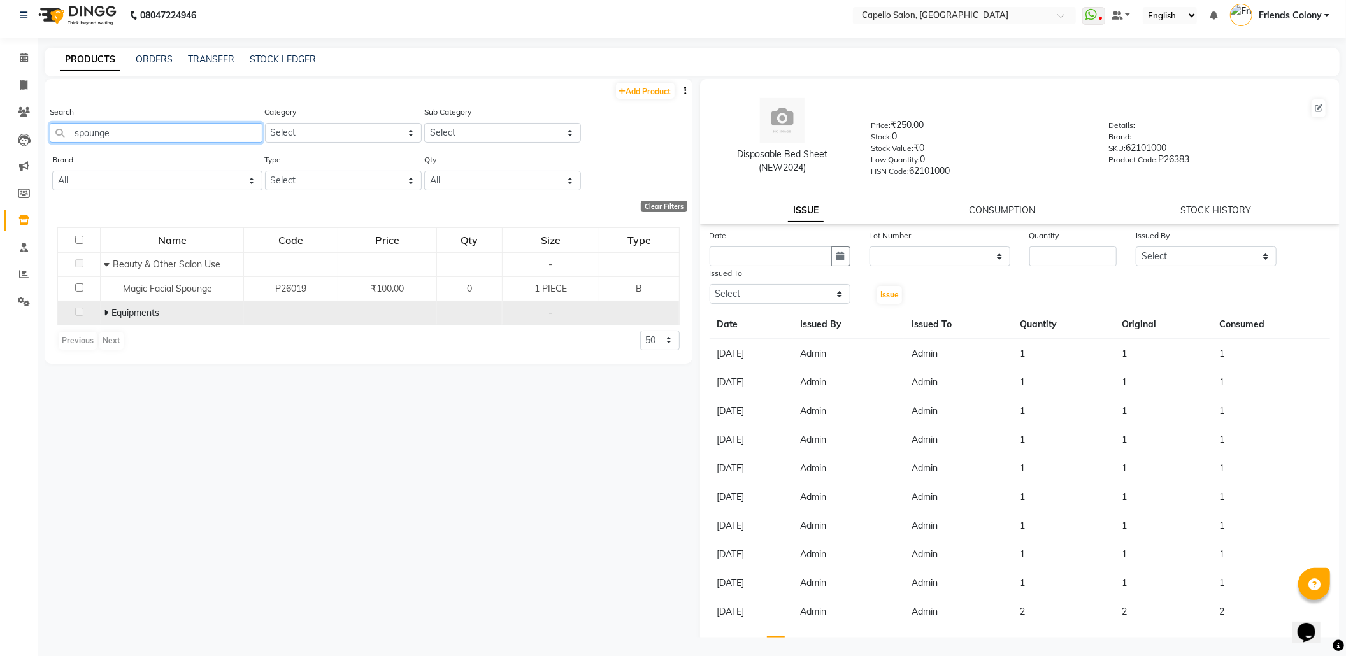
type input "spounge"
click at [104, 316] on icon at bounding box center [106, 312] width 4 height 9
click at [155, 56] on link "ORDERS" at bounding box center [154, 59] width 37 height 11
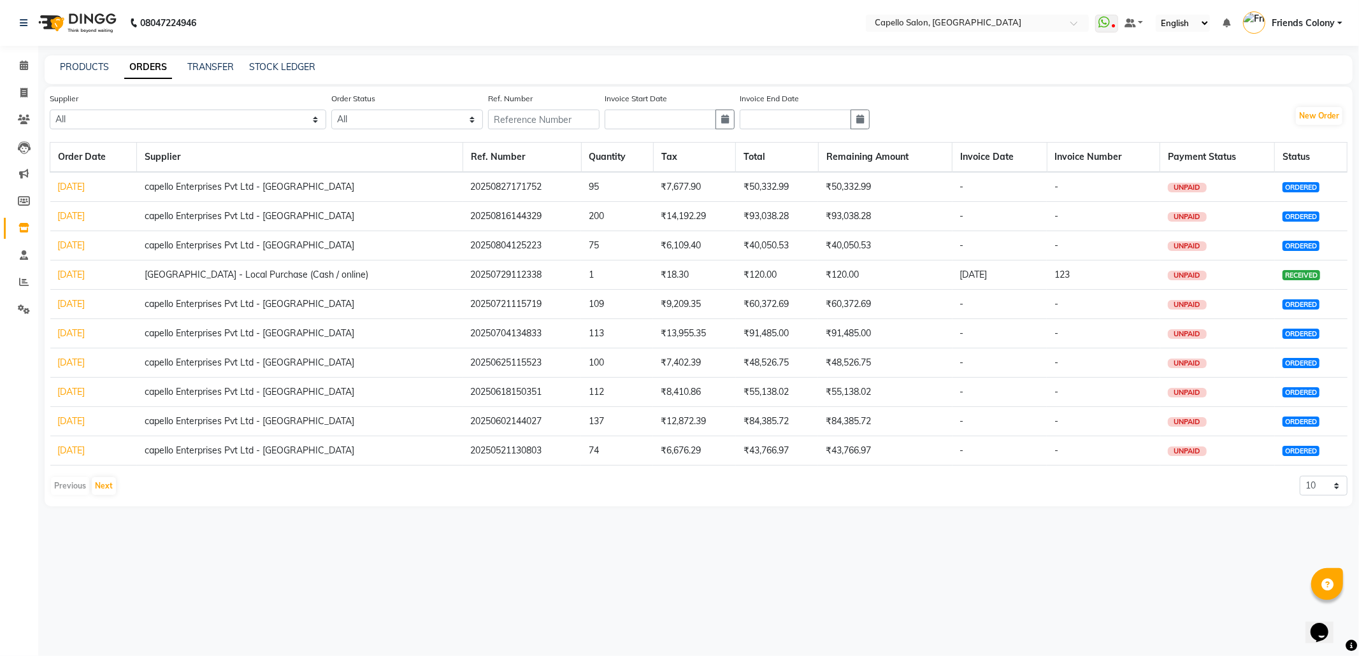
click at [76, 247] on link "[DATE]" at bounding box center [71, 244] width 27 height 11
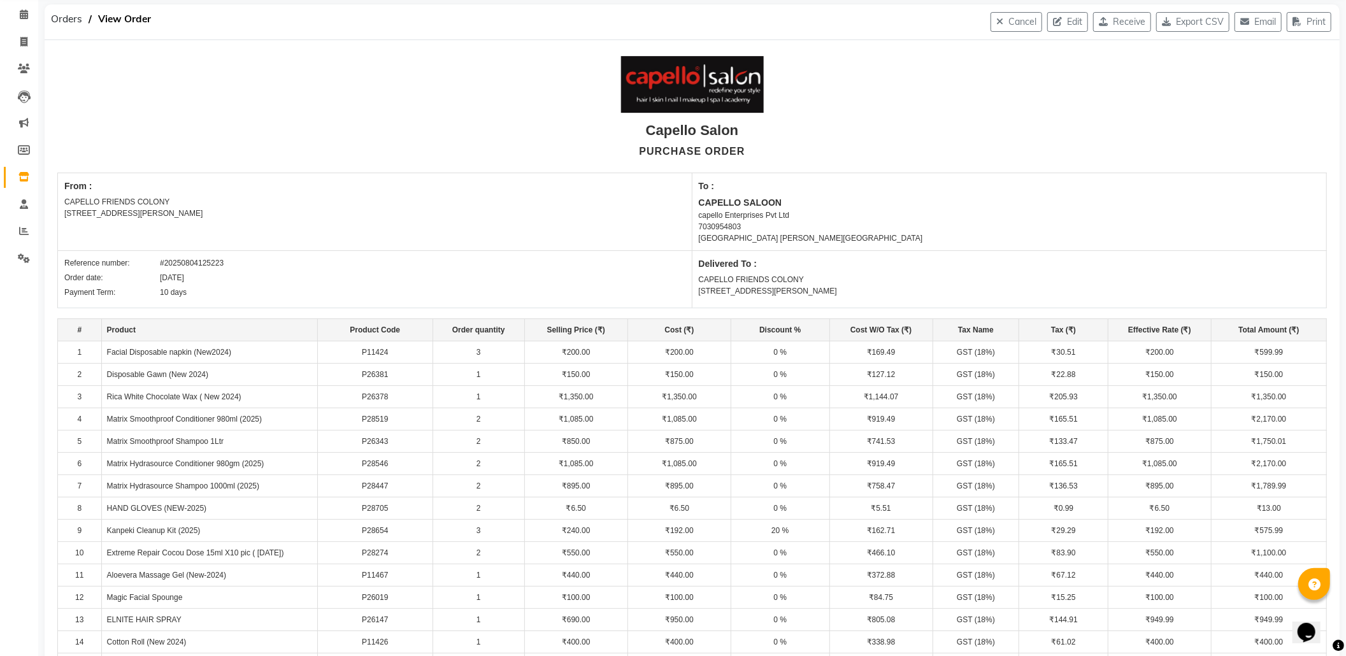
scroll to position [169, 0]
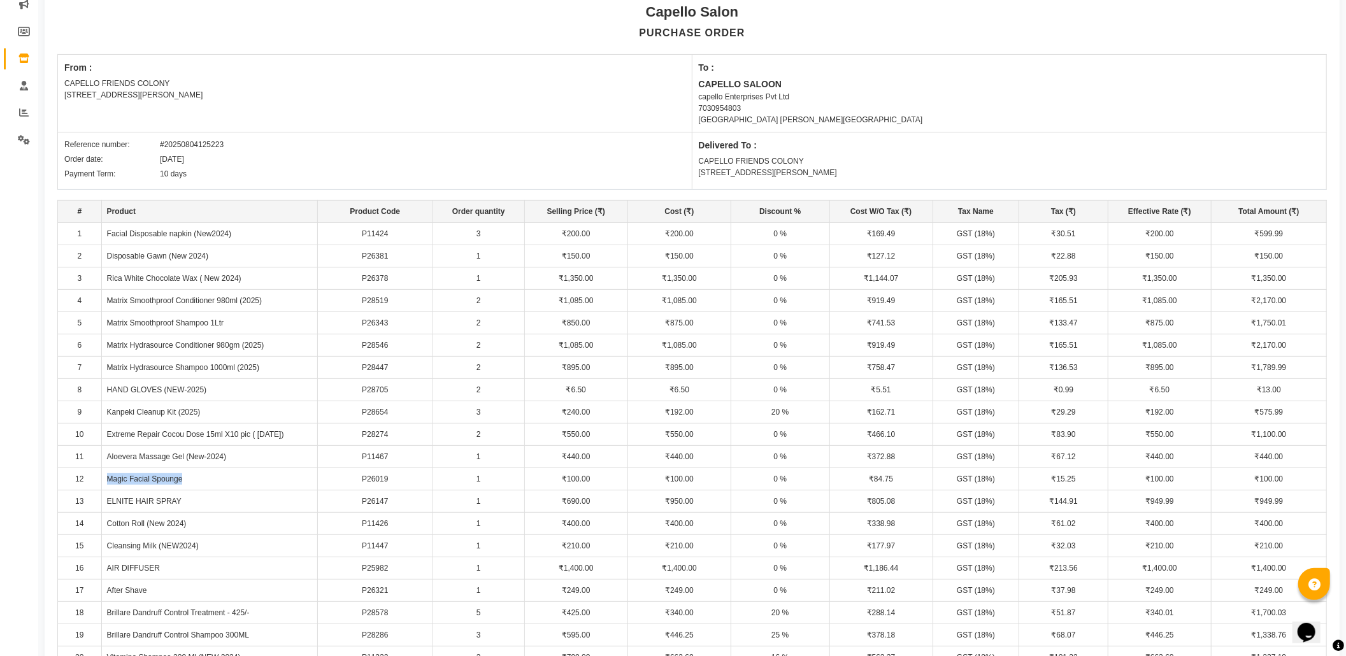
drag, startPoint x: 107, startPoint y: 480, endPoint x: 259, endPoint y: 477, distance: 151.6
click at [259, 477] on td "Magic Facial Spounge" at bounding box center [209, 479] width 216 height 22
click at [273, 482] on td "Magic Facial Spounge" at bounding box center [209, 479] width 216 height 22
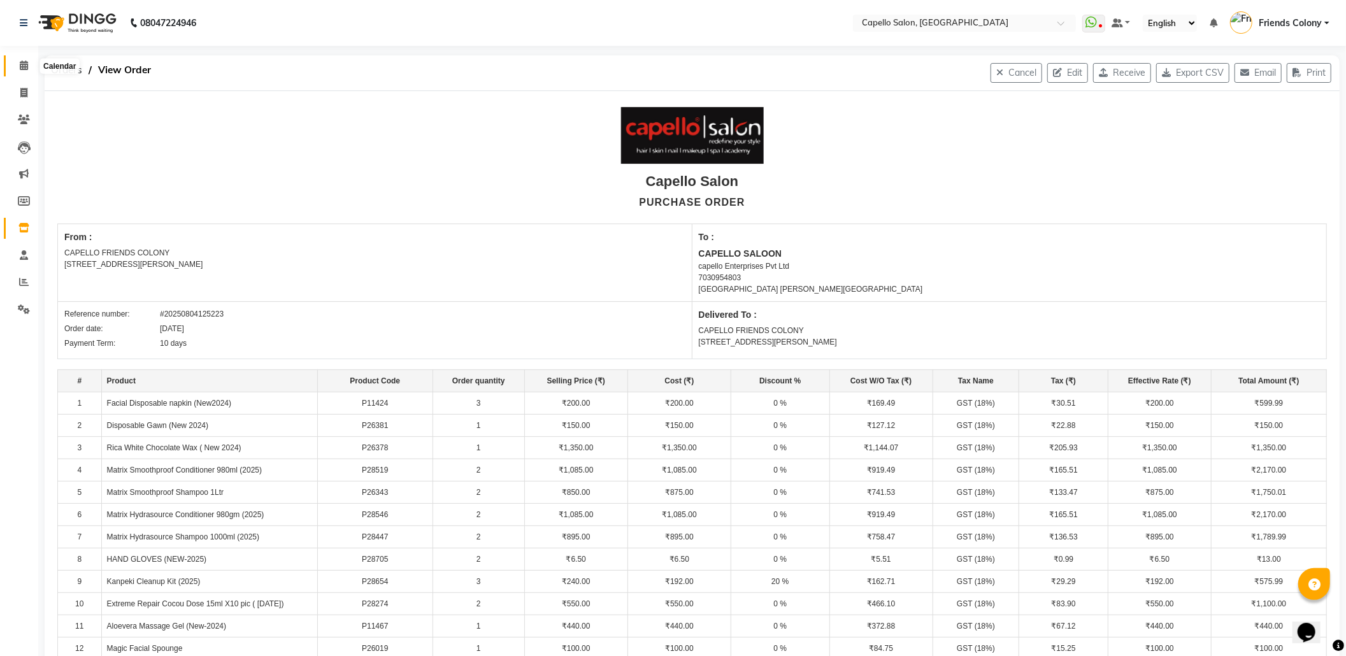
click at [20, 67] on icon at bounding box center [24, 66] width 8 height 10
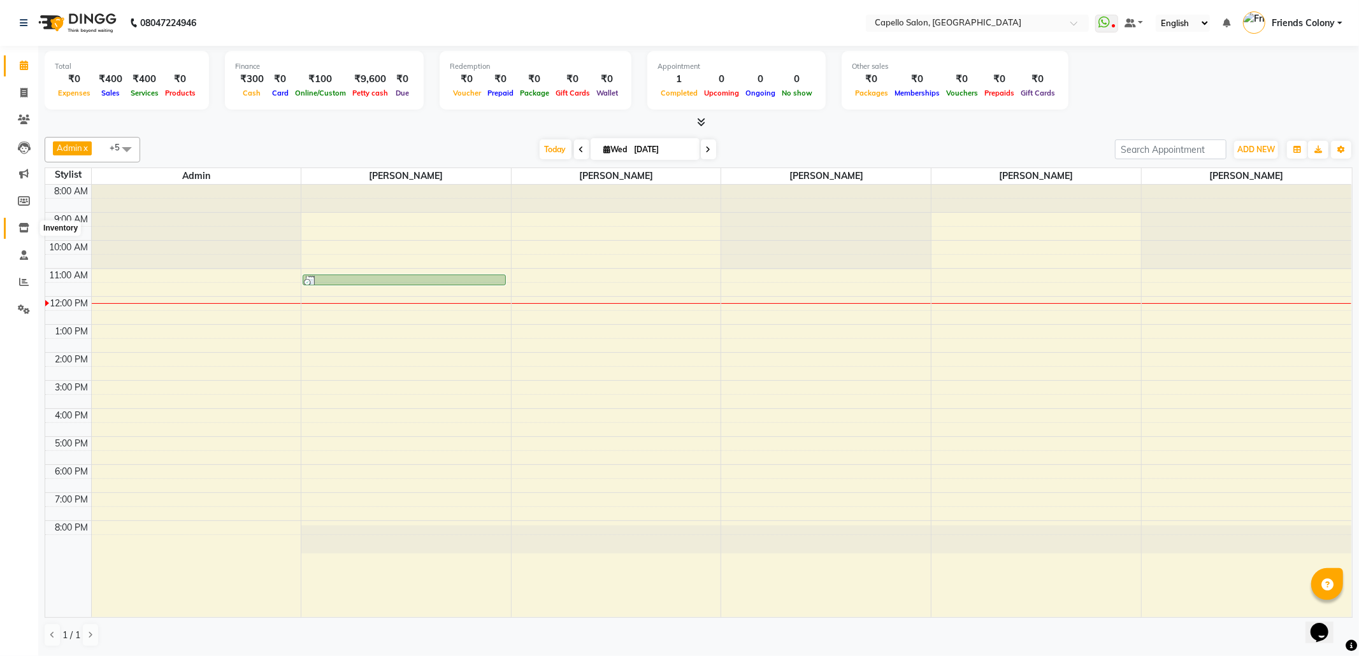
click at [24, 230] on icon at bounding box center [23, 228] width 11 height 10
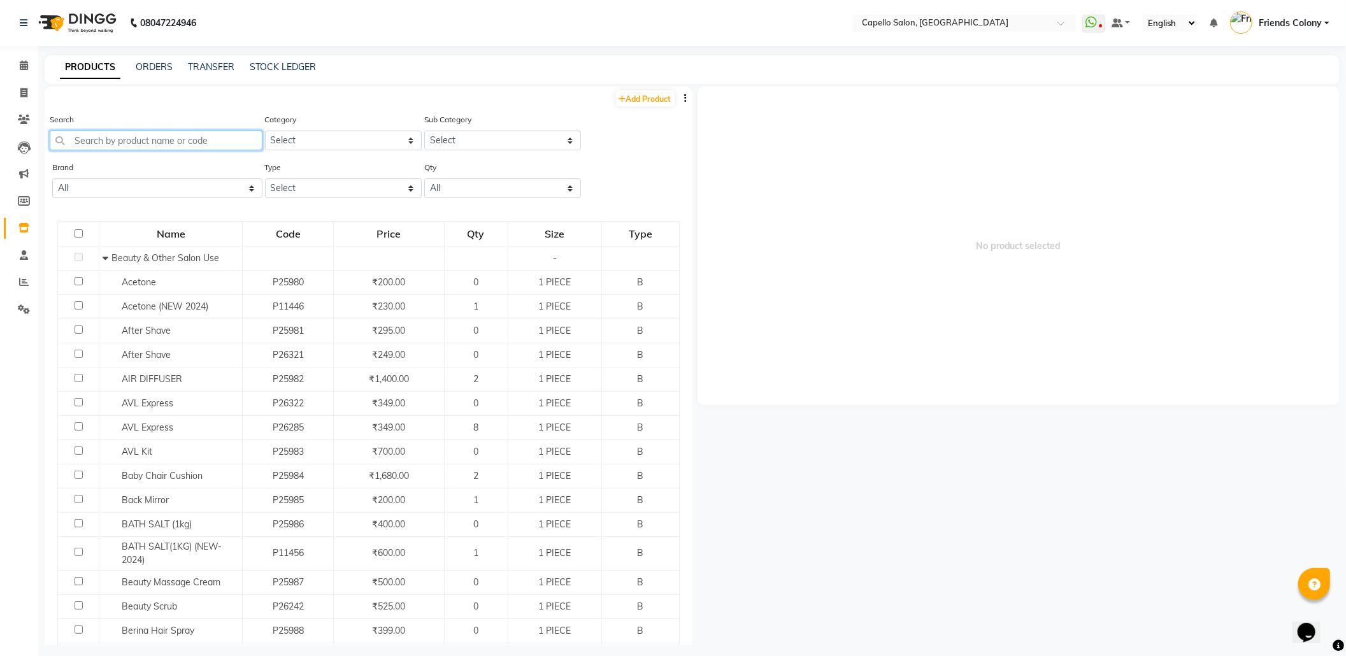
click at [122, 146] on input "text" at bounding box center [156, 141] width 213 height 20
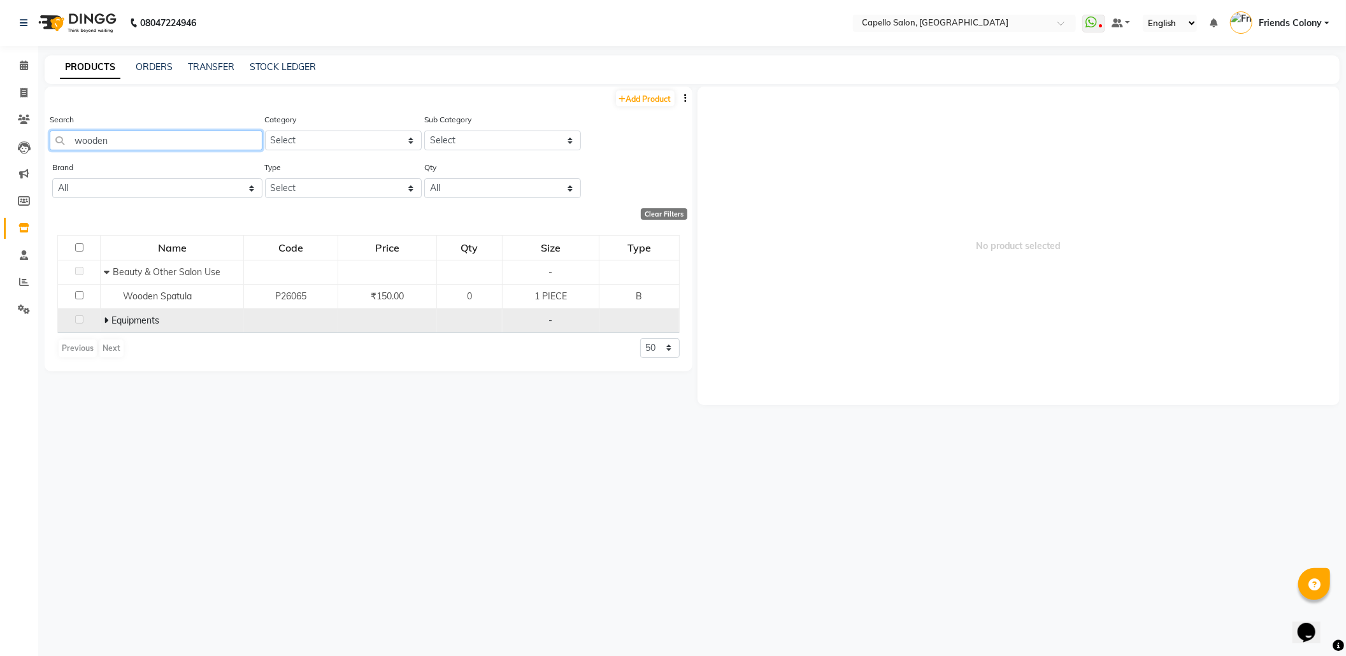
type input "wooden"
click at [110, 317] on span at bounding box center [108, 320] width 8 height 11
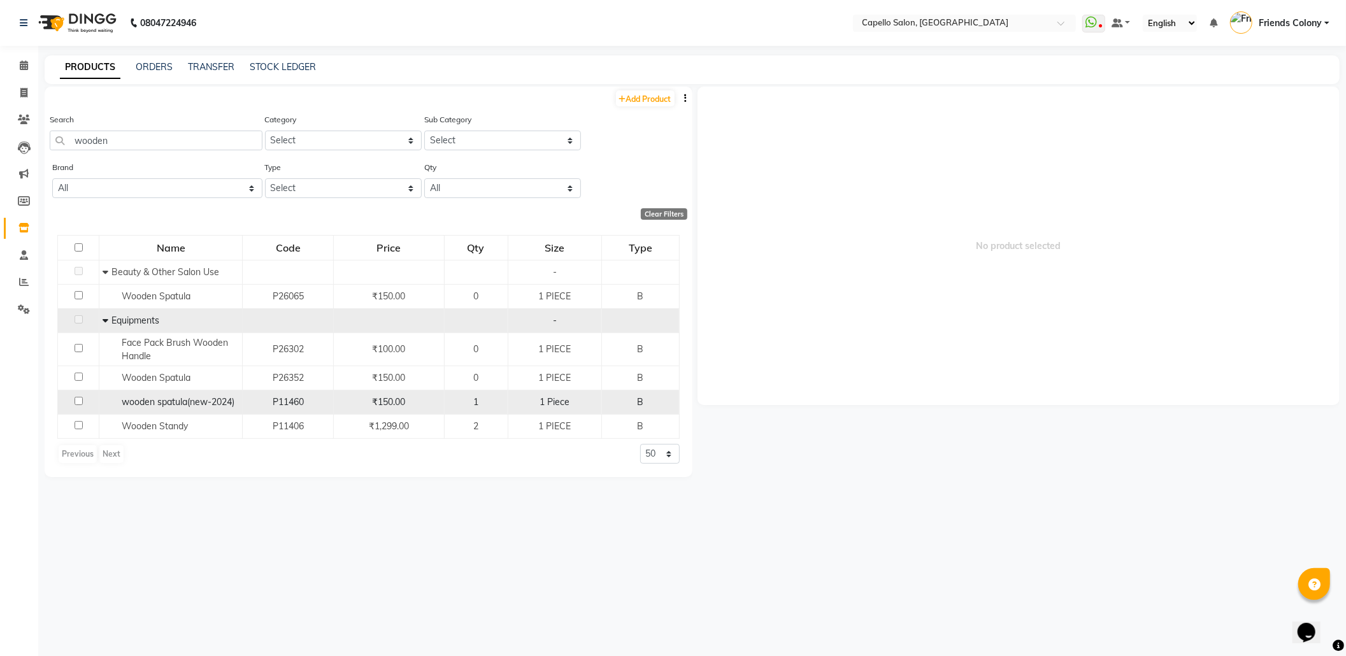
click at [77, 403] on input "checkbox" at bounding box center [79, 401] width 8 height 8
checkbox input "true"
select select
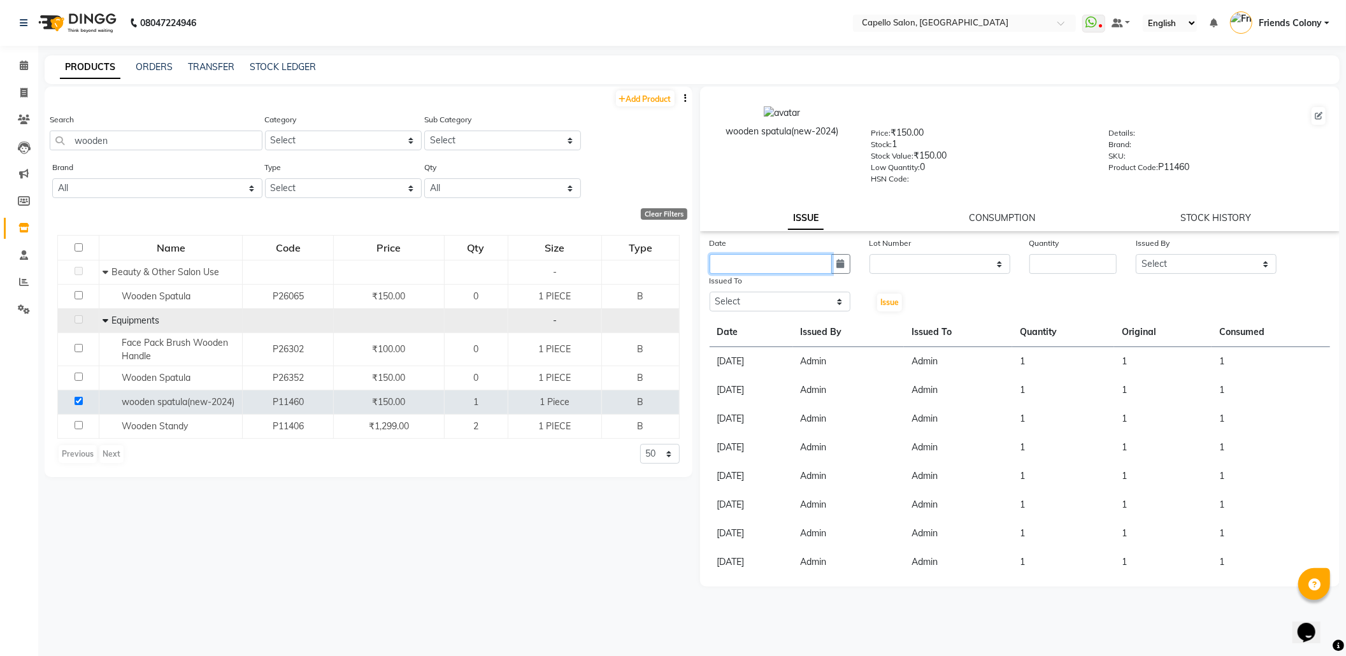
click at [768, 261] on input "text" at bounding box center [771, 264] width 122 height 20
select select "9"
select select "2025"
click at [760, 324] on div "3" at bounding box center [764, 330] width 20 height 20
type input "[DATE]"
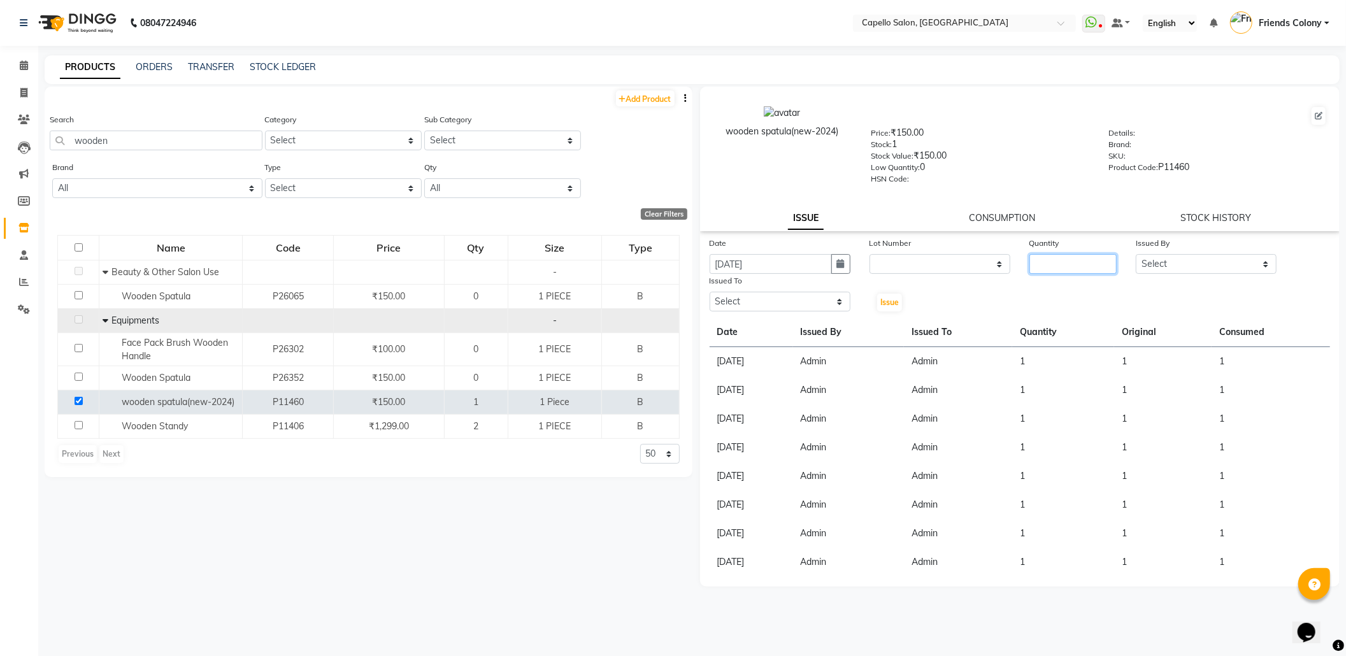
click at [1074, 260] on input "number" at bounding box center [1072, 264] width 87 height 20
type input "1"
click at [1154, 264] on select "Select Admin [PERSON_NAME] Friends Colony [PERSON_NAME] [PERSON_NAME] NEHA KORE…" at bounding box center [1206, 264] width 141 height 20
select select "16604"
click at [1136, 254] on select "Select Admin [PERSON_NAME] Friends Colony [PERSON_NAME] [PERSON_NAME] NEHA KORE…" at bounding box center [1206, 264] width 141 height 20
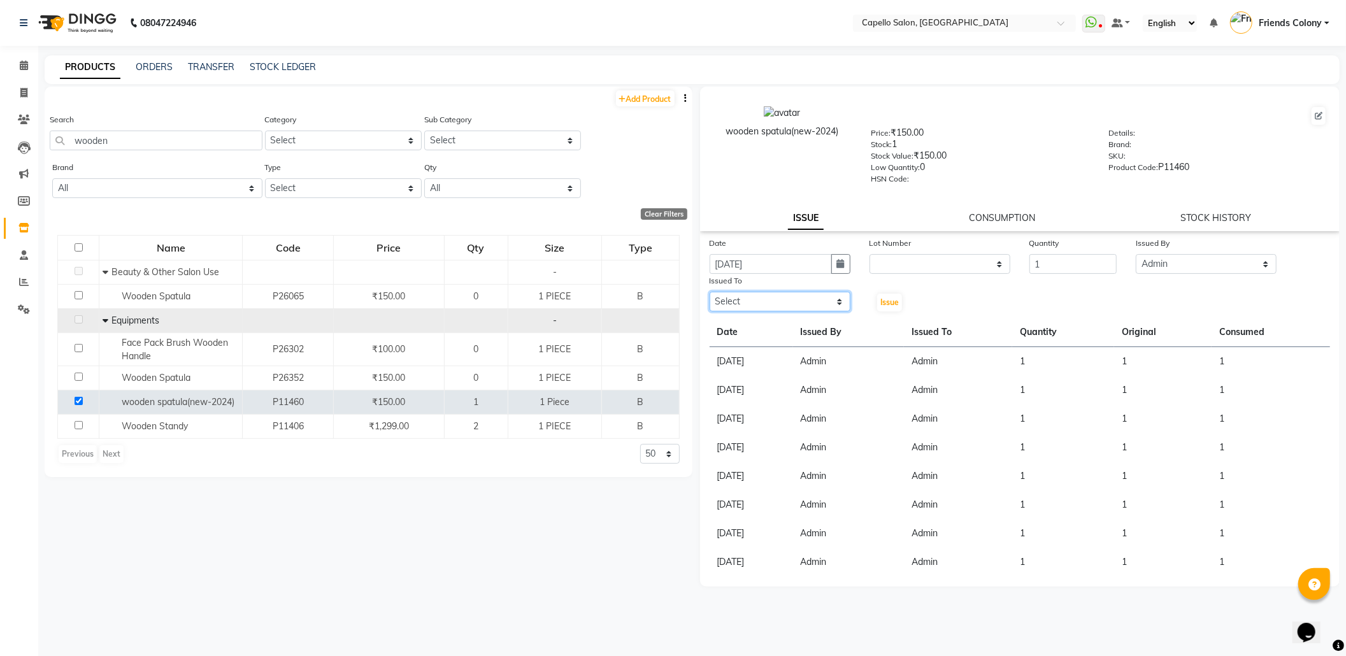
click at [791, 298] on select "Select Admin [PERSON_NAME] Friends Colony [PERSON_NAME] [PERSON_NAME] NEHA KORE…" at bounding box center [780, 302] width 141 height 20
select select "16604"
click at [710, 292] on select "Select Admin [PERSON_NAME] Friends Colony [PERSON_NAME] [PERSON_NAME] NEHA KORE…" at bounding box center [780, 302] width 141 height 20
click at [897, 302] on span "Issue" at bounding box center [889, 302] width 18 height 10
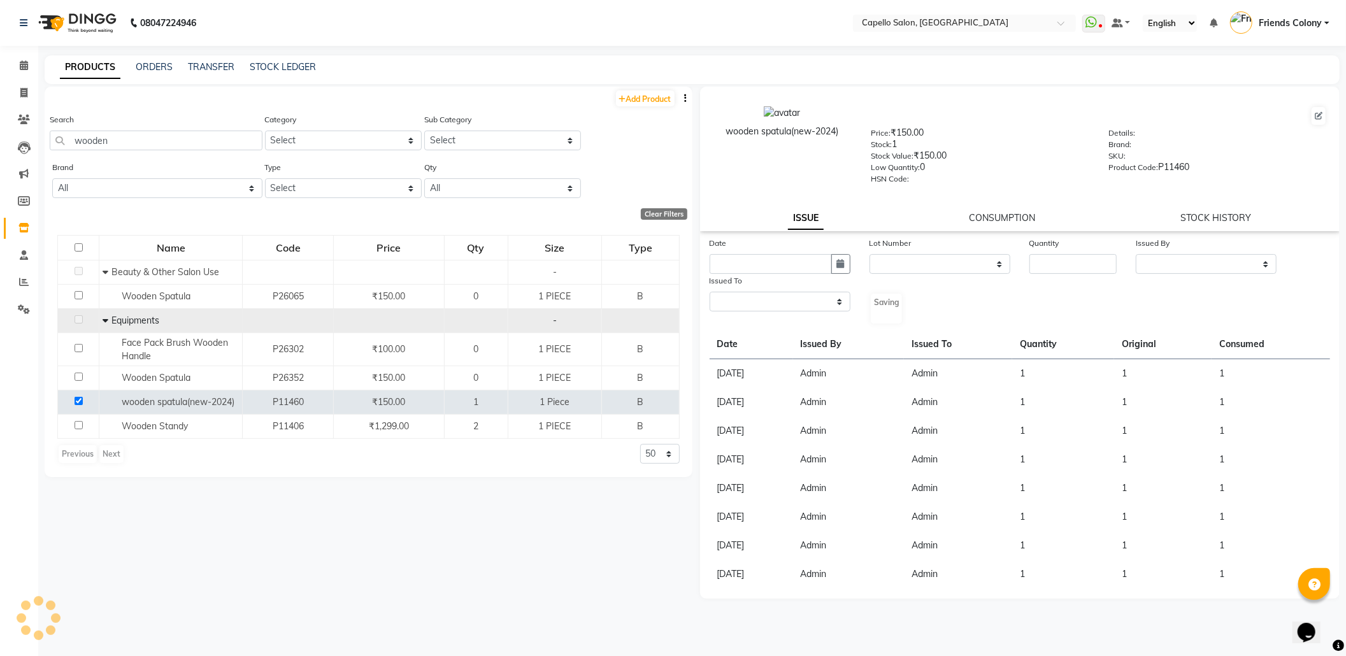
select select
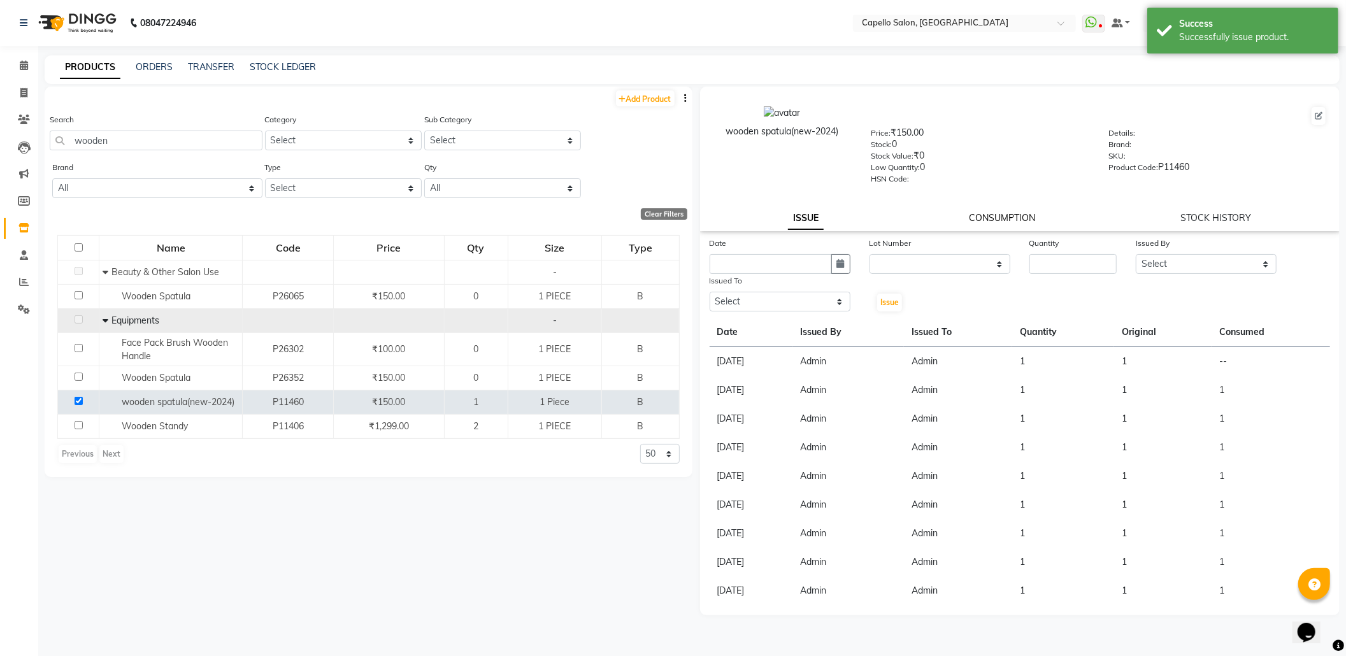
click at [1004, 212] on link "CONSUMPTION" at bounding box center [1002, 217] width 66 height 11
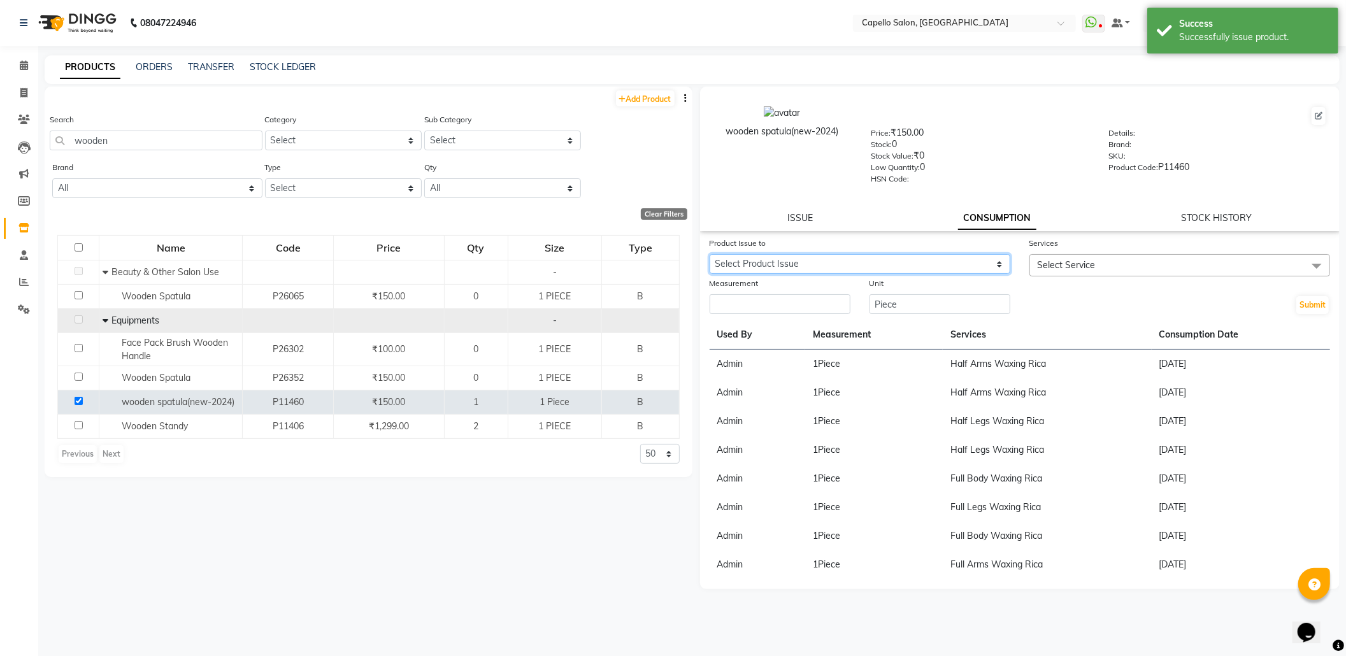
click at [962, 266] on select "Select Product Issue [DATE], Issued to: Admin, Balance: 1" at bounding box center [860, 264] width 301 height 20
select select "1201626"
click at [710, 254] on select "Select Product Issue [DATE], Issued to: Admin, Balance: 1" at bounding box center [860, 264] width 301 height 20
click at [1076, 254] on span "Select Service" at bounding box center [1179, 265] width 301 height 22
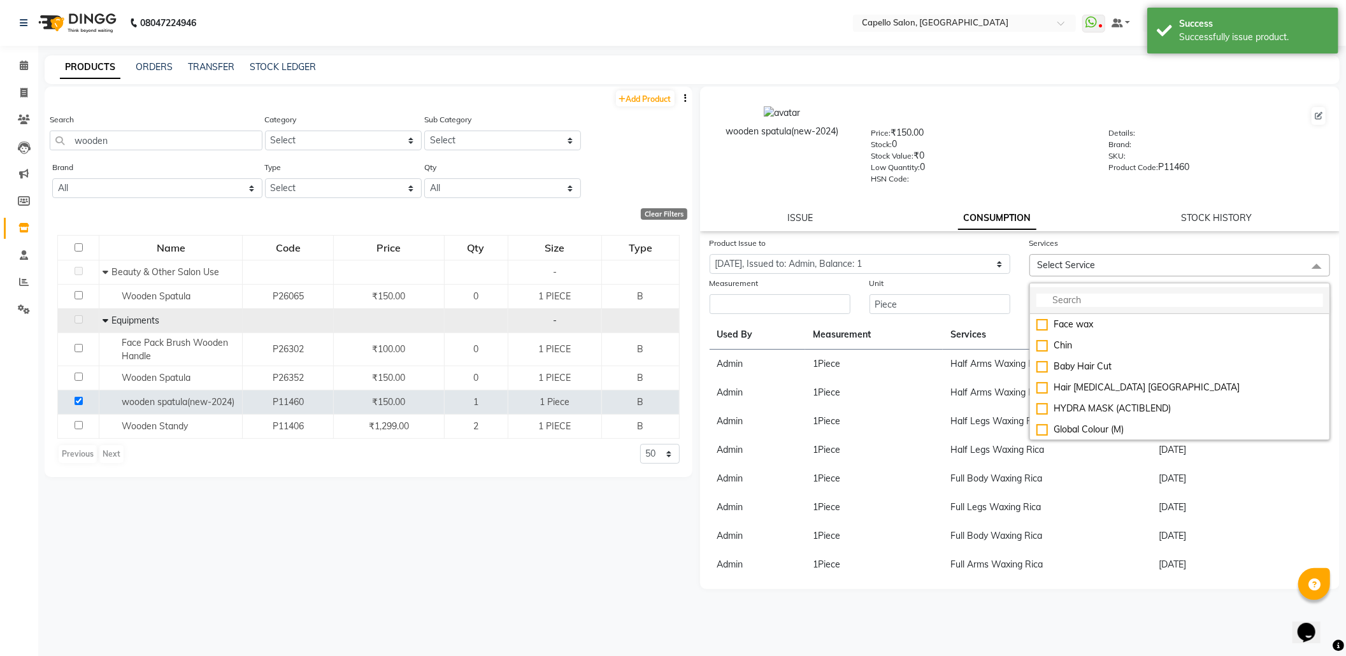
click at [1089, 301] on input "multiselect-search" at bounding box center [1179, 300] width 287 height 13
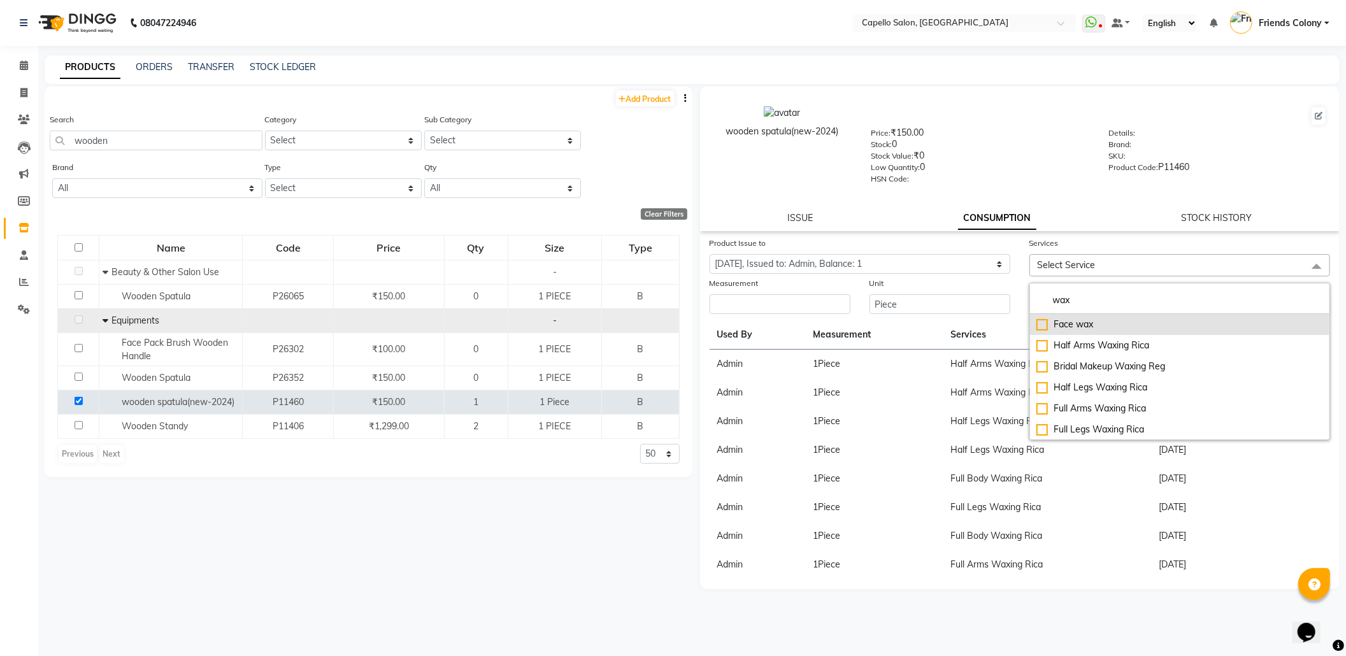
type input "wax"
click at [1043, 322] on div "Face wax" at bounding box center [1179, 324] width 287 height 13
checkbox input "true"
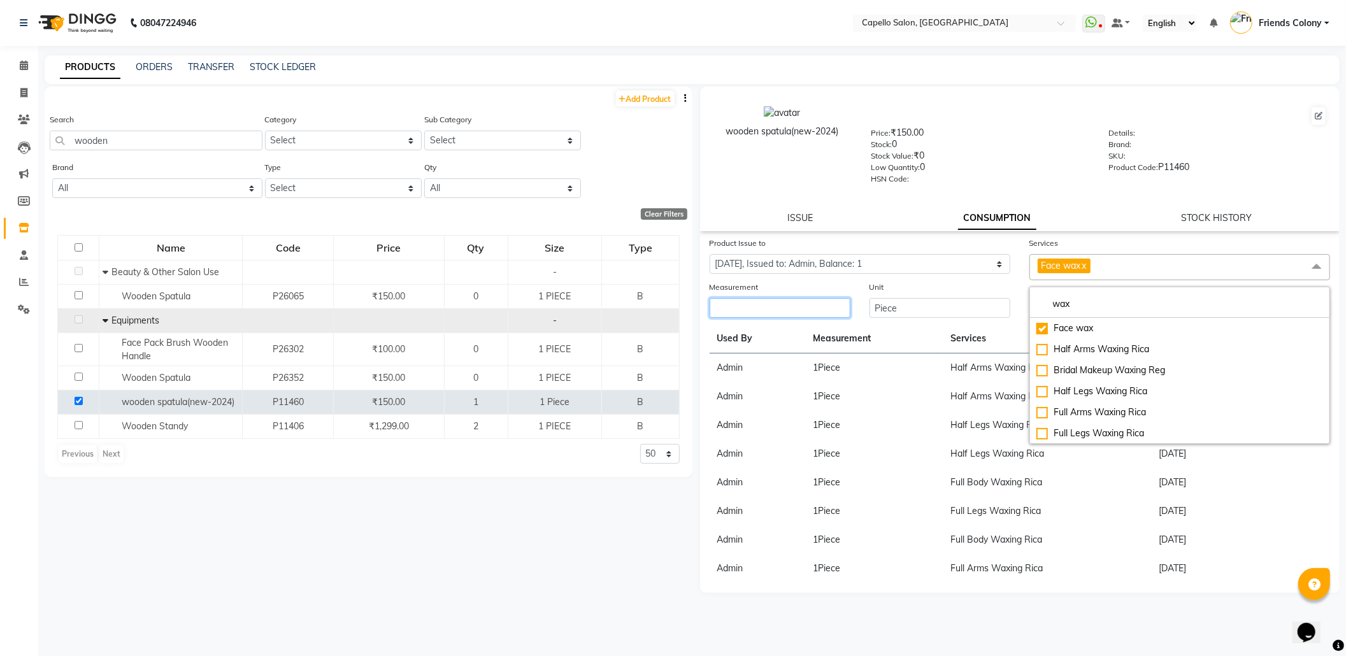
click at [796, 301] on input "number" at bounding box center [780, 308] width 141 height 20
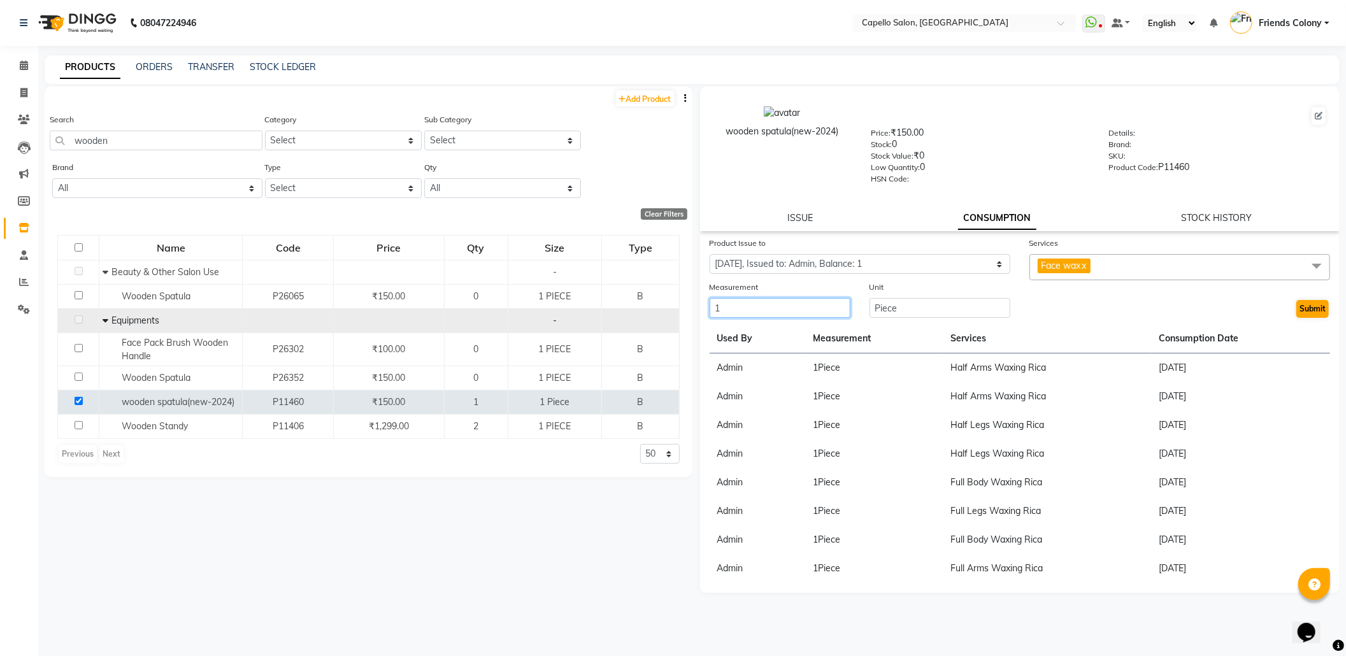
type input "1"
click at [1318, 302] on button "Submit" at bounding box center [1312, 309] width 32 height 18
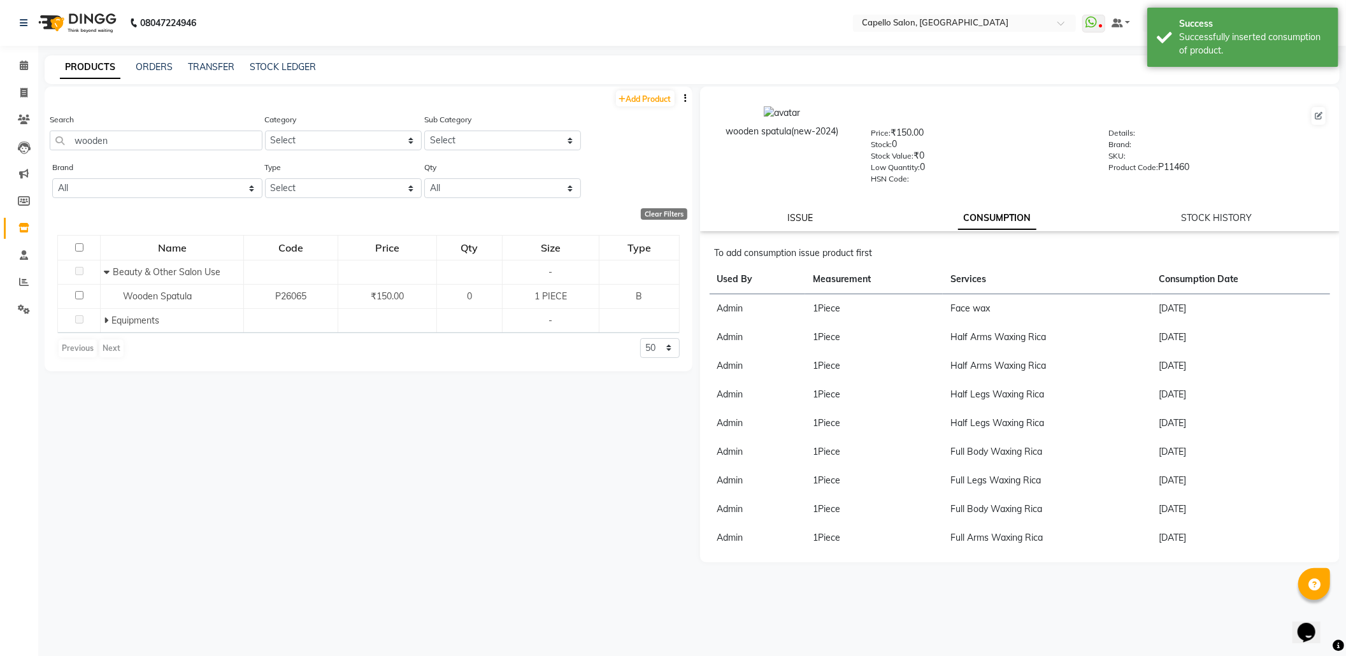
click at [800, 212] on link "ISSUE" at bounding box center [799, 217] width 25 height 11
select select
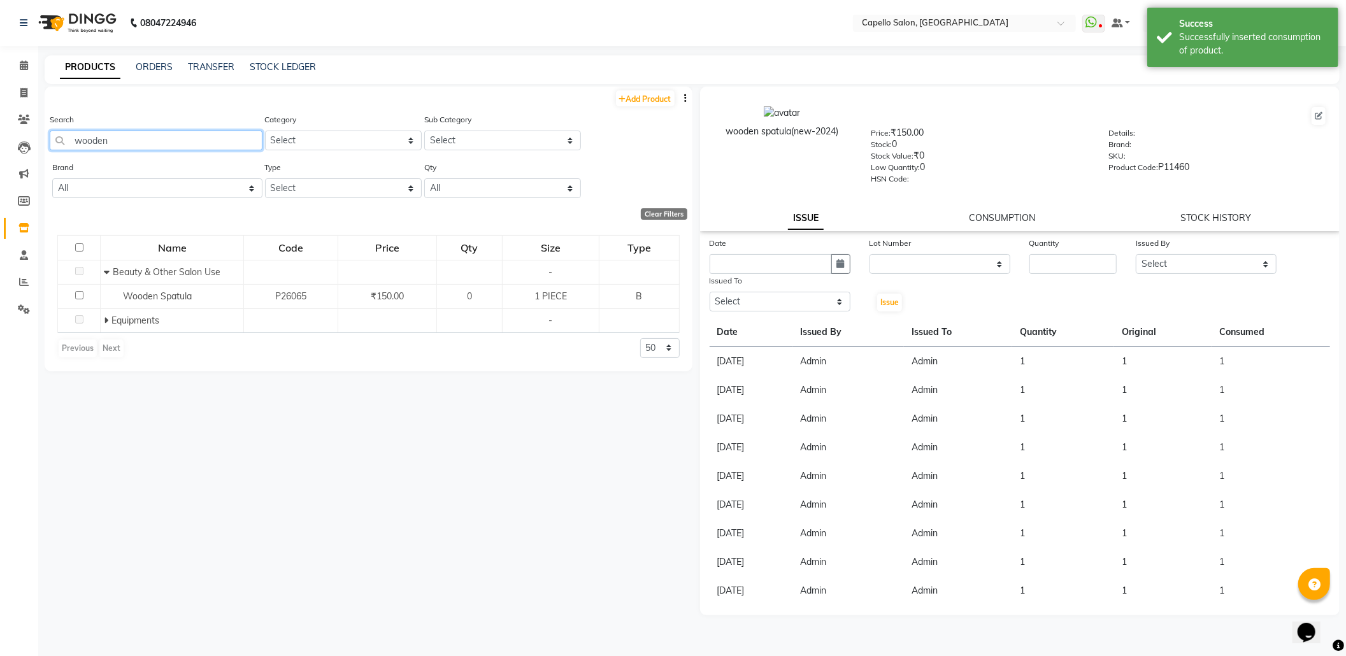
drag, startPoint x: 146, startPoint y: 140, endPoint x: 64, endPoint y: 128, distance: 82.4
click at [64, 128] on div "Search wooden" at bounding box center [156, 132] width 213 height 38
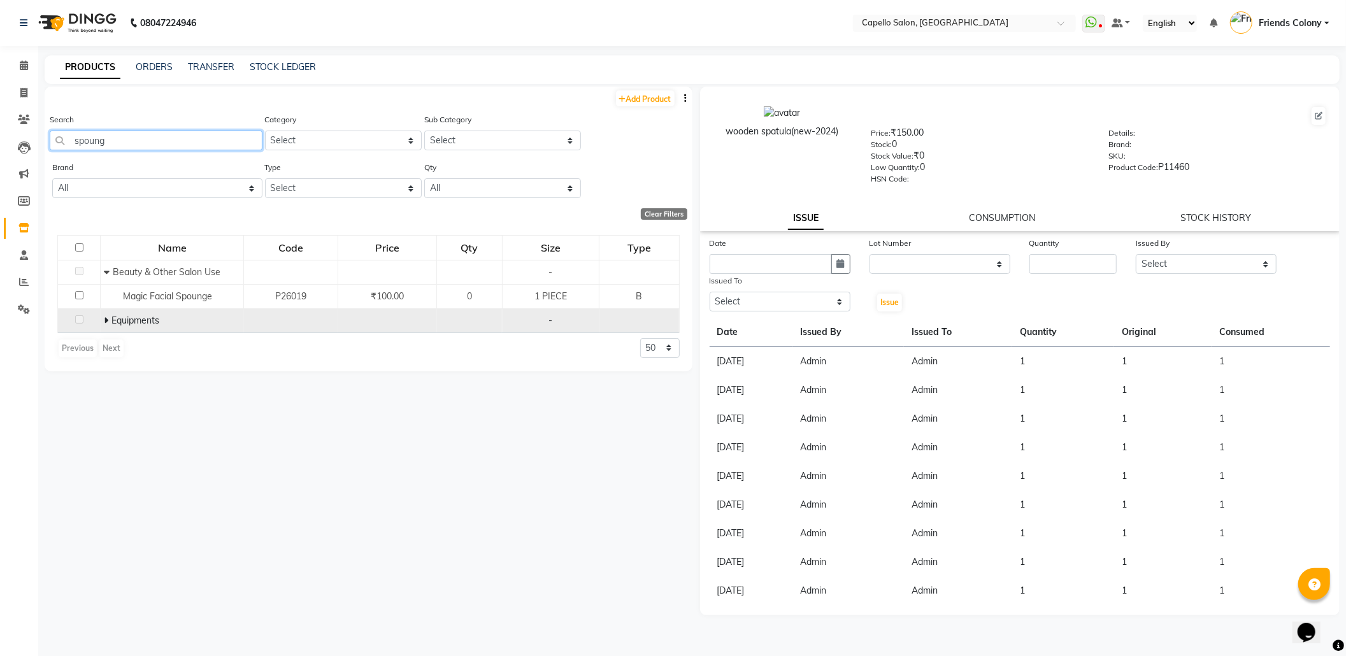
type input "spoung"
click at [103, 320] on td "Equipments" at bounding box center [172, 320] width 143 height 24
click at [108, 321] on span at bounding box center [108, 320] width 8 height 11
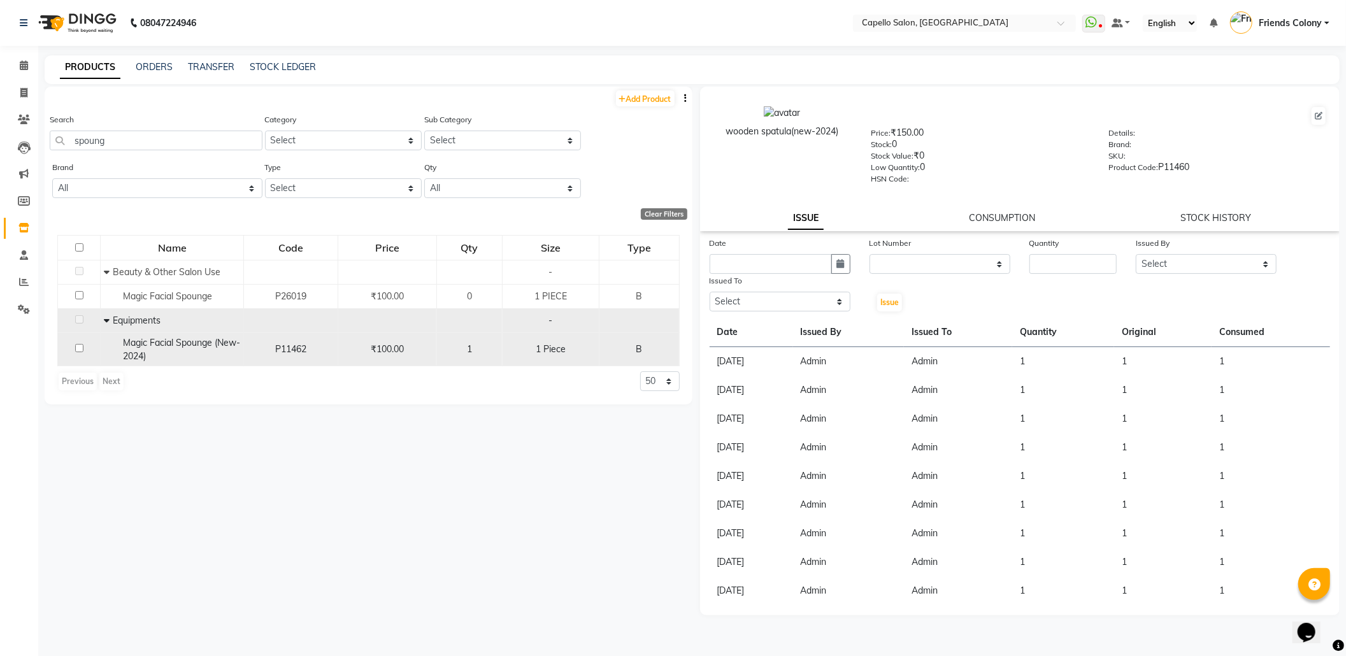
click at [82, 349] on input "checkbox" at bounding box center [79, 348] width 8 height 8
checkbox input "true"
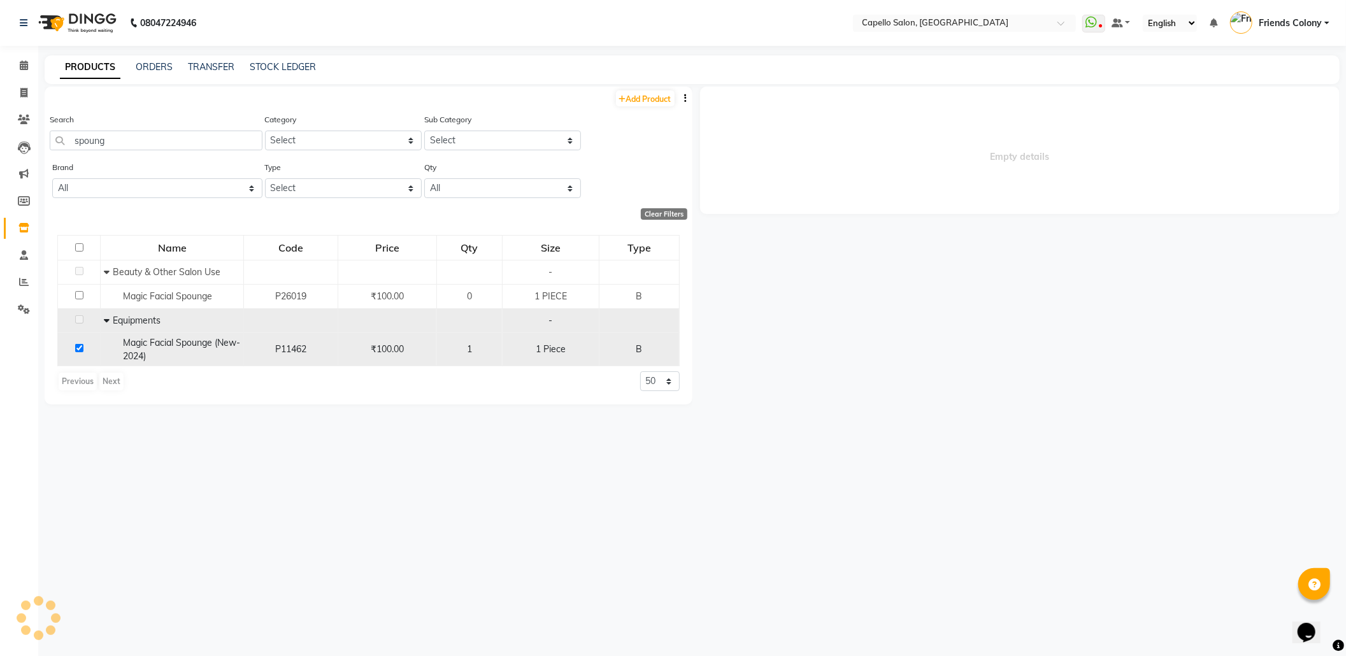
select select
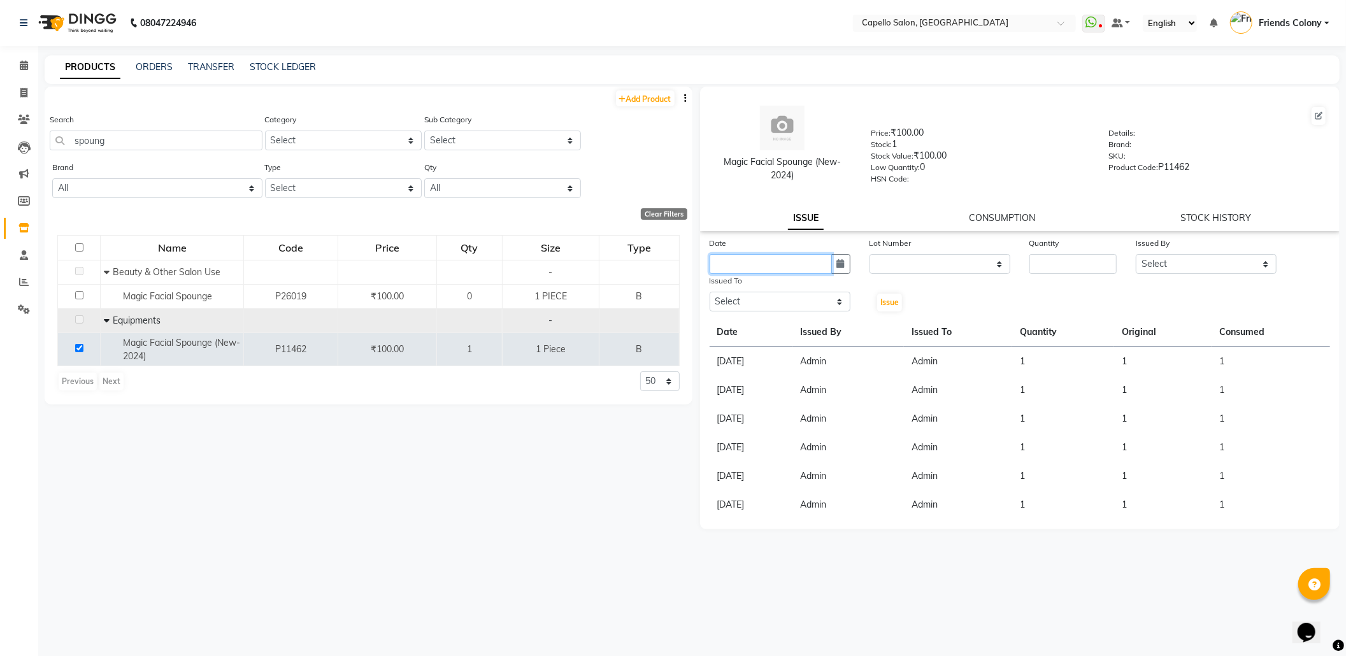
click at [813, 259] on input "text" at bounding box center [771, 264] width 122 height 20
select select "9"
select select "2025"
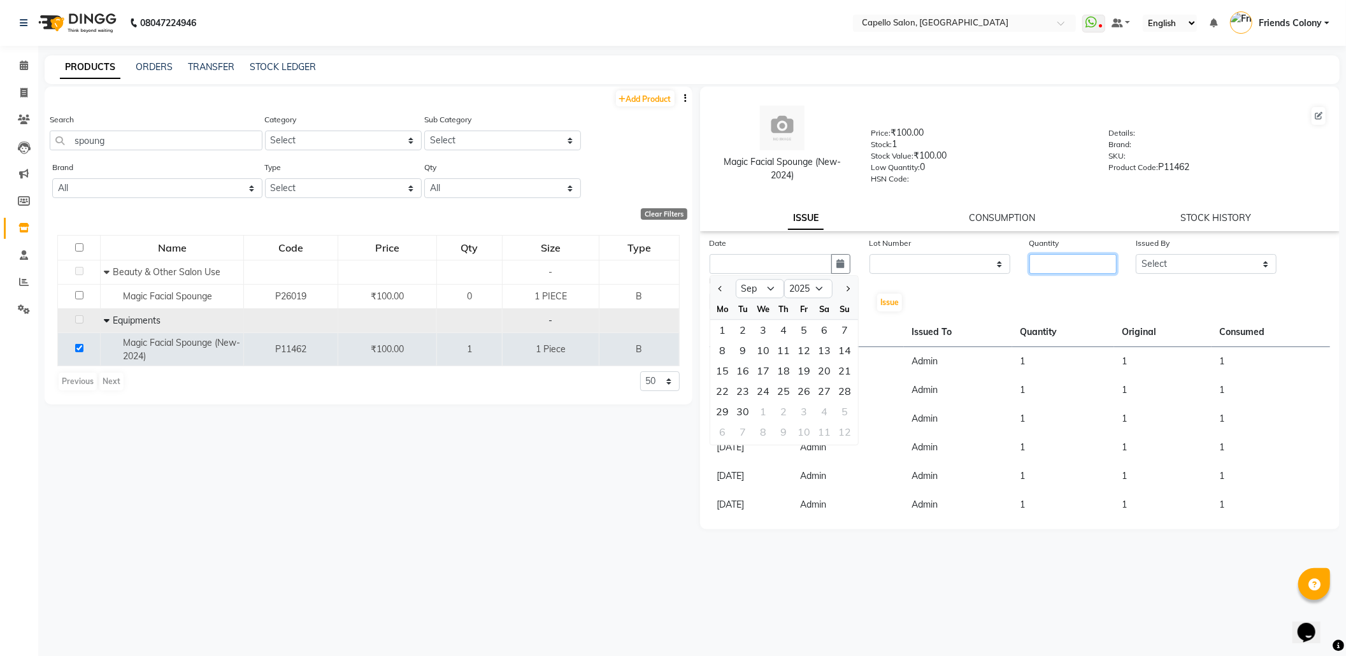
click at [1046, 258] on input "number" at bounding box center [1072, 264] width 87 height 20
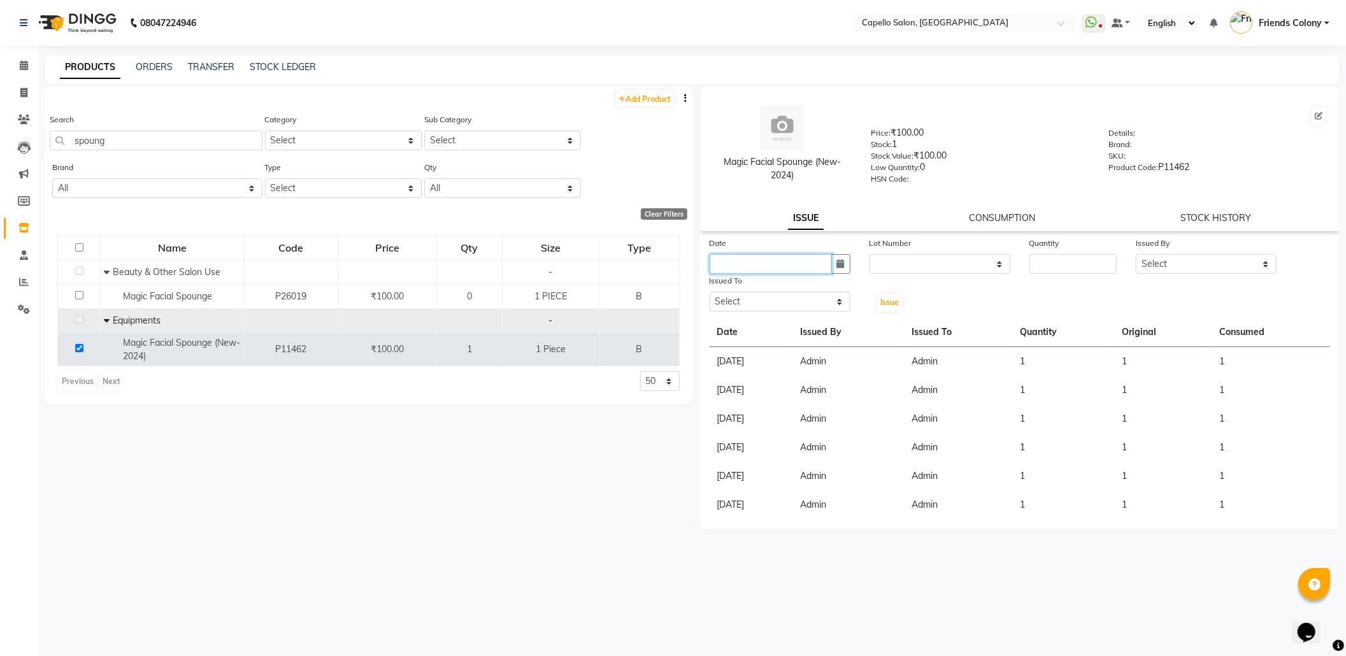
click at [768, 262] on input "text" at bounding box center [771, 264] width 122 height 20
select select "9"
select select "2025"
click at [766, 320] on div "3" at bounding box center [764, 330] width 20 height 20
type input "[DATE]"
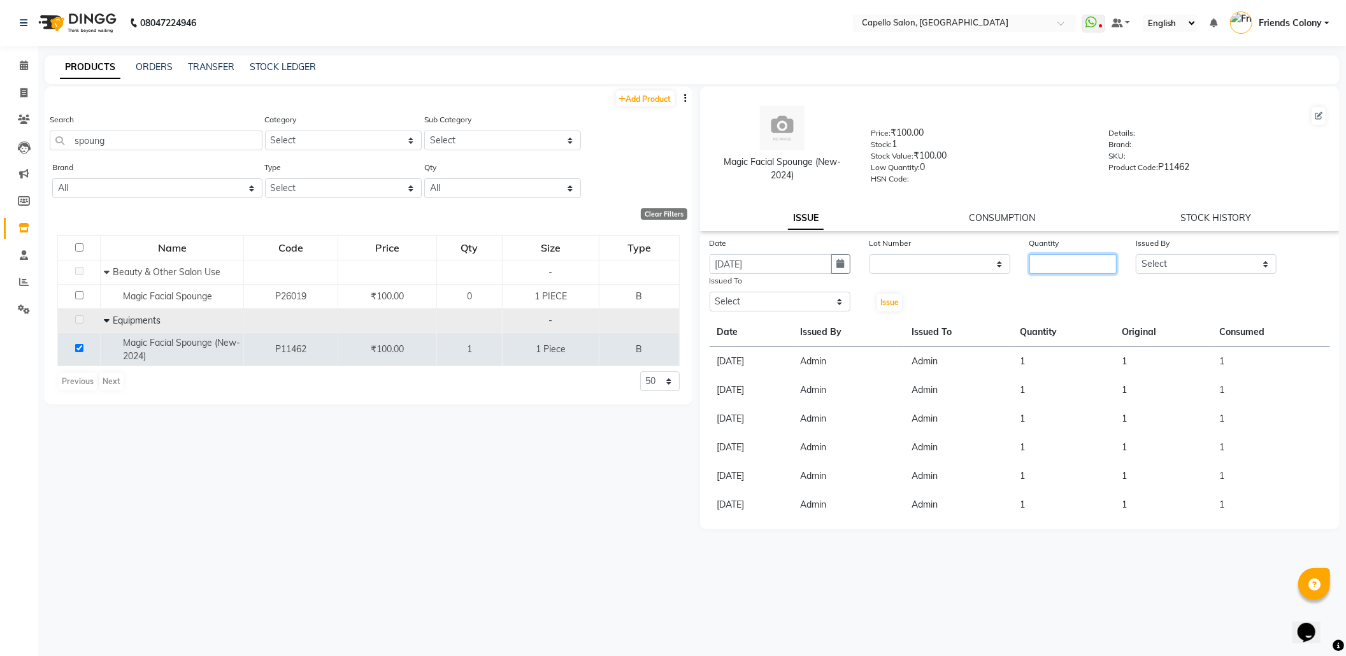
click at [1048, 262] on input "number" at bounding box center [1072, 264] width 87 height 20
type input "1"
click at [945, 256] on select "None" at bounding box center [939, 264] width 141 height 20
select select "0: null"
click at [869, 254] on select "None" at bounding box center [939, 264] width 141 height 20
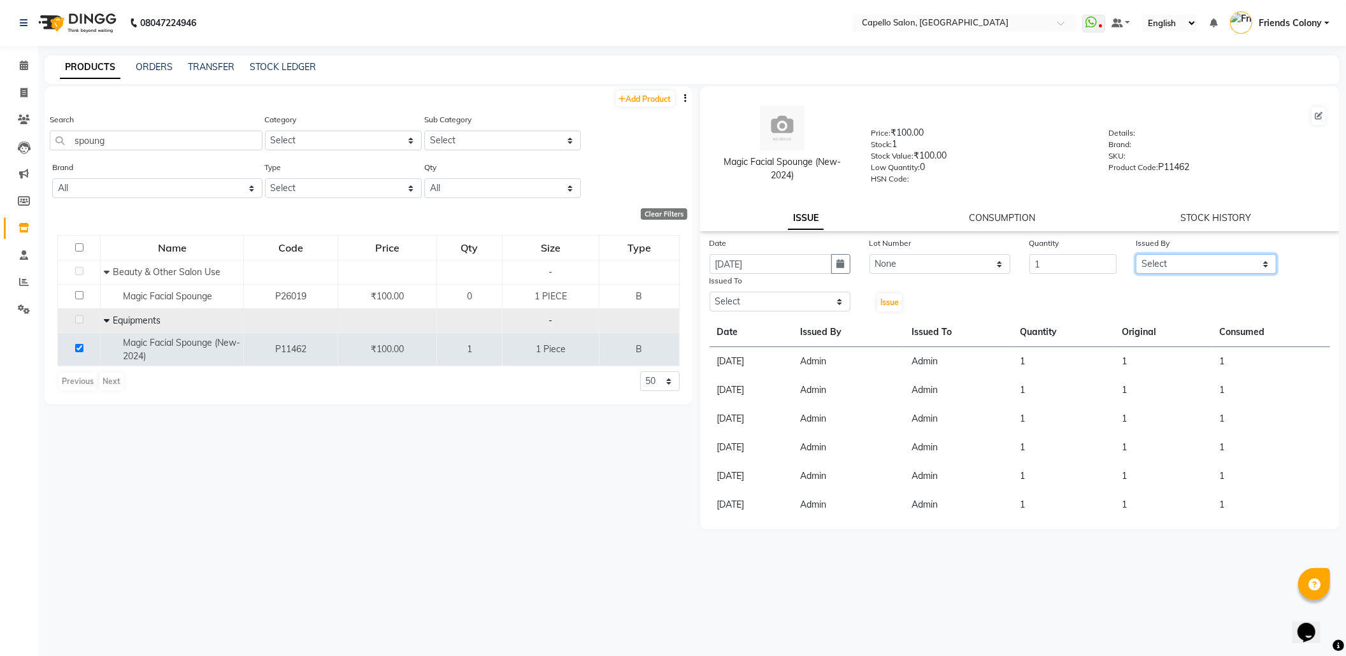
click at [1191, 261] on select "Select Admin [PERSON_NAME] Friends Colony [PERSON_NAME] [PERSON_NAME] NEHA KORE…" at bounding box center [1206, 264] width 141 height 20
select select "16604"
click at [1136, 254] on select "Select Admin [PERSON_NAME] Friends Colony [PERSON_NAME] [PERSON_NAME] NEHA KORE…" at bounding box center [1206, 264] width 141 height 20
click at [757, 299] on select "Select Admin [PERSON_NAME] Friends Colony [PERSON_NAME] [PERSON_NAME] NEHA KORE…" at bounding box center [780, 302] width 141 height 20
select select "16604"
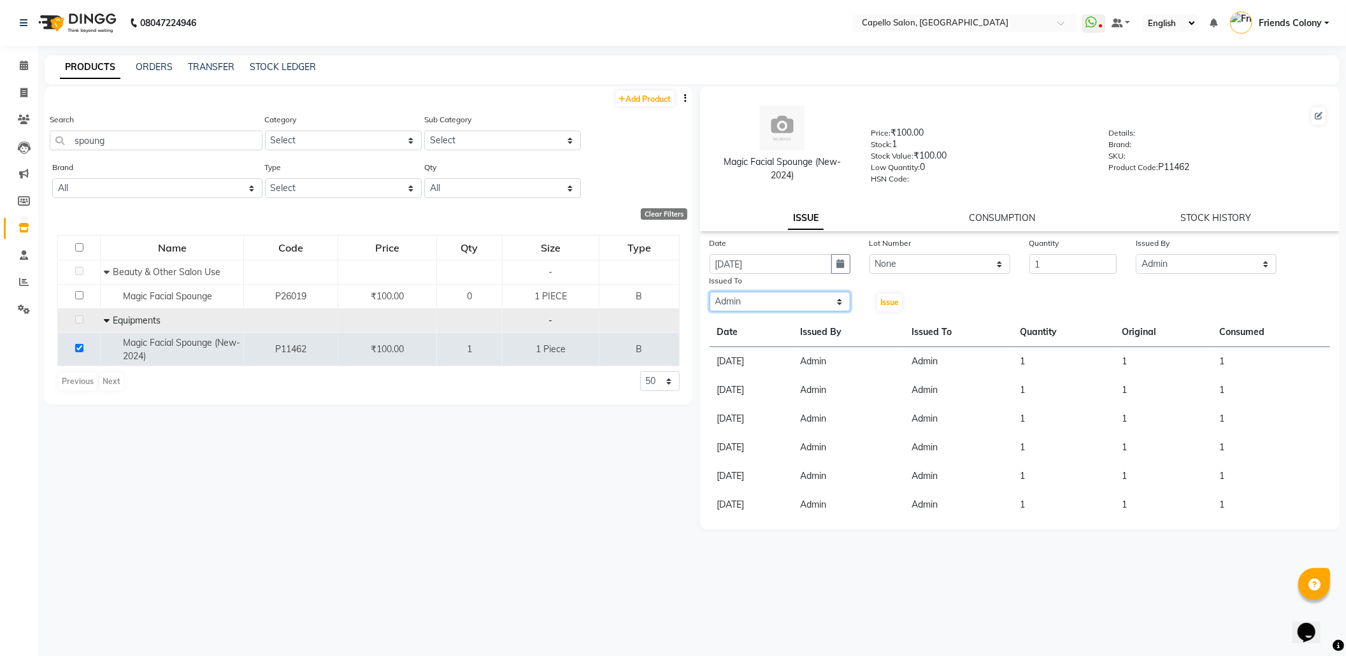
click at [710, 292] on select "Select Admin [PERSON_NAME] Friends Colony [PERSON_NAME] [PERSON_NAME] NEHA KORE…" at bounding box center [780, 302] width 141 height 20
click at [883, 304] on span "Issue" at bounding box center [889, 302] width 18 height 10
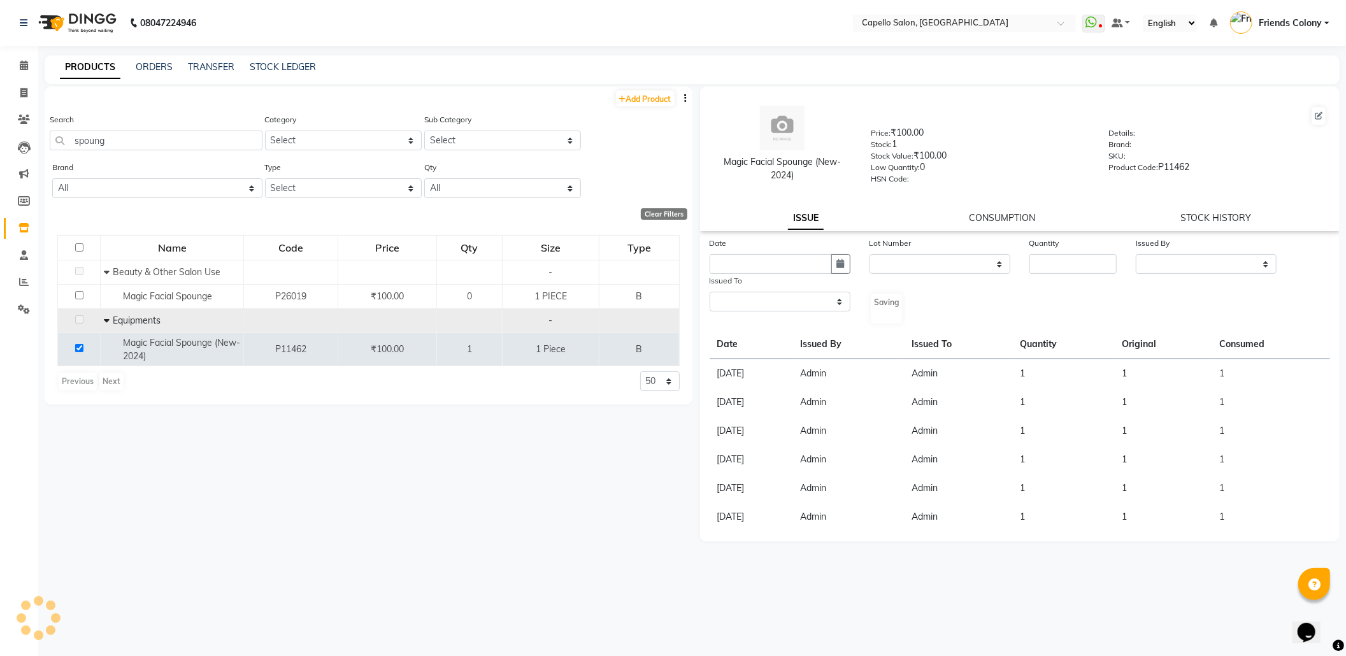
select select
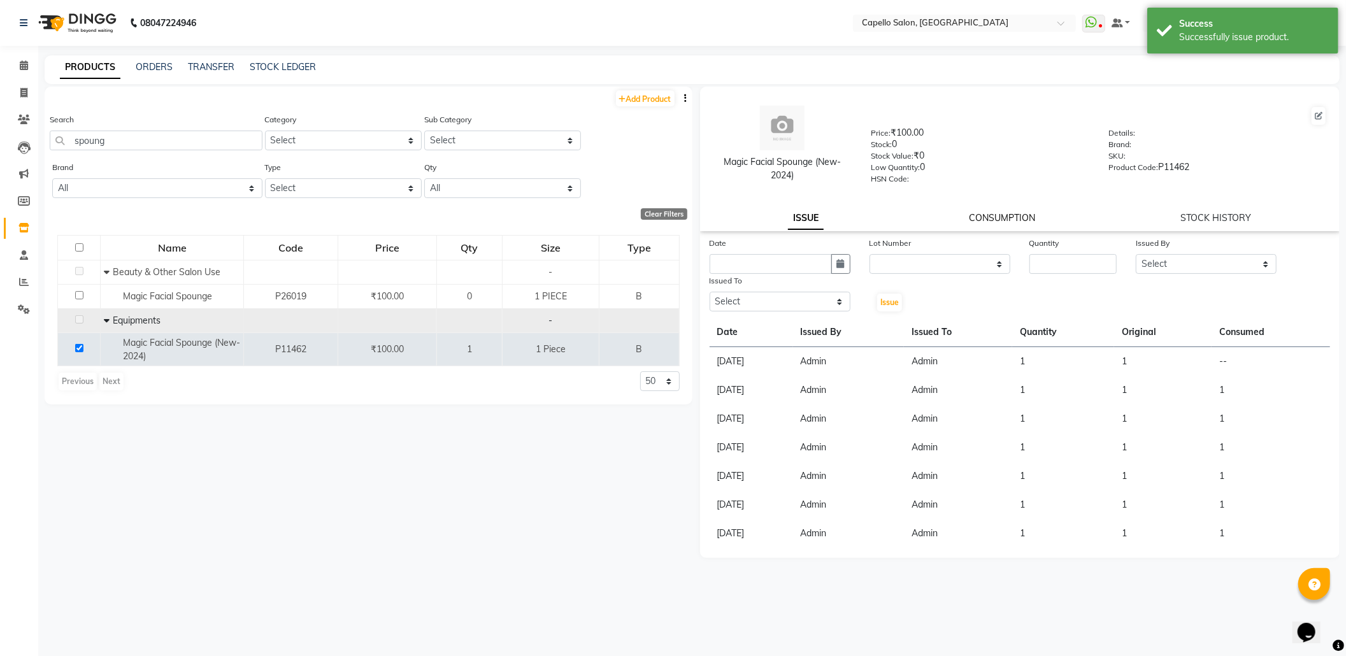
click at [1004, 215] on link "CONSUMPTION" at bounding box center [1002, 217] width 66 height 11
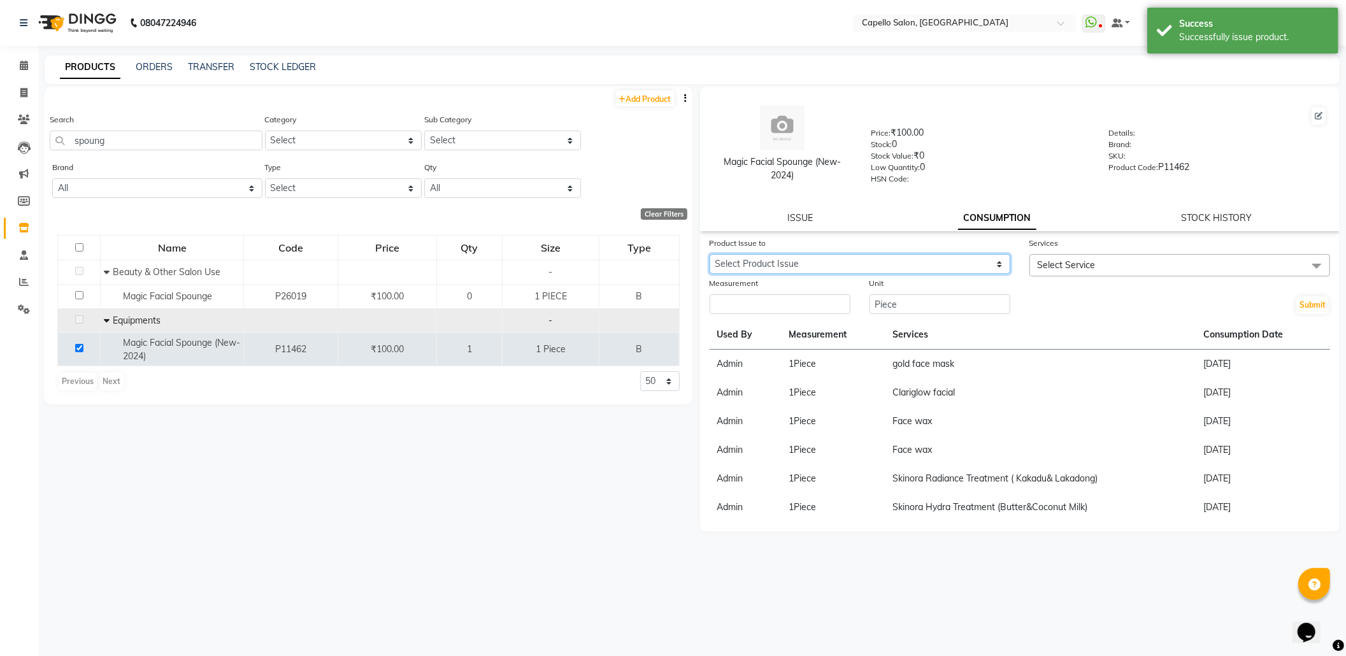
click at [978, 254] on select "Select Product Issue [DATE], Issued to: Admin, Balance: 1" at bounding box center [860, 264] width 301 height 20
select select "1201629"
click at [710, 254] on select "Select Product Issue [DATE], Issued to: Admin, Balance: 1" at bounding box center [860, 264] width 301 height 20
click at [1062, 268] on span "Select Service" at bounding box center [1067, 264] width 58 height 11
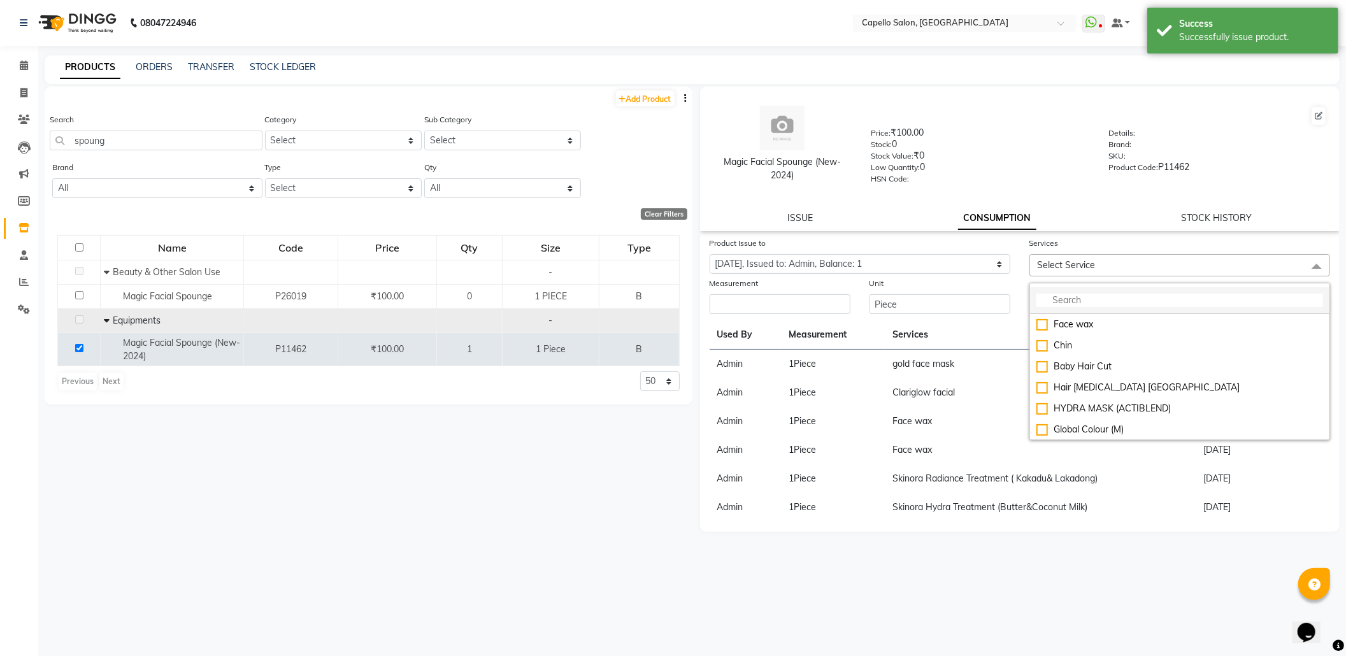
click at [1091, 291] on li at bounding box center [1179, 300] width 299 height 27
click at [1076, 302] on input "multiselect-search" at bounding box center [1179, 300] width 287 height 13
type input "f"
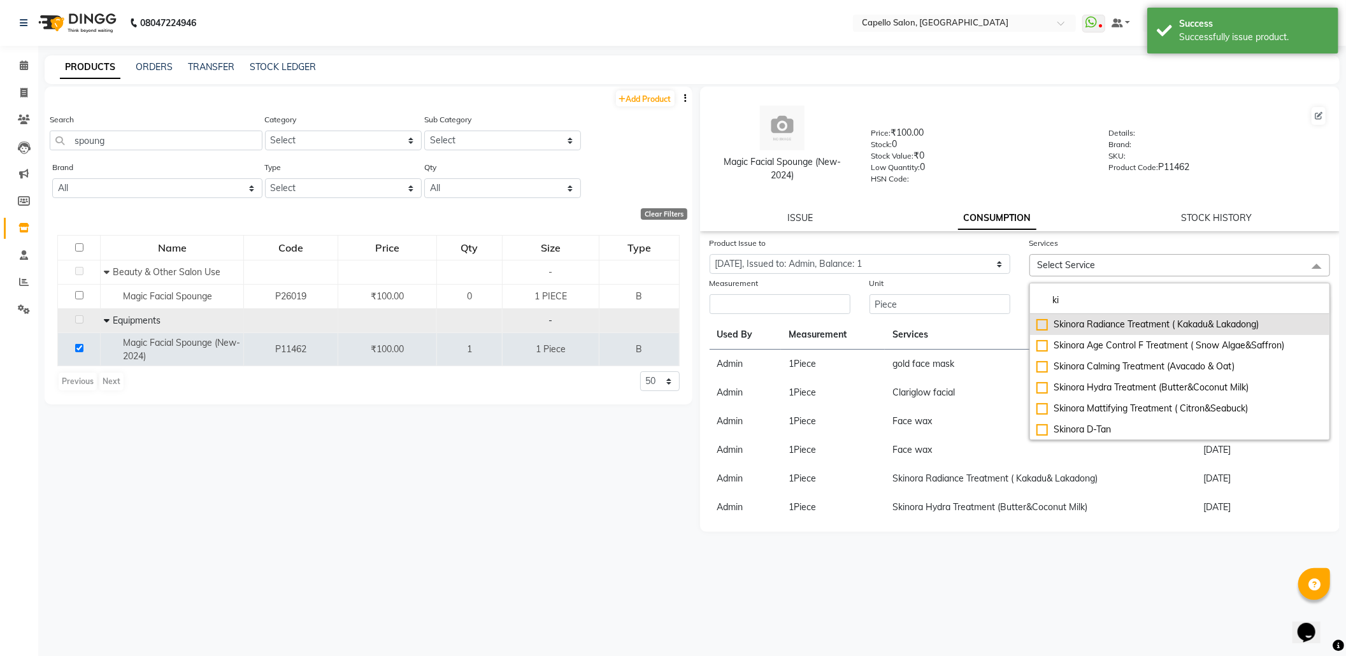
type input "ki"
click at [1111, 315] on li "Skinora Radiance Treatment ( Kakadu& Lakadong)" at bounding box center [1179, 324] width 299 height 21
checkbox input "true"
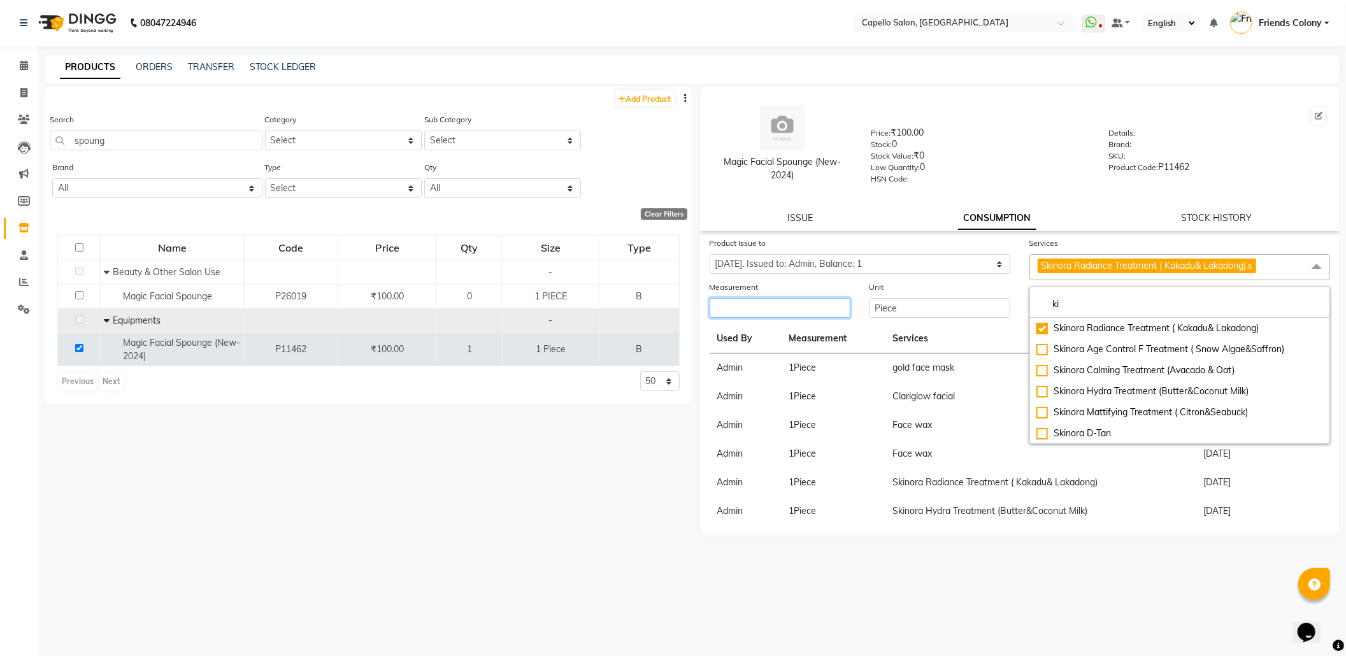
click at [718, 304] on input "number" at bounding box center [780, 308] width 141 height 20
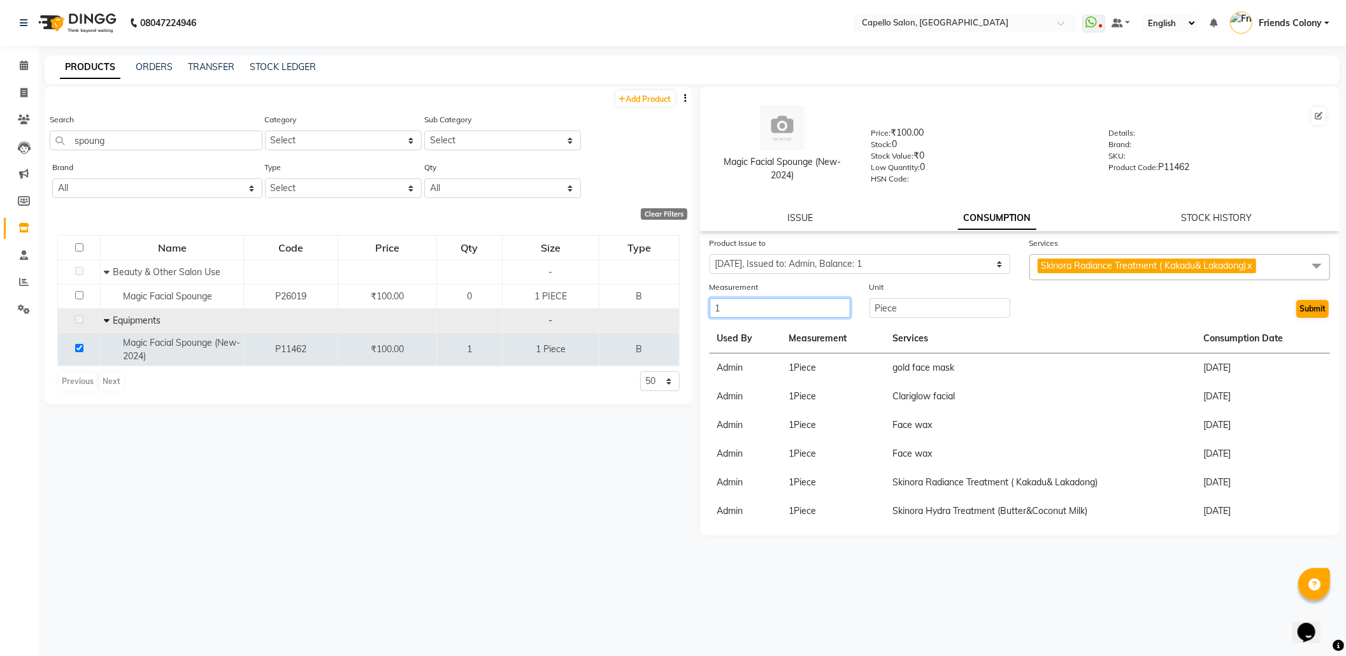
type input "1"
click at [1296, 304] on button "Submit" at bounding box center [1312, 309] width 32 height 18
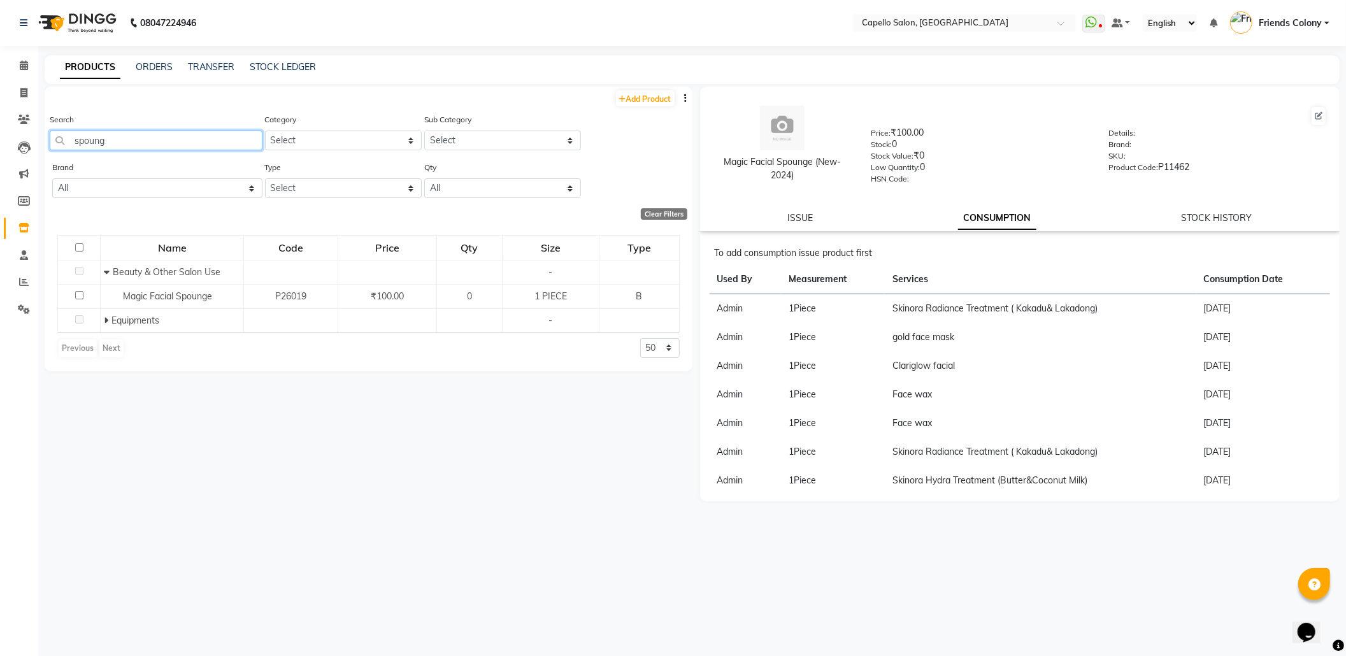
drag, startPoint x: 175, startPoint y: 145, endPoint x: 0, endPoint y: 183, distance: 178.7
click at [0, 182] on app-home "08047224946 Select Location × Capello Salon, Friends Colony WhatsApp Status ✕ S…" at bounding box center [673, 332] width 1346 height 664
drag, startPoint x: 122, startPoint y: 140, endPoint x: 0, endPoint y: 176, distance: 127.6
click at [0, 176] on app-home "08047224946 Select Location × Capello Salon, Friends Colony WhatsApp Status ✕ S…" at bounding box center [673, 332] width 1346 height 664
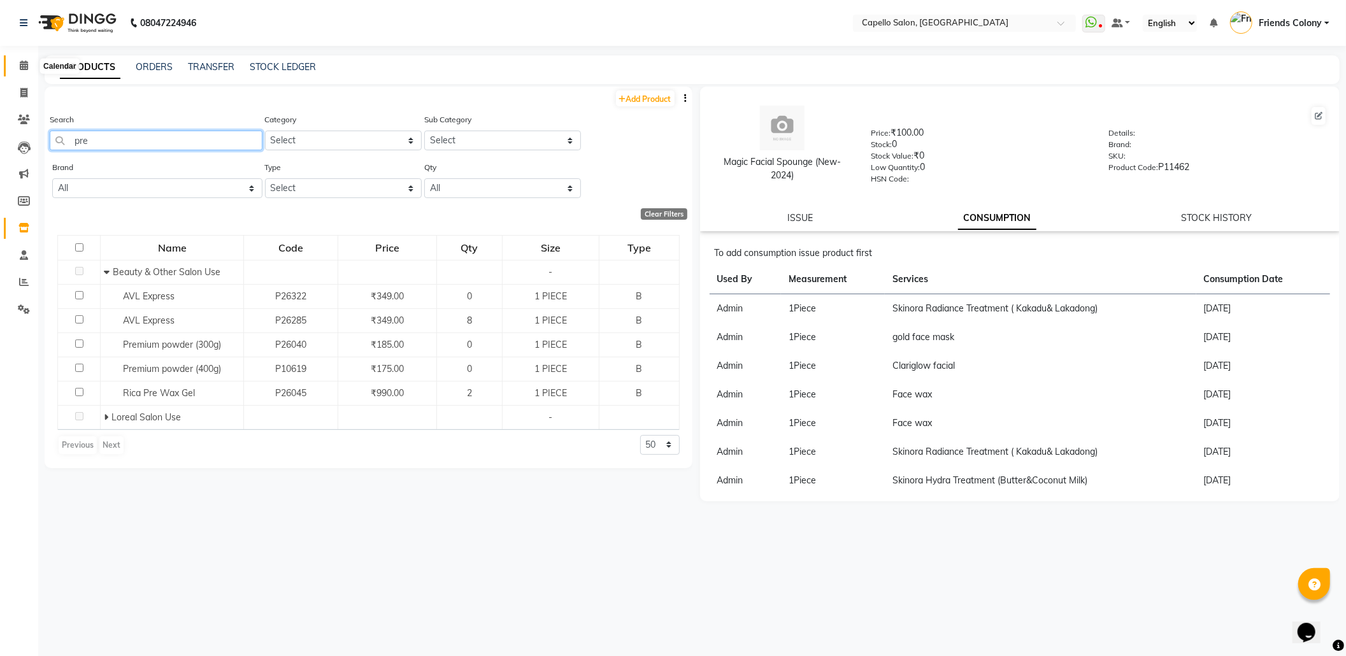
type input "pre"
click at [22, 62] on icon at bounding box center [24, 66] width 8 height 10
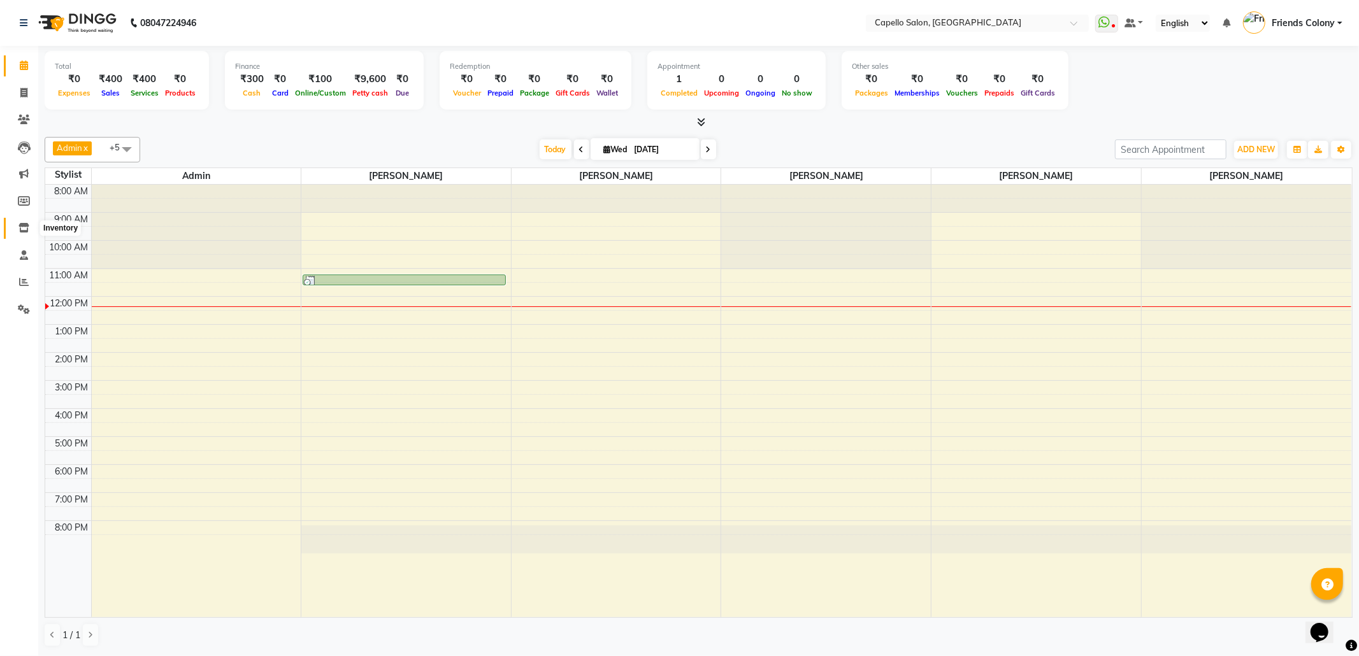
click at [28, 223] on icon at bounding box center [23, 228] width 11 height 10
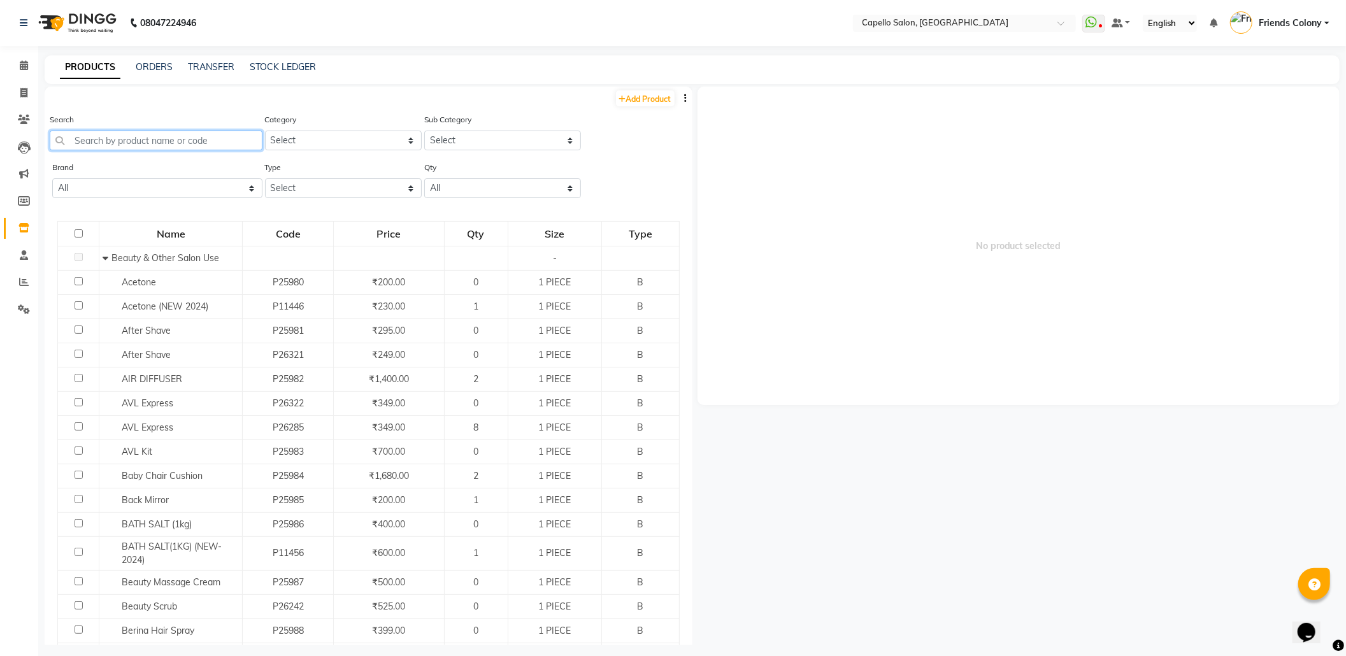
click at [108, 131] on input "text" at bounding box center [156, 141] width 213 height 20
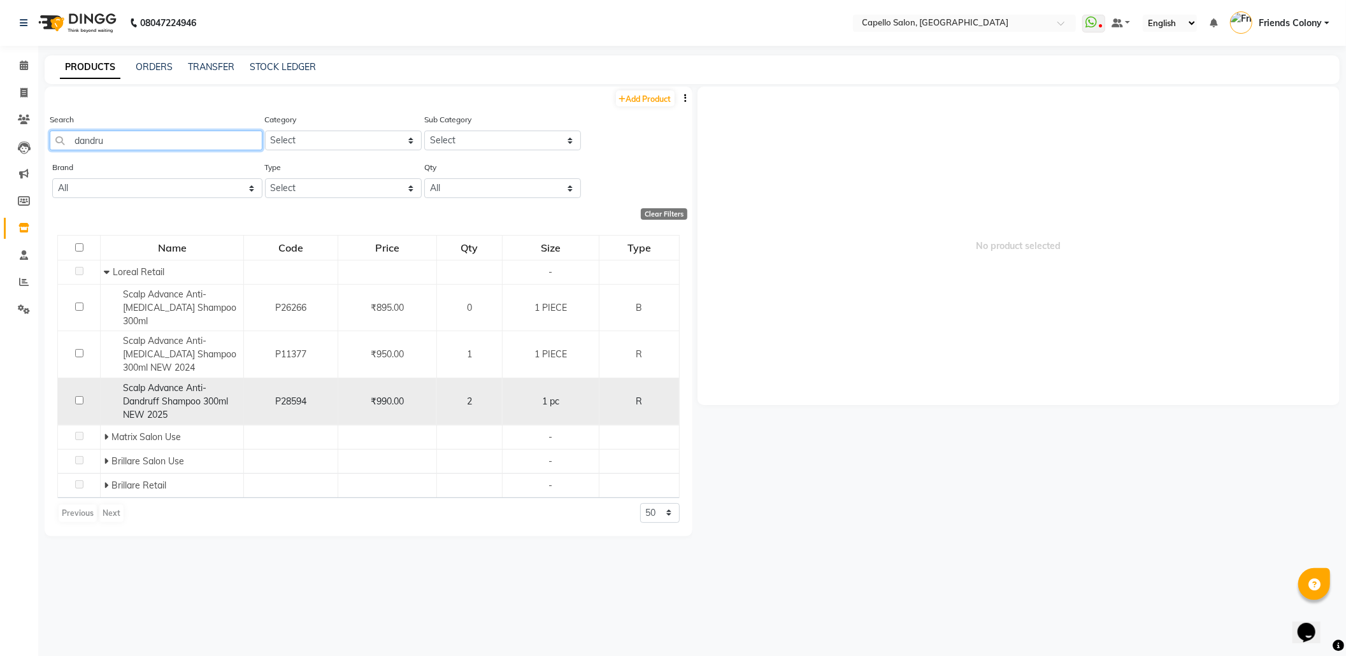
scroll to position [8, 0]
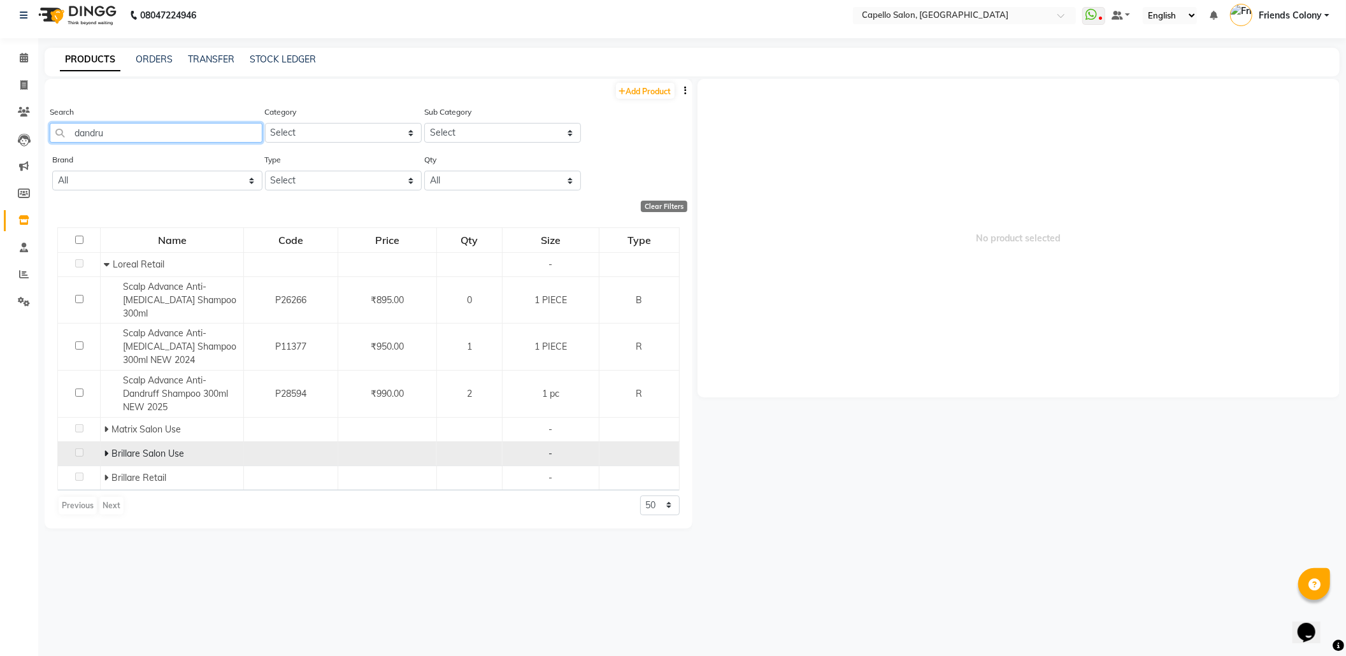
type input "dandru"
click at [104, 449] on icon at bounding box center [106, 453] width 4 height 9
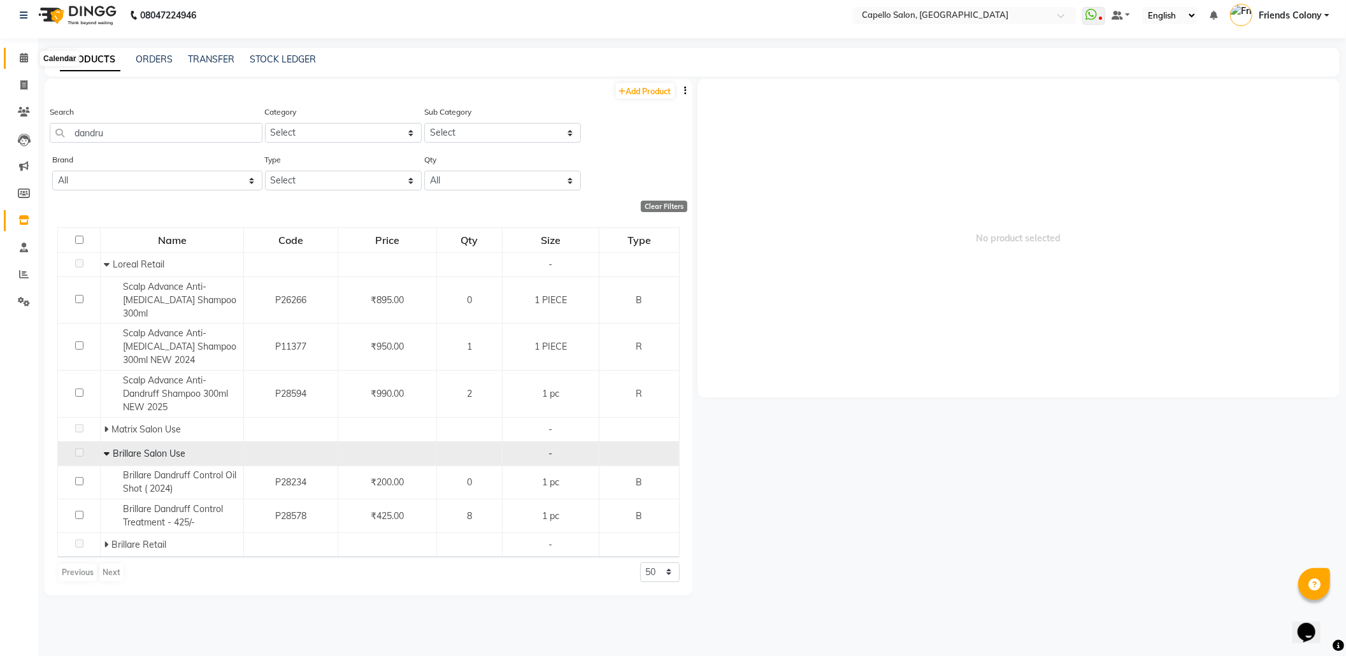
click at [20, 60] on icon at bounding box center [24, 58] width 8 height 10
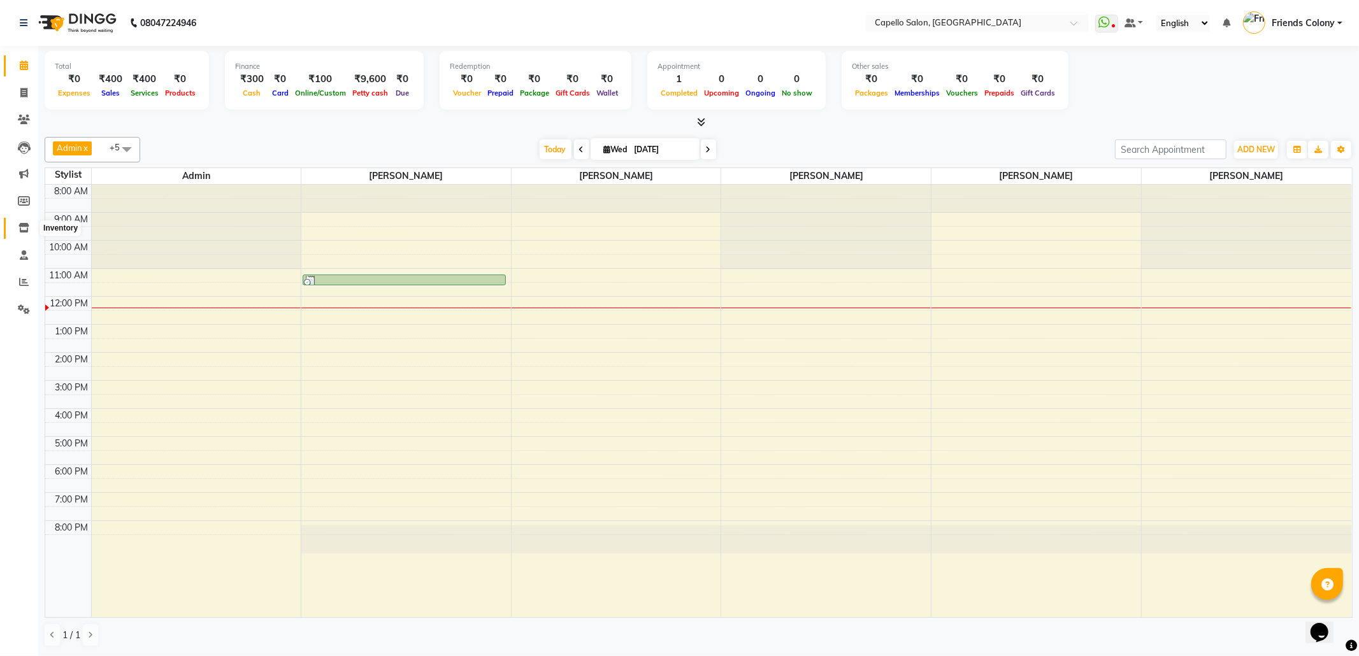
click at [24, 230] on icon at bounding box center [23, 228] width 11 height 10
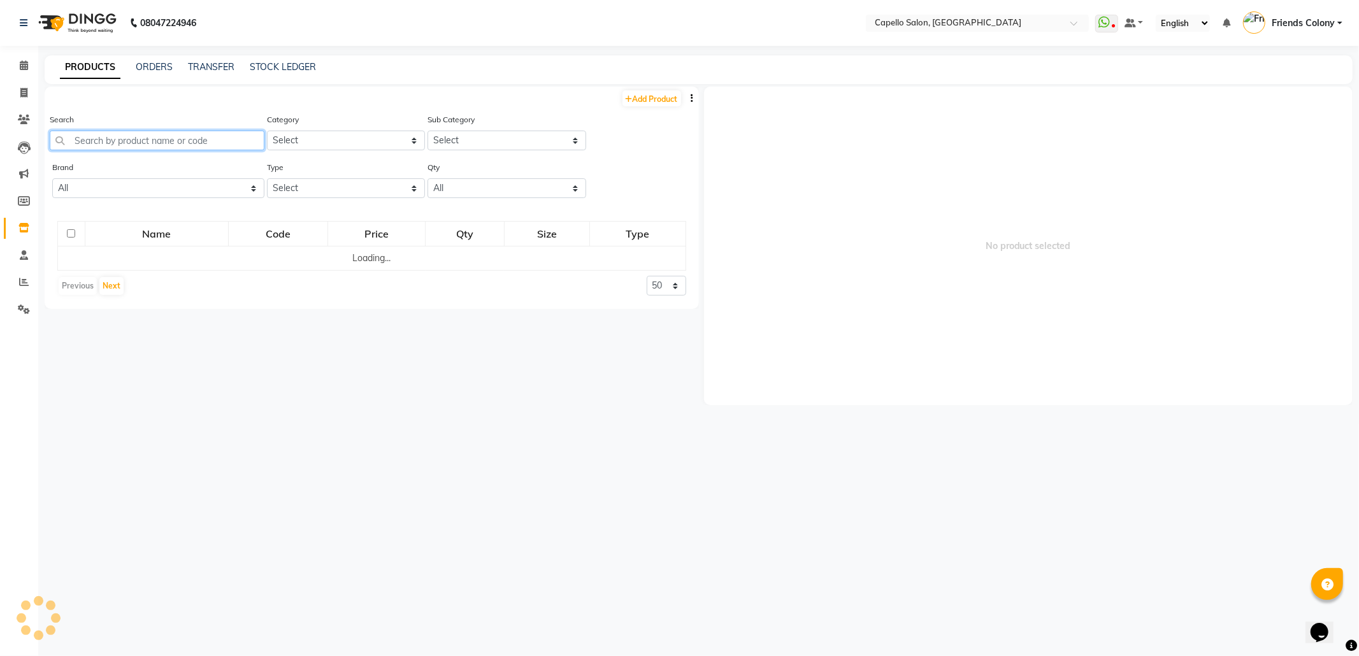
click at [129, 139] on input "text" at bounding box center [157, 141] width 215 height 20
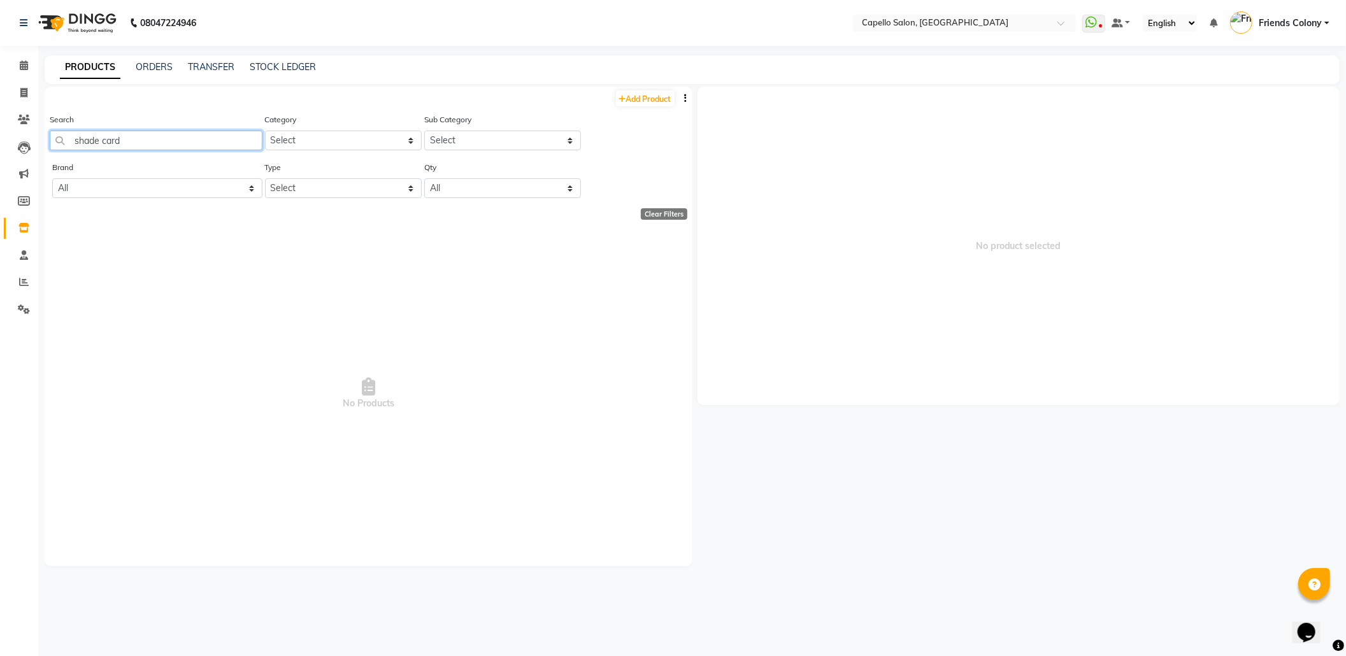
click at [101, 141] on input "shade card" at bounding box center [156, 141] width 213 height 20
drag, startPoint x: 107, startPoint y: 140, endPoint x: 64, endPoint y: 148, distance: 43.4
click at [64, 148] on input "card" at bounding box center [156, 141] width 213 height 20
type input "shade"
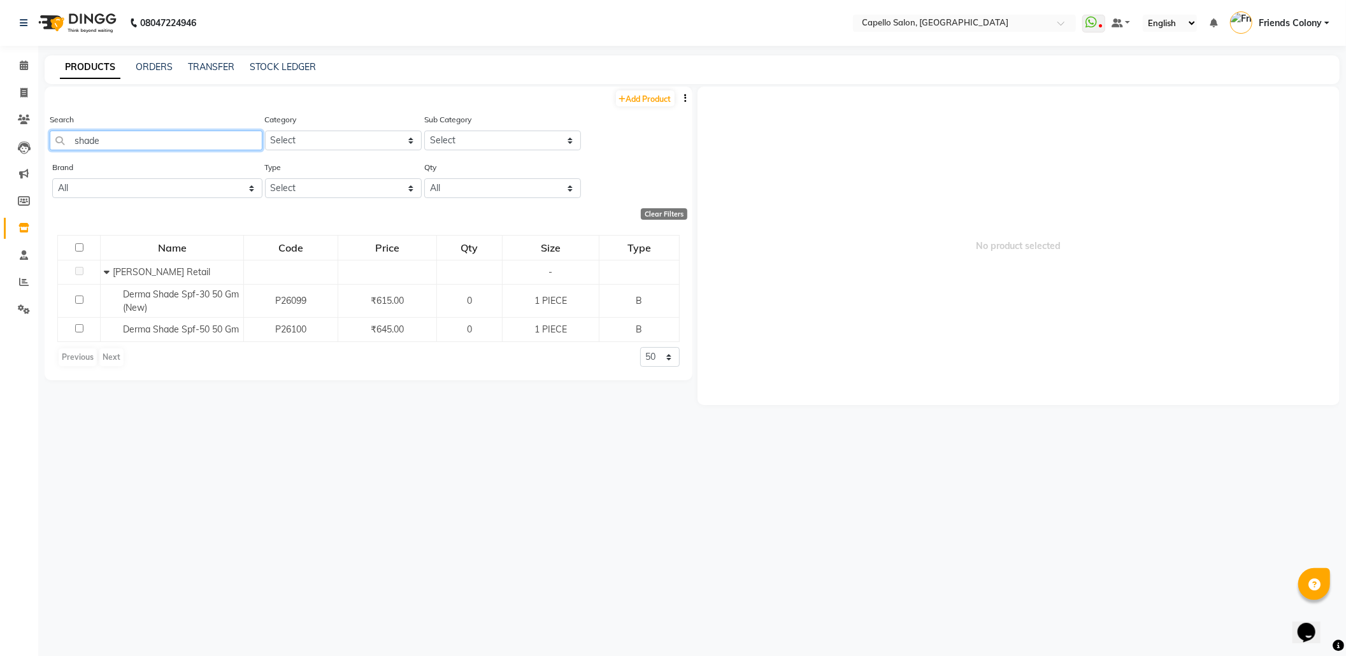
drag, startPoint x: 73, startPoint y: 152, endPoint x: 52, endPoint y: 153, distance: 20.4
click at [52, 153] on div "Search shade" at bounding box center [156, 137] width 213 height 48
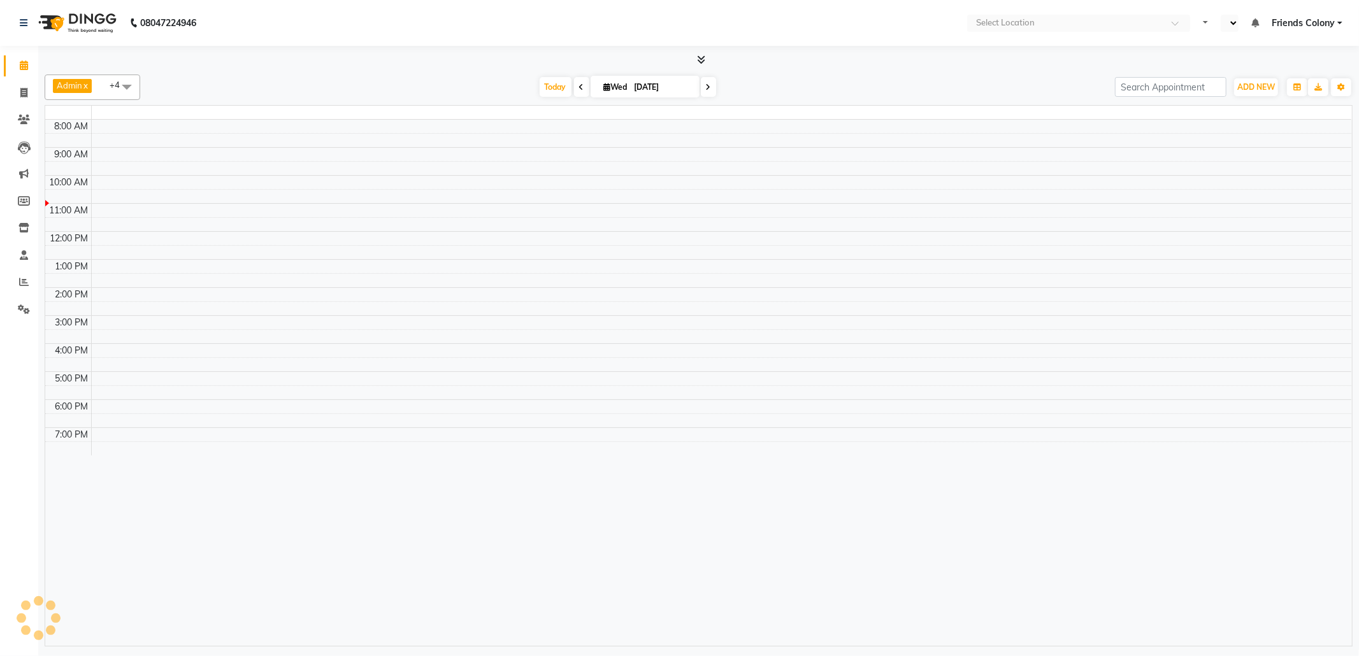
select select "en"
